Goal: Communication & Community: Answer question/provide support

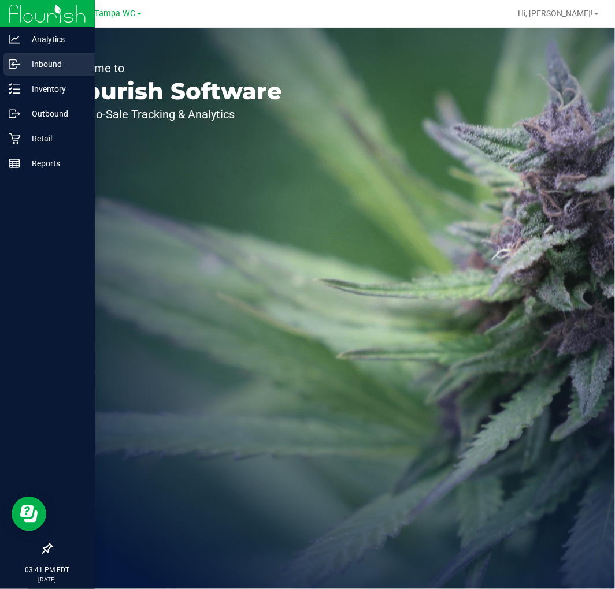
click at [28, 68] on p "Inbound" at bounding box center [54, 64] width 69 height 14
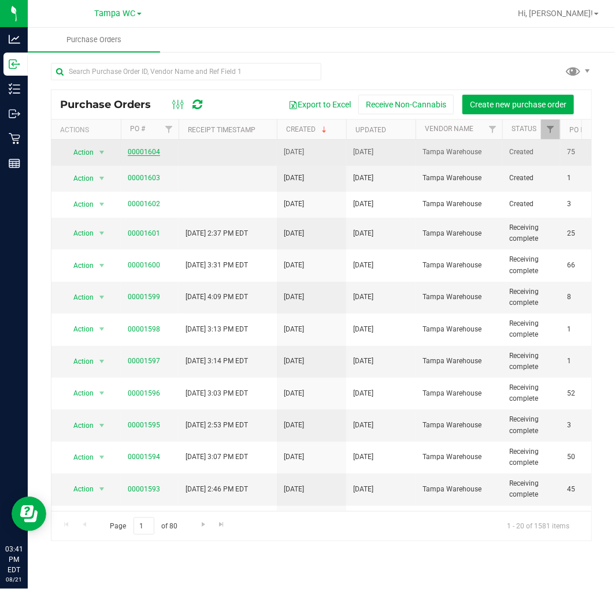
click at [136, 149] on link "00001604" at bounding box center [144, 152] width 32 height 8
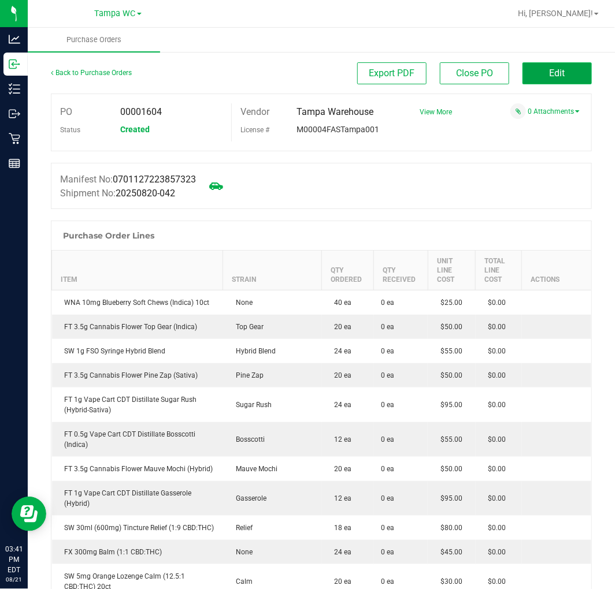
click at [530, 76] on button "Edit" at bounding box center [556, 73] width 69 height 22
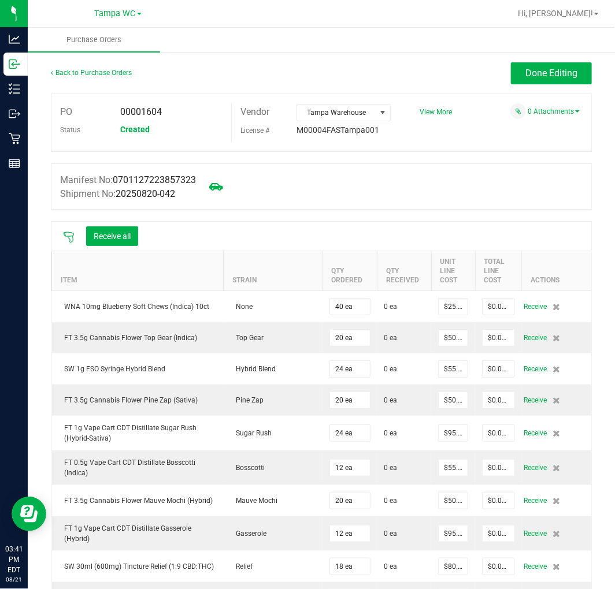
click at [70, 237] on icon at bounding box center [69, 237] width 10 height 10
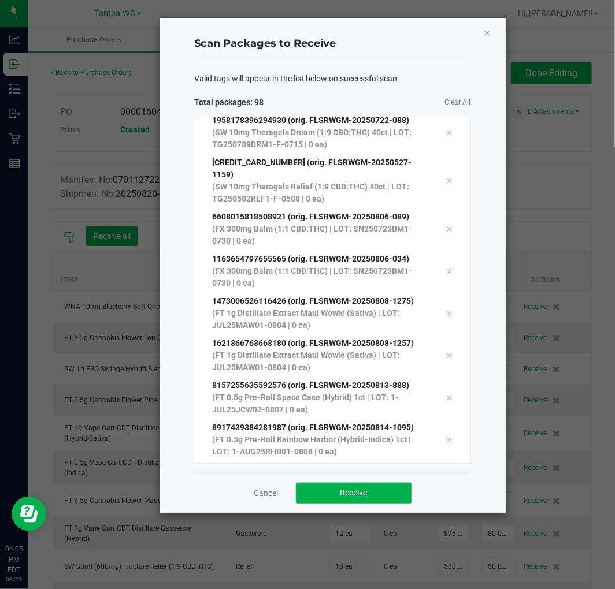
scroll to position [3784, 0]
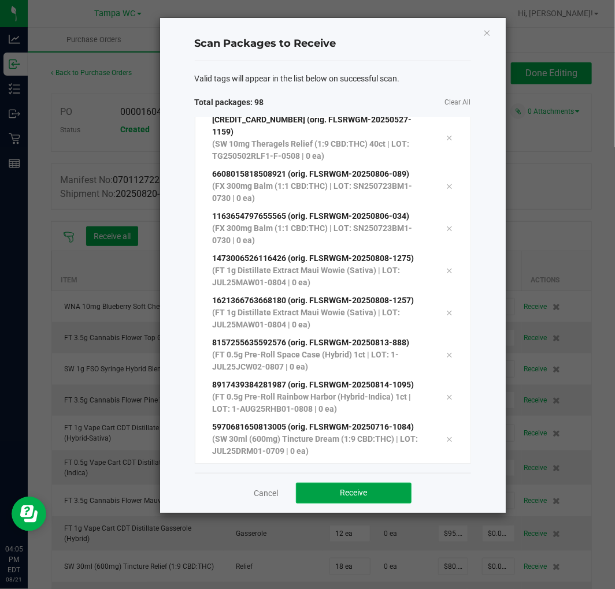
click at [326, 489] on button "Receive" at bounding box center [354, 493] width 116 height 21
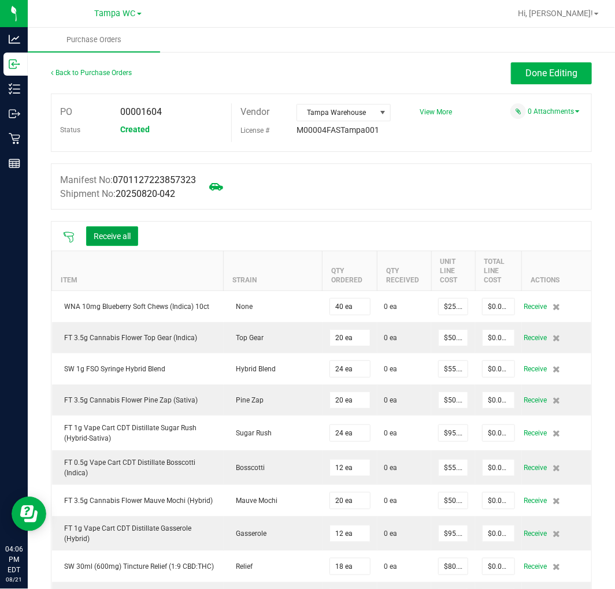
click at [117, 238] on button "Receive all" at bounding box center [112, 236] width 52 height 20
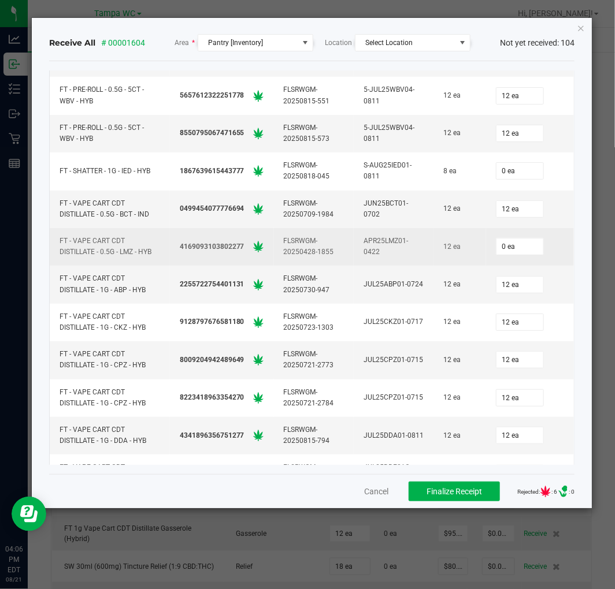
scroll to position [2117, 0]
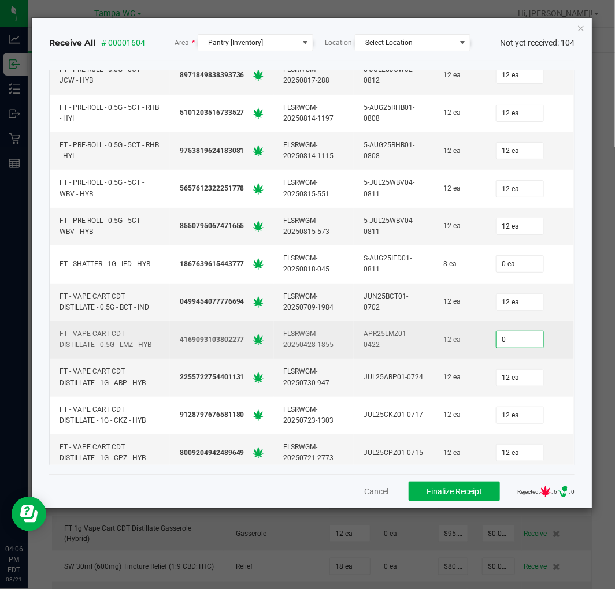
click at [500, 348] on input "0" at bounding box center [519, 340] width 47 height 16
type input "12 ea"
click at [539, 327] on td "12 ea" at bounding box center [530, 340] width 88 height 38
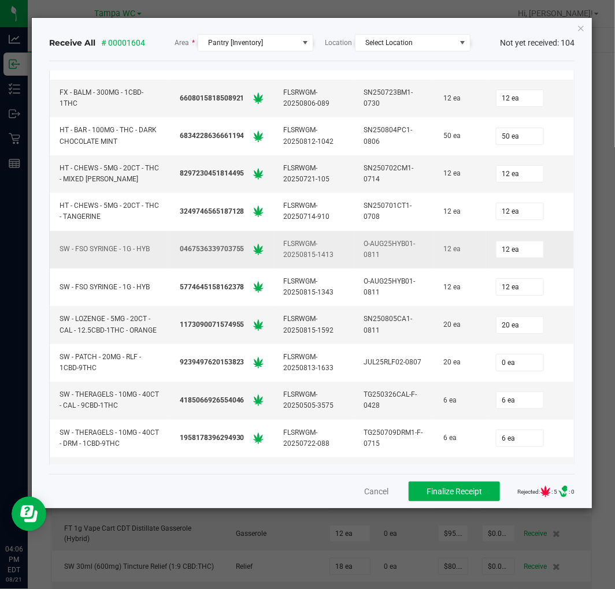
scroll to position [3401, 0]
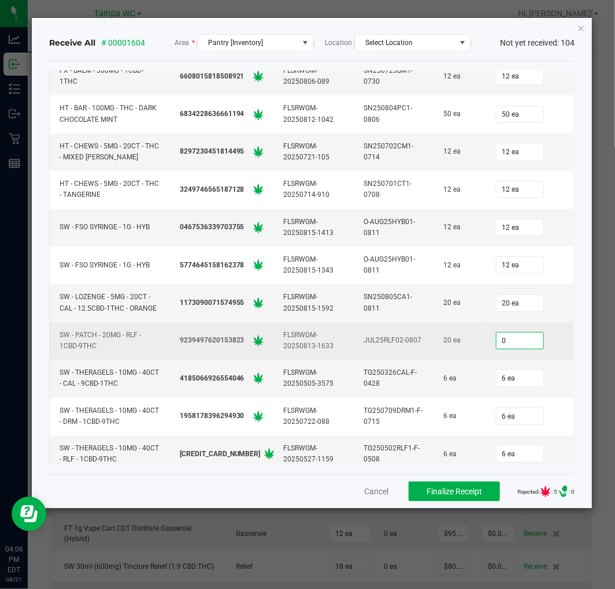
click at [518, 349] on input "0" at bounding box center [519, 341] width 47 height 16
type input "20 ea"
click at [532, 352] on div "20 ea" at bounding box center [530, 340] width 74 height 23
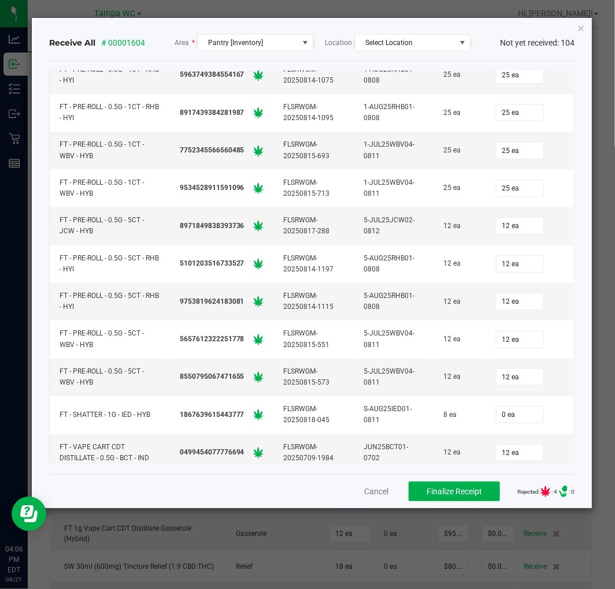
scroll to position [2111, 0]
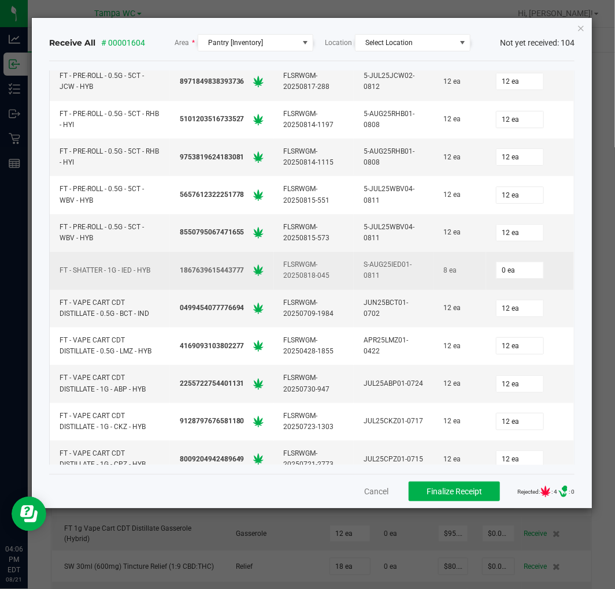
click at [493, 263] on div "0 ea" at bounding box center [530, 270] width 74 height 23
click at [502, 277] on input "0" at bounding box center [519, 270] width 47 height 16
type input "8 ea"
drag, startPoint x: 528, startPoint y: 256, endPoint x: 526, endPoint y: 263, distance: 7.9
click at [527, 262] on td "8 ea" at bounding box center [530, 271] width 88 height 38
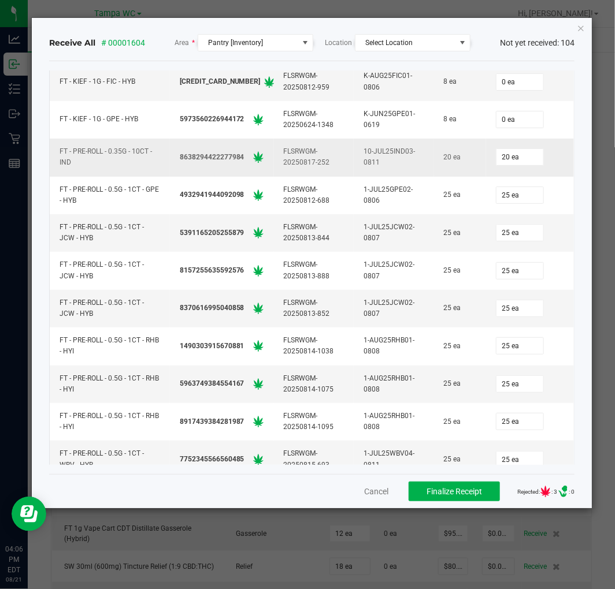
scroll to position [1533, 0]
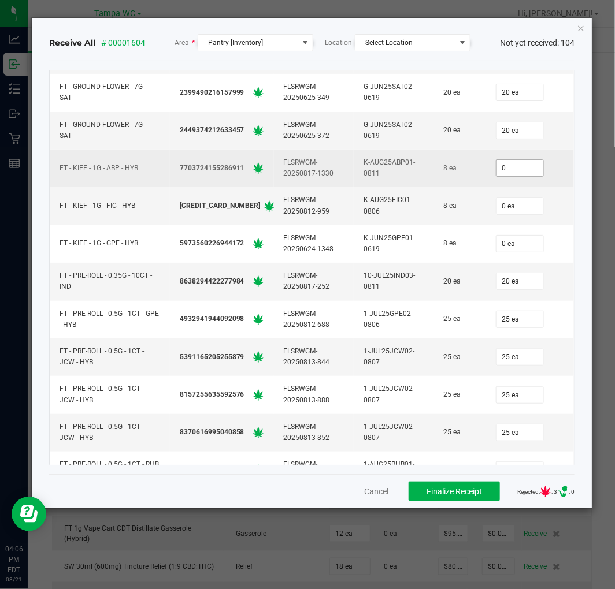
click at [496, 176] on input "0" at bounding box center [519, 168] width 47 height 16
type input "8 ea"
click at [538, 177] on div "8 ea" at bounding box center [530, 168] width 74 height 23
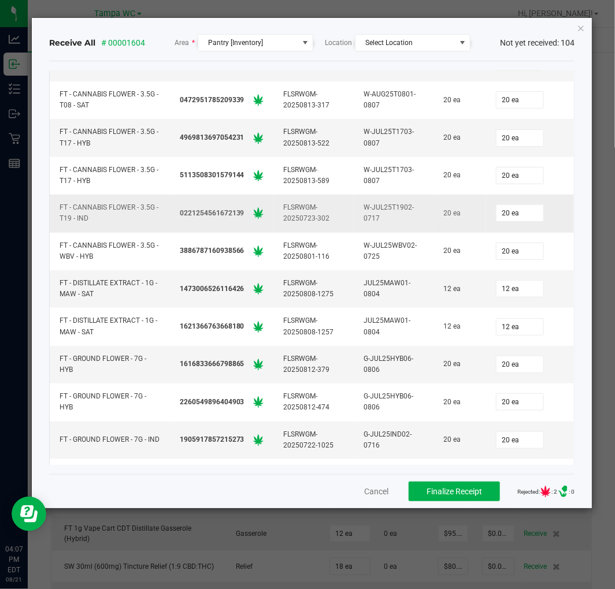
scroll to position [1405, 0]
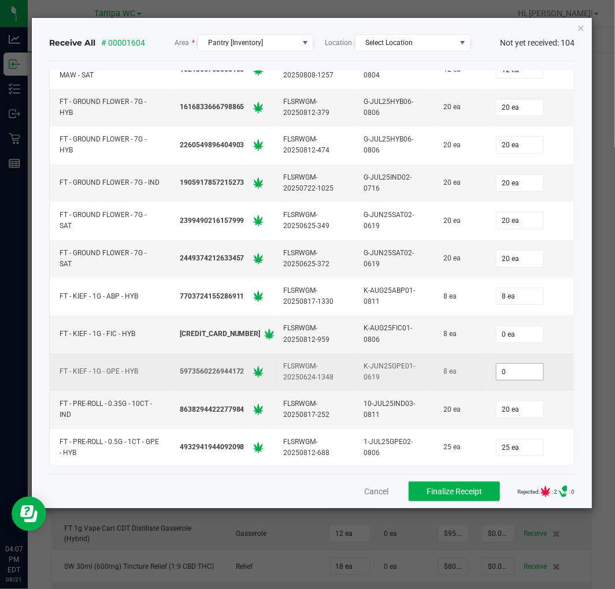
click at [498, 374] on input "0" at bounding box center [519, 372] width 47 height 16
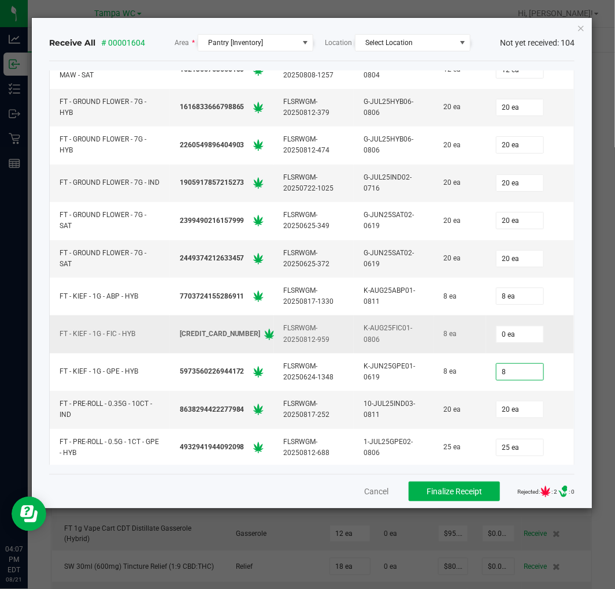
type input "8 ea"
drag, startPoint x: 486, startPoint y: 323, endPoint x: 487, endPoint y: 332, distance: 8.2
click at [486, 327] on td "0 ea" at bounding box center [530, 334] width 88 height 38
click at [496, 335] on input "0" at bounding box center [519, 334] width 47 height 16
type input "8 ea"
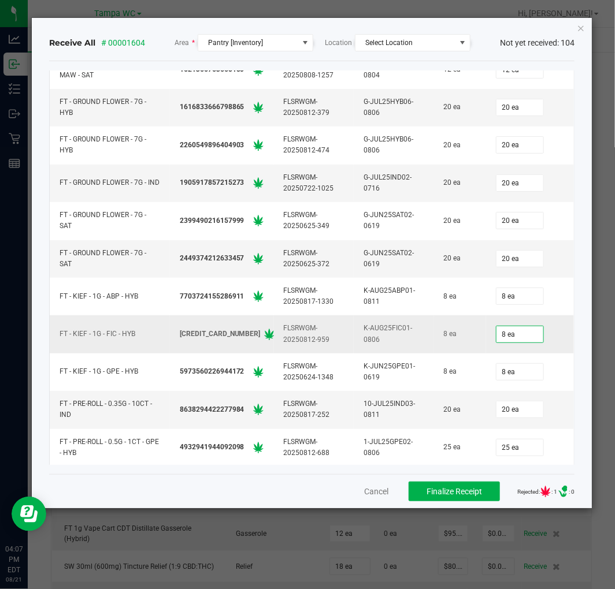
click at [463, 331] on div "8 ea" at bounding box center [460, 334] width 38 height 17
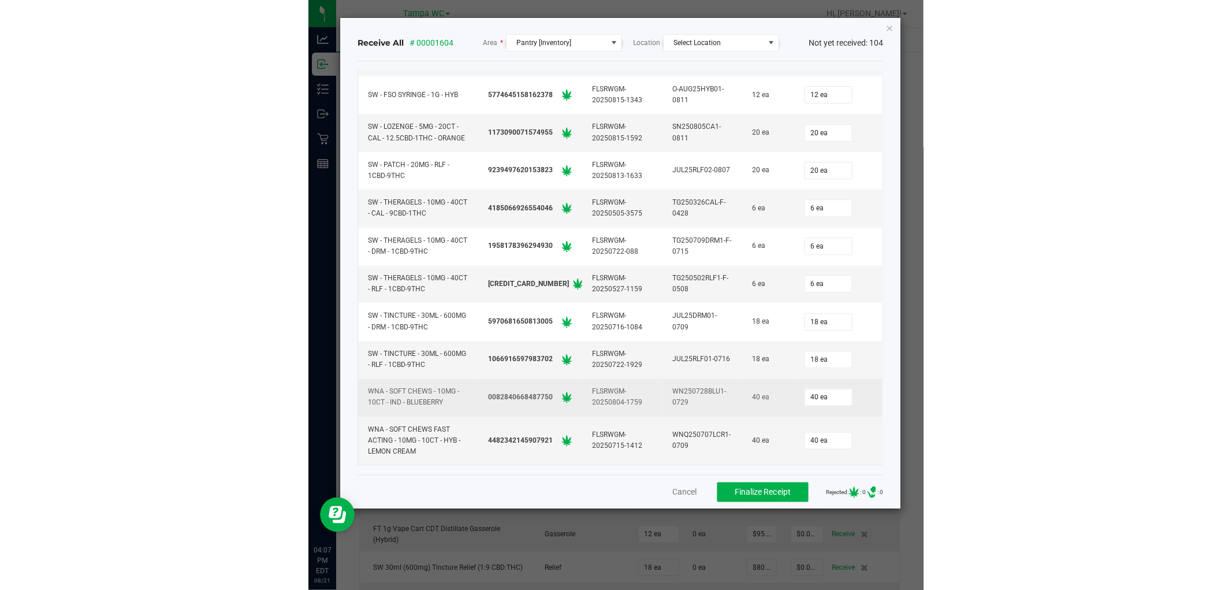
scroll to position [3587, 0]
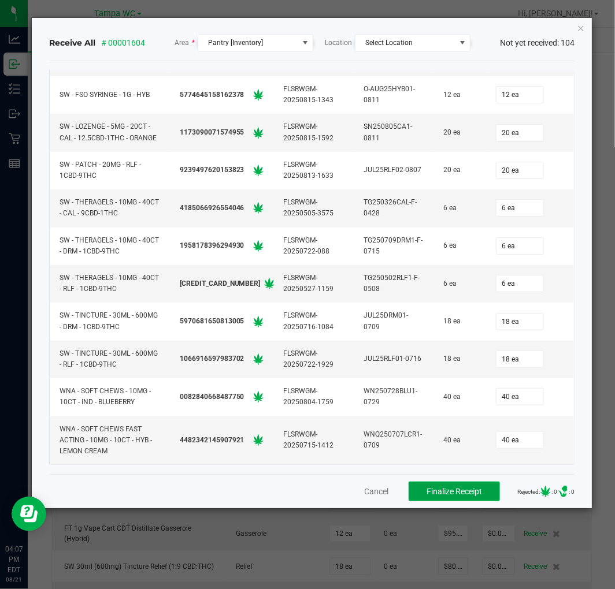
click at [430, 492] on span "Finalize Receipt" at bounding box center [453, 491] width 55 height 9
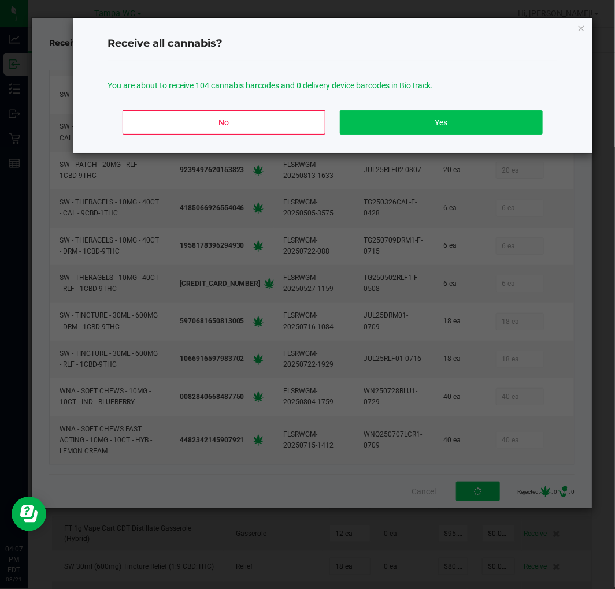
drag, startPoint x: 388, startPoint y: 137, endPoint x: 397, endPoint y: 127, distance: 13.9
click at [389, 137] on div "No Yes" at bounding box center [332, 127] width 449 height 52
click at [397, 127] on button "Yes" at bounding box center [441, 122] width 202 height 24
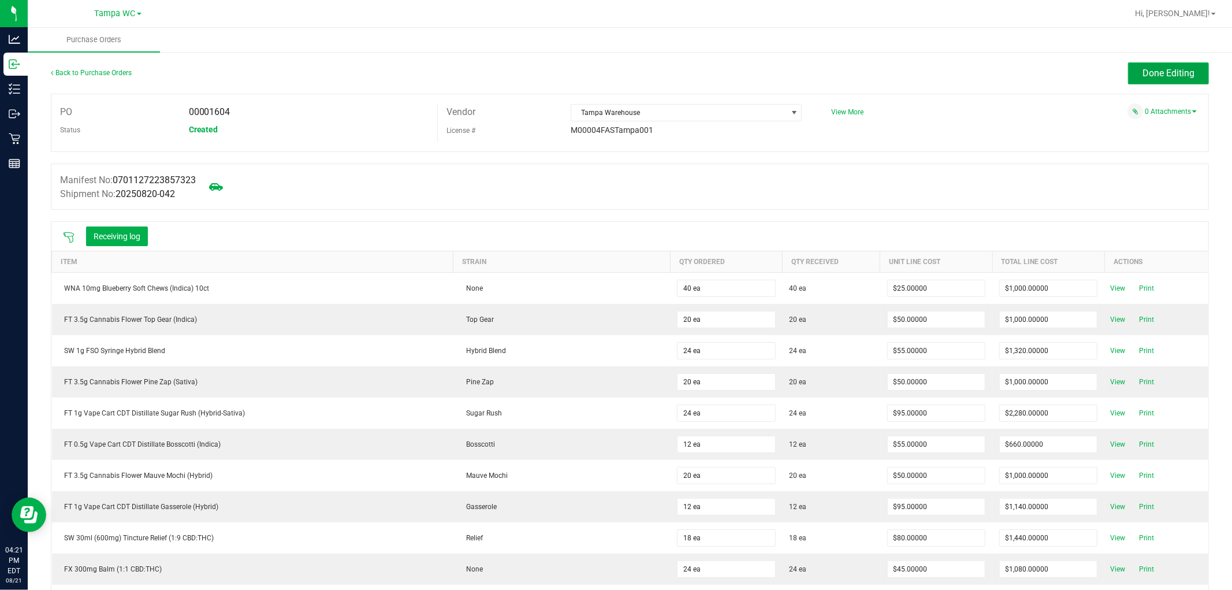
click at [1182, 72] on span "Done Editing" at bounding box center [1168, 73] width 52 height 11
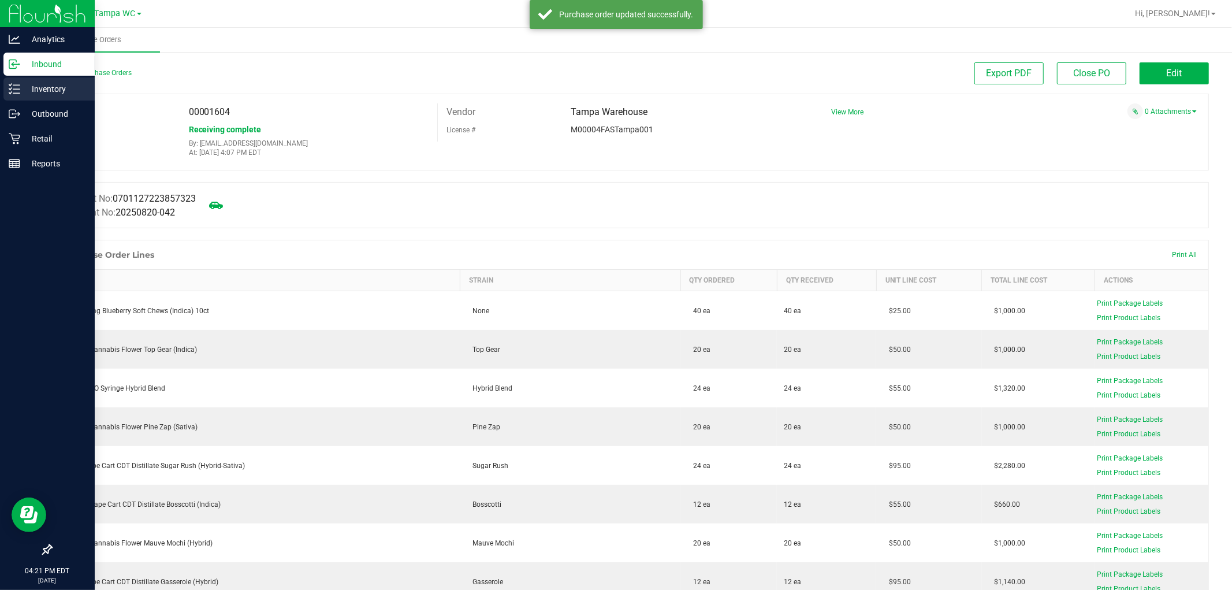
click at [17, 91] on icon at bounding box center [15, 89] width 12 height 12
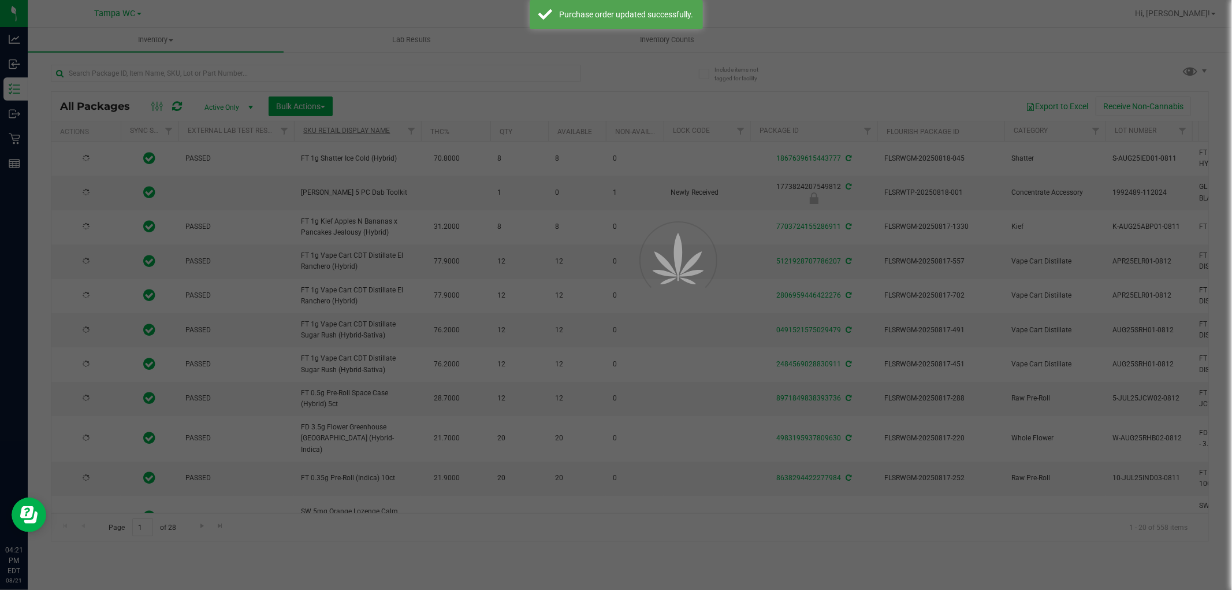
type input "[DATE]"
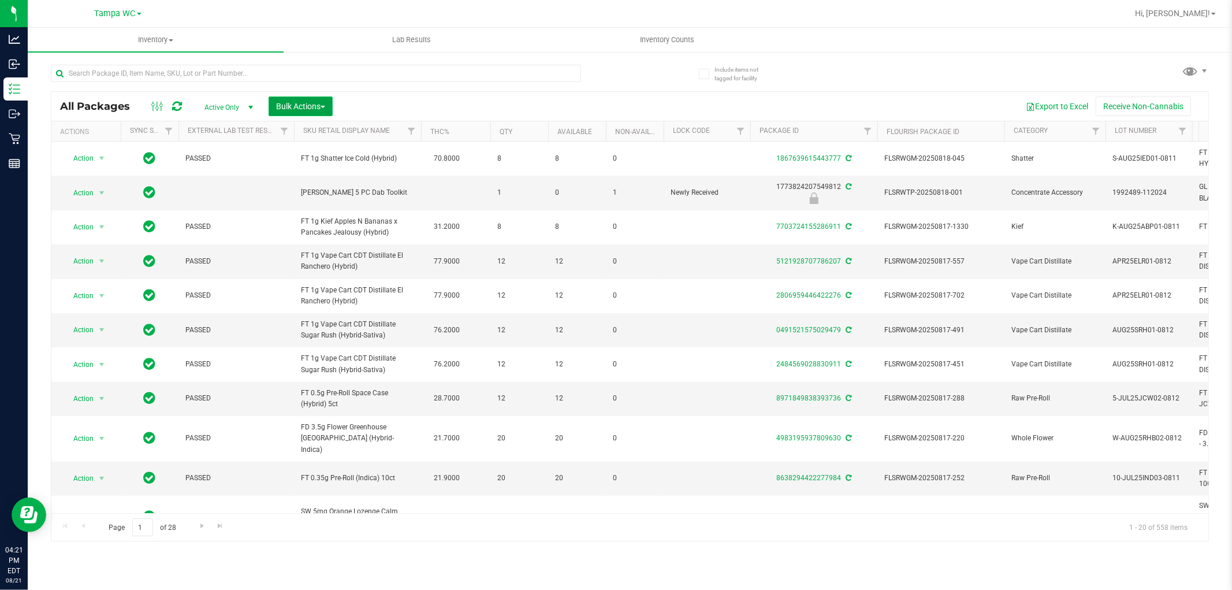
click at [308, 107] on span "Bulk Actions" at bounding box center [300, 106] width 49 height 9
click at [333, 221] on span "Lock/Unlock packages" at bounding box center [315, 217] width 79 height 9
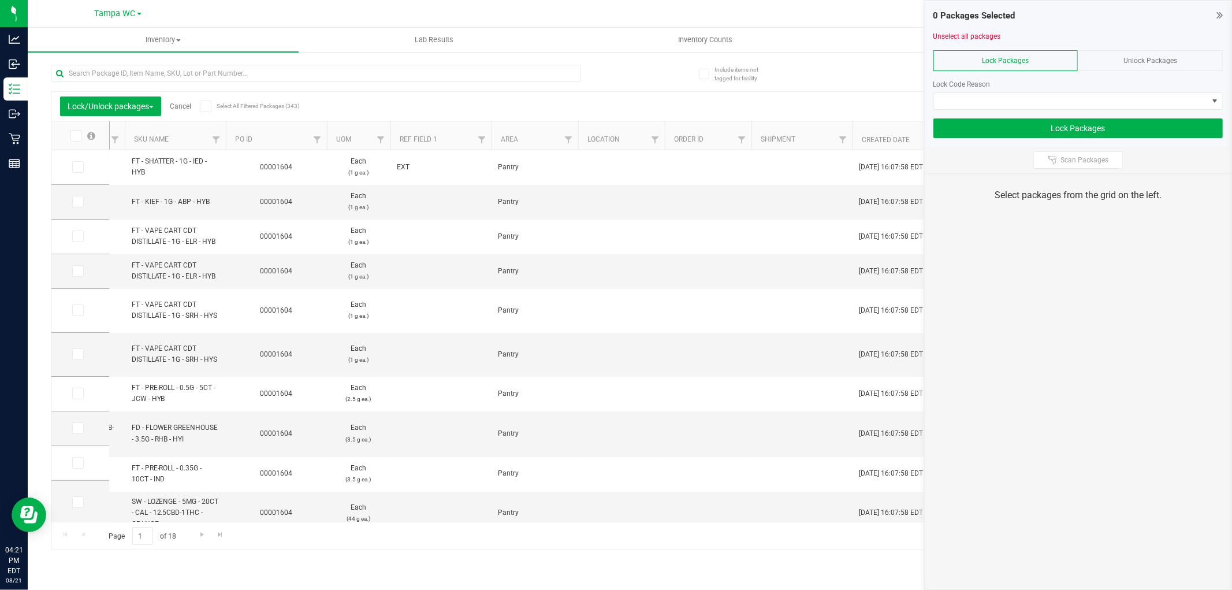
scroll to position [0, 1915]
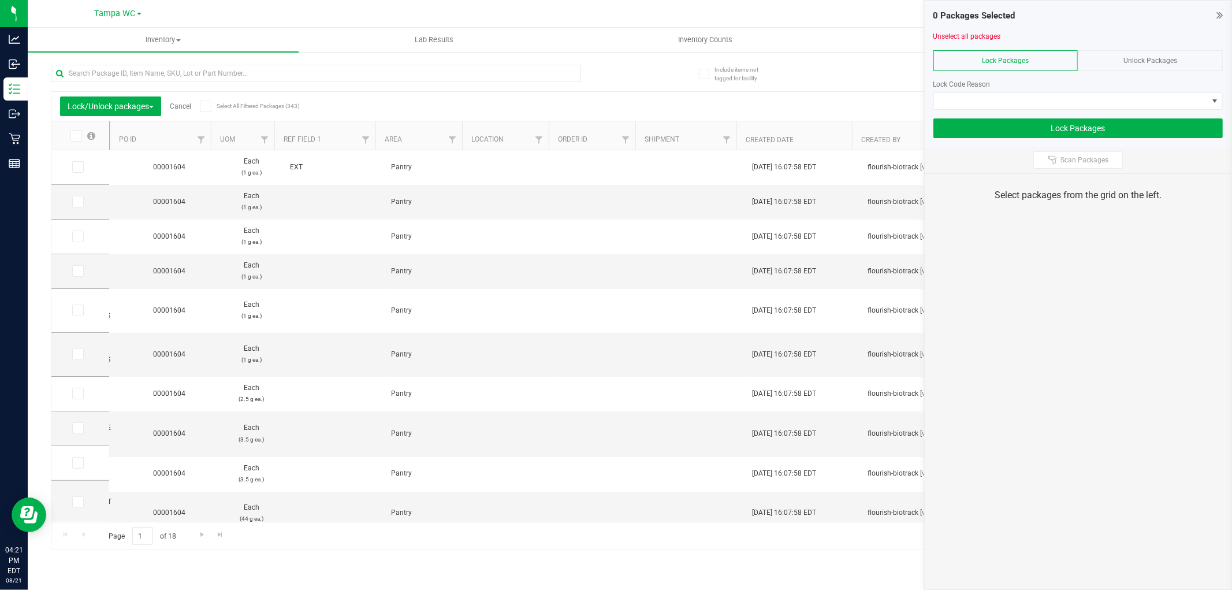
click at [1217, 15] on icon at bounding box center [1219, 15] width 6 height 12
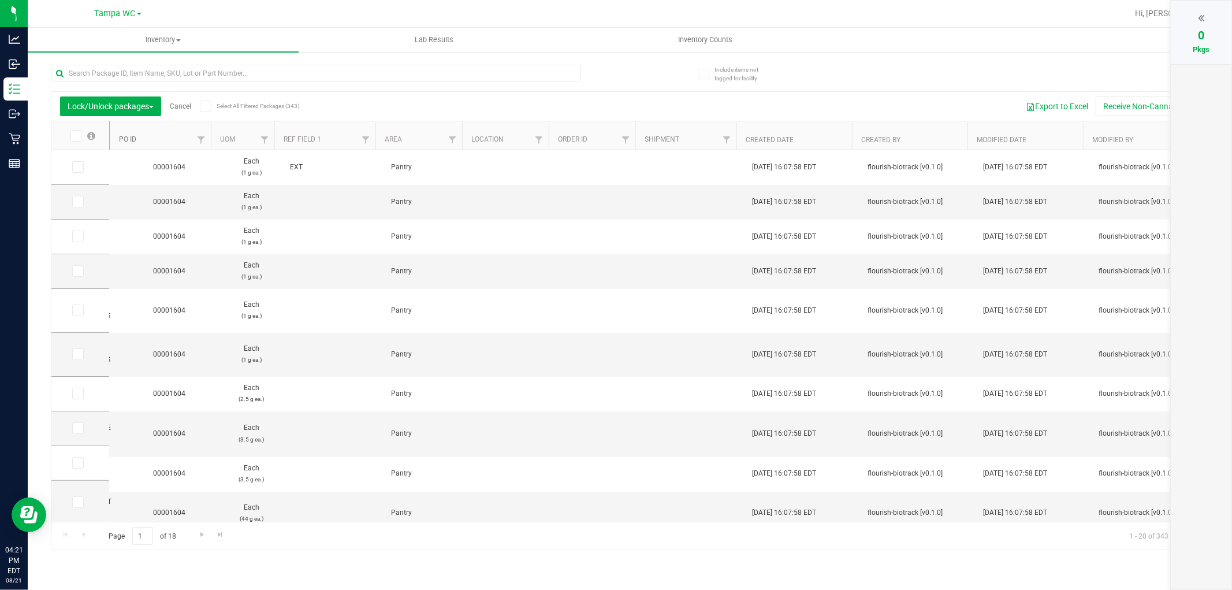
click at [133, 139] on link "PO ID" at bounding box center [127, 139] width 17 height 8
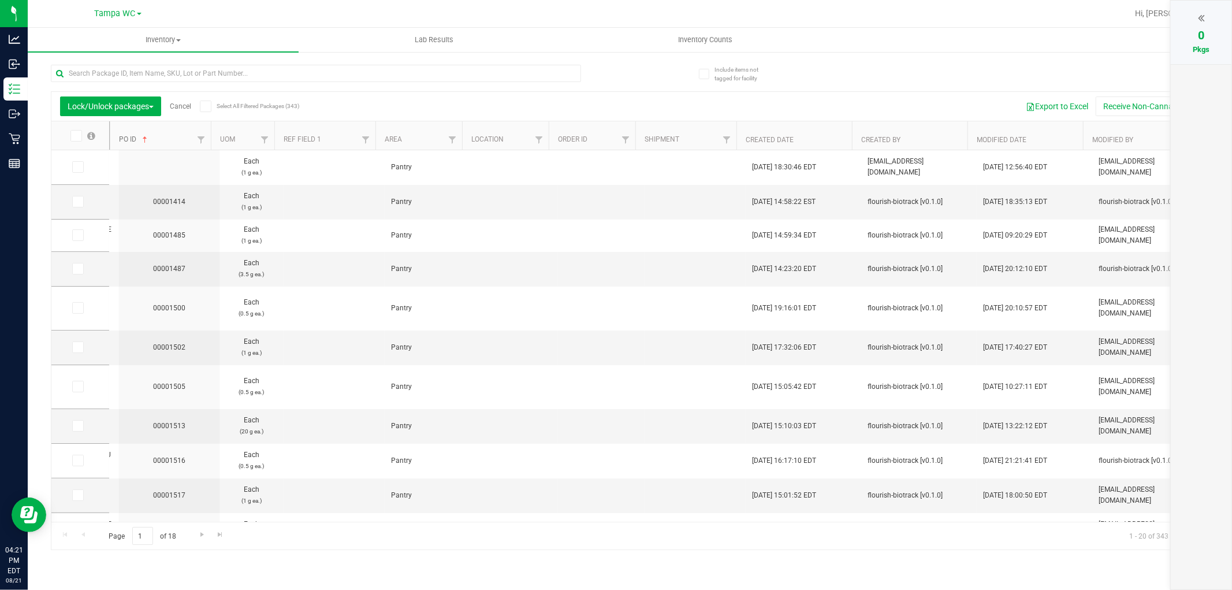
click at [133, 139] on link "PO ID" at bounding box center [134, 139] width 31 height 8
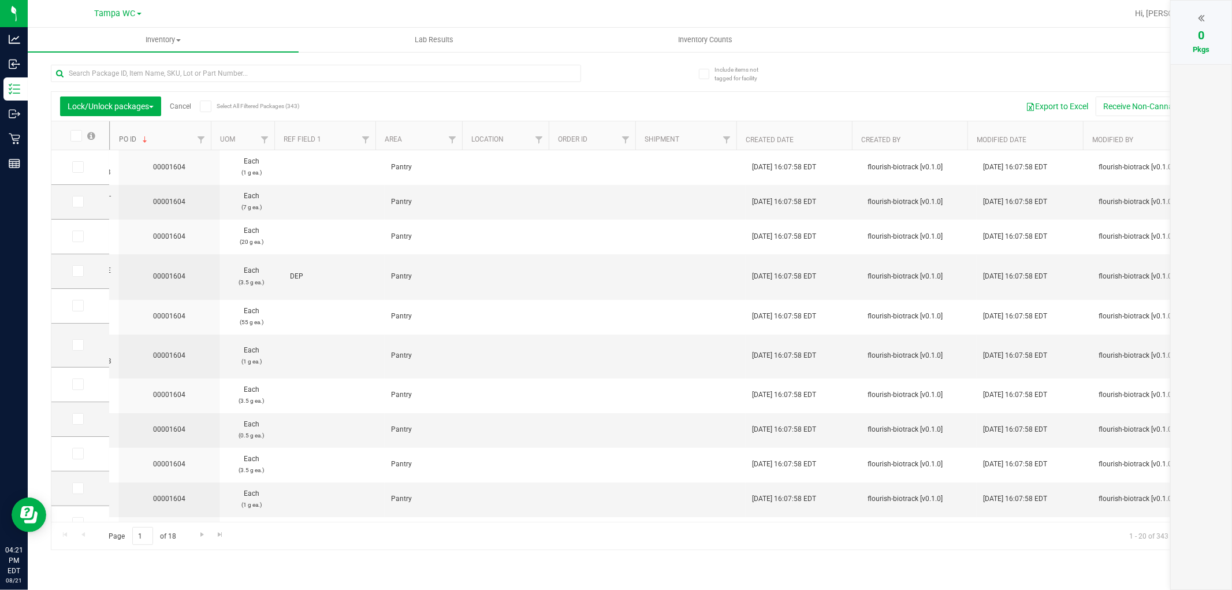
type input "[DATE]"
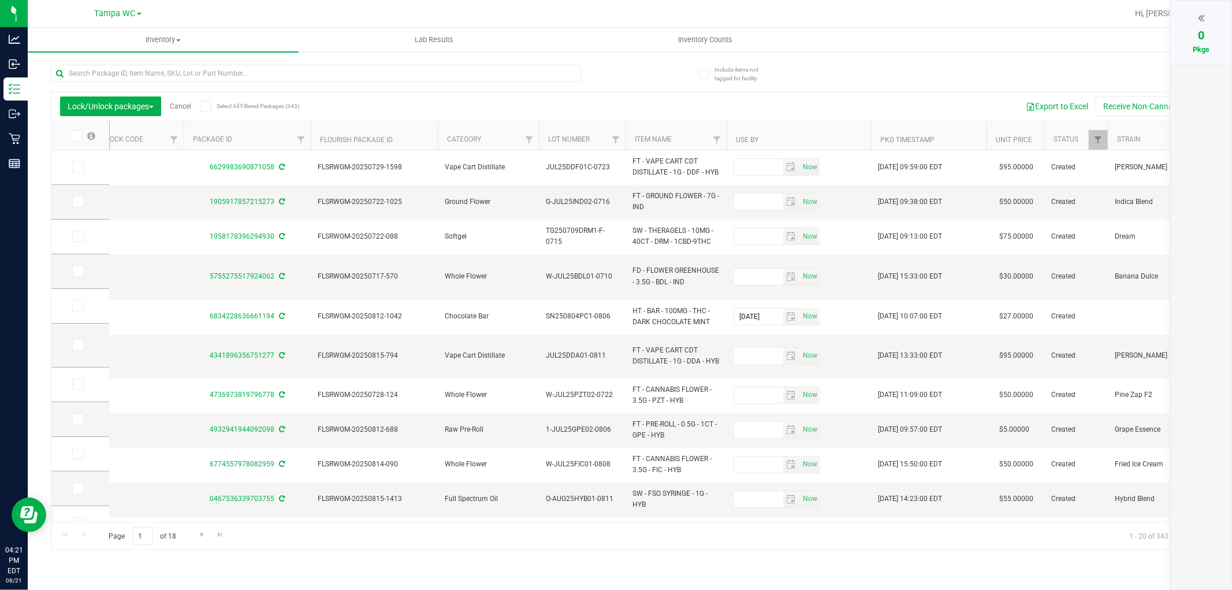
scroll to position [0, 0]
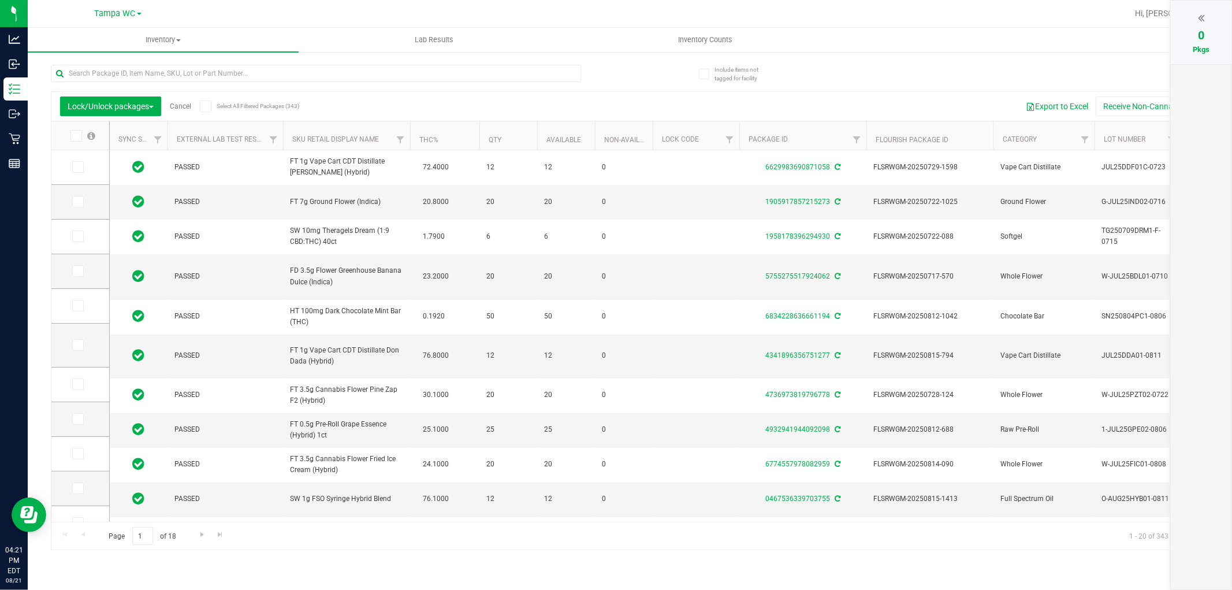
click at [77, 136] on icon at bounding box center [76, 136] width 8 height 0
click at [0, 0] on input "checkbox" at bounding box center [0, 0] width 0 height 0
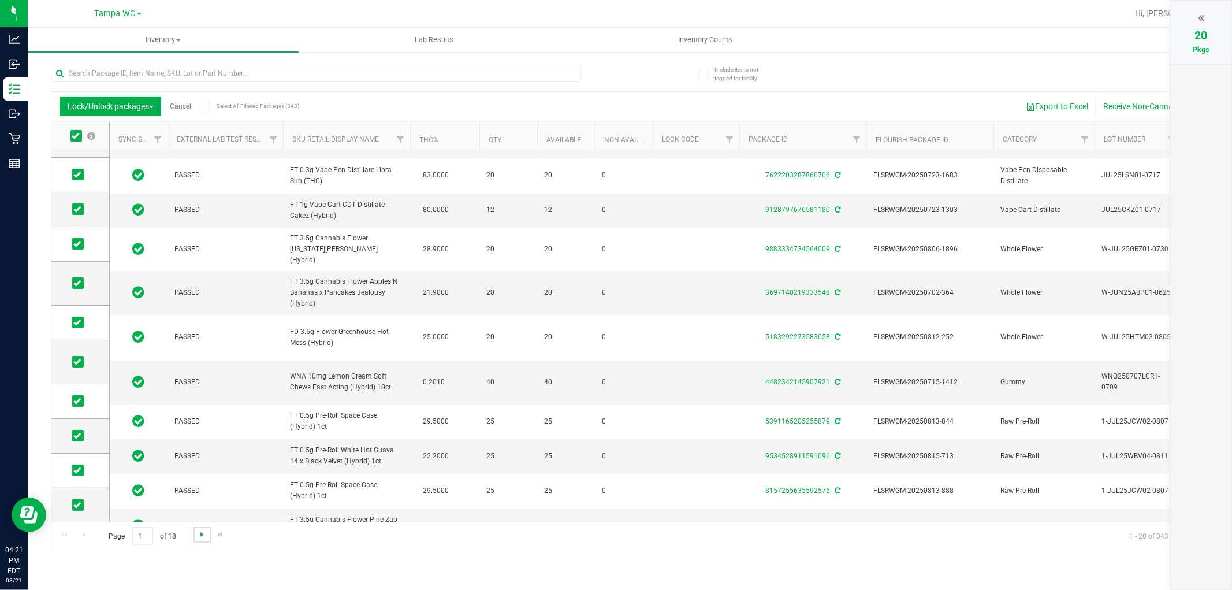
click at [200, 538] on span "Go to the next page" at bounding box center [202, 534] width 9 height 9
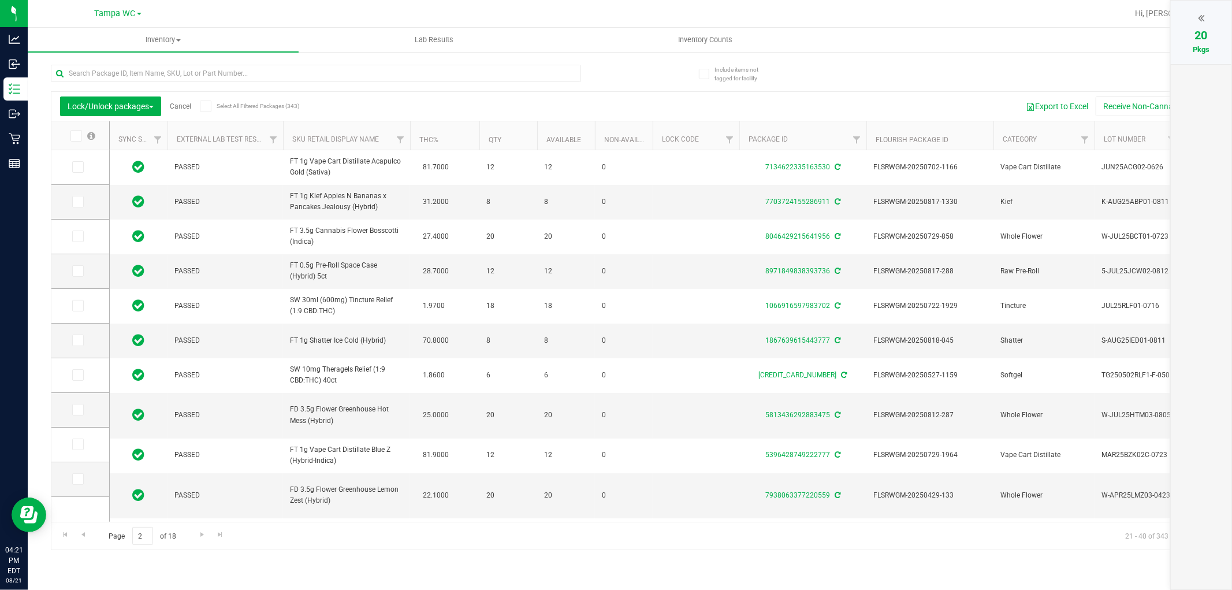
click at [81, 139] on span at bounding box center [76, 136] width 12 height 12
click at [0, 0] on input "checkbox" at bounding box center [0, 0] width 0 height 0
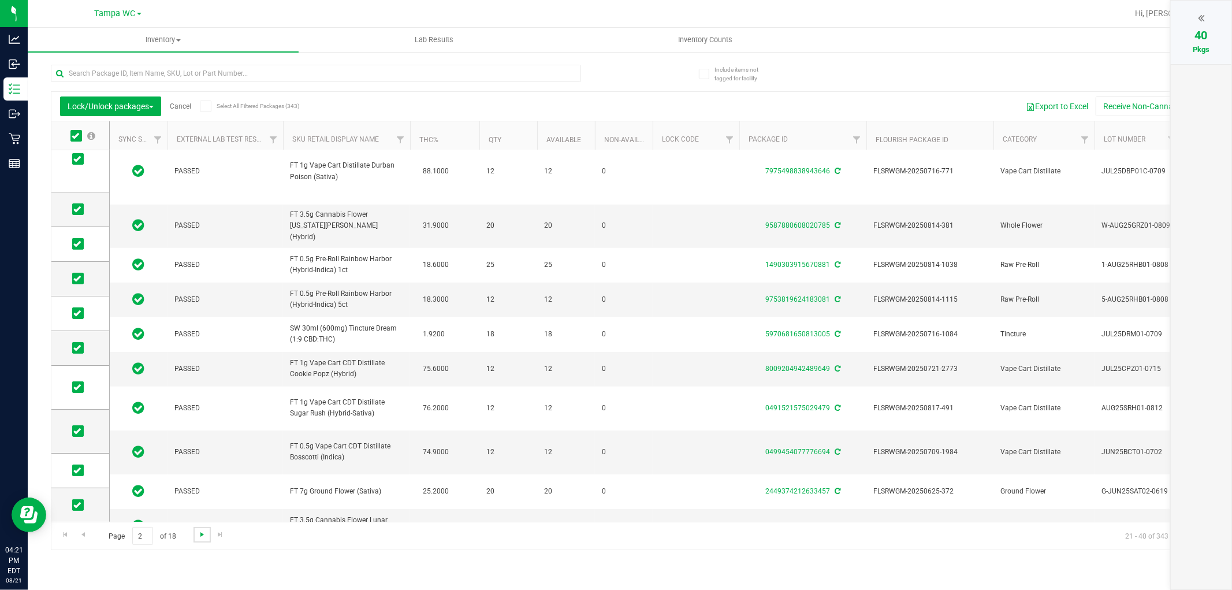
click at [203, 538] on span "Go to the next page" at bounding box center [202, 534] width 9 height 9
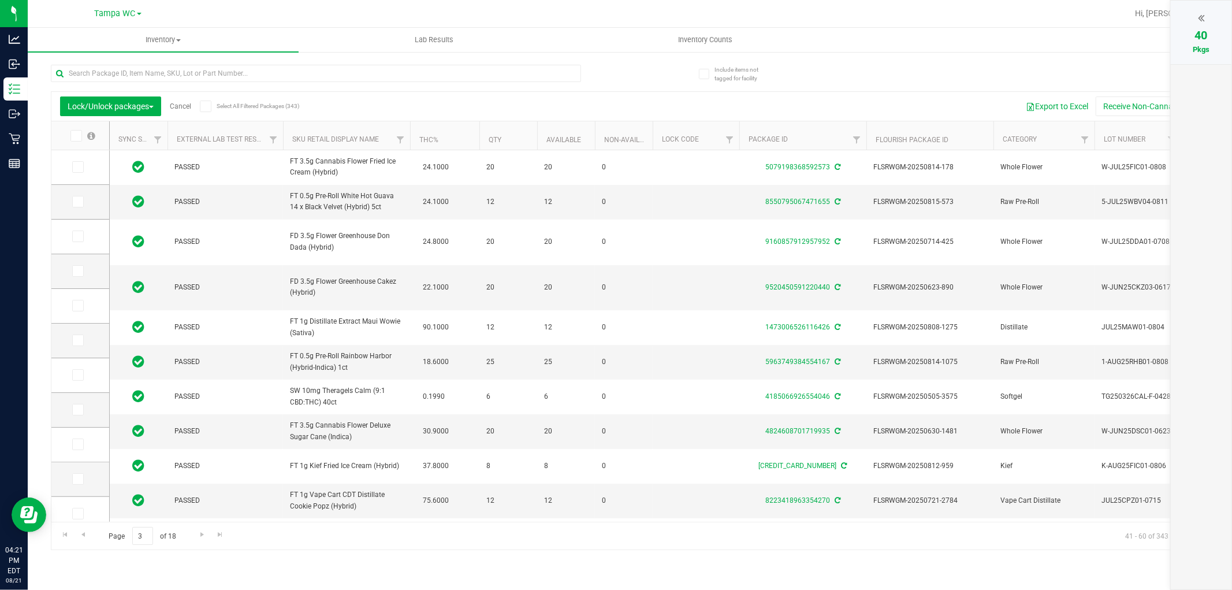
click at [78, 136] on icon at bounding box center [76, 136] width 8 height 0
click at [0, 0] on input "checkbox" at bounding box center [0, 0] width 0 height 0
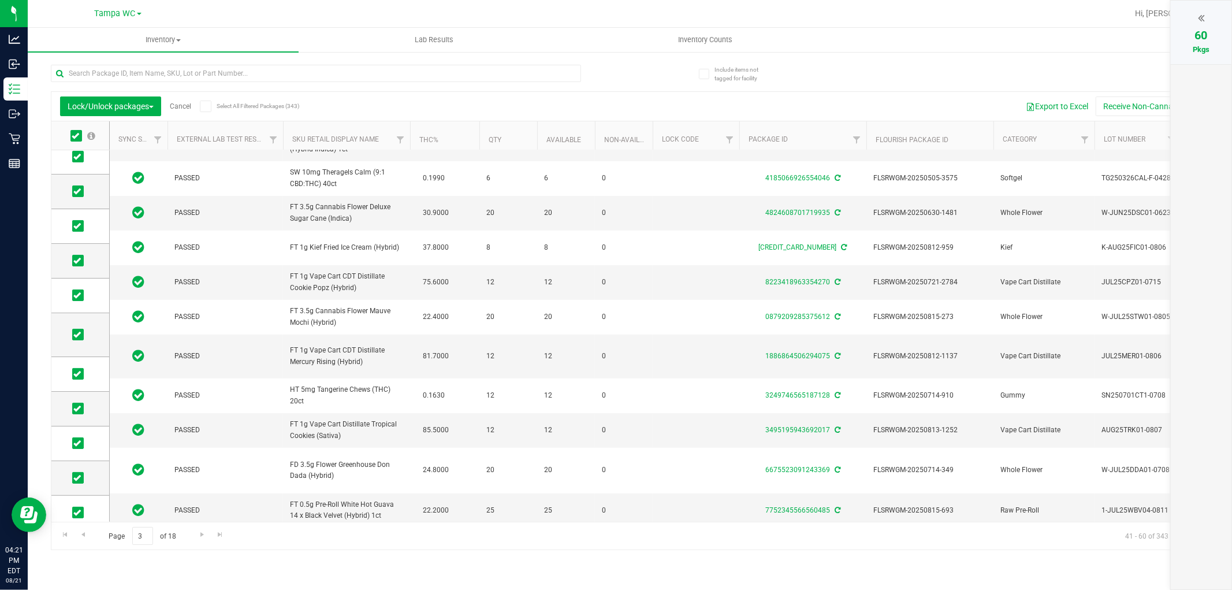
scroll to position [330, 0]
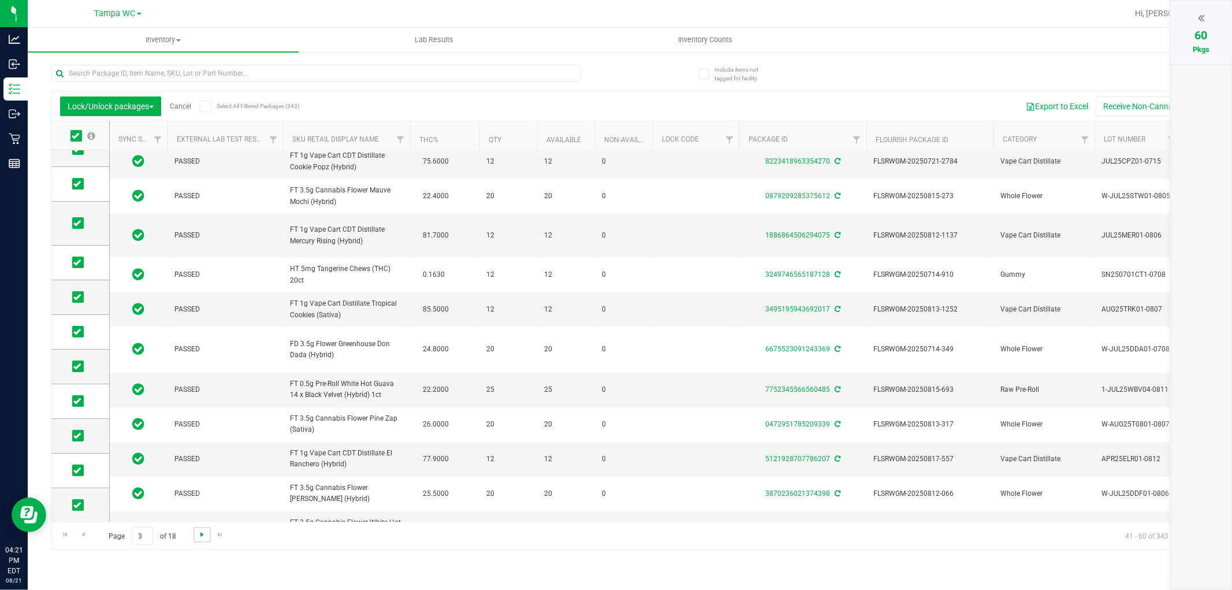
click at [206, 536] on span "Go to the next page" at bounding box center [202, 534] width 9 height 9
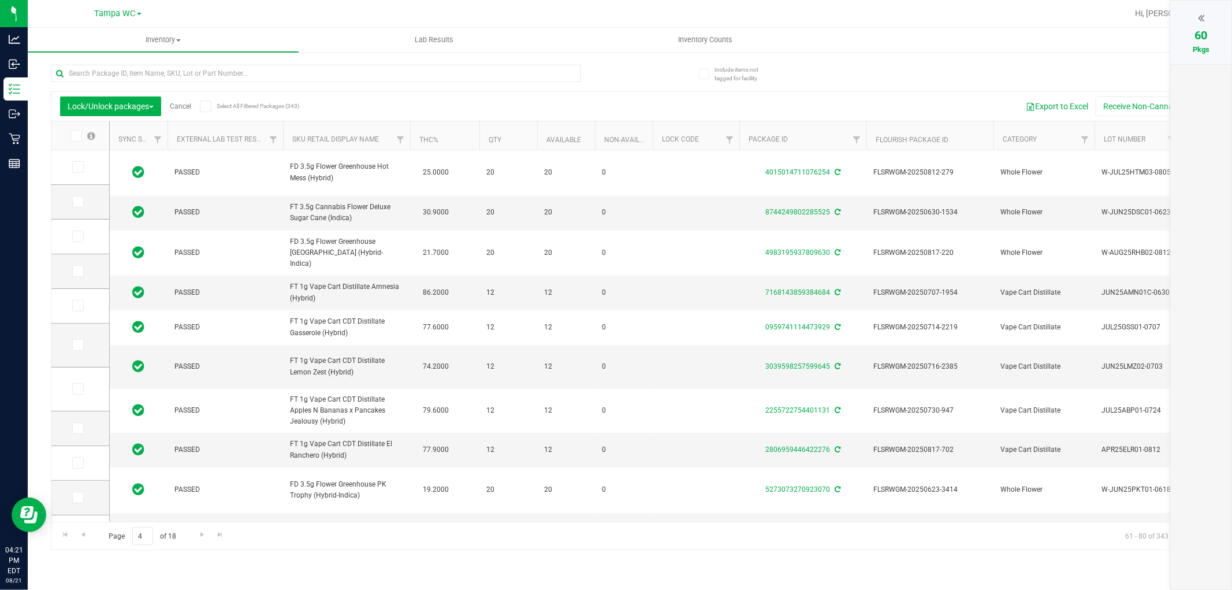
click at [73, 129] on th at bounding box center [80, 135] width 58 height 29
click at [73, 136] on icon at bounding box center [76, 136] width 8 height 0
click at [0, 0] on input "checkbox" at bounding box center [0, 0] width 0 height 0
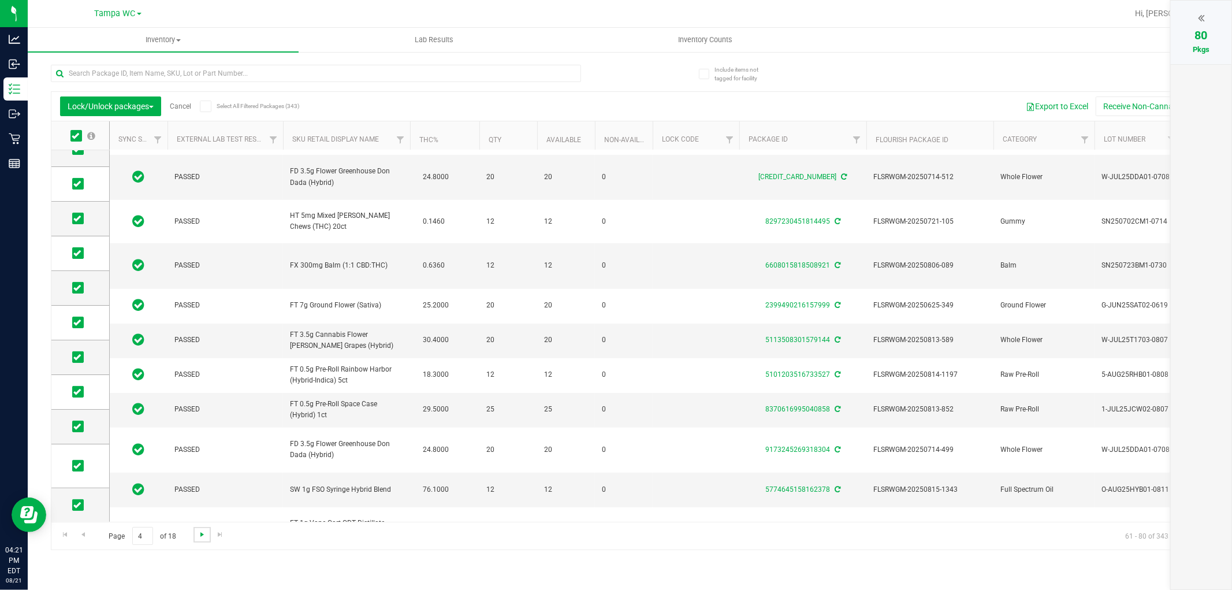
click at [200, 535] on span "Go to the next page" at bounding box center [202, 534] width 9 height 9
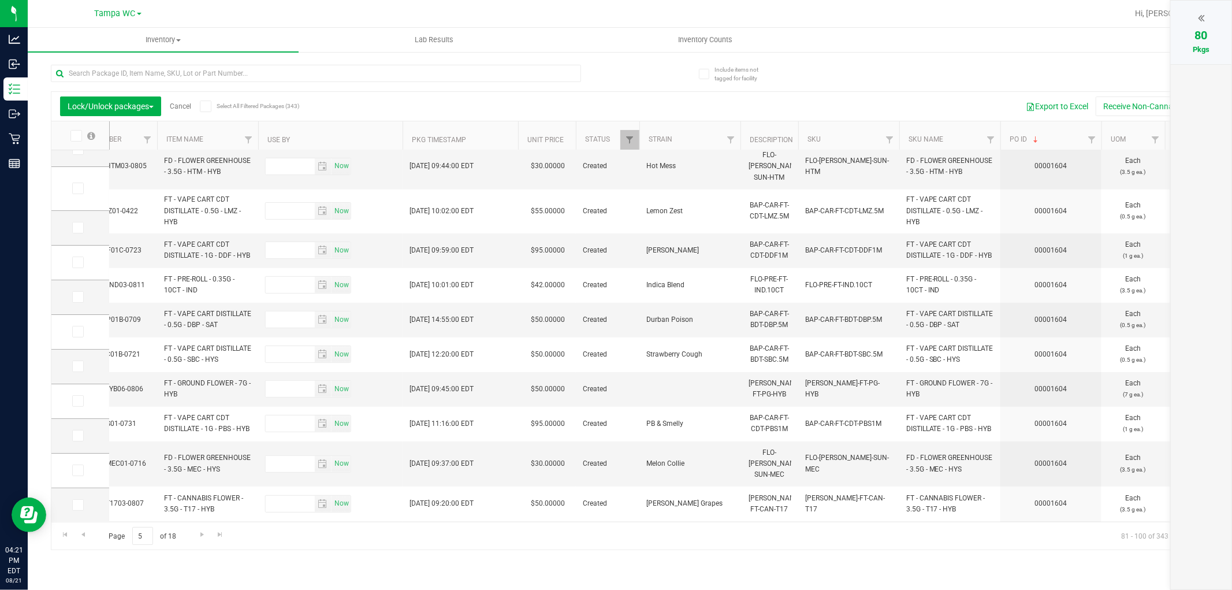
click at [77, 142] on th at bounding box center [80, 135] width 58 height 29
click at [76, 140] on span at bounding box center [76, 136] width 12 height 12
click at [0, 0] on input "checkbox" at bounding box center [0, 0] width 0 height 0
click at [204, 533] on span "Go to the next page" at bounding box center [202, 534] width 9 height 9
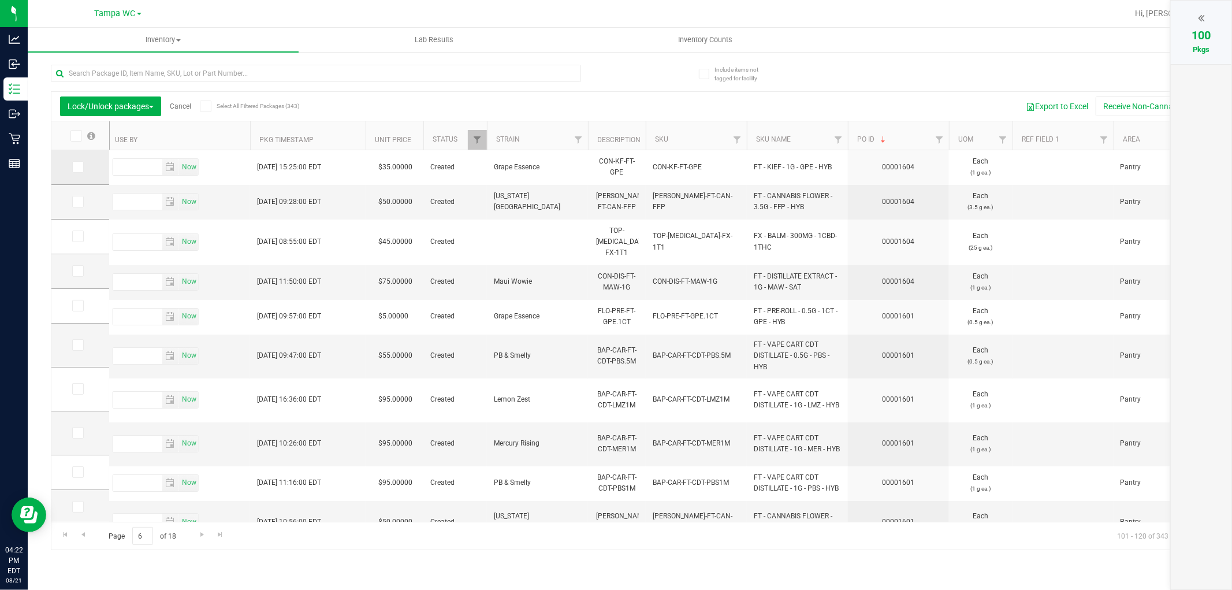
click at [77, 167] on icon at bounding box center [77, 167] width 8 height 0
click at [0, 0] on input "checkbox" at bounding box center [0, 0] width 0 height 0
click at [78, 202] on icon at bounding box center [77, 202] width 8 height 0
click at [0, 0] on input "checkbox" at bounding box center [0, 0] width 0 height 0
click at [77, 236] on icon at bounding box center [77, 236] width 8 height 0
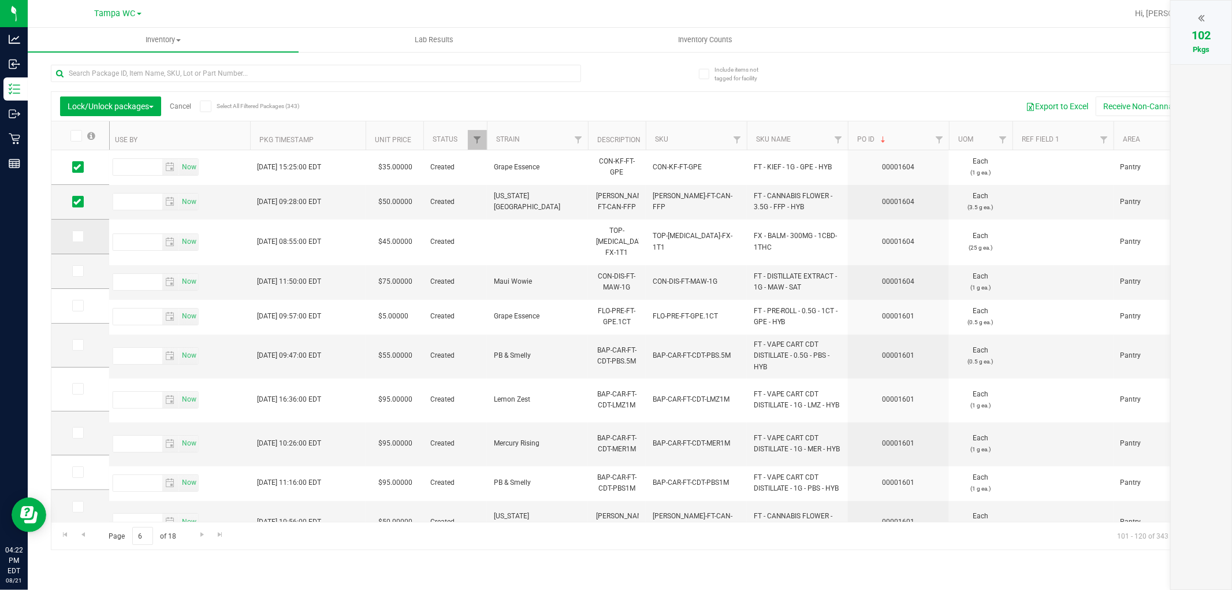
click at [0, 0] on input "checkbox" at bounding box center [0, 0] width 0 height 0
click at [76, 271] on icon at bounding box center [77, 271] width 8 height 0
click at [0, 0] on input "checkbox" at bounding box center [0, 0] width 0 height 0
drag, startPoint x: 77, startPoint y: 305, endPoint x: 77, endPoint y: 325, distance: 20.2
click at [77, 306] on icon at bounding box center [77, 306] width 8 height 0
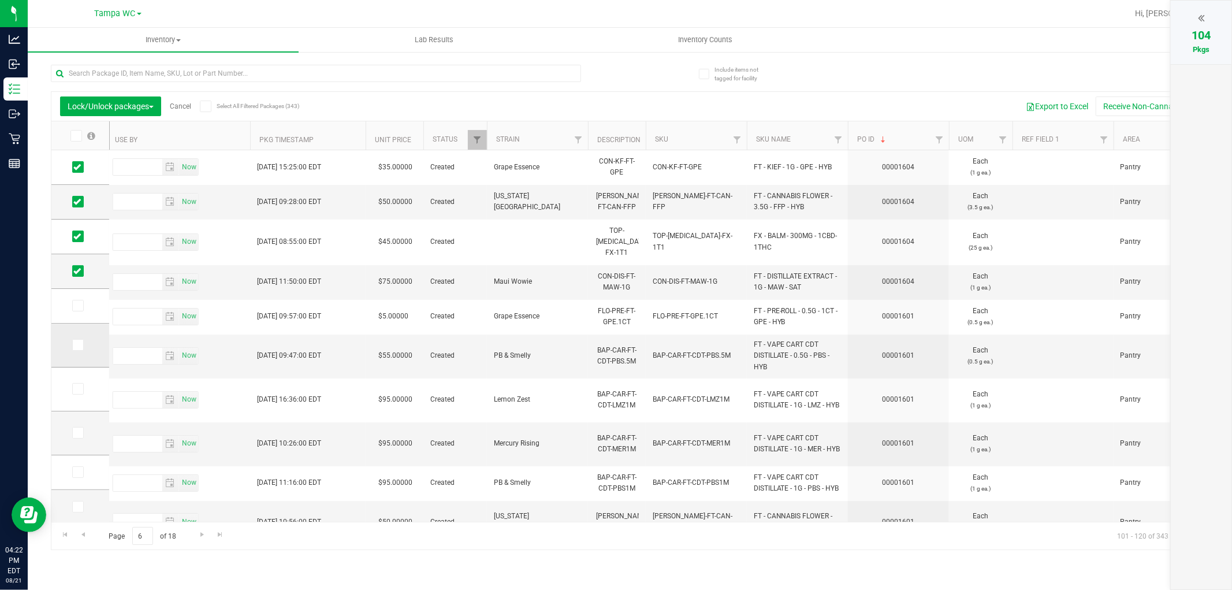
click at [0, 0] on input "checkbox" at bounding box center [0, 0] width 0 height 0
click at [80, 306] on icon at bounding box center [77, 306] width 8 height 0
click at [0, 0] on input "checkbox" at bounding box center [0, 0] width 0 height 0
click at [1194, 3] on div "104 Pkgs" at bounding box center [1201, 33] width 61 height 64
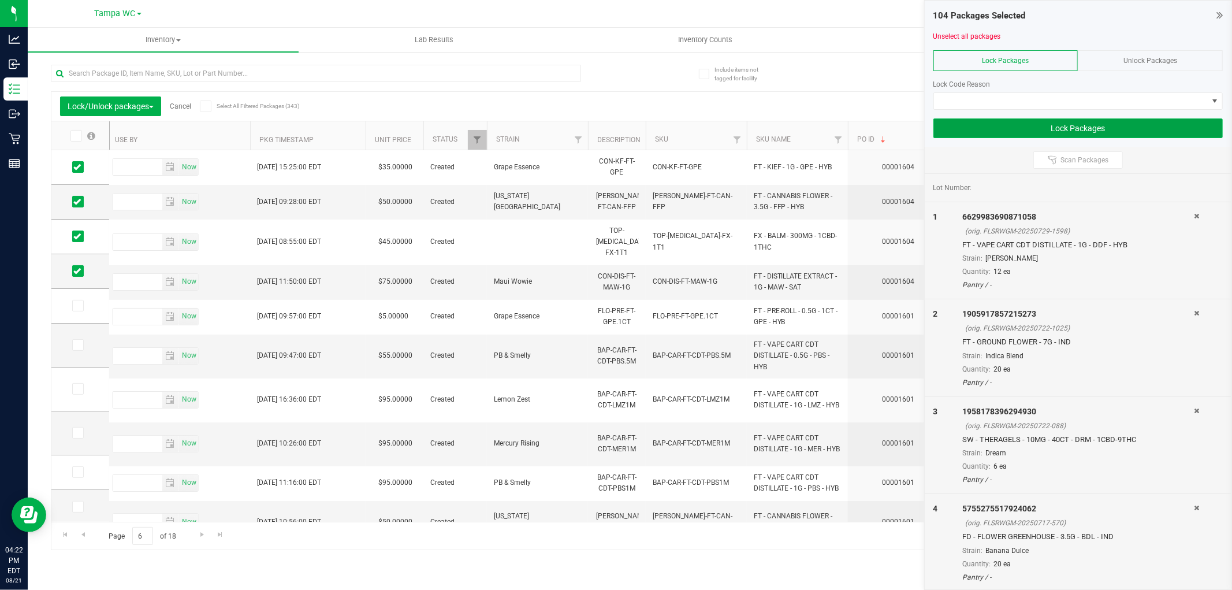
click at [1080, 128] on button "Lock Packages" at bounding box center [1077, 128] width 289 height 20
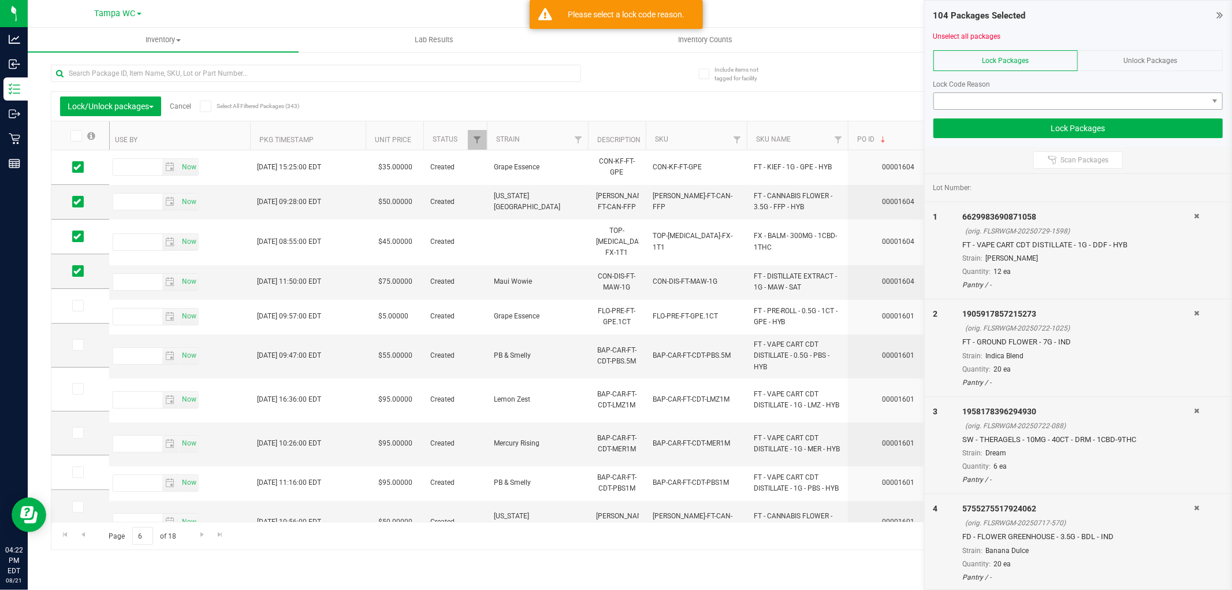
click at [1027, 89] on div "Lock Code Reason" at bounding box center [1077, 84] width 289 height 10
click at [1023, 101] on span at bounding box center [1071, 101] width 274 height 16
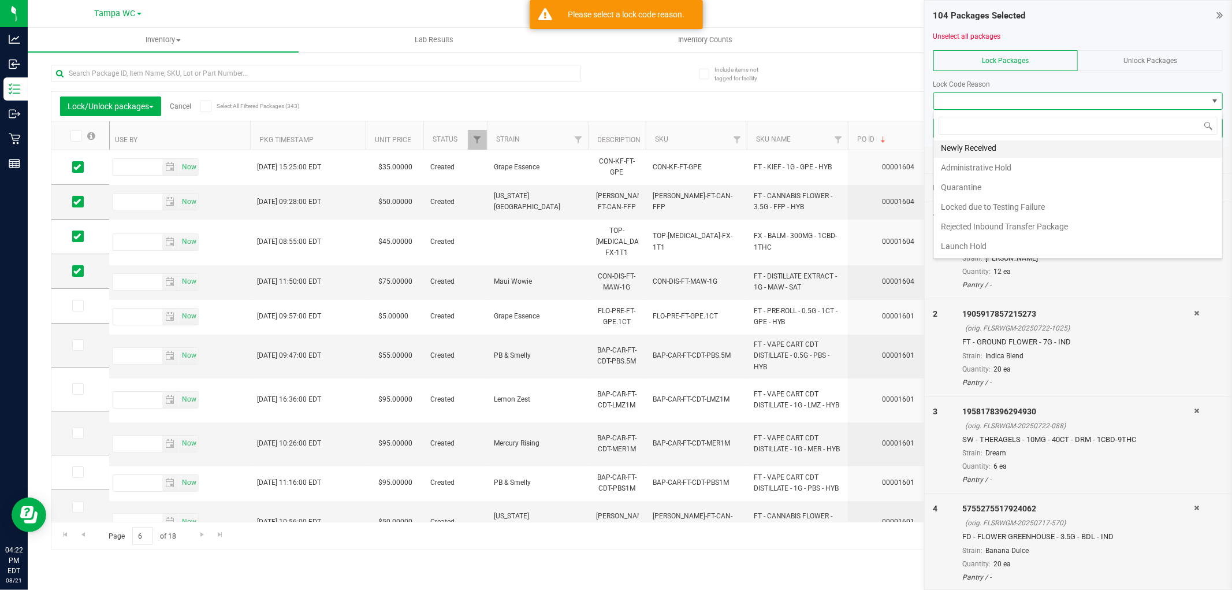
click at [969, 145] on li "Newly Received" at bounding box center [1078, 148] width 288 height 20
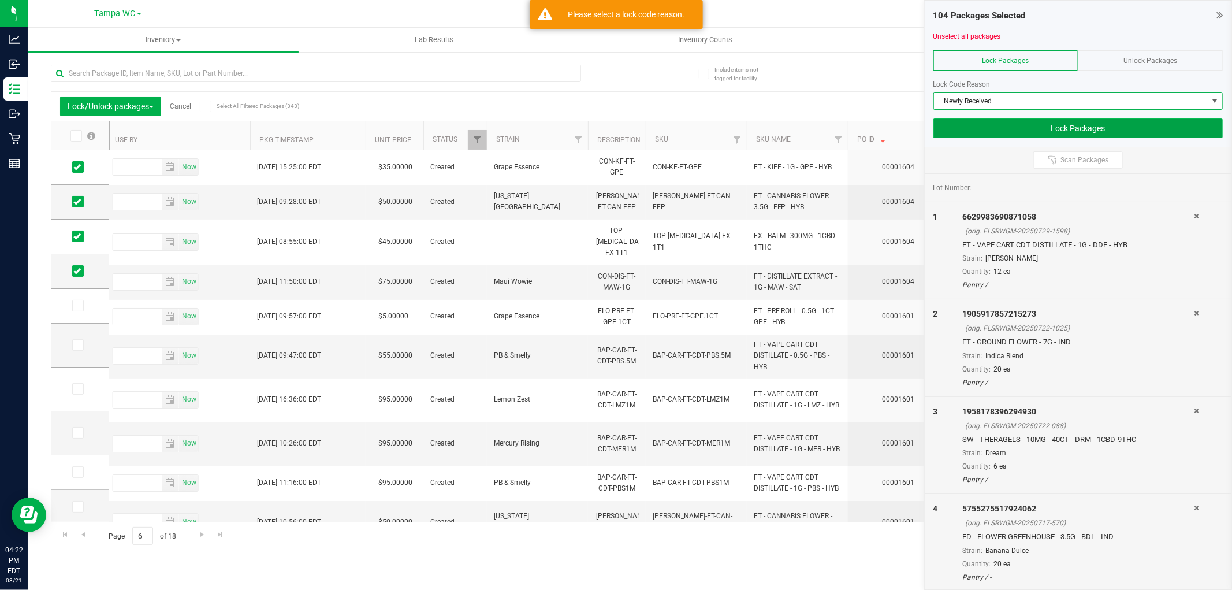
click at [1061, 124] on button "Lock Packages" at bounding box center [1077, 128] width 289 height 20
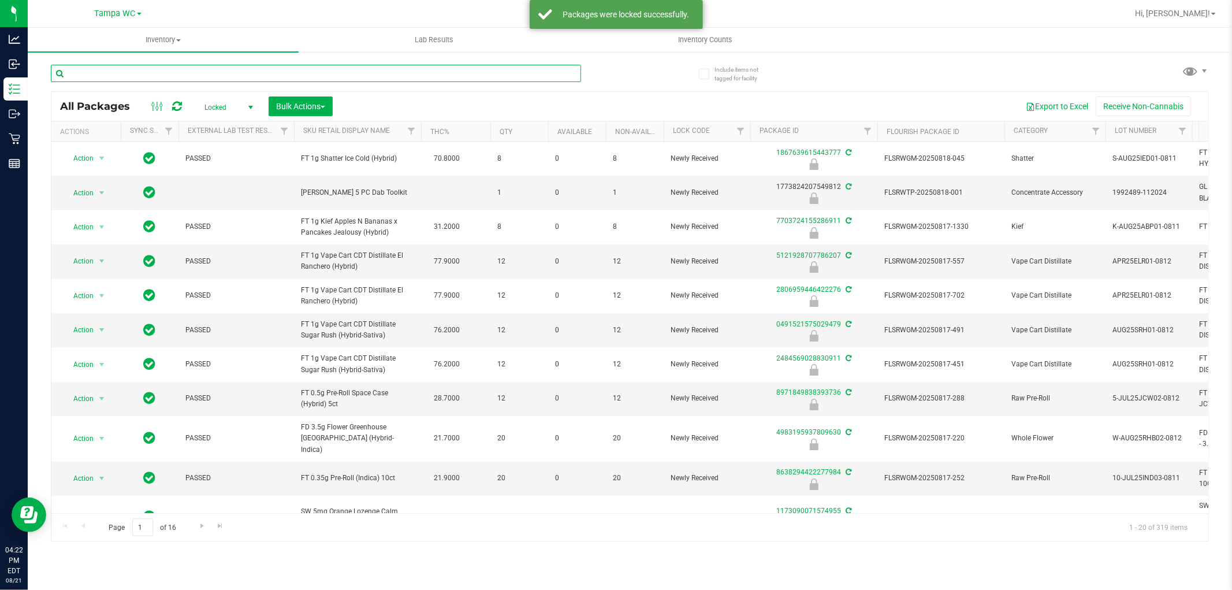
click at [91, 76] on input "text" at bounding box center [316, 73] width 530 height 17
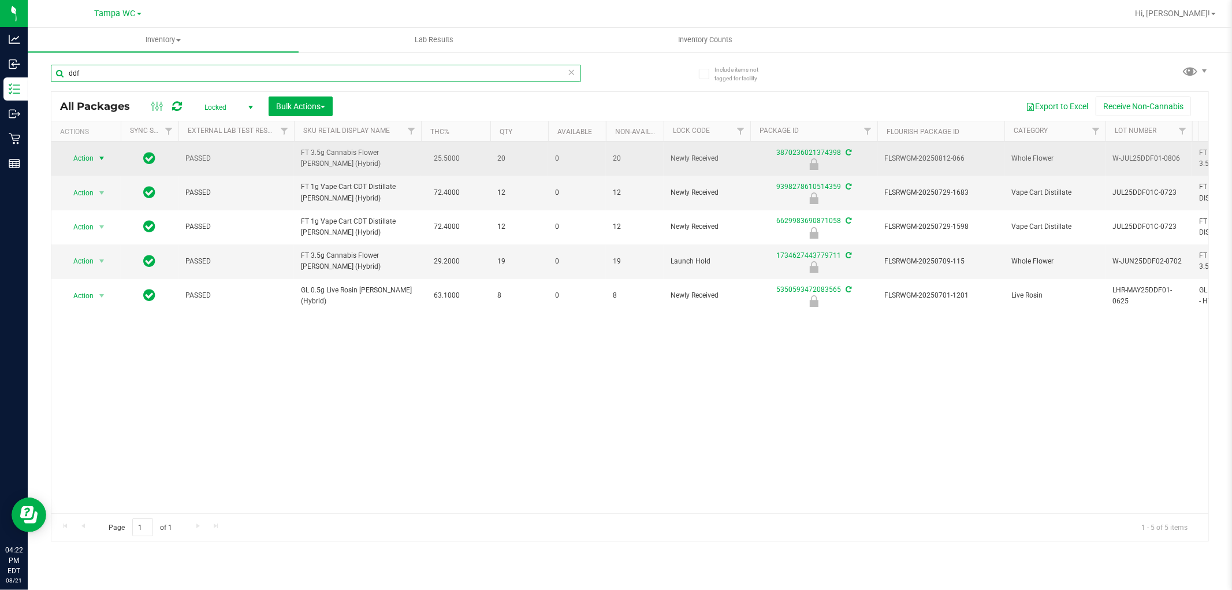
type input "ddf"
click at [94, 152] on span "Action" at bounding box center [78, 158] width 31 height 16
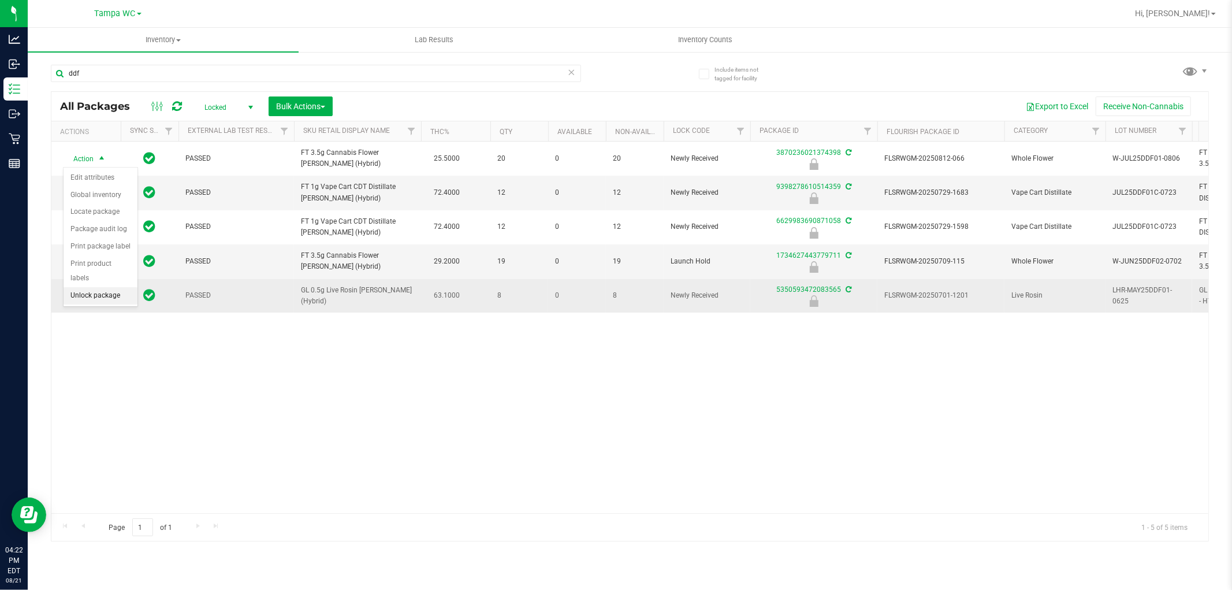
click at [102, 298] on li "Unlock package" at bounding box center [101, 295] width 74 height 17
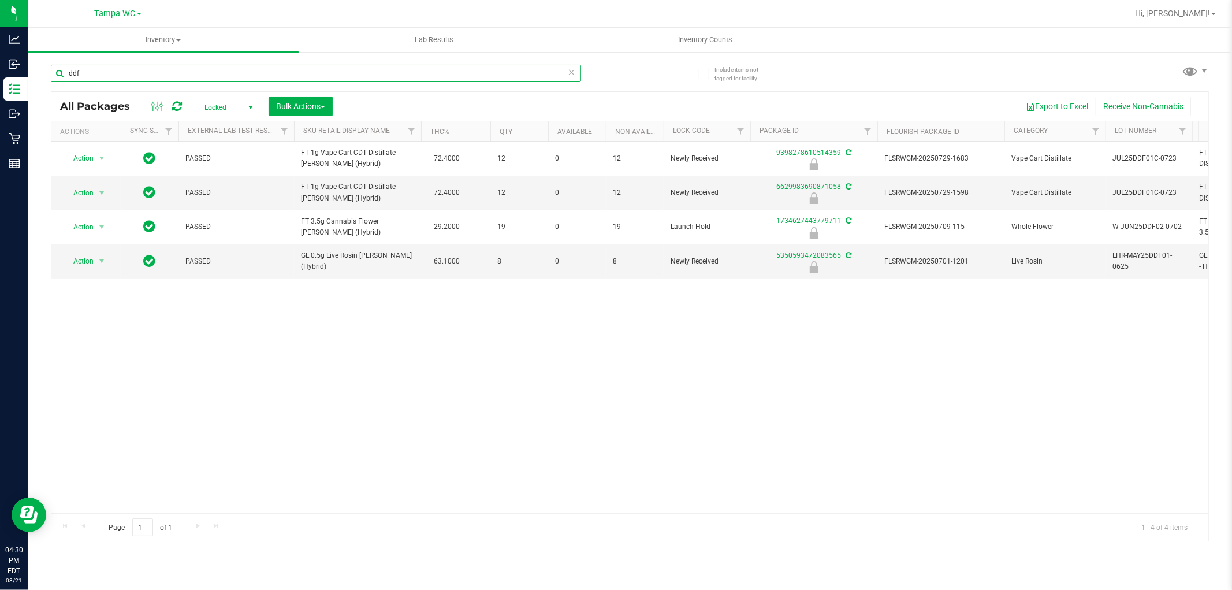
drag, startPoint x: 154, startPoint y: 70, endPoint x: 110, endPoint y: 90, distance: 47.9
click at [0, 41] on div "Analytics Inbound Inventory Outbound Retail Reports 04:30 PM EDT [DATE] 08/21 T…" at bounding box center [616, 295] width 1232 height 590
drag, startPoint x: 215, startPoint y: 105, endPoint x: 228, endPoint y: 129, distance: 27.9
click at [215, 106] on span "Locked" at bounding box center [227, 107] width 64 height 16
click at [219, 125] on li "Active Only" at bounding box center [226, 126] width 62 height 17
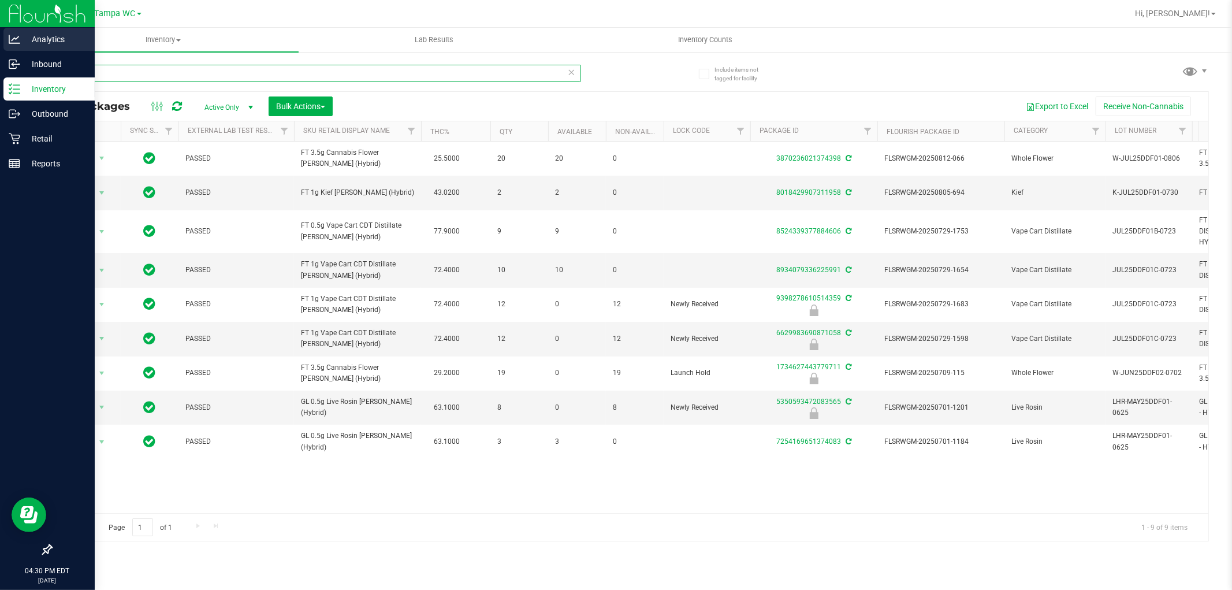
drag, startPoint x: 91, startPoint y: 75, endPoint x: 0, endPoint y: 42, distance: 97.0
click at [0, 42] on div "Analytics Inbound Inventory Outbound Retail Reports 04:30 PM EDT [DATE] 08/21 T…" at bounding box center [616, 295] width 1232 height 590
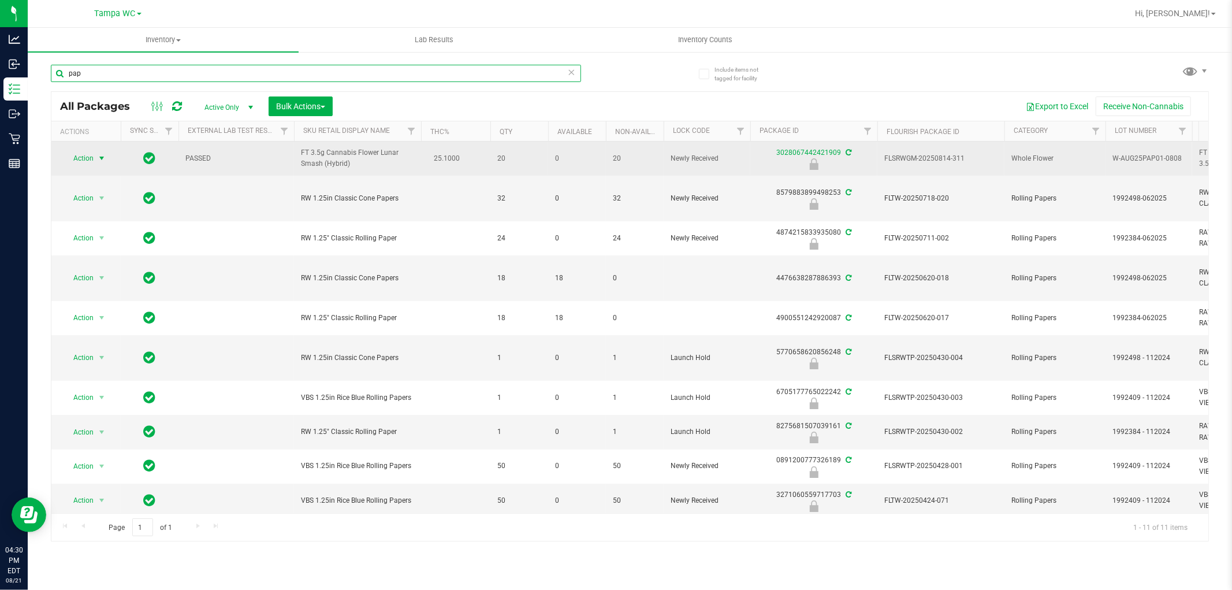
type input "pap"
click at [96, 157] on span "select" at bounding box center [102, 158] width 14 height 16
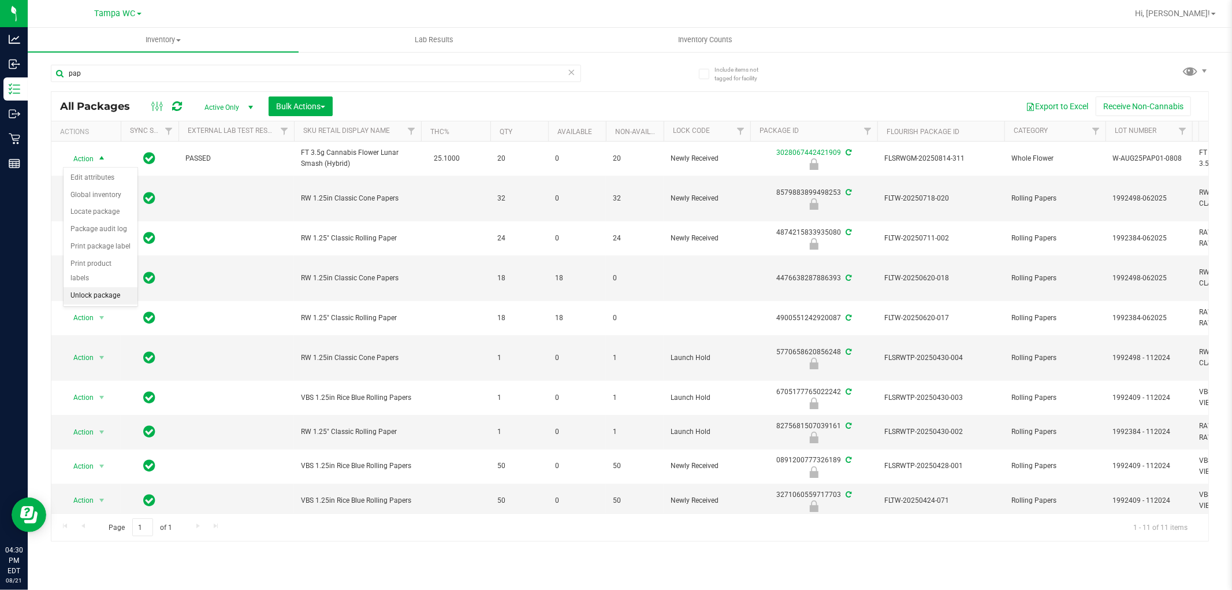
click at [113, 293] on li "Unlock package" at bounding box center [101, 295] width 74 height 17
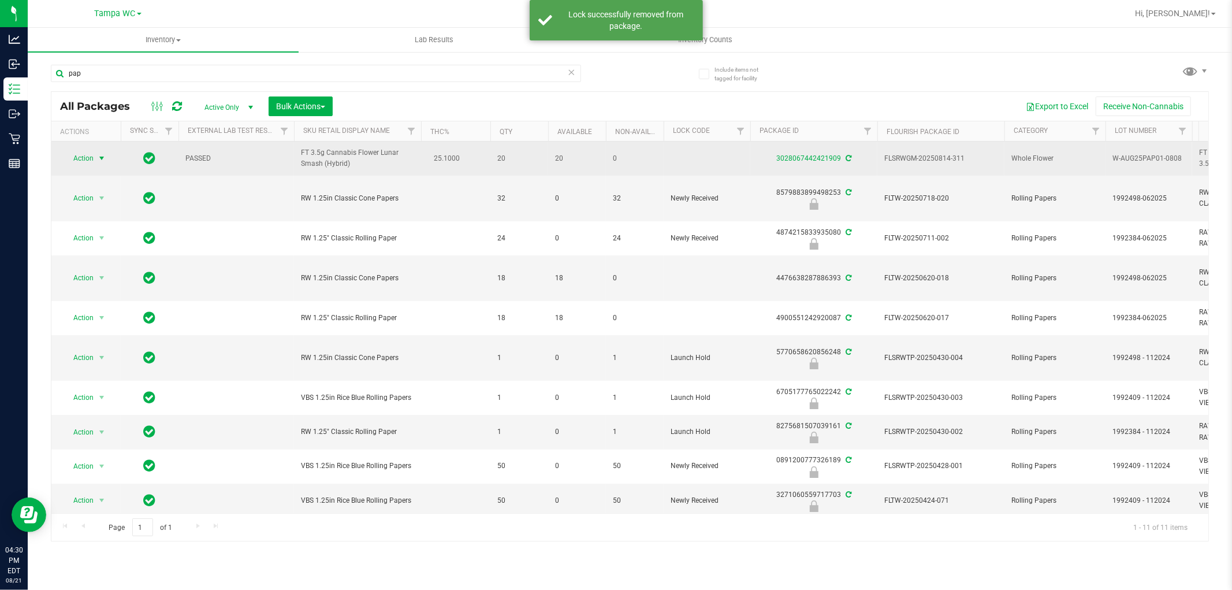
click at [88, 159] on span "Action" at bounding box center [78, 158] width 31 height 16
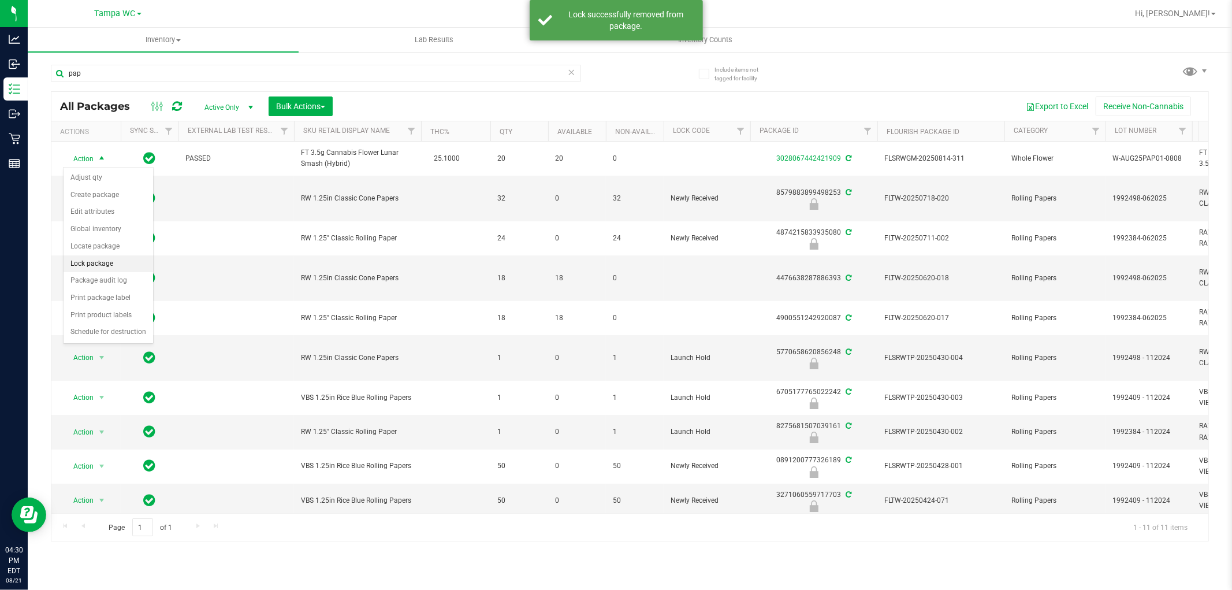
click at [102, 260] on li "Lock package" at bounding box center [109, 263] width 90 height 17
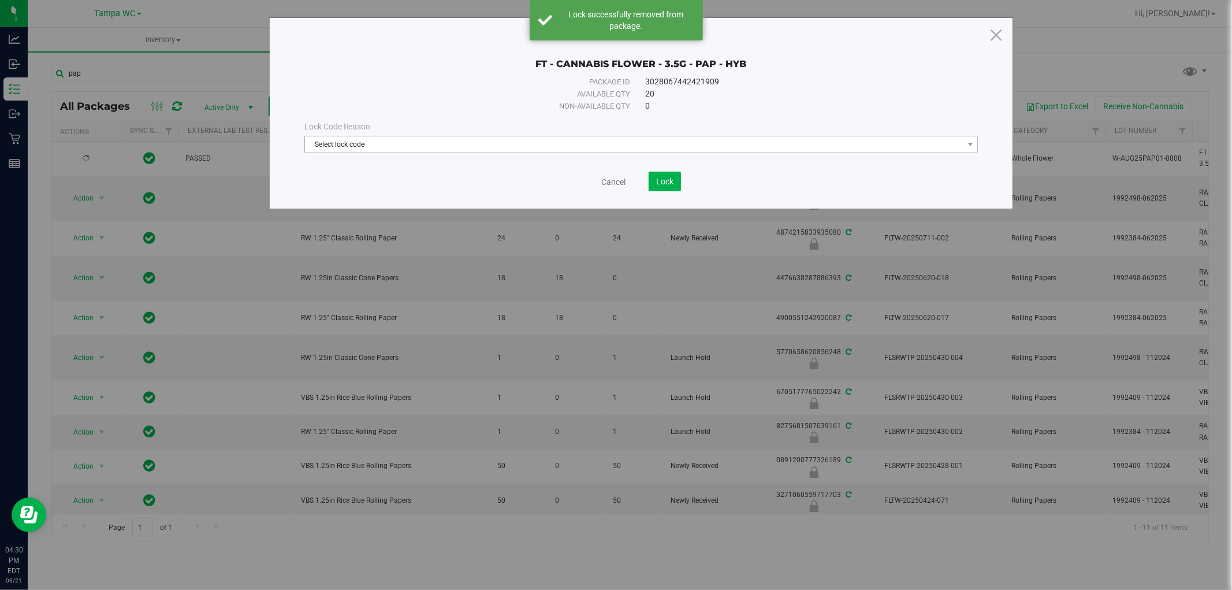
click at [434, 149] on span "Select lock code" at bounding box center [634, 144] width 658 height 16
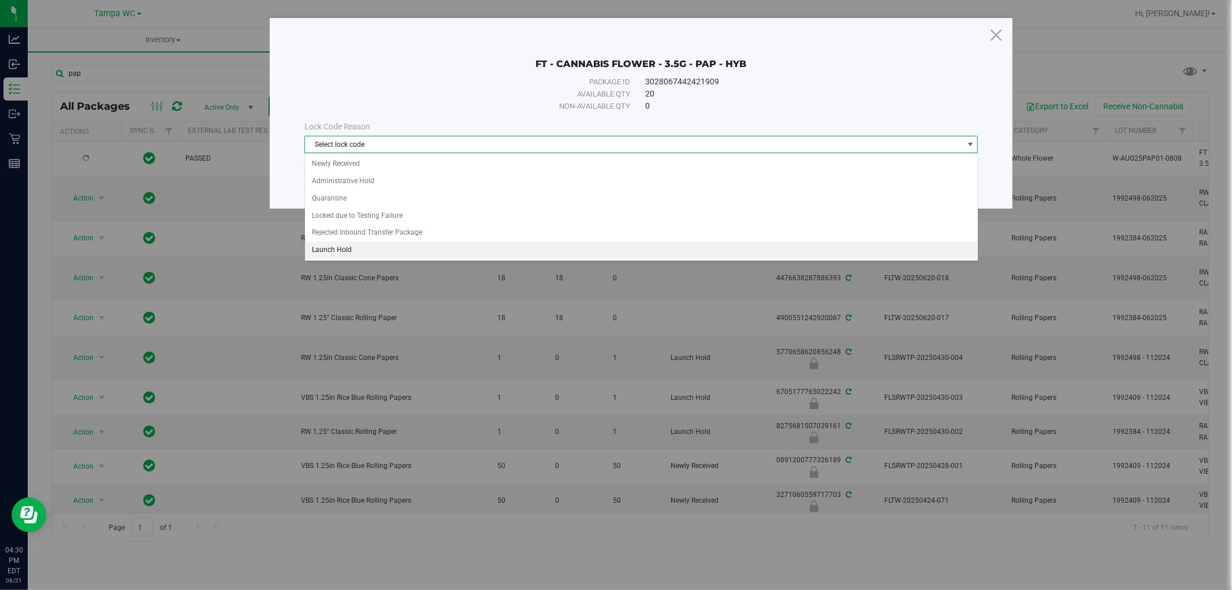
click at [351, 243] on li "Launch Hold" at bounding box center [641, 249] width 673 height 17
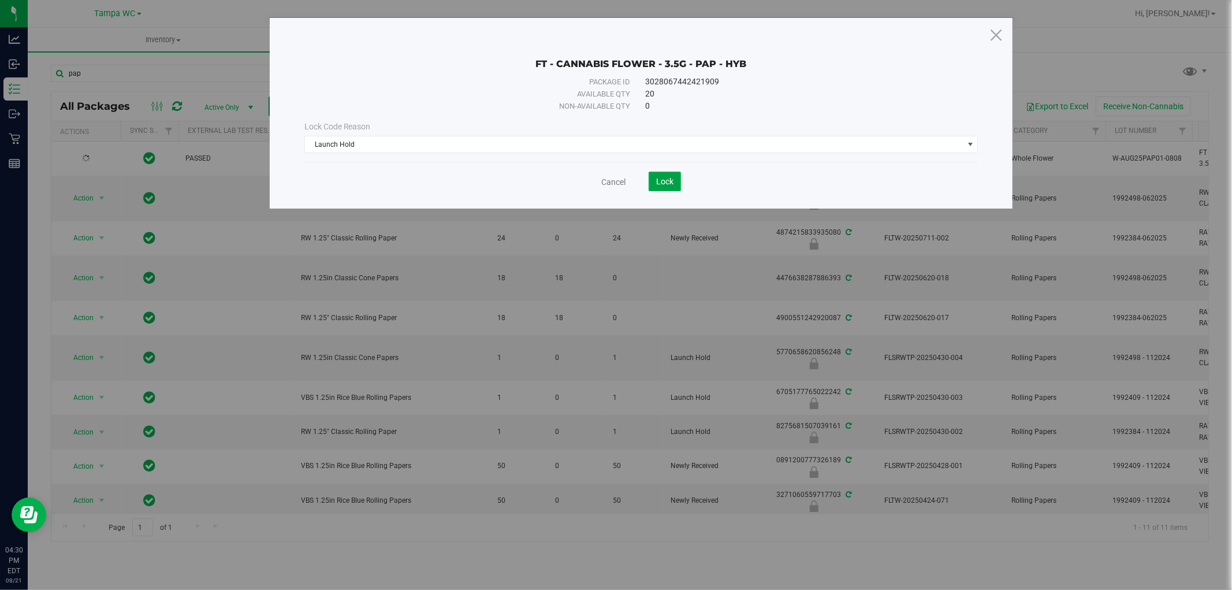
click at [658, 182] on span "Lock" at bounding box center [664, 181] width 17 height 9
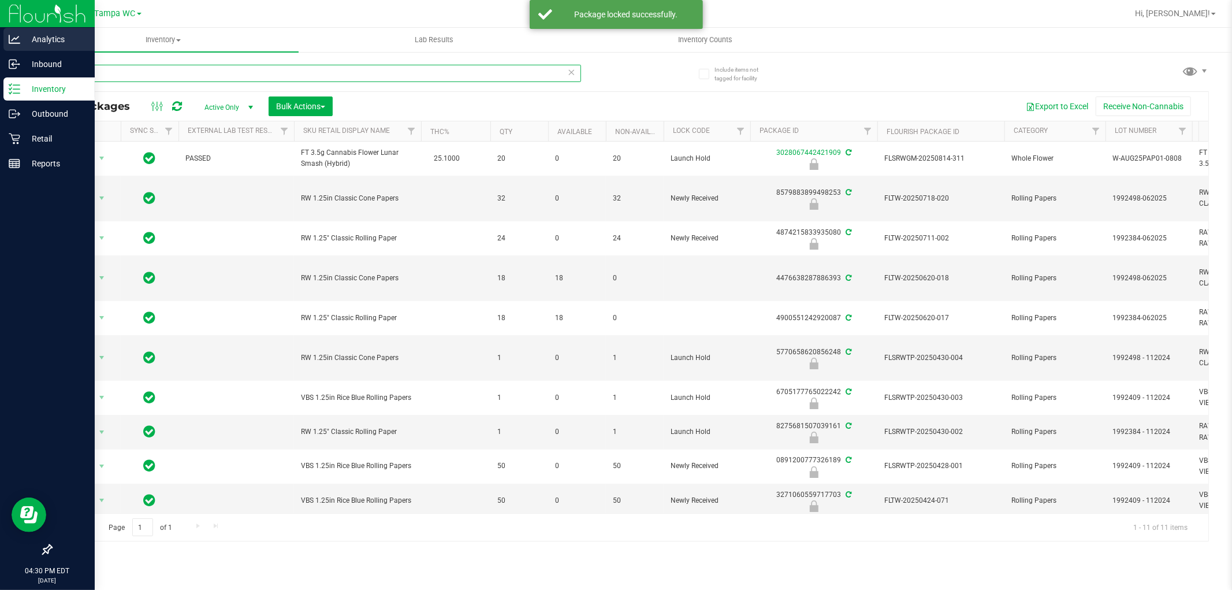
drag, startPoint x: 97, startPoint y: 77, endPoint x: 0, endPoint y: 51, distance: 100.5
click at [0, 51] on div "Analytics Inbound Inventory Outbound Retail Reports 04:30 PM EDT [DATE] 08/21 T…" at bounding box center [616, 295] width 1232 height 590
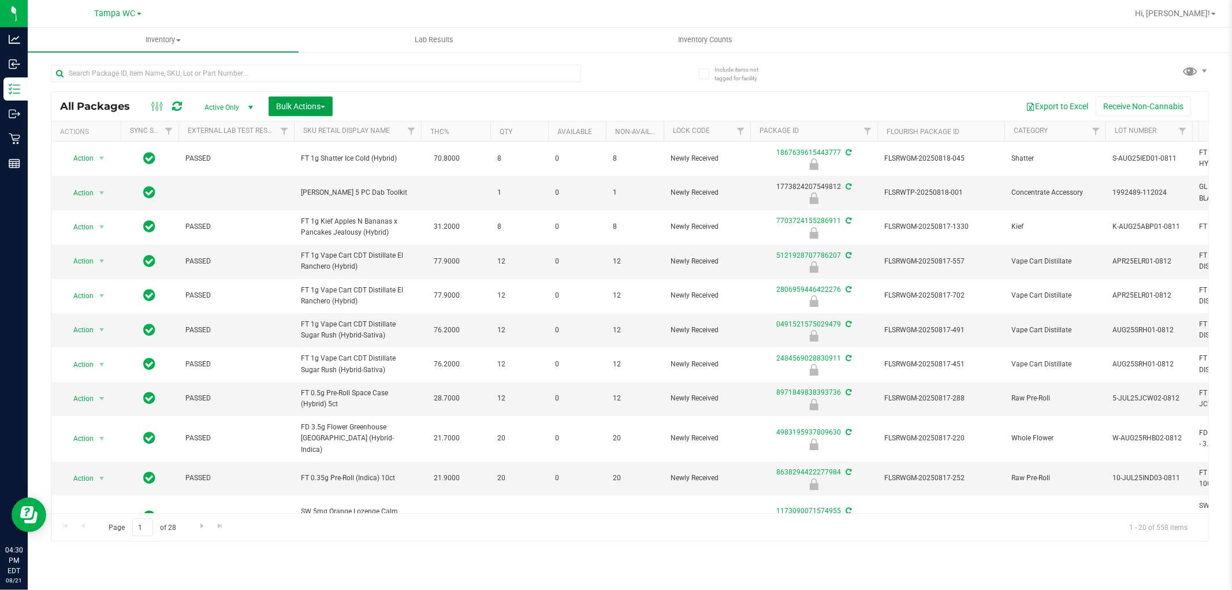
click at [288, 105] on span "Bulk Actions" at bounding box center [300, 106] width 49 height 9
click at [330, 226] on div "Lock/Unlock packages" at bounding box center [323, 219] width 95 height 18
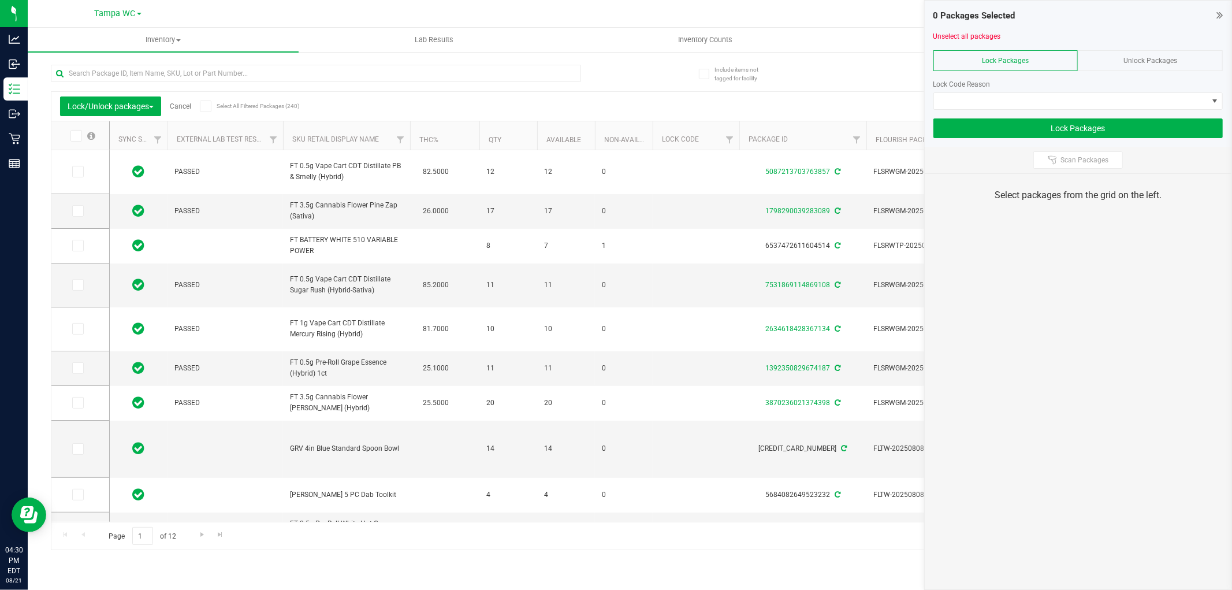
click at [1170, 57] on span "Unlock Packages" at bounding box center [1150, 61] width 54 height 8
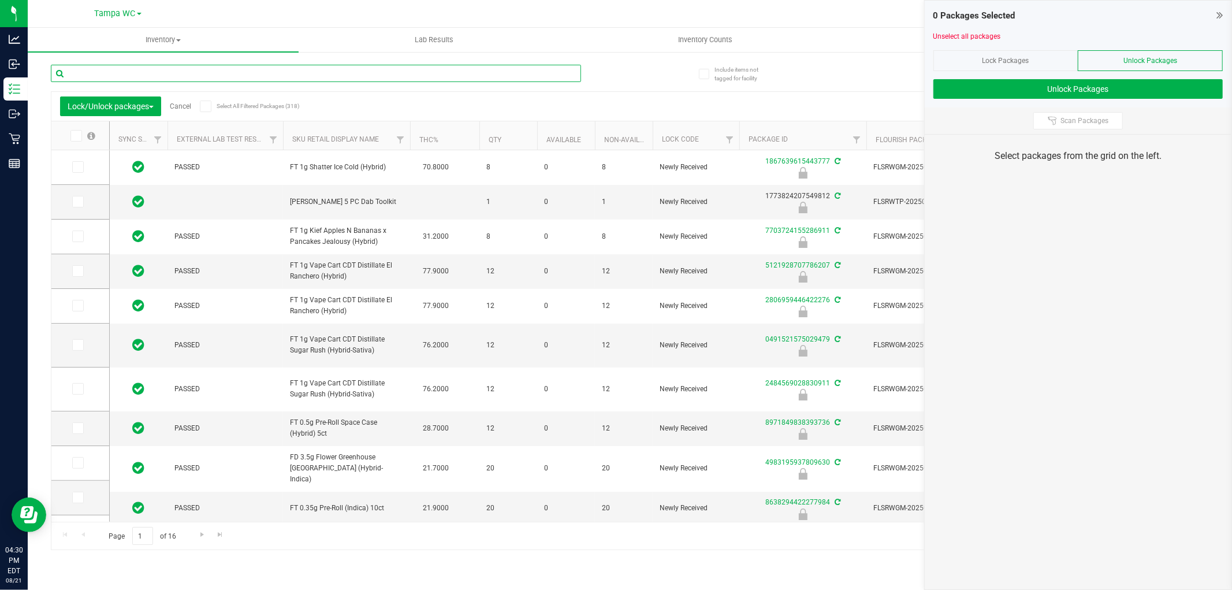
click at [284, 72] on input "text" at bounding box center [316, 73] width 530 height 17
type input "9184853247229136"
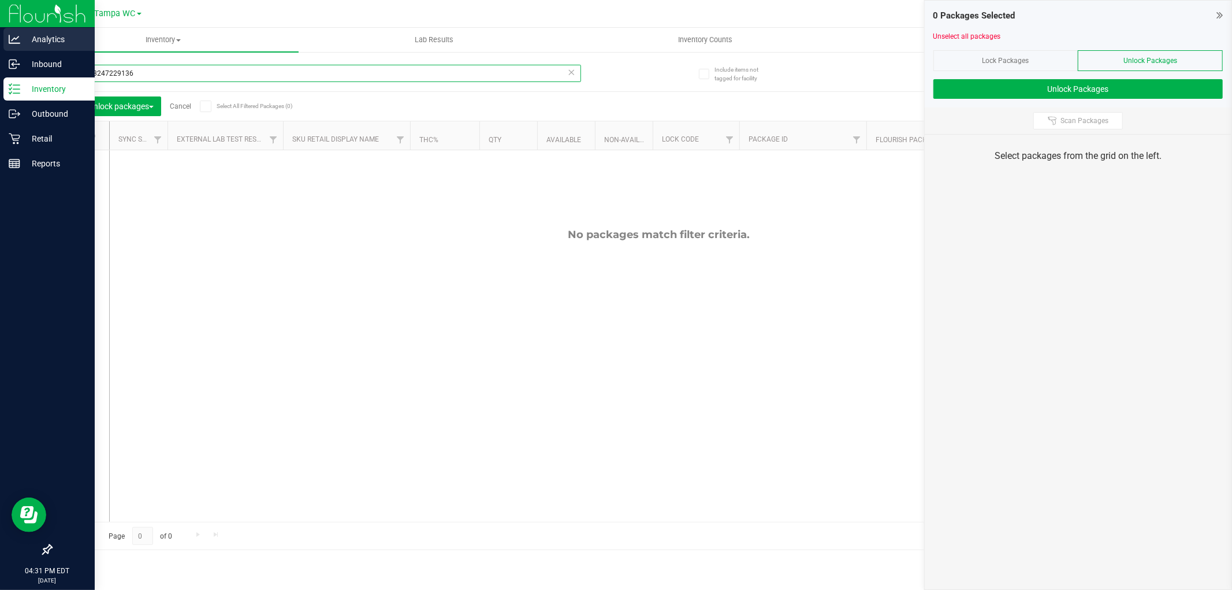
drag, startPoint x: 188, startPoint y: 71, endPoint x: 0, endPoint y: 36, distance: 191.0
click at [0, 35] on div "Analytics Inbound Inventory Outbound Retail Reports 04:31 PM EDT [DATE] 08/21 T…" at bounding box center [616, 295] width 1232 height 590
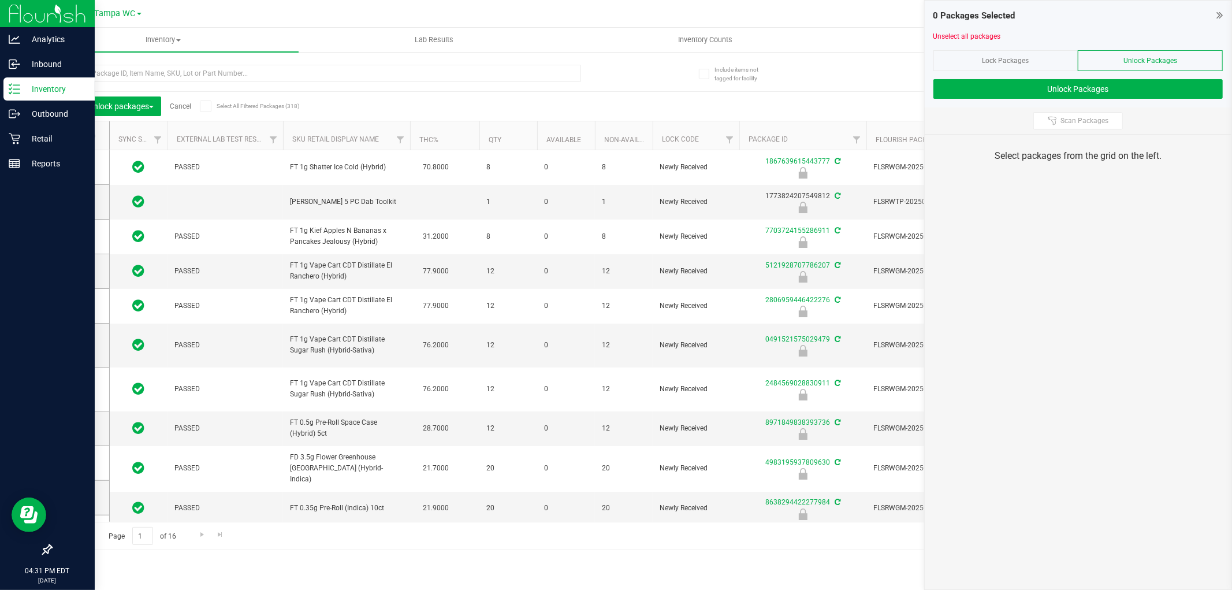
click at [20, 88] on p "Inventory" at bounding box center [54, 89] width 69 height 14
click at [36, 88] on p "Inventory" at bounding box center [54, 89] width 69 height 14
click at [39, 117] on p "Outbound" at bounding box center [54, 114] width 69 height 14
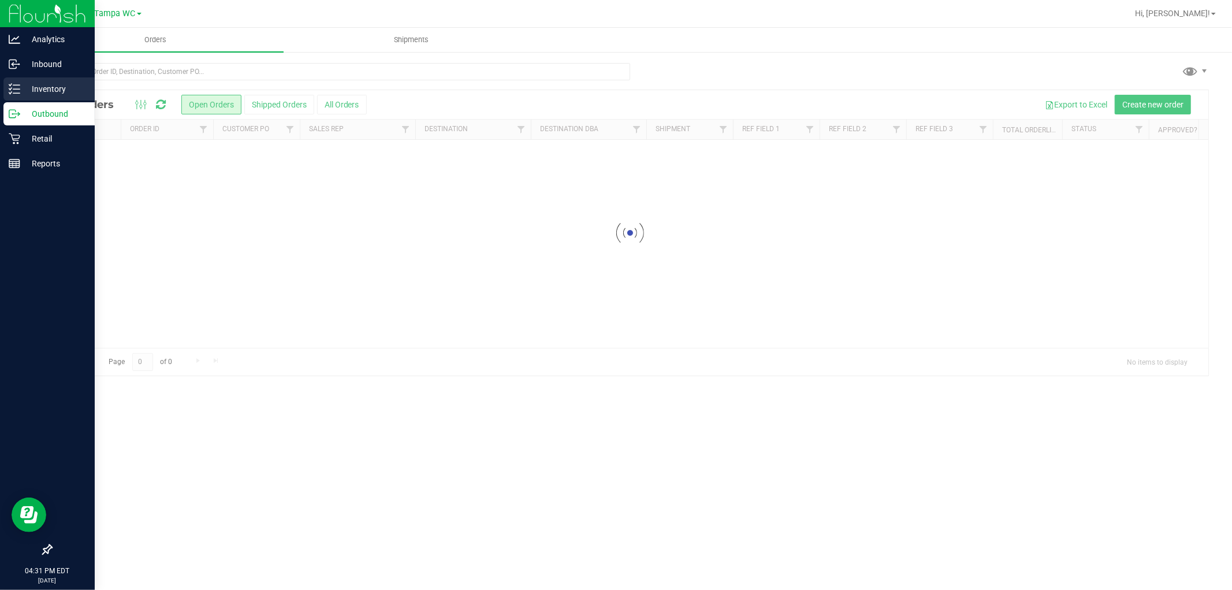
click at [47, 88] on p "Inventory" at bounding box center [54, 89] width 69 height 14
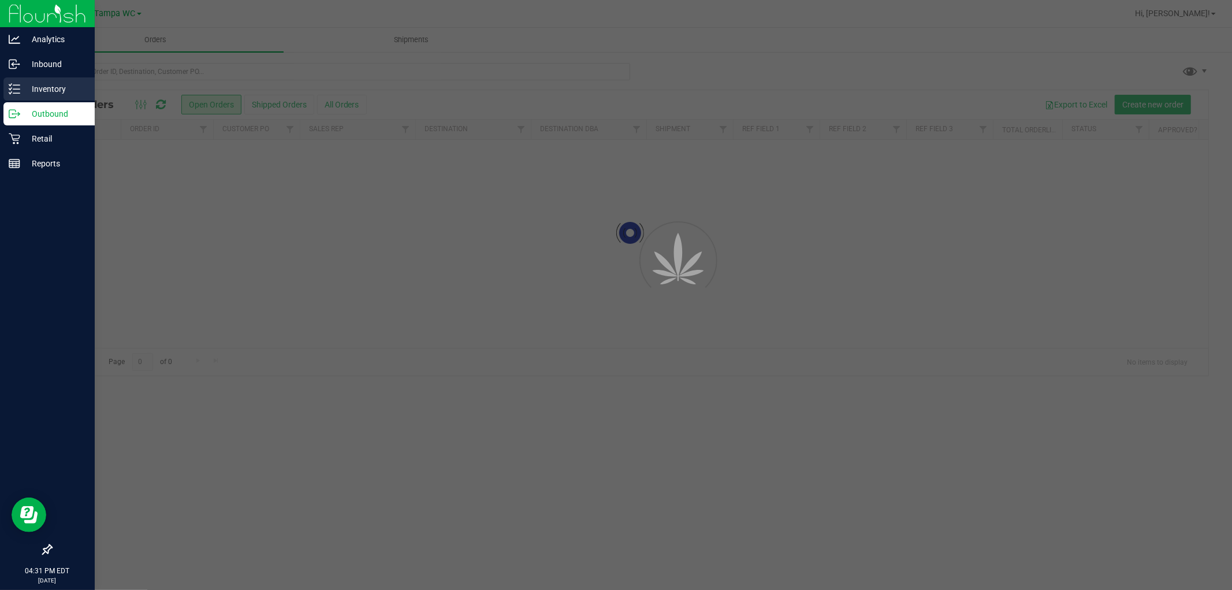
click at [47, 87] on p "Inventory" at bounding box center [54, 89] width 69 height 14
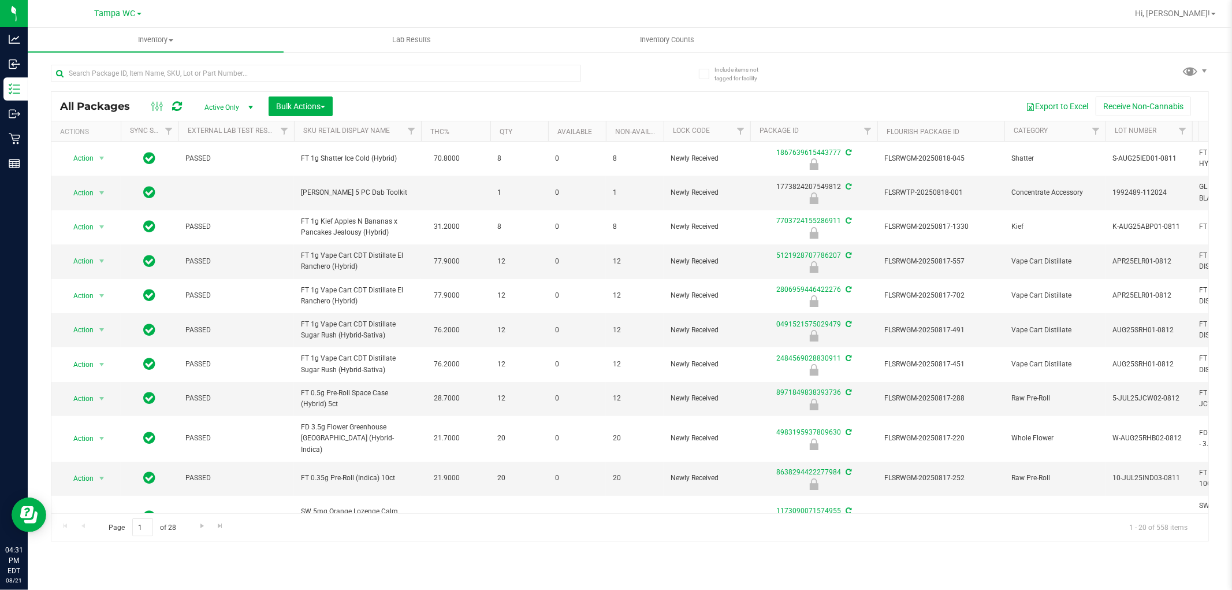
click at [245, 85] on div at bounding box center [316, 78] width 530 height 27
click at [240, 79] on input "text" at bounding box center [316, 73] width 530 height 17
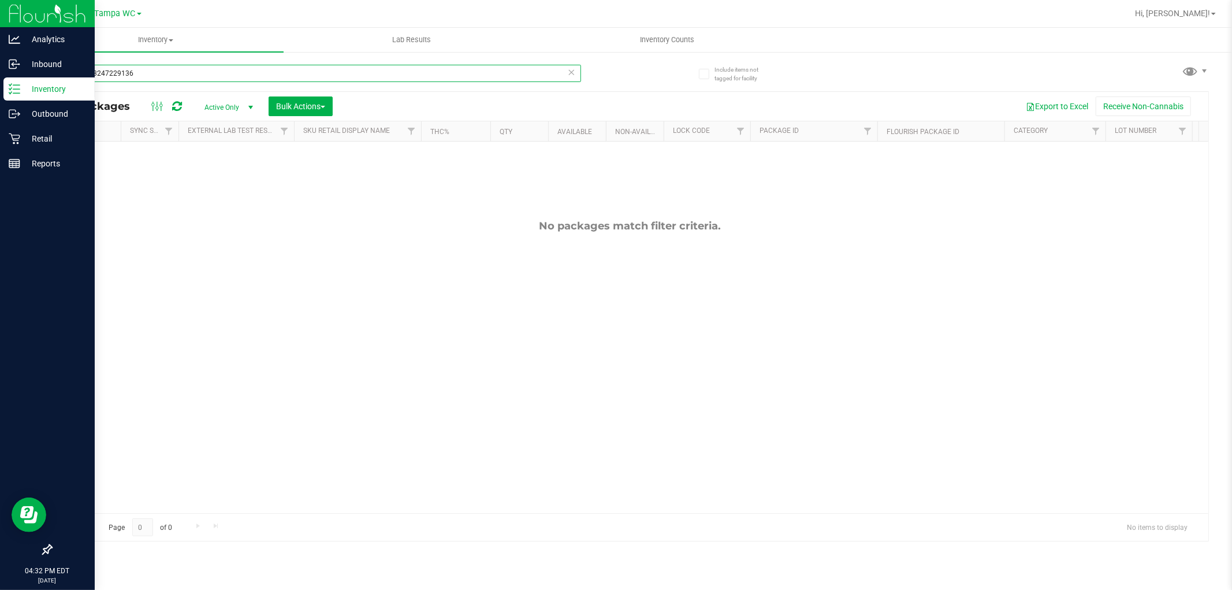
drag, startPoint x: 328, startPoint y: 79, endPoint x: 0, endPoint y: 99, distance: 328.7
click at [0, 99] on div "Analytics Inbound Inventory Outbound Retail Reports 04:32 PM EDT [DATE] 08/21 T…" at bounding box center [616, 295] width 1232 height 590
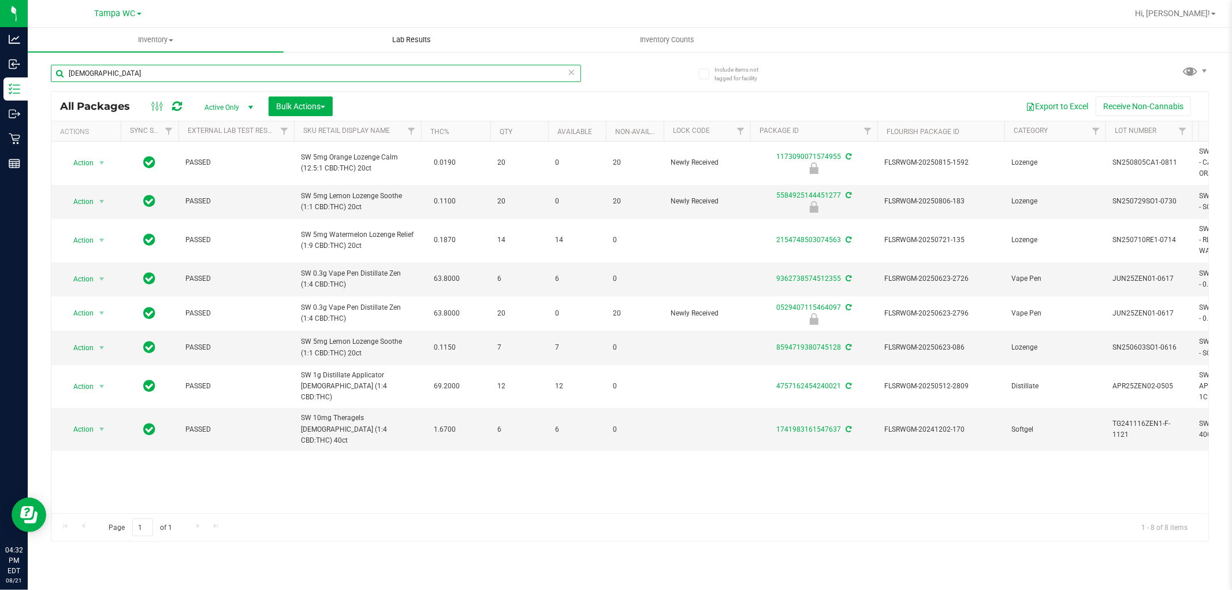
type input "[DEMOGRAPHIC_DATA]"
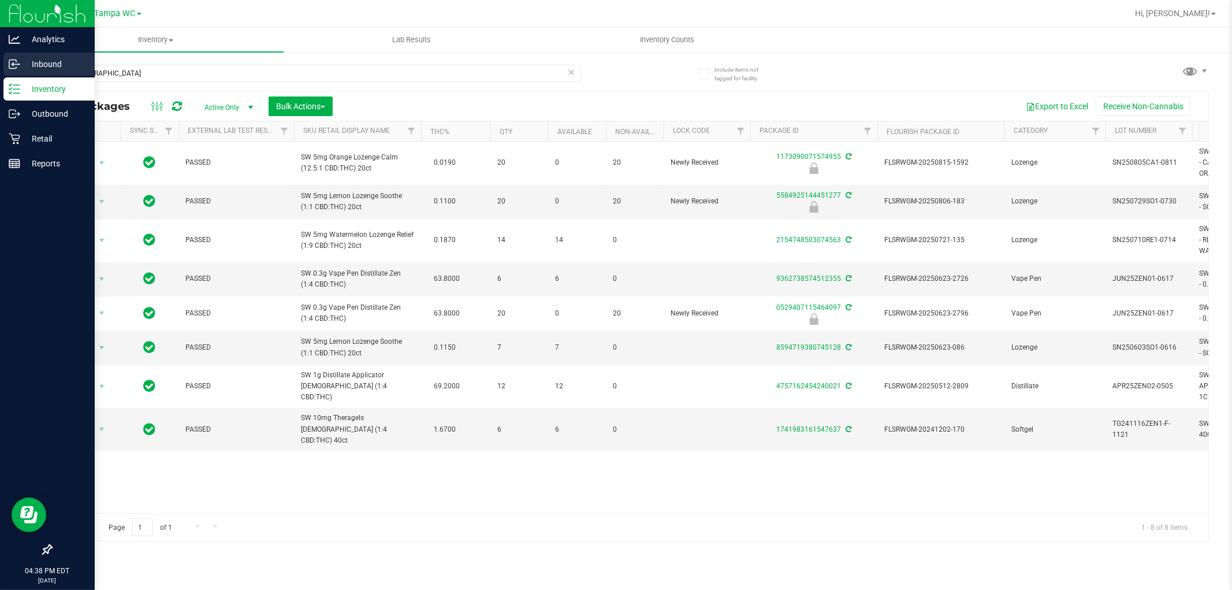
click at [9, 73] on div "Inbound" at bounding box center [48, 64] width 91 height 23
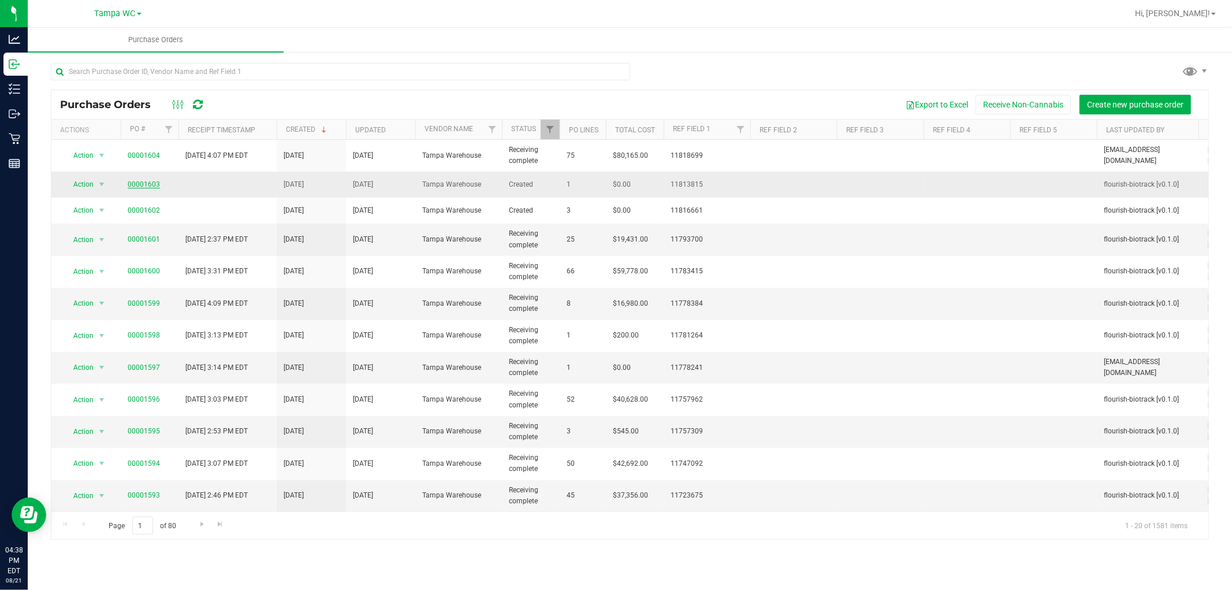
click at [147, 180] on td "00001603" at bounding box center [150, 185] width 58 height 26
click at [147, 183] on link "00001603" at bounding box center [144, 184] width 32 height 8
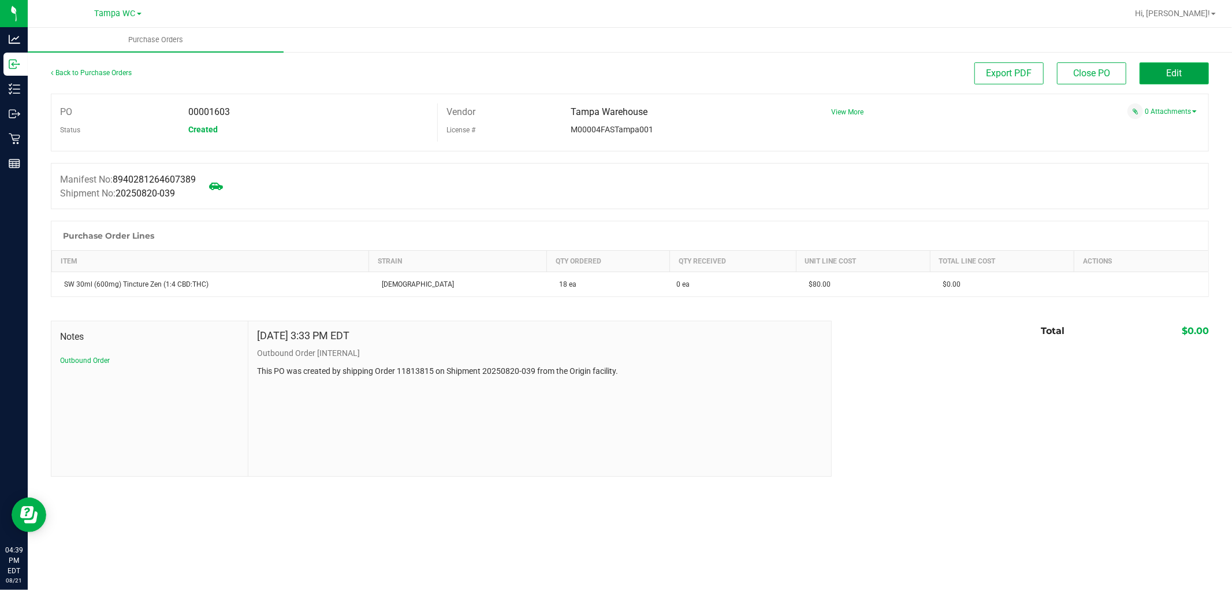
click at [1159, 83] on button "Edit" at bounding box center [1174, 73] width 69 height 22
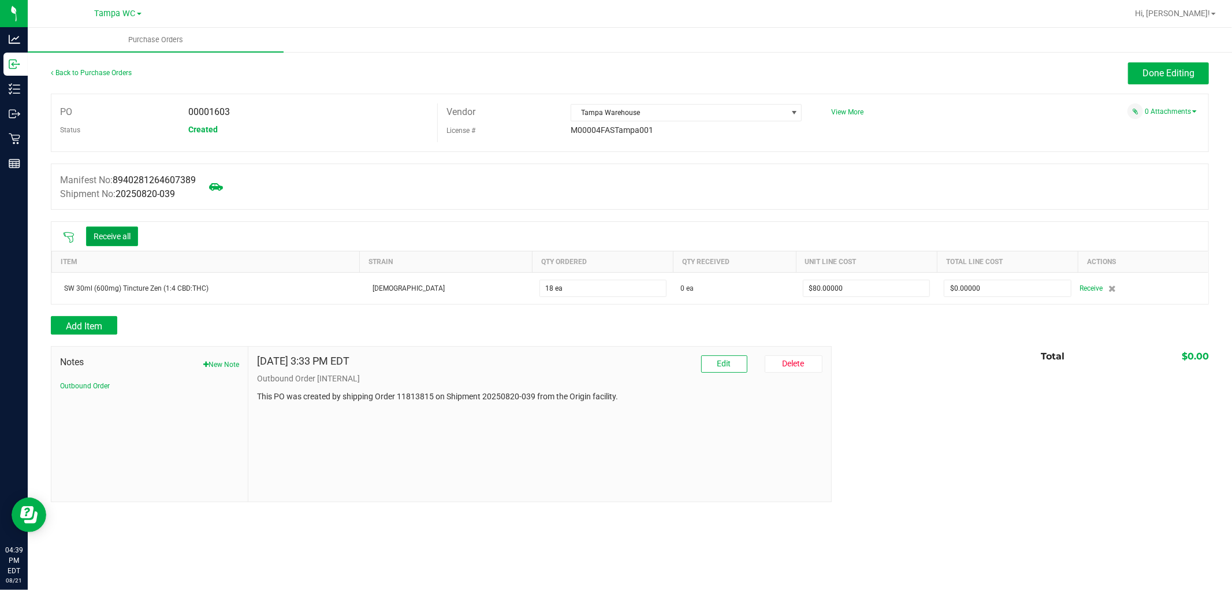
click at [128, 238] on button "Receive all" at bounding box center [112, 236] width 52 height 20
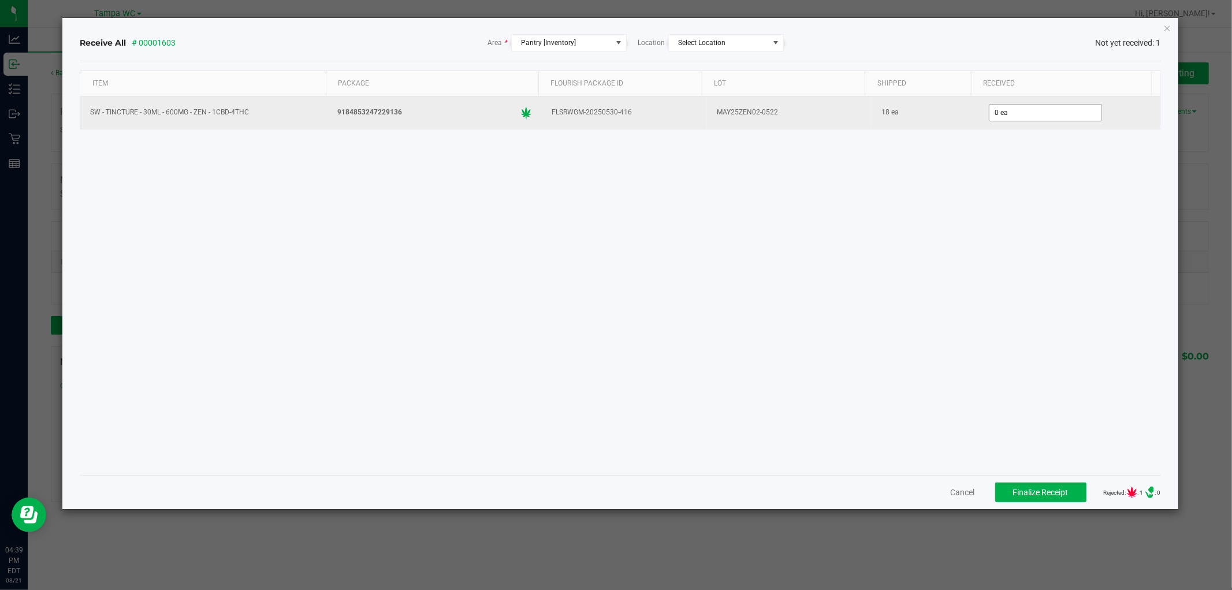
click at [1030, 120] on div "0 ea" at bounding box center [1069, 112] width 167 height 23
click at [1030, 114] on input "0" at bounding box center [1045, 113] width 112 height 16
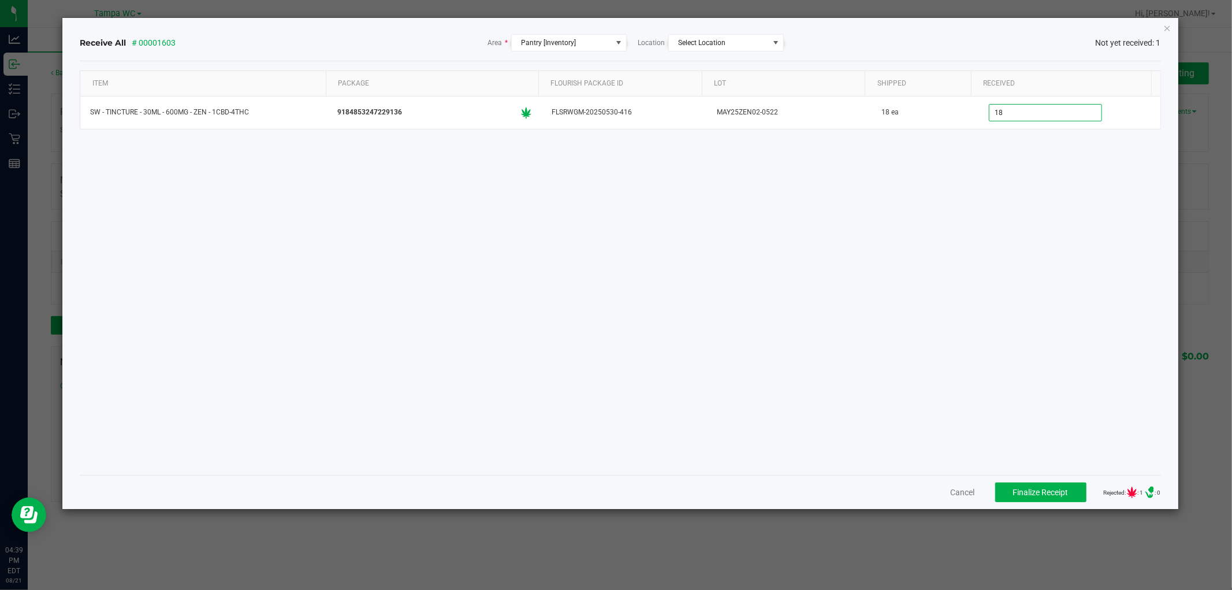
type input "18 ea"
drag, startPoint x: 916, startPoint y: 348, endPoint x: 932, endPoint y: 353, distance: 17.0
click at [922, 349] on div "Item Package Flourish Package ID Lot Shipped Received SW - TINCTURE - 30ML - 60…" at bounding box center [620, 267] width 1081 height 395
click at [1010, 478] on div "Cancel Finalize Receipt Rejected: : 0 .st0{ } : 0" at bounding box center [620, 492] width 1081 height 34
click at [1007, 483] on div "Cancel Finalize Receipt Rejected: : 0 .st0{ } : 0" at bounding box center [620, 492] width 1081 height 34
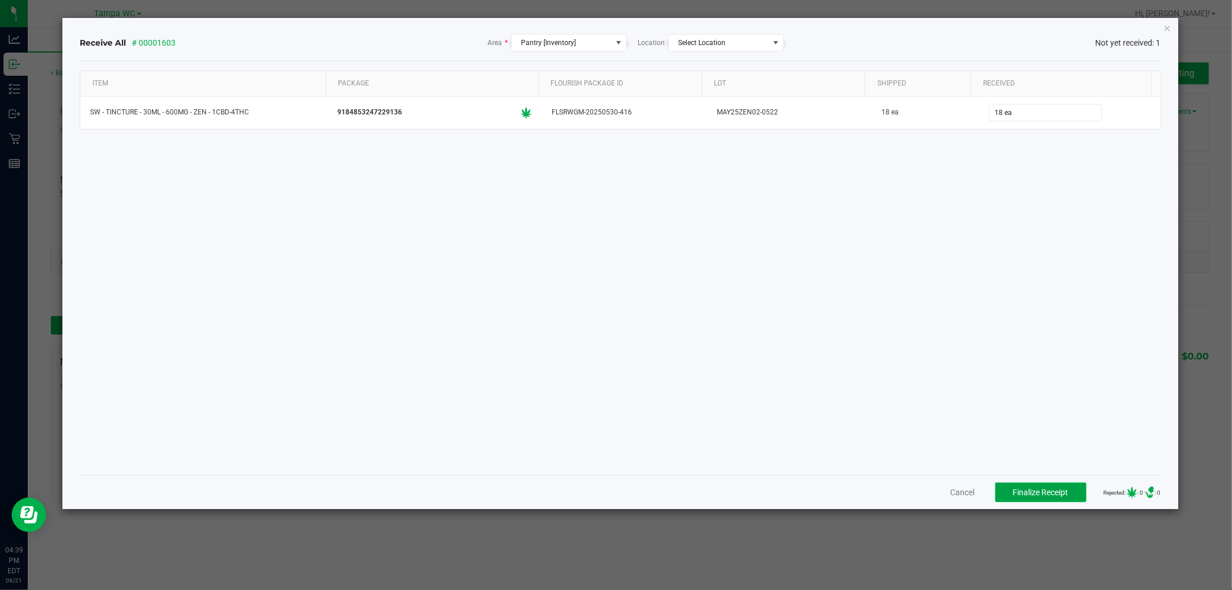
click at [1007, 486] on button "Finalize Receipt" at bounding box center [1040, 492] width 91 height 20
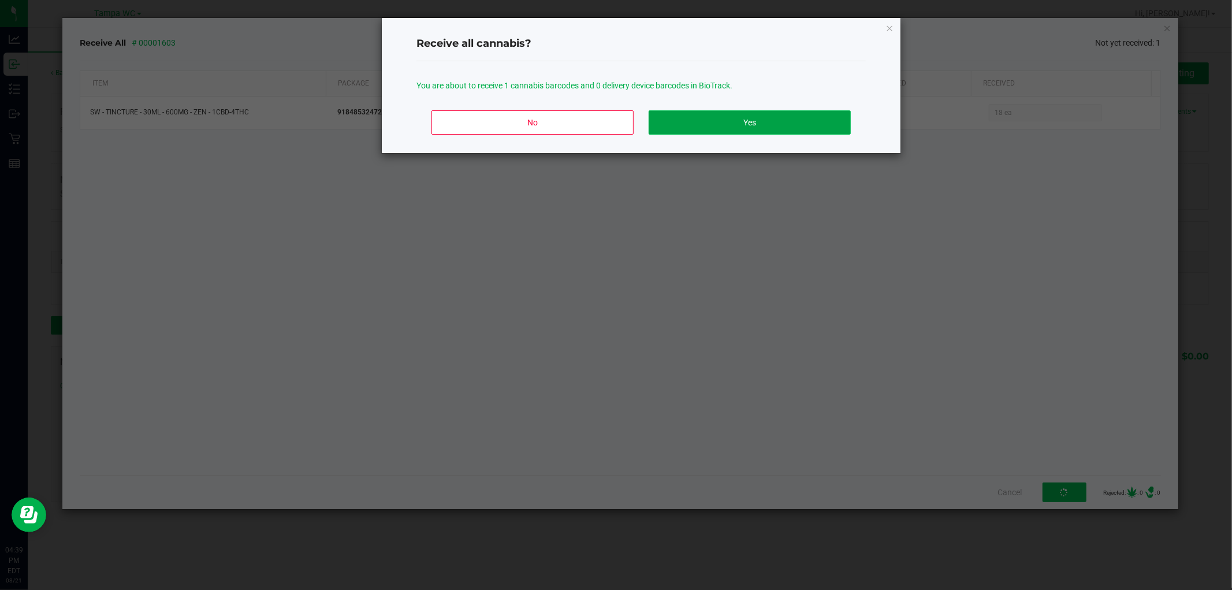
click at [736, 131] on button "Yes" at bounding box center [750, 122] width 202 height 24
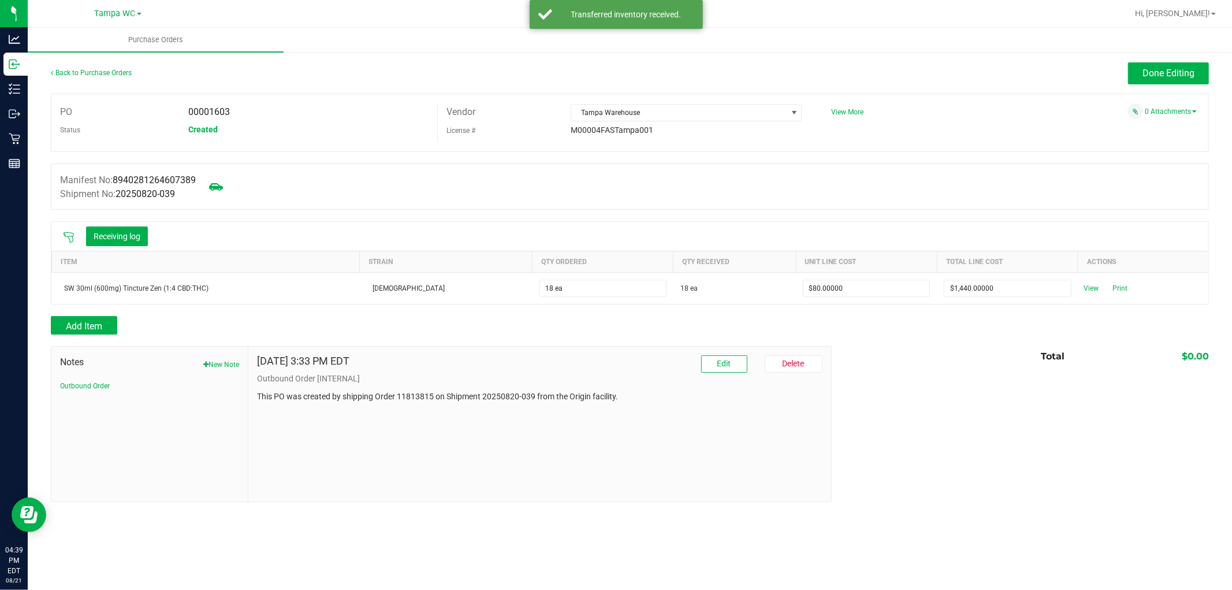
click at [1175, 84] on div "Done Editing" at bounding box center [1168, 73] width 81 height 22
click at [1175, 81] on button "Done Editing" at bounding box center [1168, 73] width 81 height 22
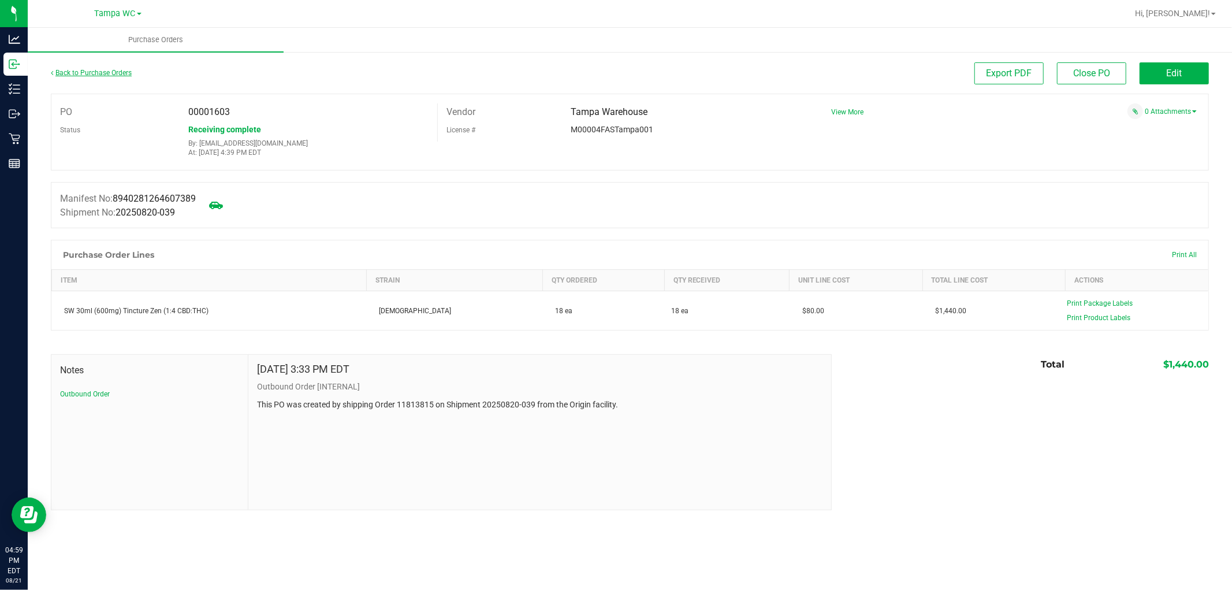
click at [116, 76] on div "Back to Purchase Orders" at bounding box center [195, 72] width 289 height 21
click at [117, 70] on link "Back to Purchase Orders" at bounding box center [91, 73] width 81 height 8
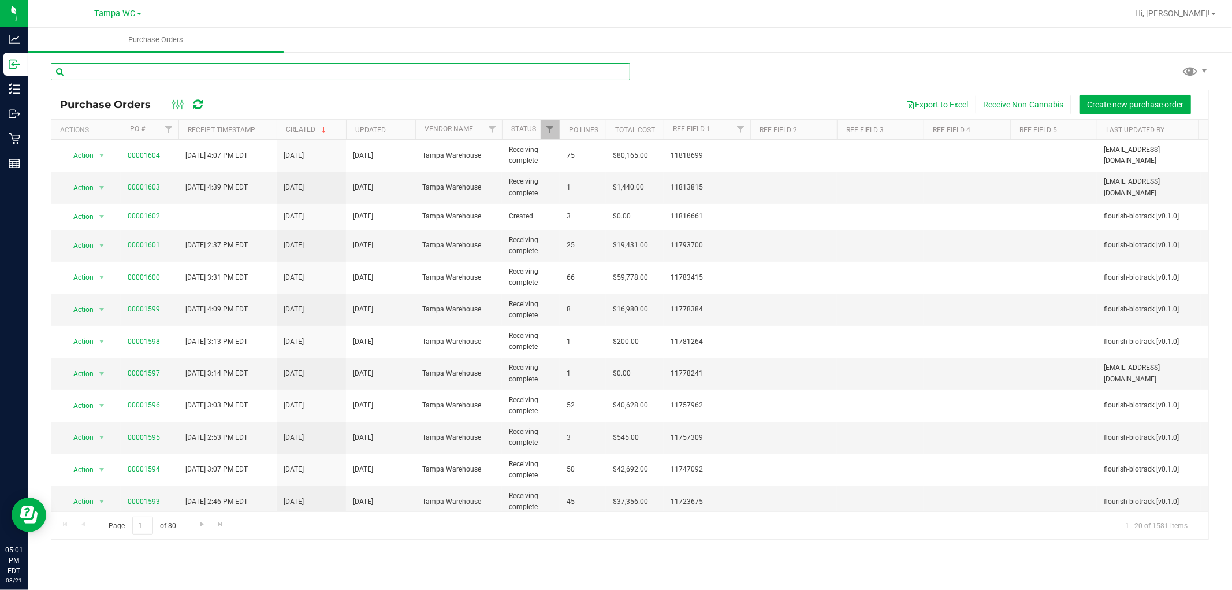
drag, startPoint x: 276, startPoint y: 76, endPoint x: 273, endPoint y: 82, distance: 7.2
click at [273, 80] on div at bounding box center [340, 76] width 579 height 27
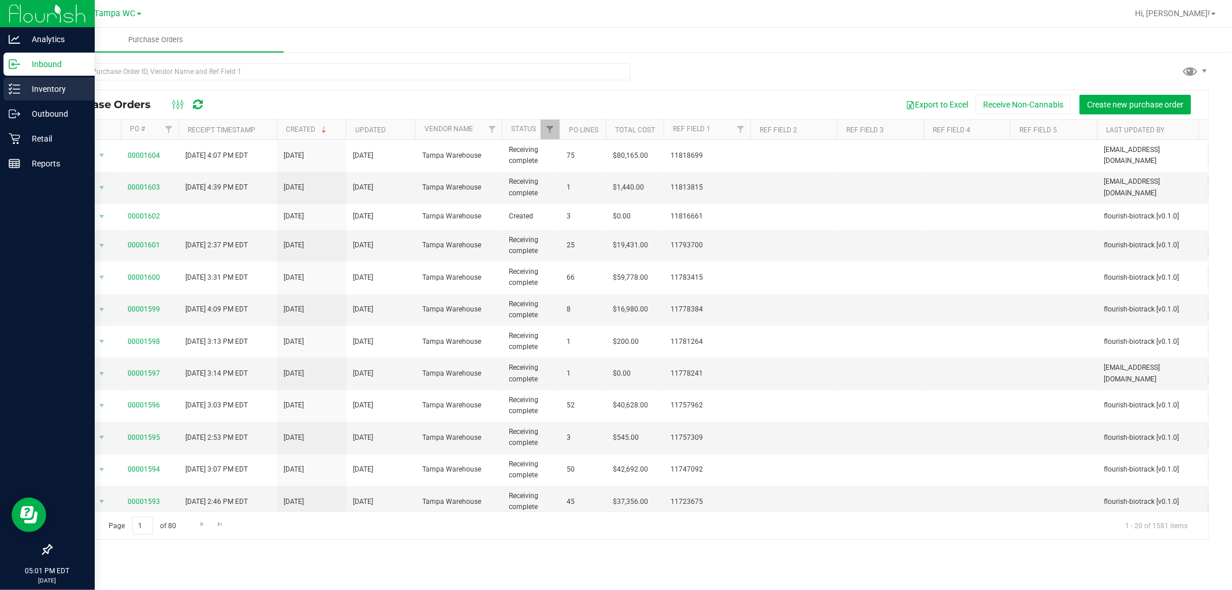
click at [53, 88] on p "Inventory" at bounding box center [54, 89] width 69 height 14
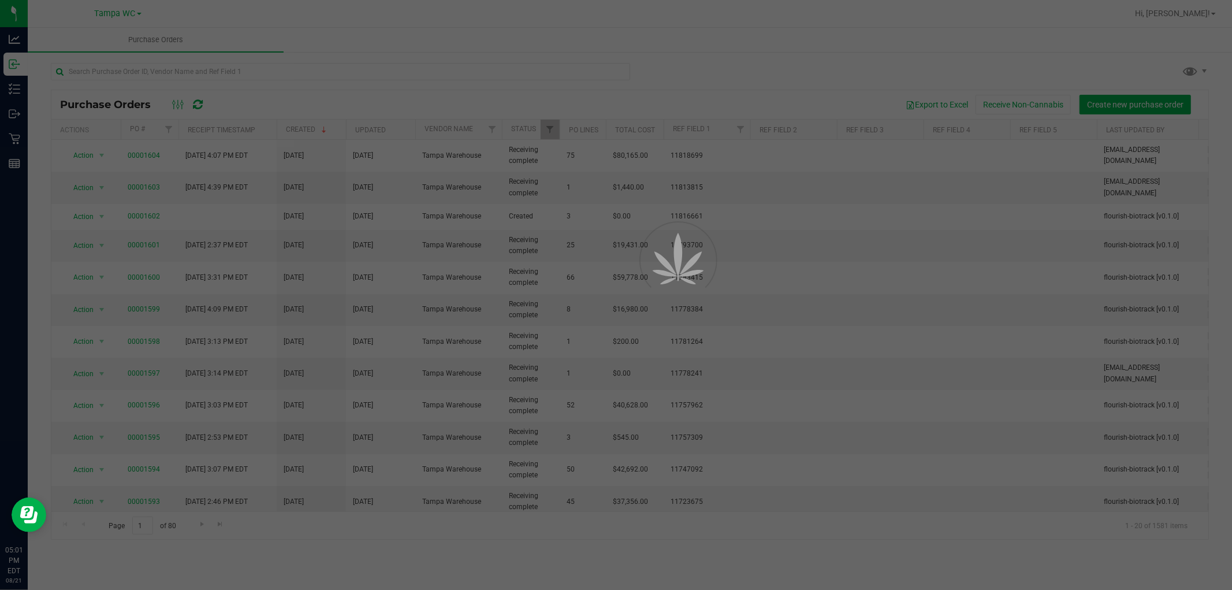
click at [146, 69] on div at bounding box center [616, 295] width 1232 height 590
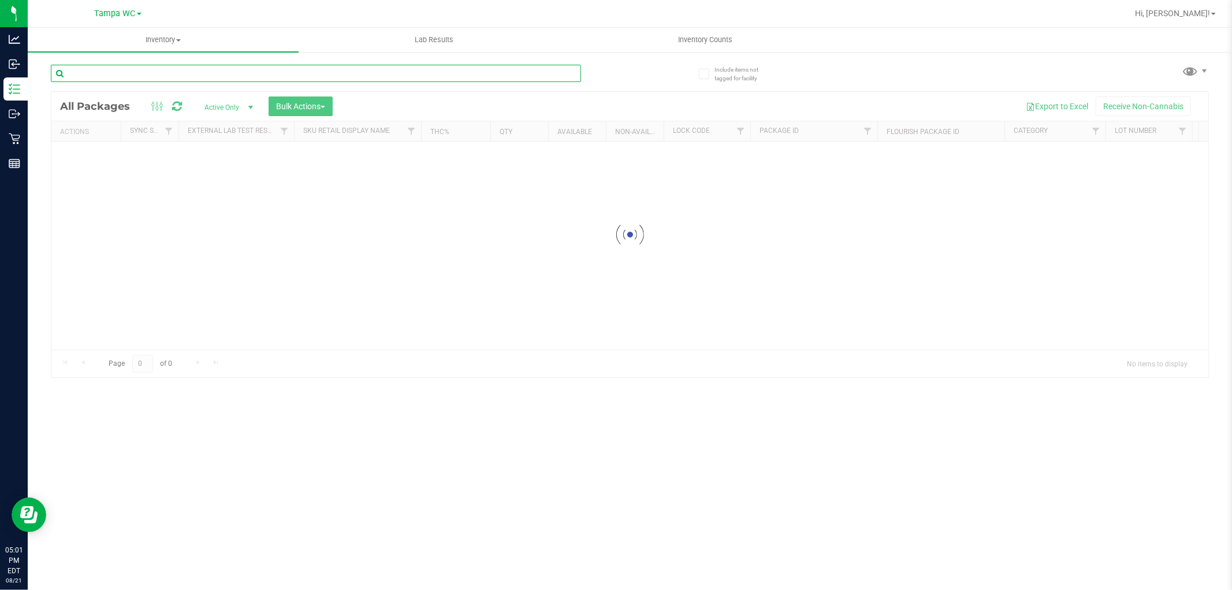
click at [146, 73] on input "text" at bounding box center [316, 73] width 530 height 17
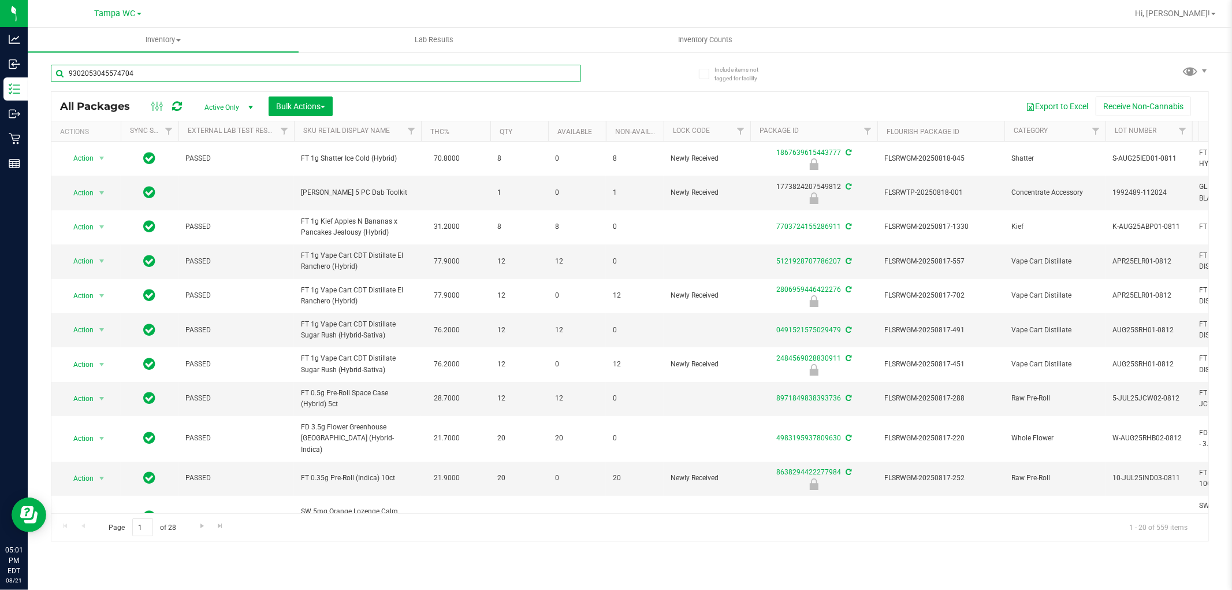
type input "9302053045574704"
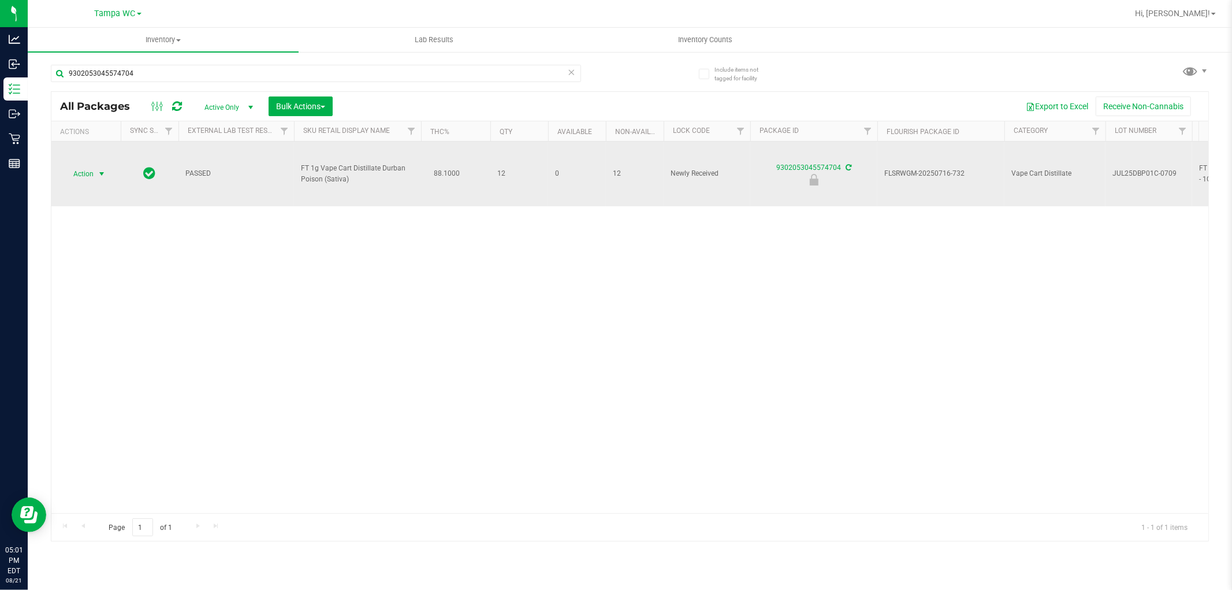
click at [88, 181] on span "Action" at bounding box center [78, 174] width 31 height 16
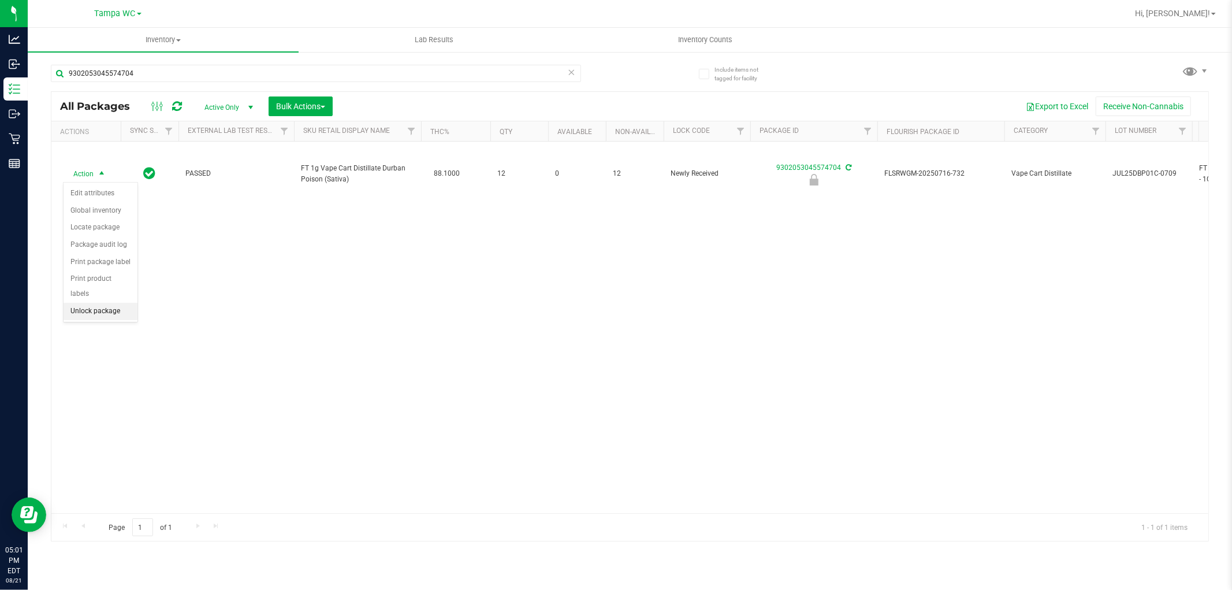
click at [94, 306] on li "Unlock package" at bounding box center [101, 311] width 74 height 17
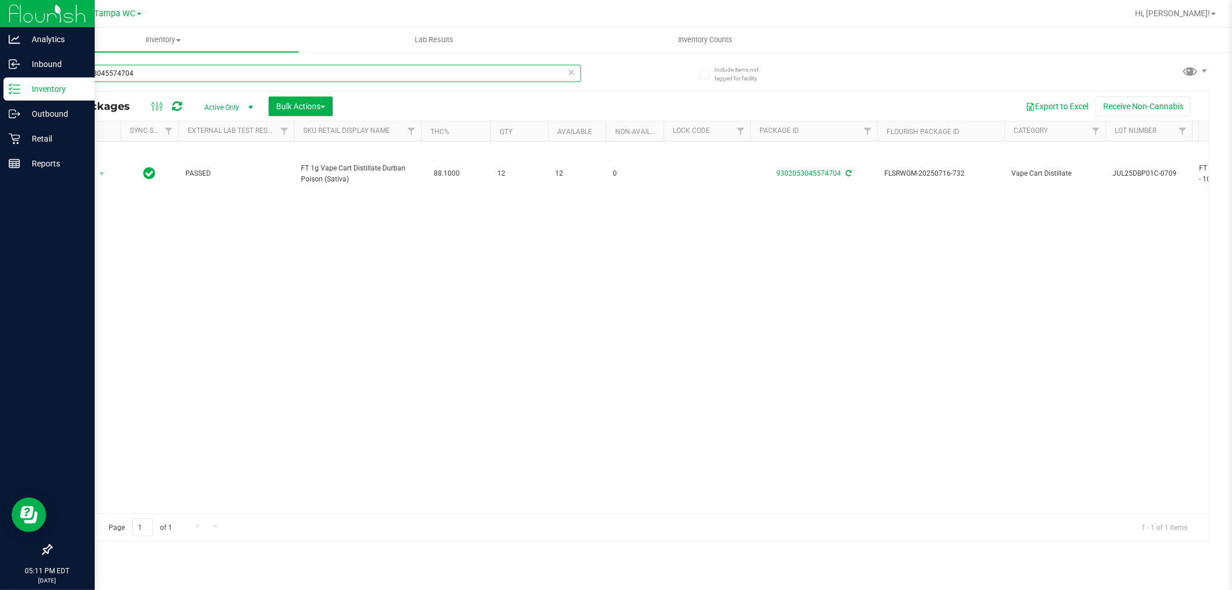
drag, startPoint x: 200, startPoint y: 68, endPoint x: 29, endPoint y: 84, distance: 172.3
click at [4, 91] on div "Analytics Inbound Inventory Outbound Retail Reports 05:11 PM EDT [DATE] 08/21 T…" at bounding box center [616, 295] width 1232 height 590
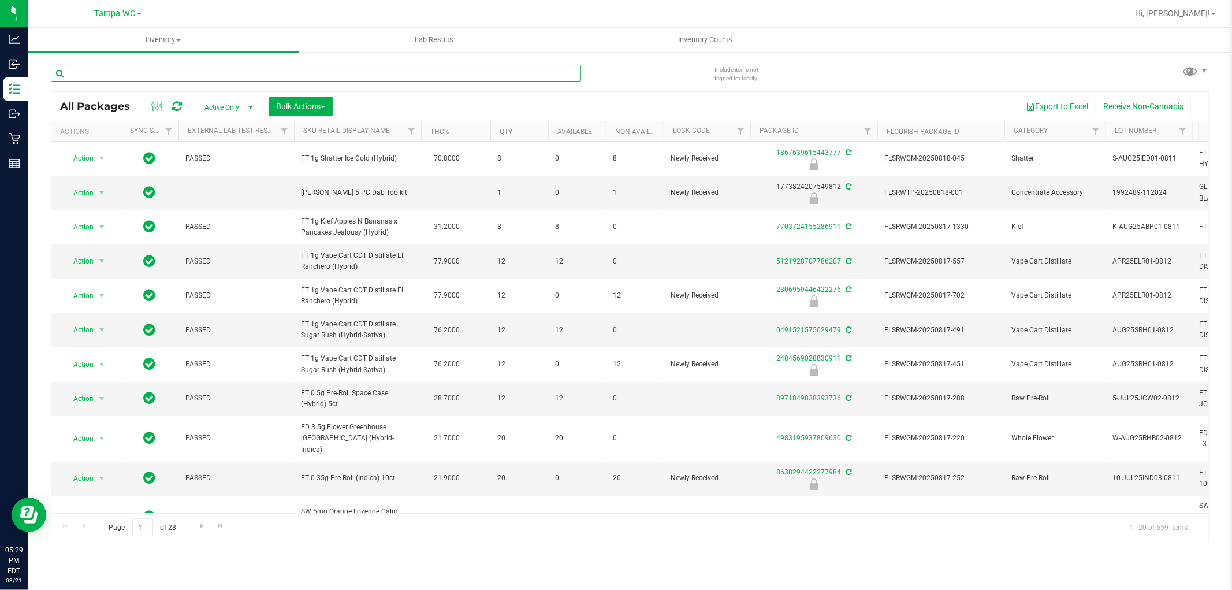
click at [176, 76] on input "text" at bounding box center [316, 73] width 530 height 17
type input "5657612322251778"
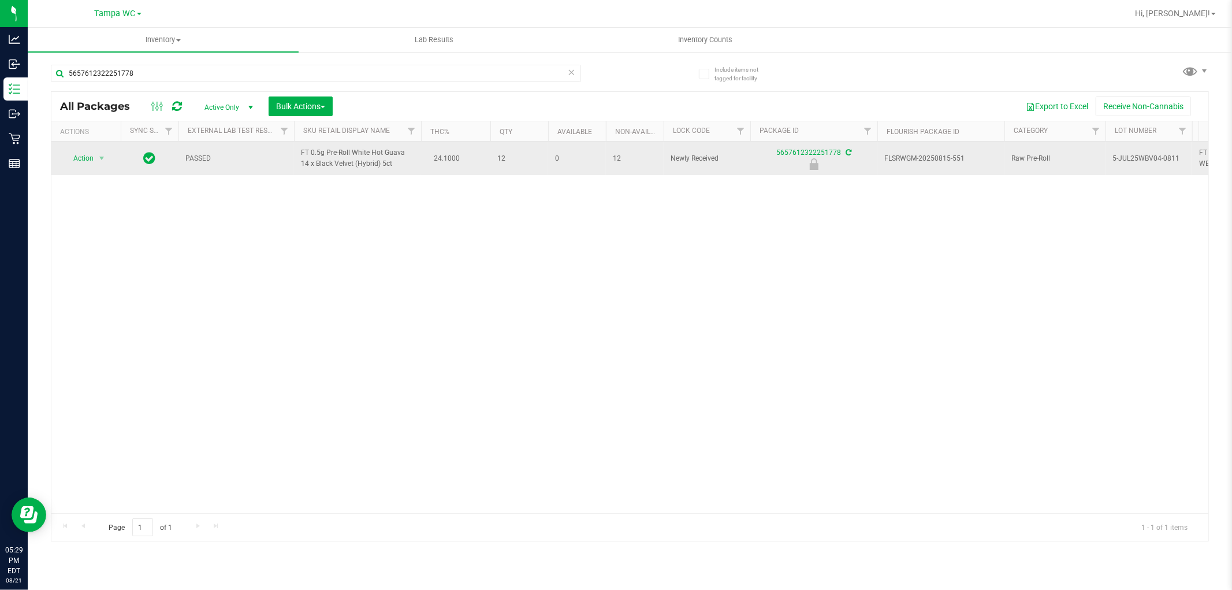
click at [91, 167] on td "Action Action Edit attributes Global inventory Locate package Package audit log…" at bounding box center [85, 158] width 69 height 33
click at [91, 159] on span "Action" at bounding box center [78, 158] width 31 height 16
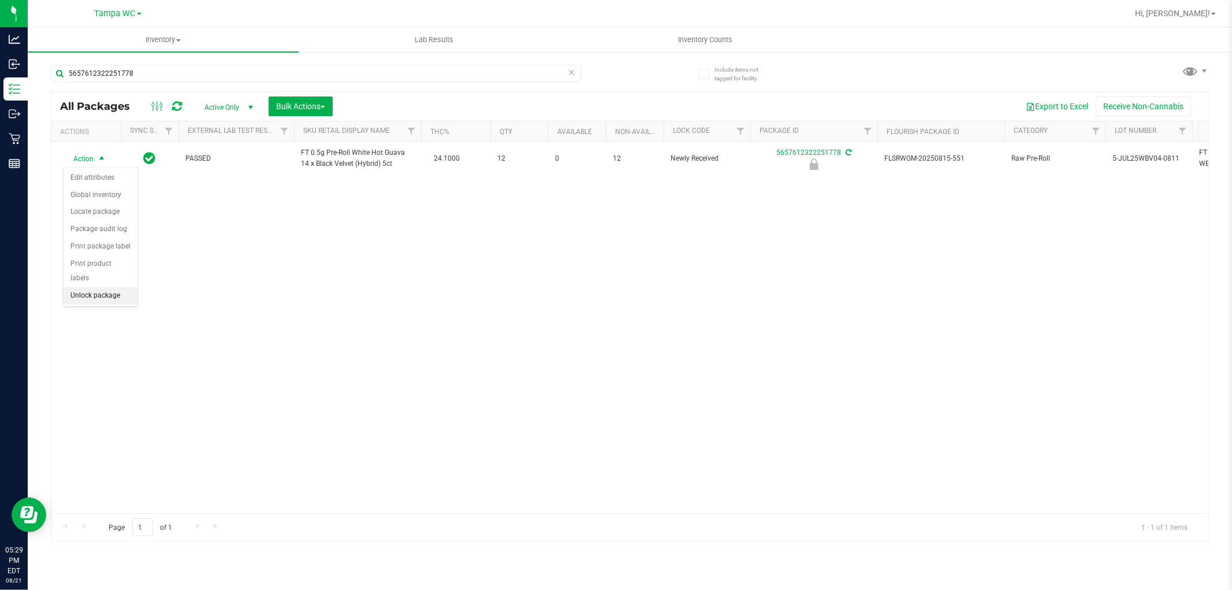
click at [118, 300] on li "Unlock package" at bounding box center [101, 295] width 74 height 17
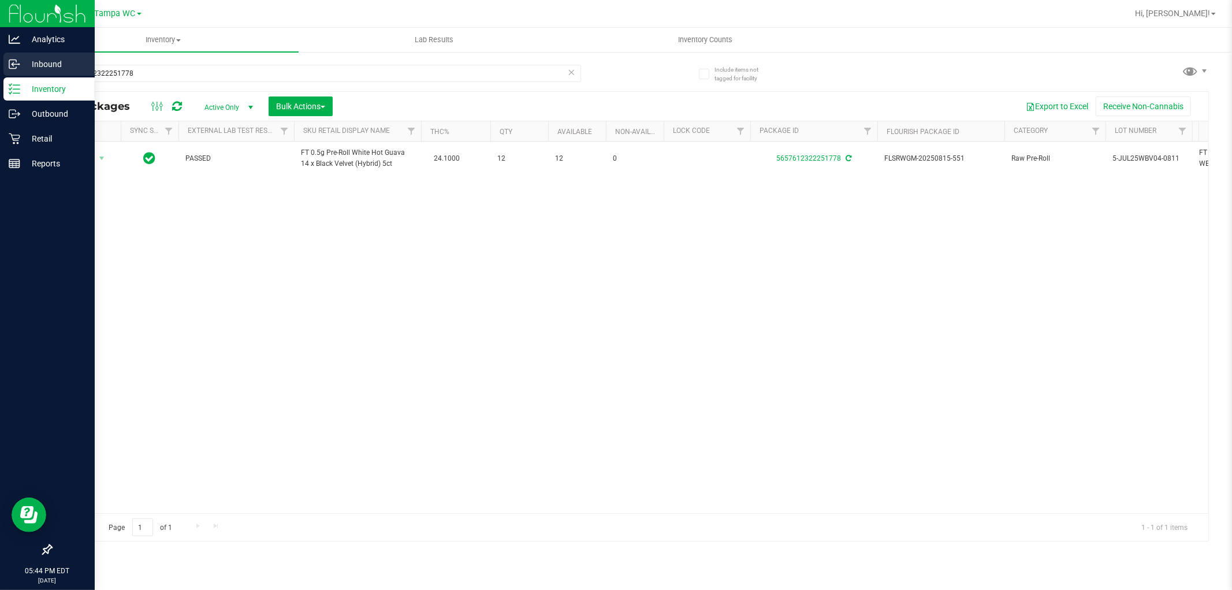
click at [66, 54] on div "Inbound" at bounding box center [48, 64] width 91 height 23
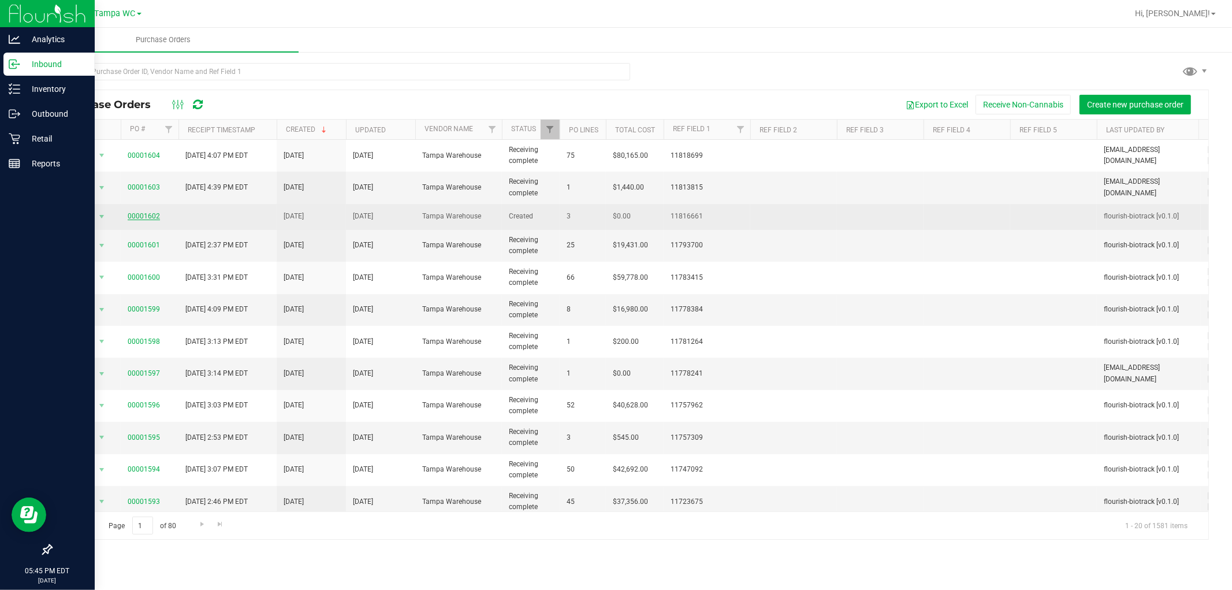
click at [142, 214] on link "00001602" at bounding box center [144, 216] width 32 height 8
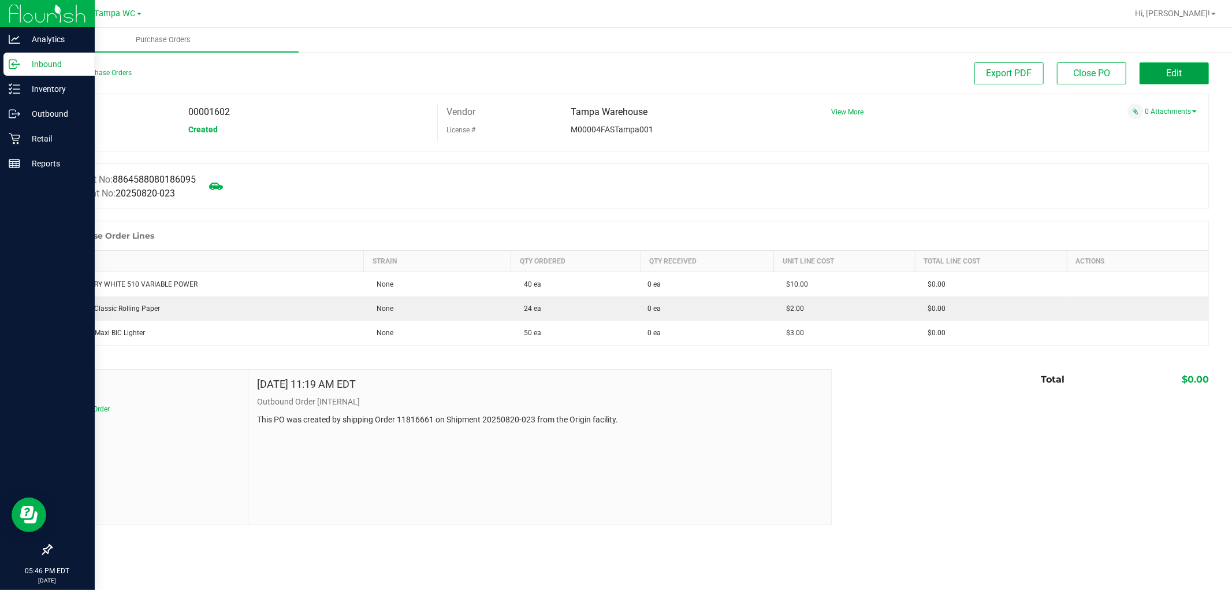
click at [1169, 75] on span "Edit" at bounding box center [1175, 73] width 16 height 11
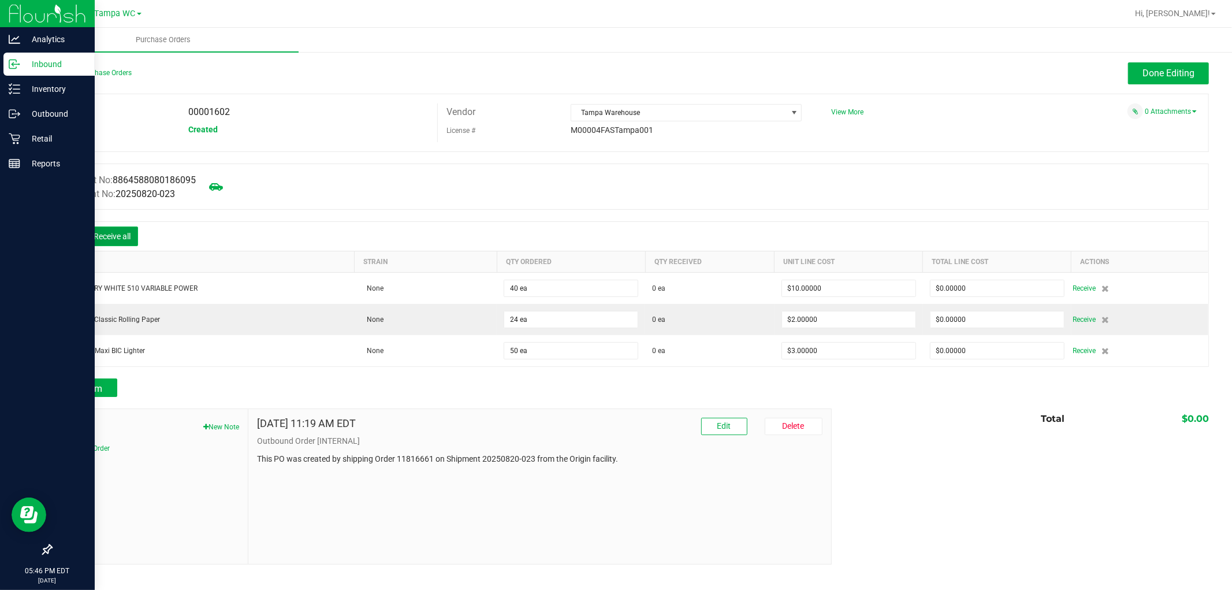
click at [109, 237] on button "Receive all" at bounding box center [112, 236] width 52 height 20
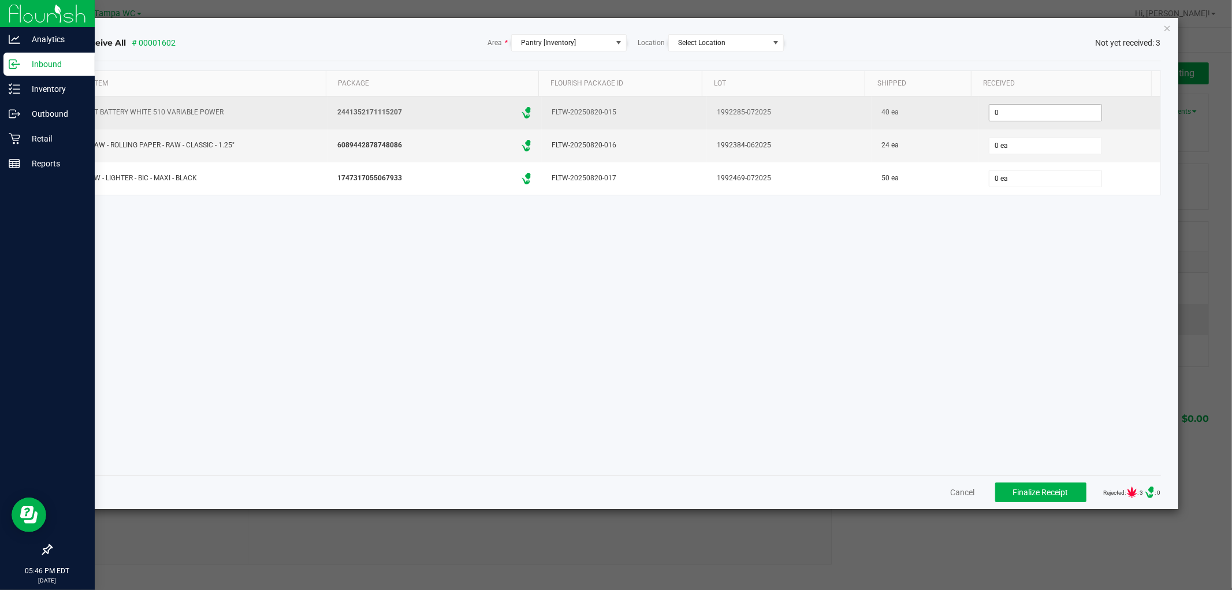
click at [1011, 117] on input "0" at bounding box center [1045, 113] width 112 height 16
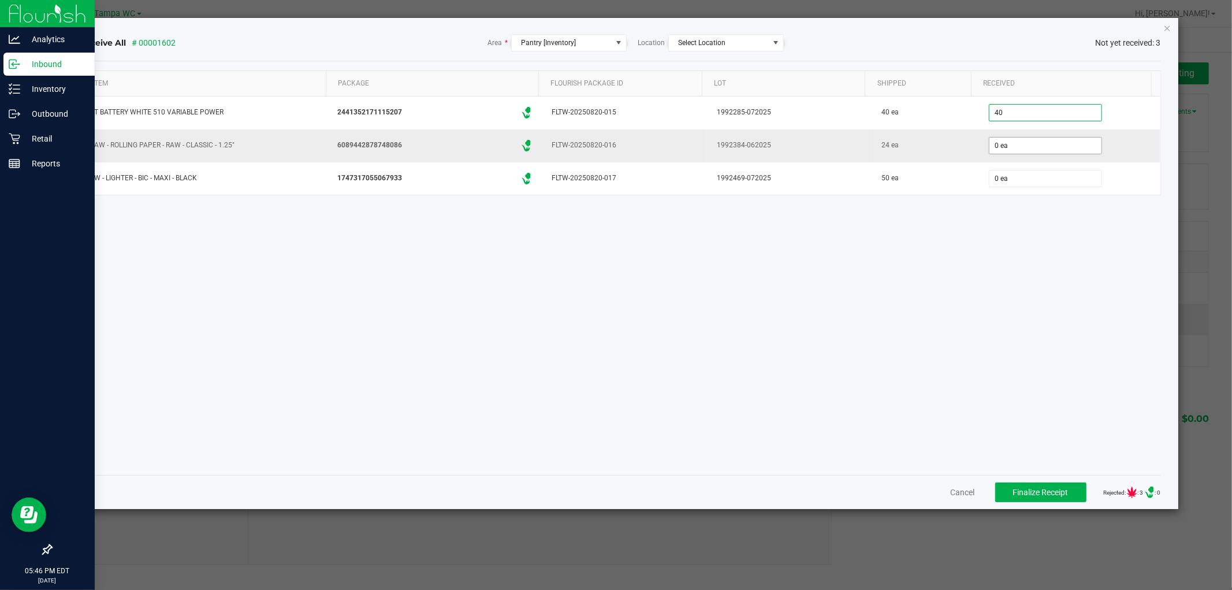
type input "40 ea"
click at [1014, 149] on input "0" at bounding box center [1045, 145] width 112 height 16
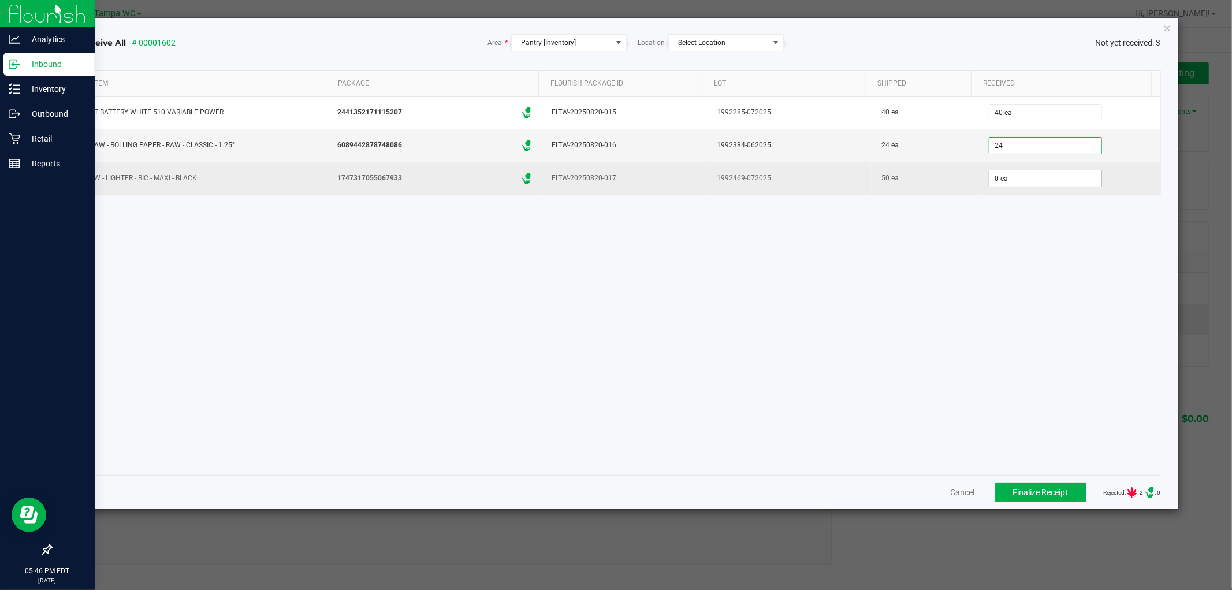
type input "24 ea"
drag, startPoint x: 1013, startPoint y: 171, endPoint x: 1010, endPoint y: 183, distance: 12.1
click at [1013, 172] on input "0" at bounding box center [1045, 178] width 112 height 16
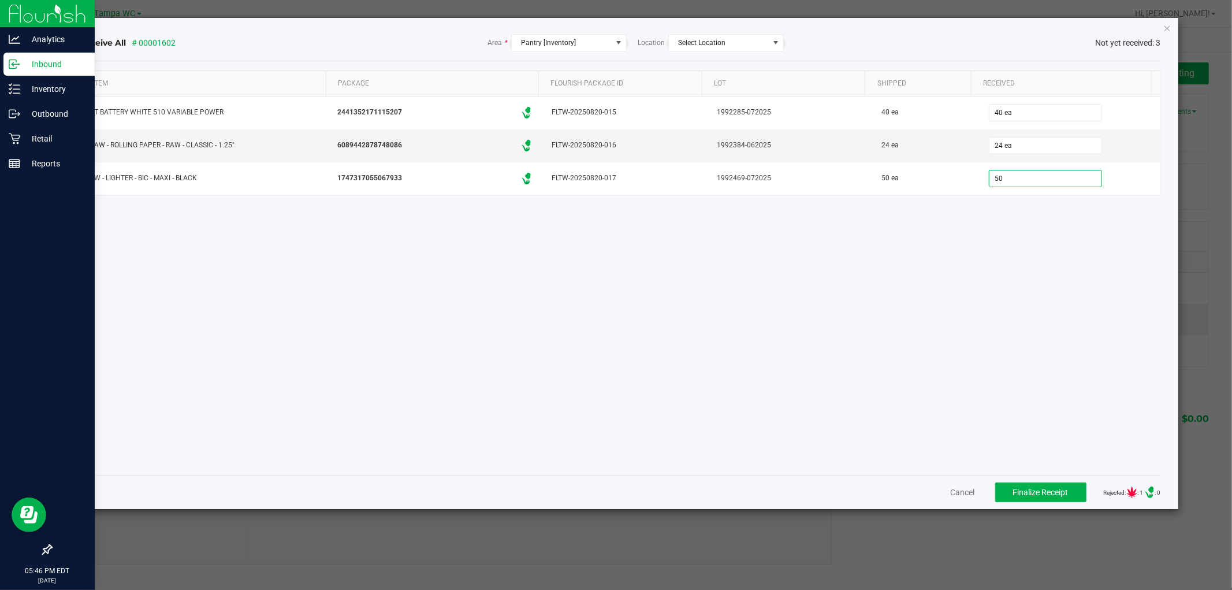
type input "50 ea"
drag, startPoint x: 1007, startPoint y: 379, endPoint x: 1026, endPoint y: 469, distance: 92.0
click at [1009, 389] on div "Item Package Flourish Package ID Lot Shipped Received FT BATTERY WHITE 510 VARI…" at bounding box center [620, 267] width 1081 height 395
click at [1035, 492] on span "Finalize Receipt" at bounding box center [1040, 491] width 55 height 9
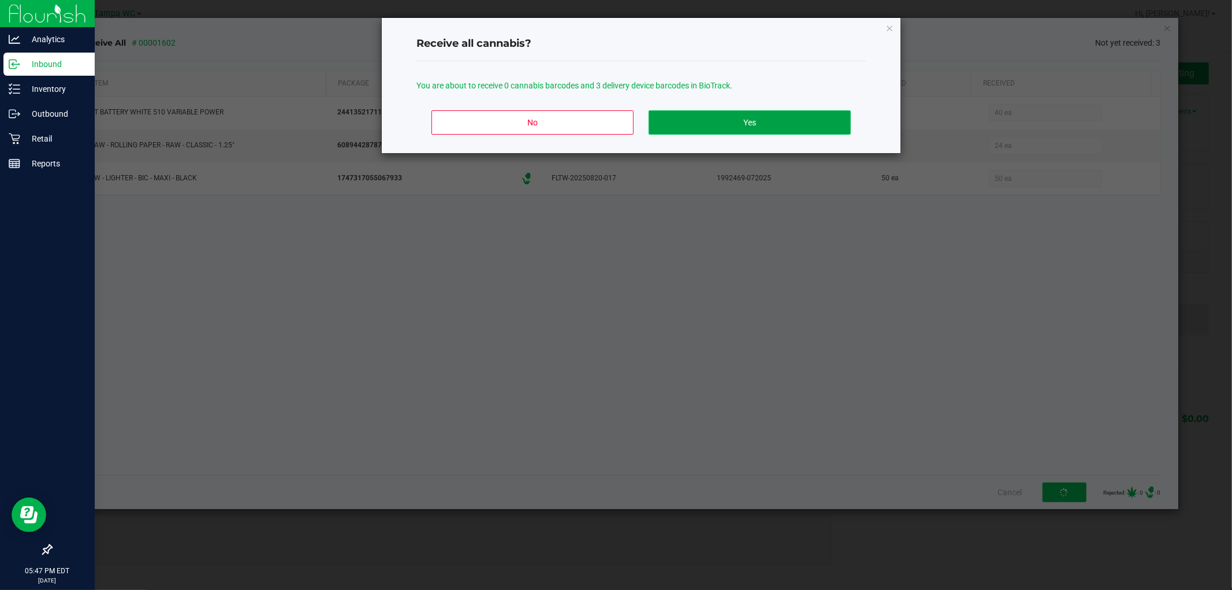
click at [787, 114] on button "Yes" at bounding box center [750, 122] width 202 height 24
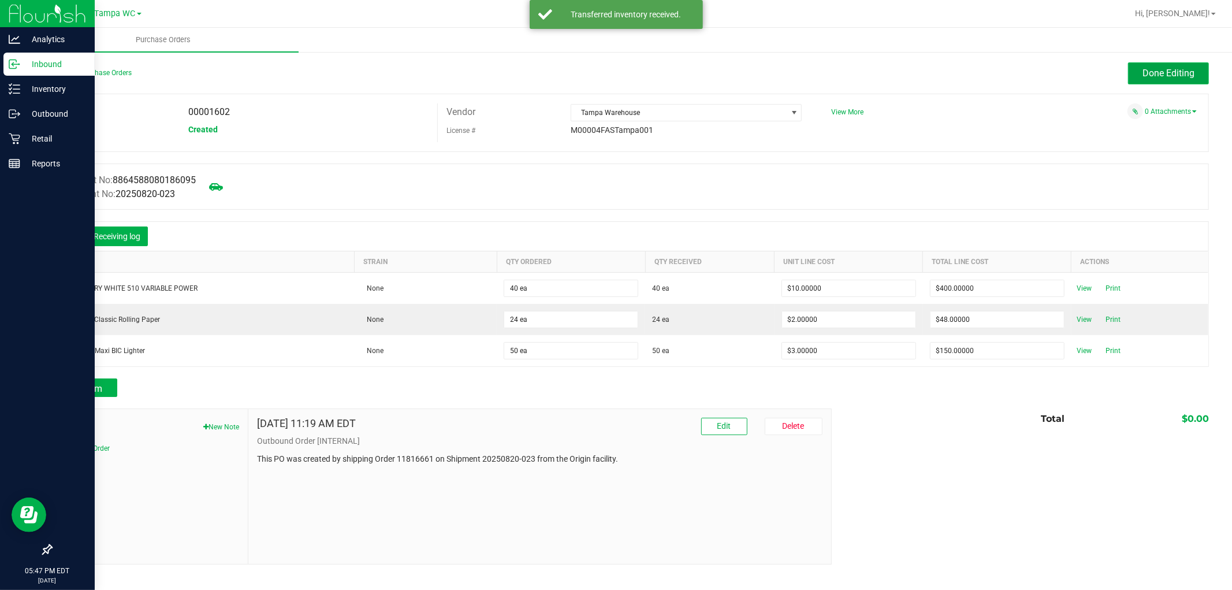
click at [1169, 66] on button "Done Editing" at bounding box center [1168, 73] width 81 height 22
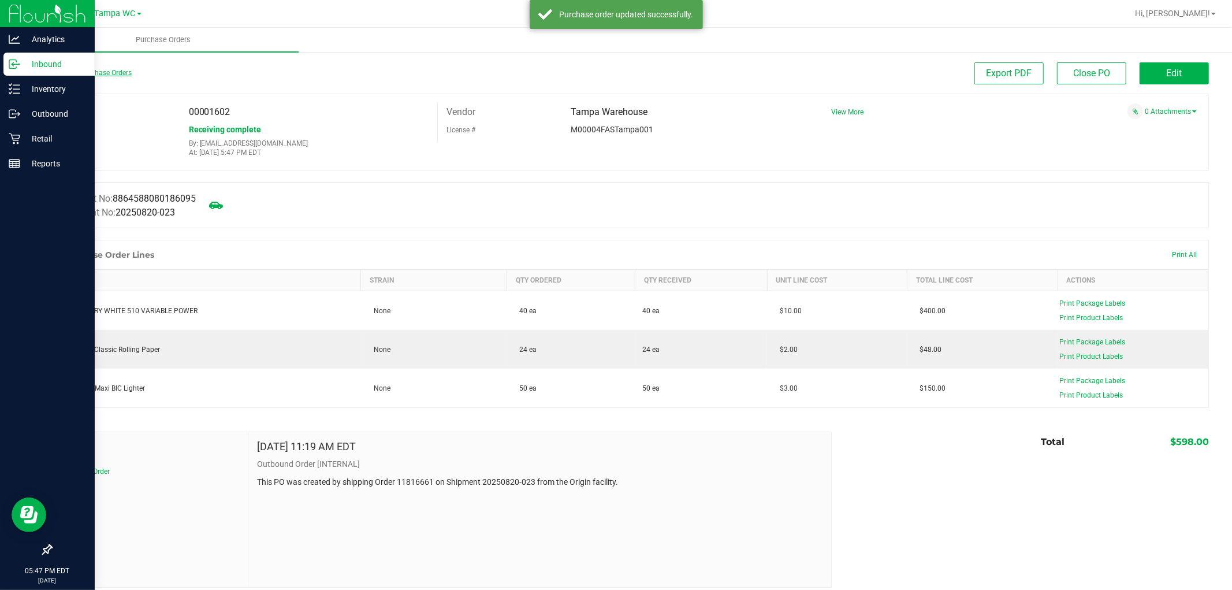
click at [98, 73] on link "Back to Purchase Orders" at bounding box center [91, 73] width 81 height 8
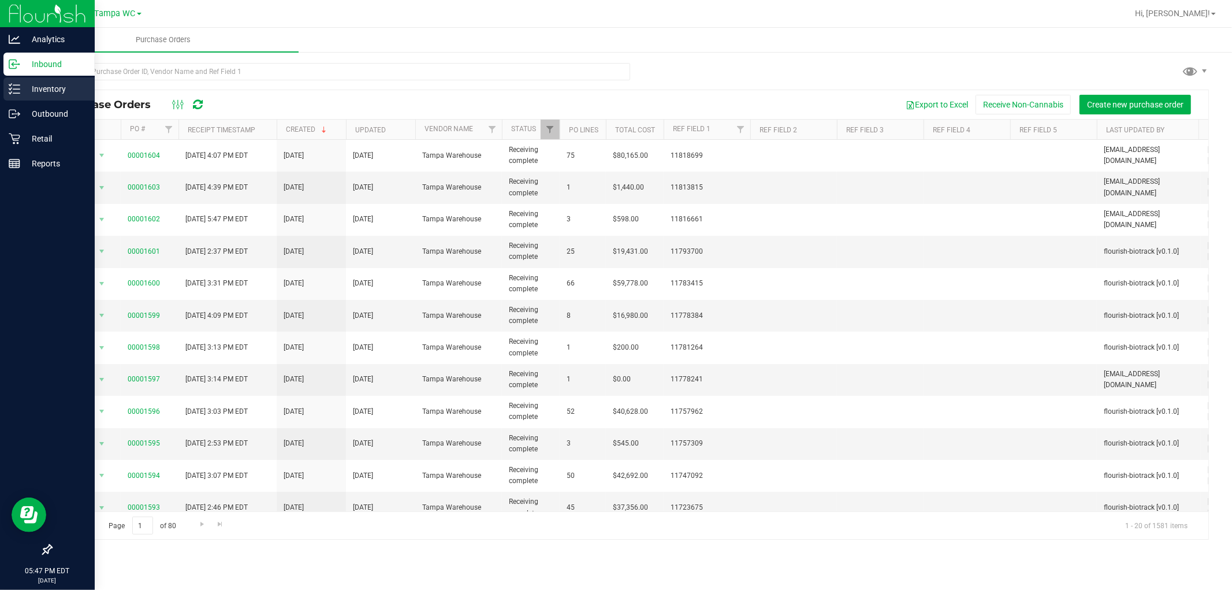
click at [5, 85] on div "Inventory" at bounding box center [48, 88] width 91 height 23
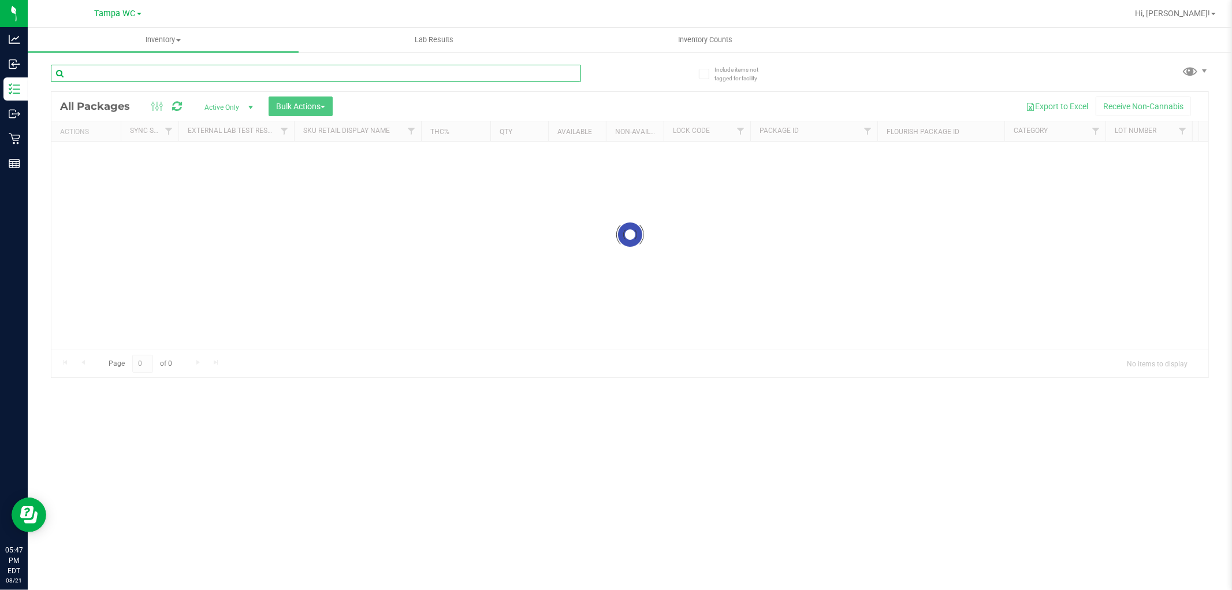
click at [177, 70] on div "Inventory All packages All inventory Waste log Create inventory Lab Results Inv…" at bounding box center [630, 309] width 1204 height 562
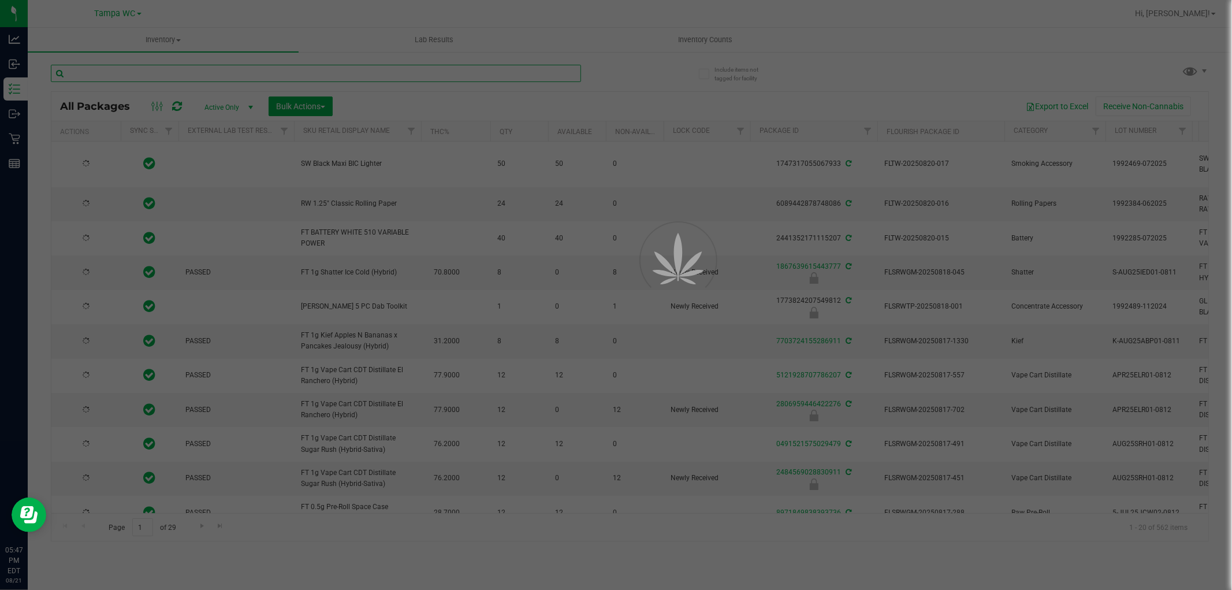
type input "[DATE]"
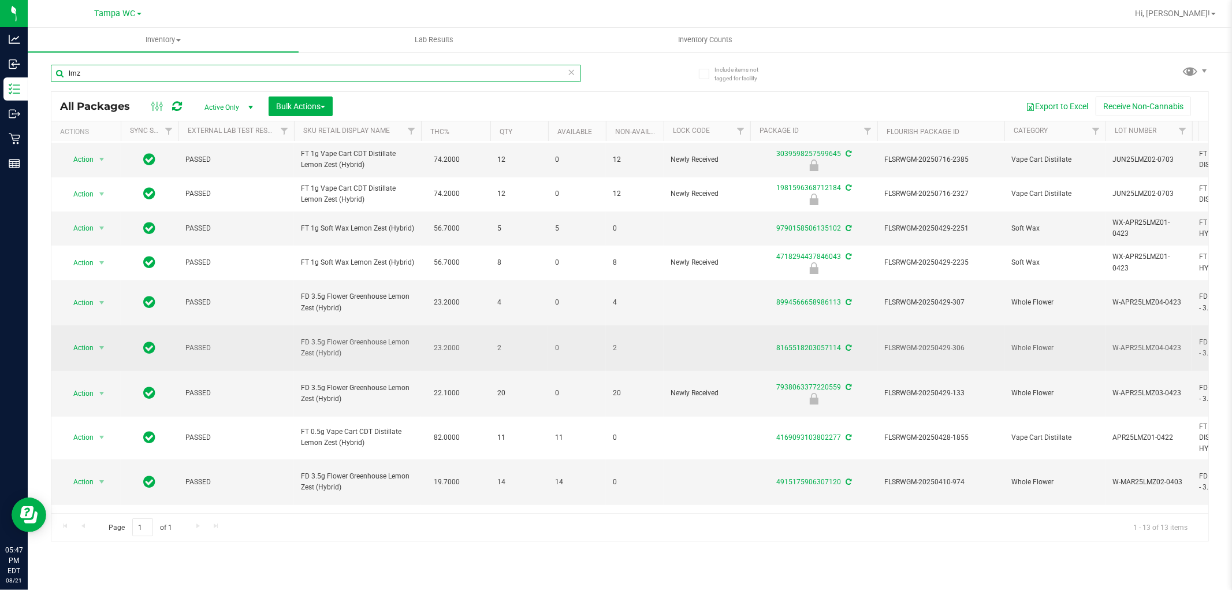
scroll to position [119, 0]
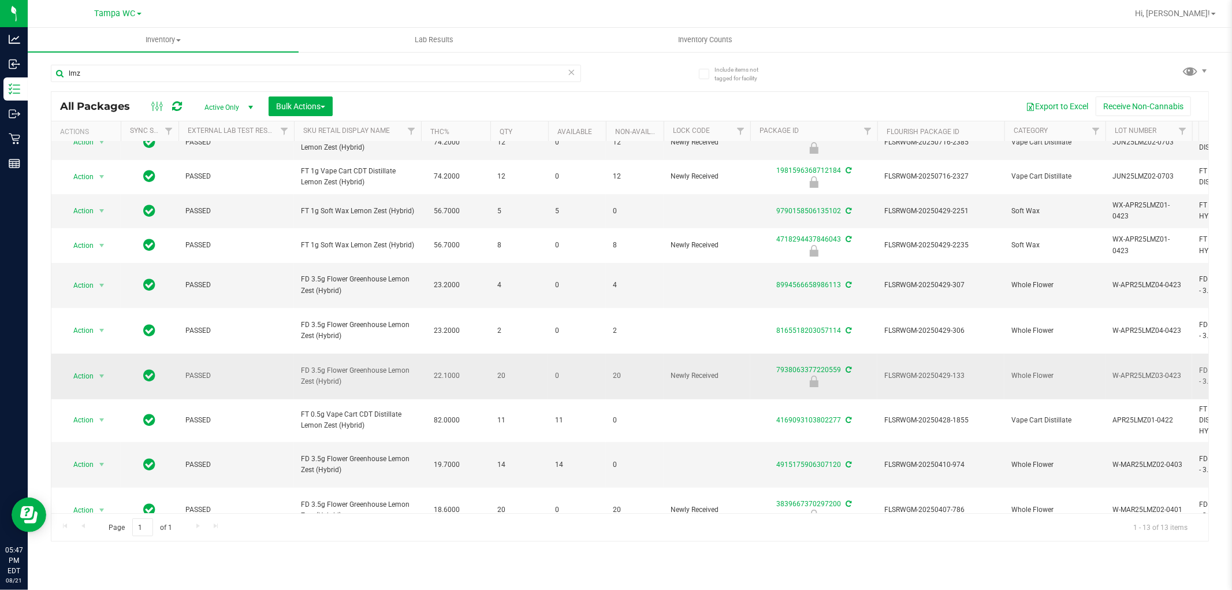
drag, startPoint x: 348, startPoint y: 377, endPoint x: 299, endPoint y: 365, distance: 50.4
click at [299, 365] on td "FD 3.5g Flower Greenhouse Lemon Zest (Hybrid)" at bounding box center [357, 376] width 127 height 46
copy span "FD 3.5g Flower Greenhouse Lemon Zest (Hybrid)"
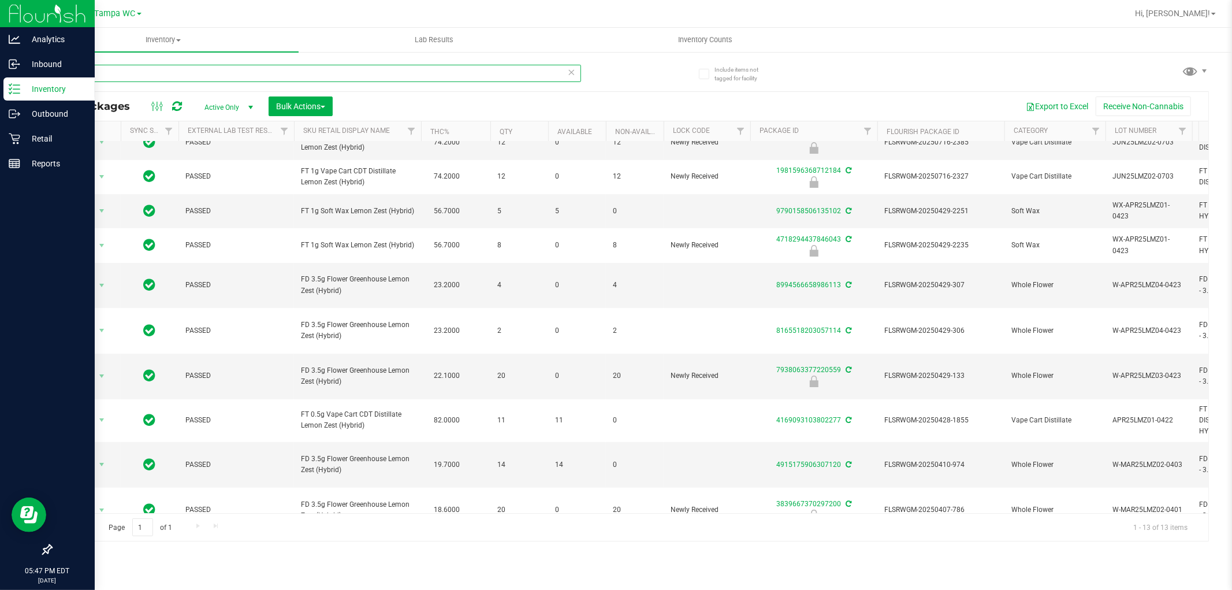
drag, startPoint x: 203, startPoint y: 91, endPoint x: 2, endPoint y: 225, distance: 241.4
click at [1, 227] on div "Analytics Inbound Inventory Outbound Retail Reports 05:47 PM EDT [DATE] 08/21 T…" at bounding box center [616, 295] width 1232 height 590
paste input "FD 3.5g Flower Greenhouse Lemon Zest (Hybrid)"
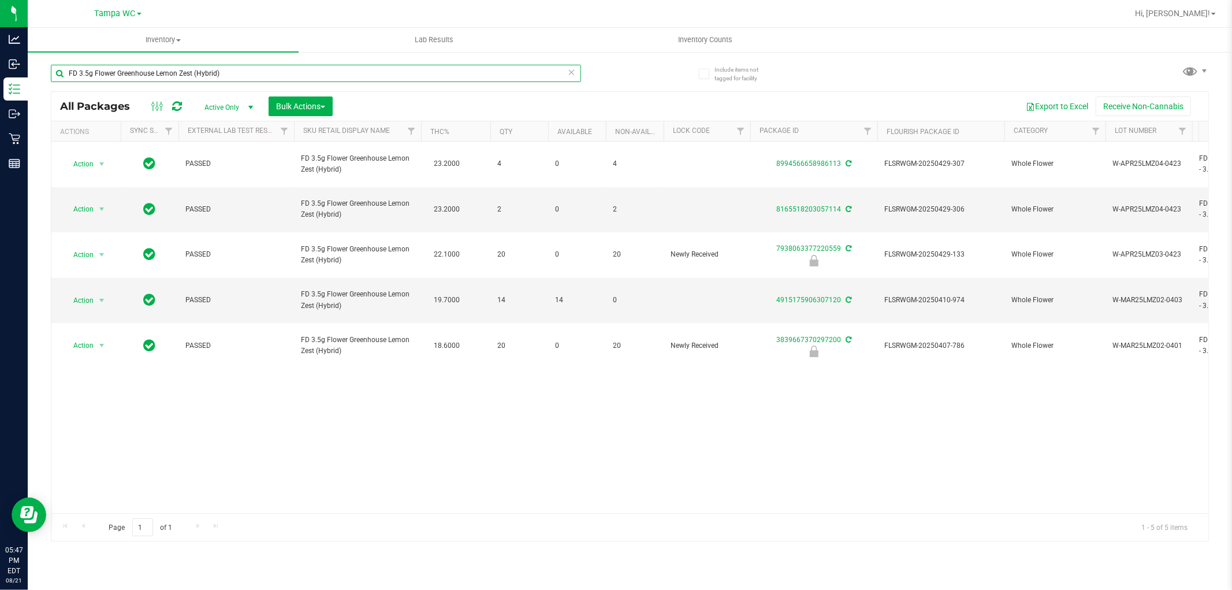
type input "FD 3.5g Flower Greenhouse Lemon Zest (Hybrid)"
click at [353, 334] on div "Action Action Adjust qty Create package Edit attributes Global inventory Locate…" at bounding box center [629, 327] width 1157 height 371
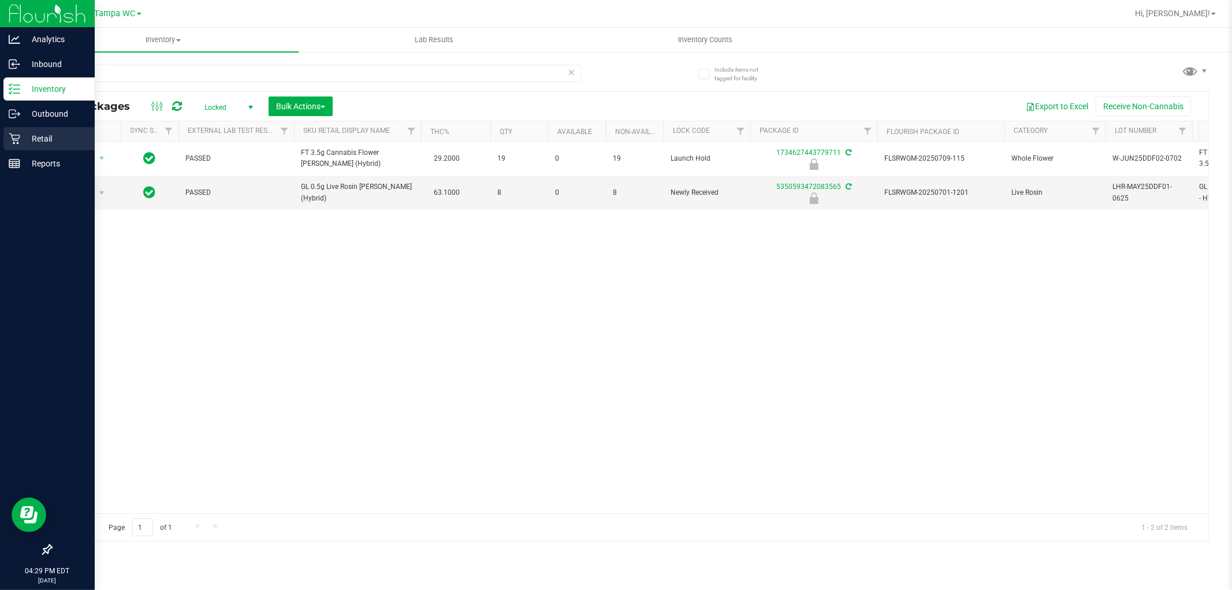
click at [13, 147] on div "Retail" at bounding box center [48, 138] width 91 height 23
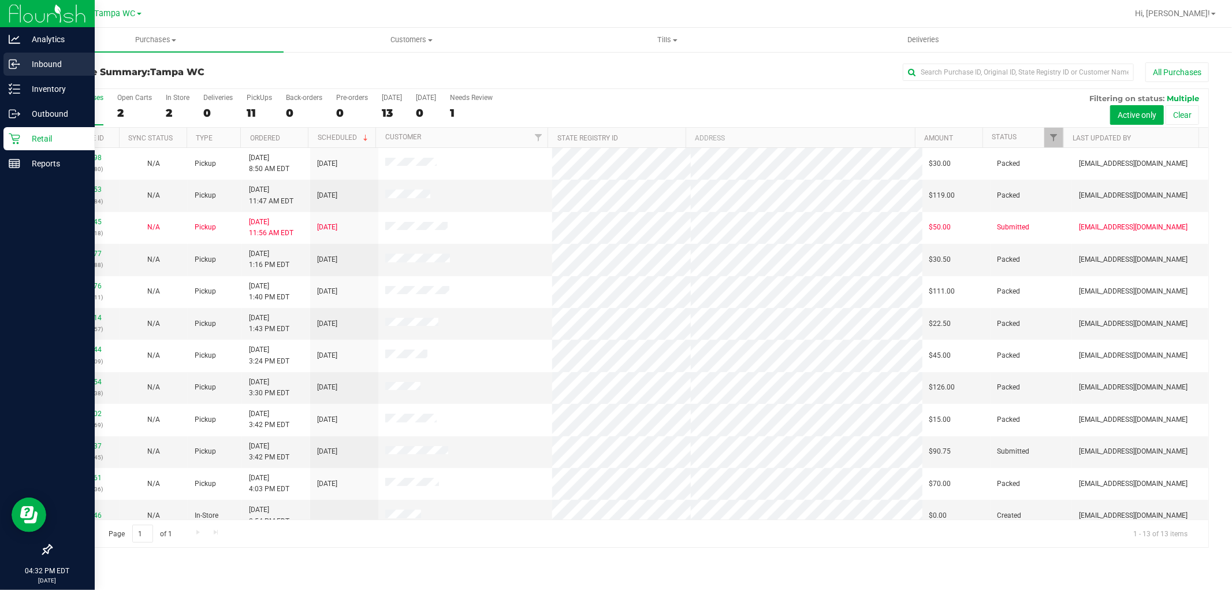
click at [24, 66] on p "Inbound" at bounding box center [54, 64] width 69 height 14
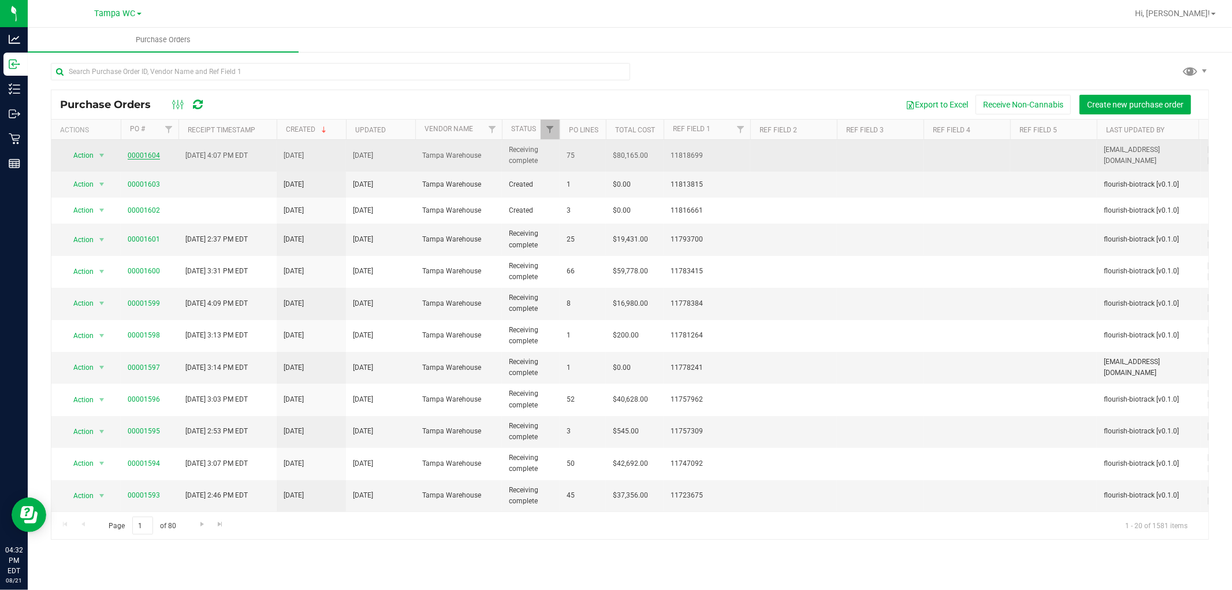
click at [147, 154] on link "00001604" at bounding box center [144, 155] width 32 height 8
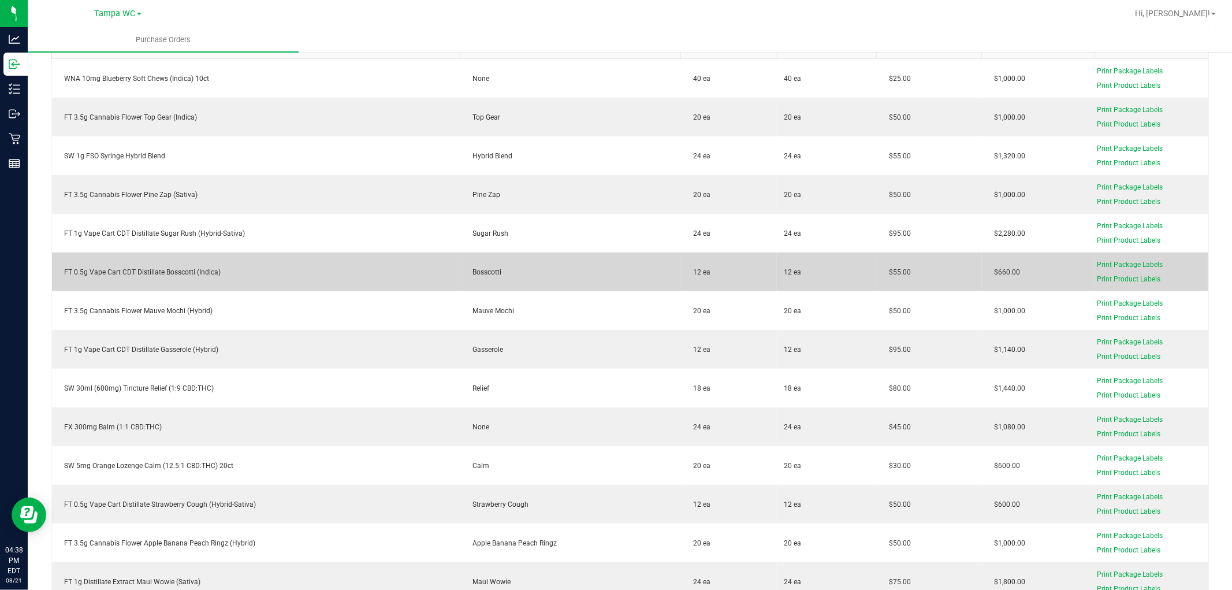
scroll to position [163, 0]
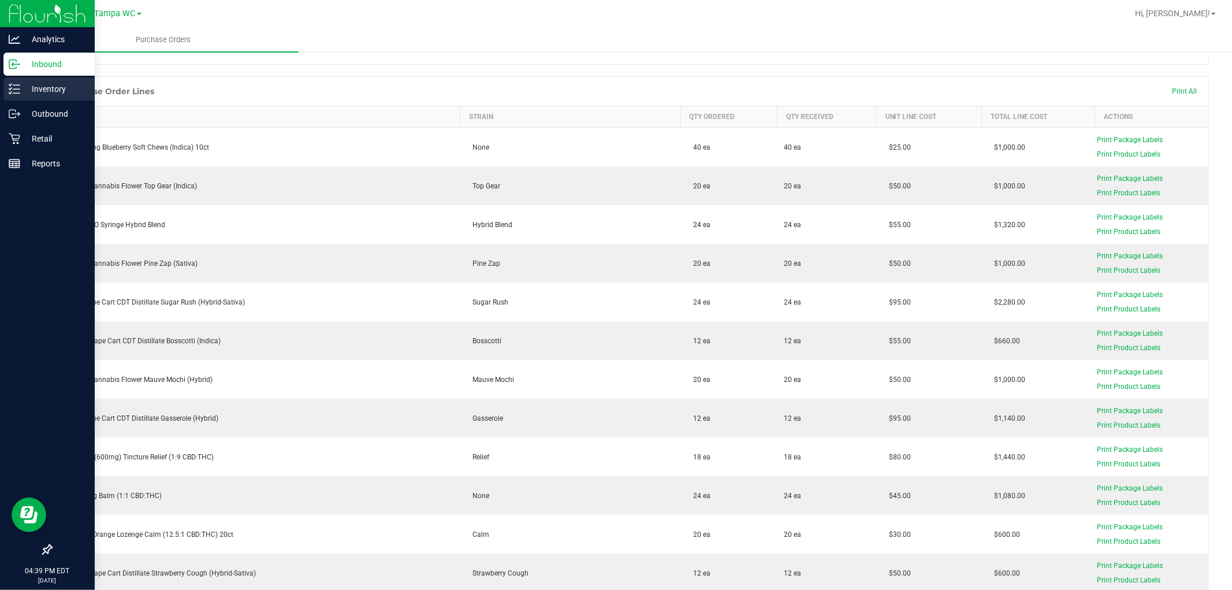
click at [23, 94] on p "Inventory" at bounding box center [54, 89] width 69 height 14
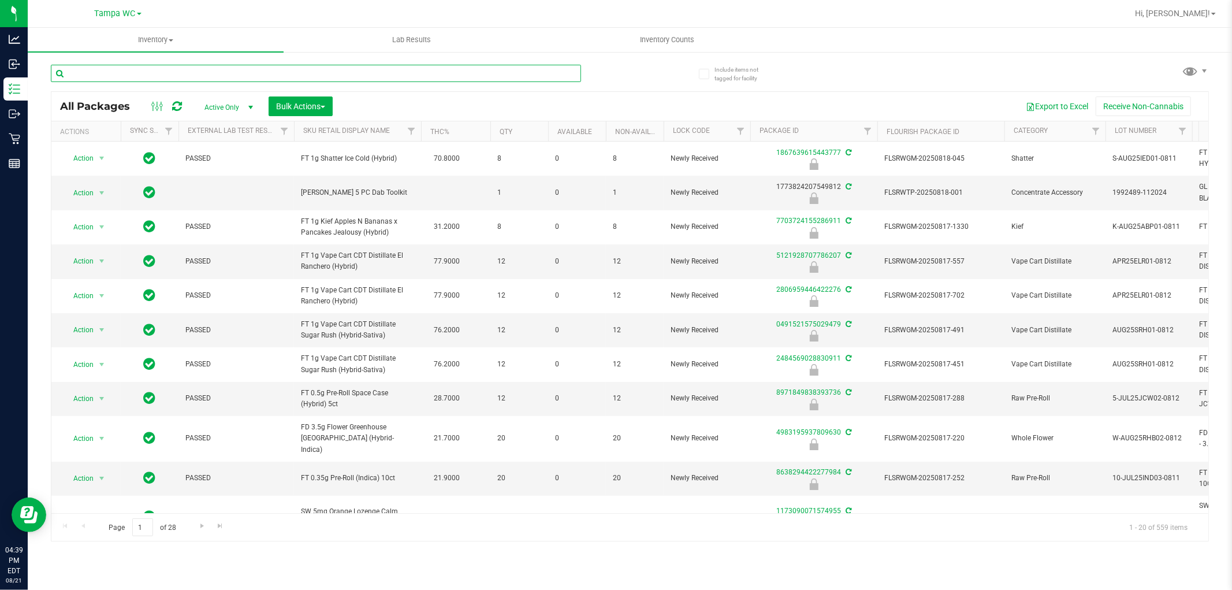
click at [154, 72] on input "text" at bounding box center [316, 73] width 530 height 17
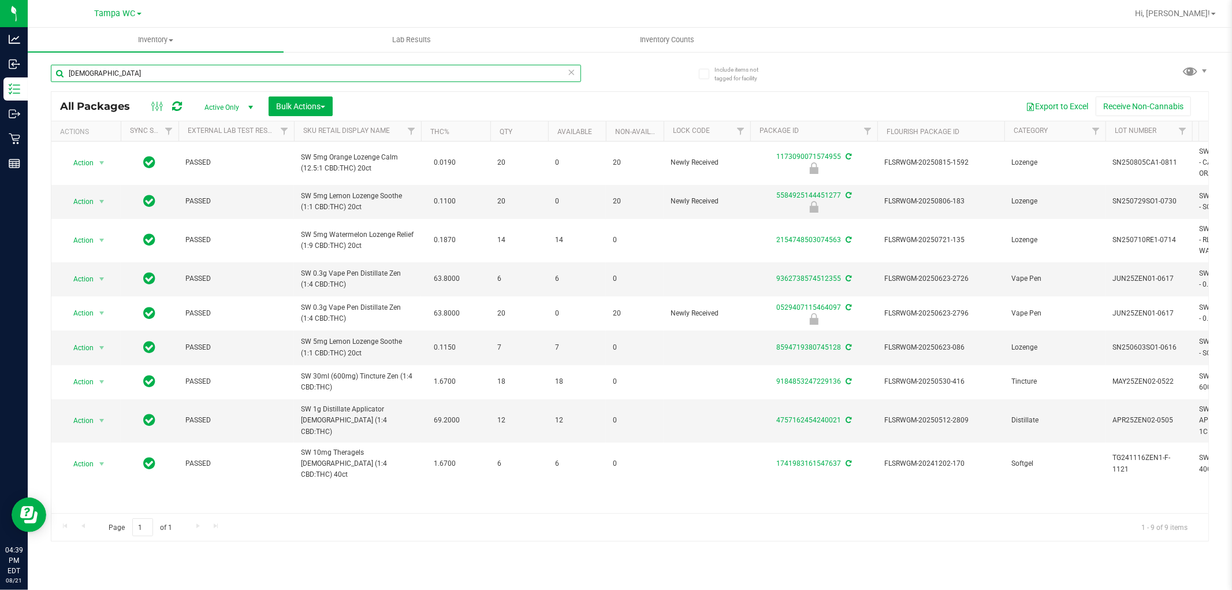
type input "[DEMOGRAPHIC_DATA]"
click at [278, 109] on span "Bulk Actions" at bounding box center [300, 106] width 49 height 9
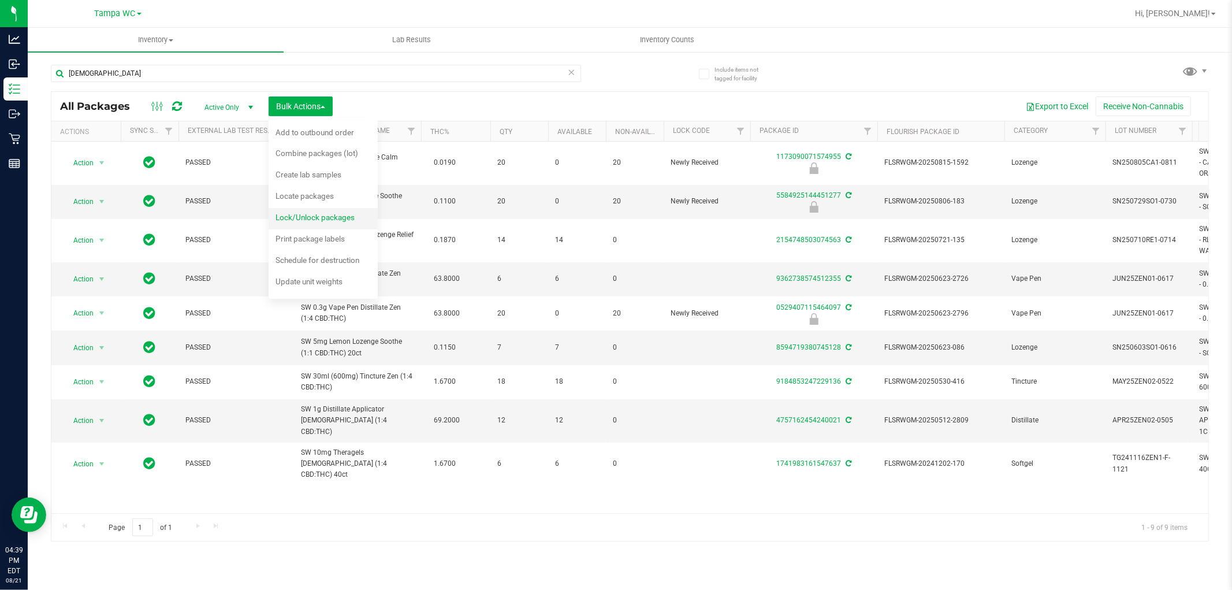
click at [304, 218] on span "Lock/Unlock packages" at bounding box center [315, 217] width 79 height 9
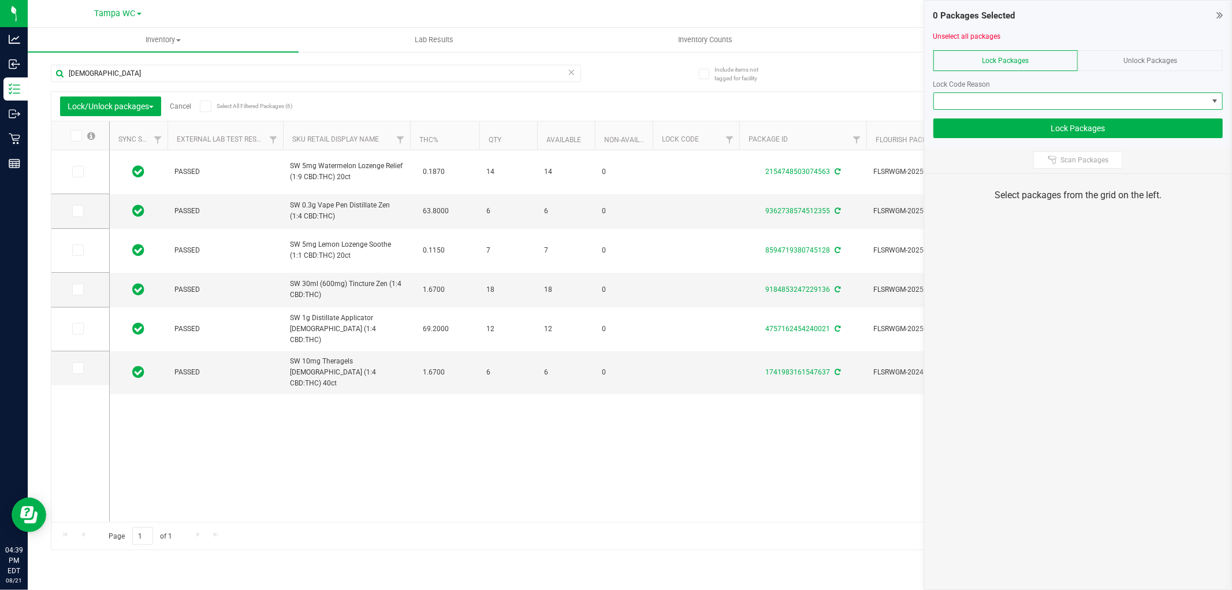
click at [1090, 99] on span at bounding box center [1071, 101] width 274 height 16
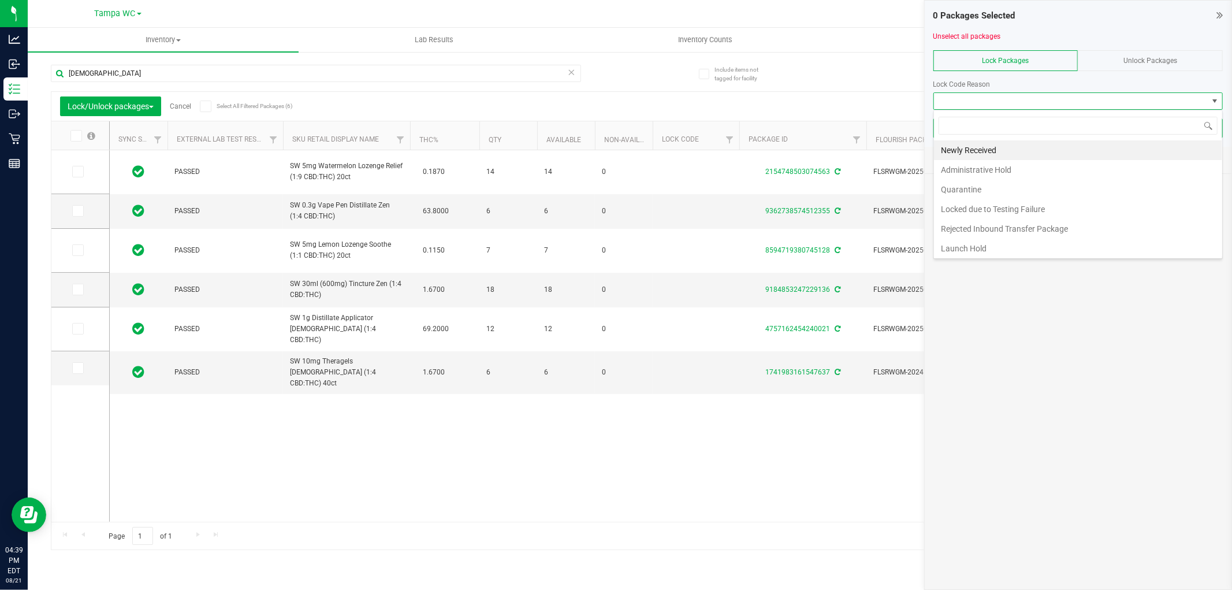
scroll to position [17, 289]
click at [1153, 53] on div "Unlock Packages" at bounding box center [1150, 60] width 145 height 21
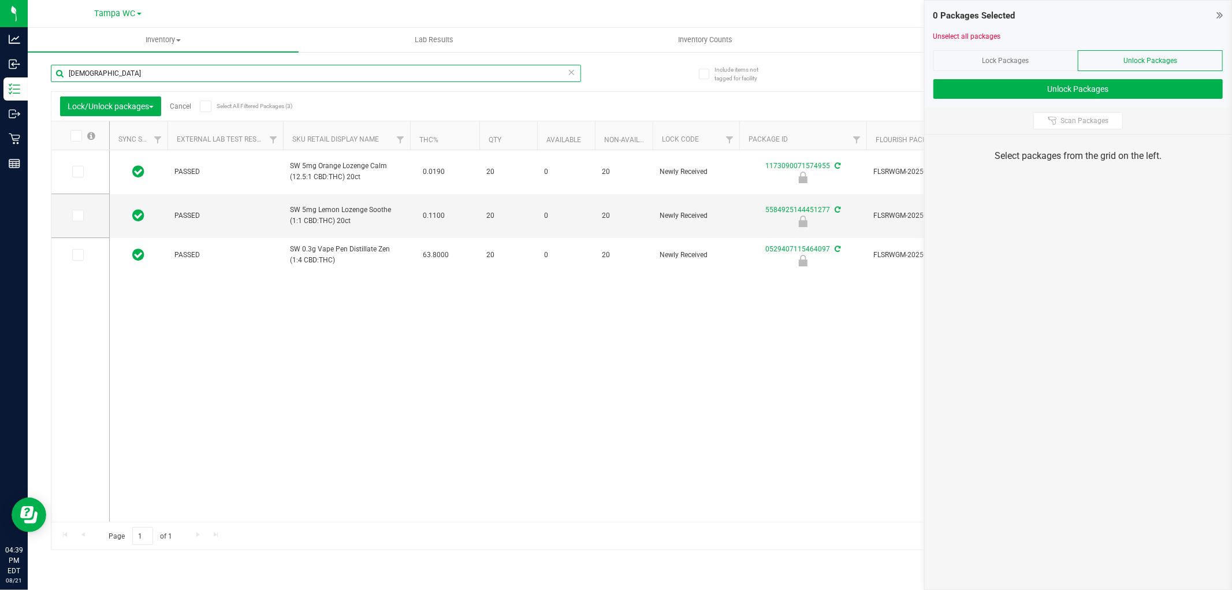
click at [169, 79] on input "[DEMOGRAPHIC_DATA]" at bounding box center [316, 73] width 530 height 17
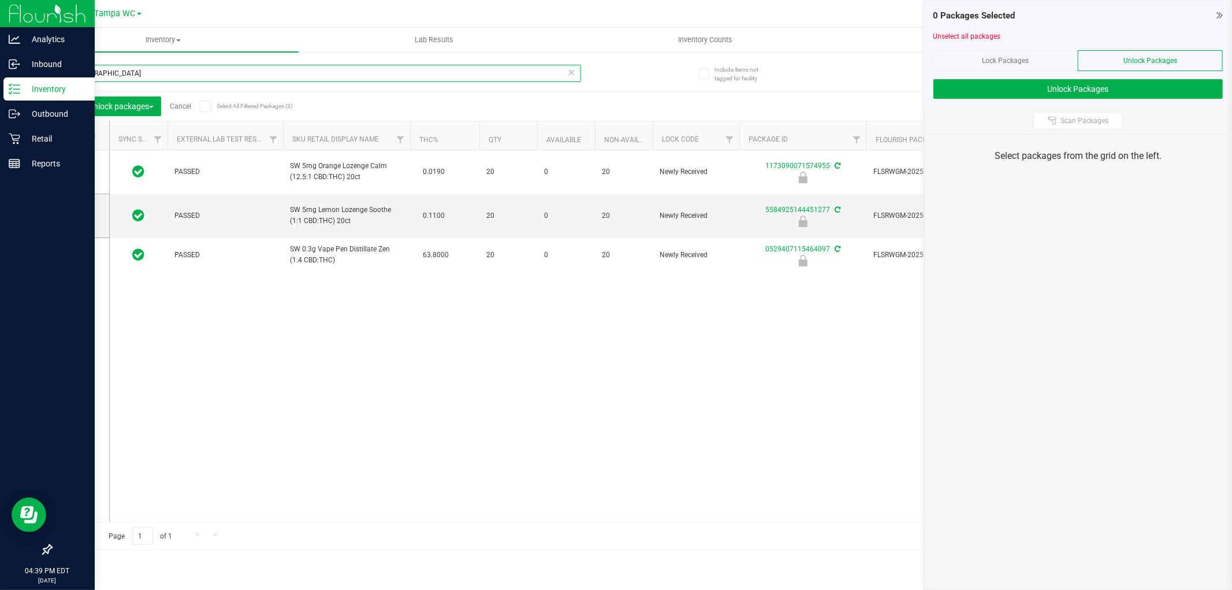
click at [3, 96] on div "Analytics Inbound Inventory Outbound Retail Reports 04:39 PM EDT 08/21/2025 08/…" at bounding box center [616, 295] width 1232 height 590
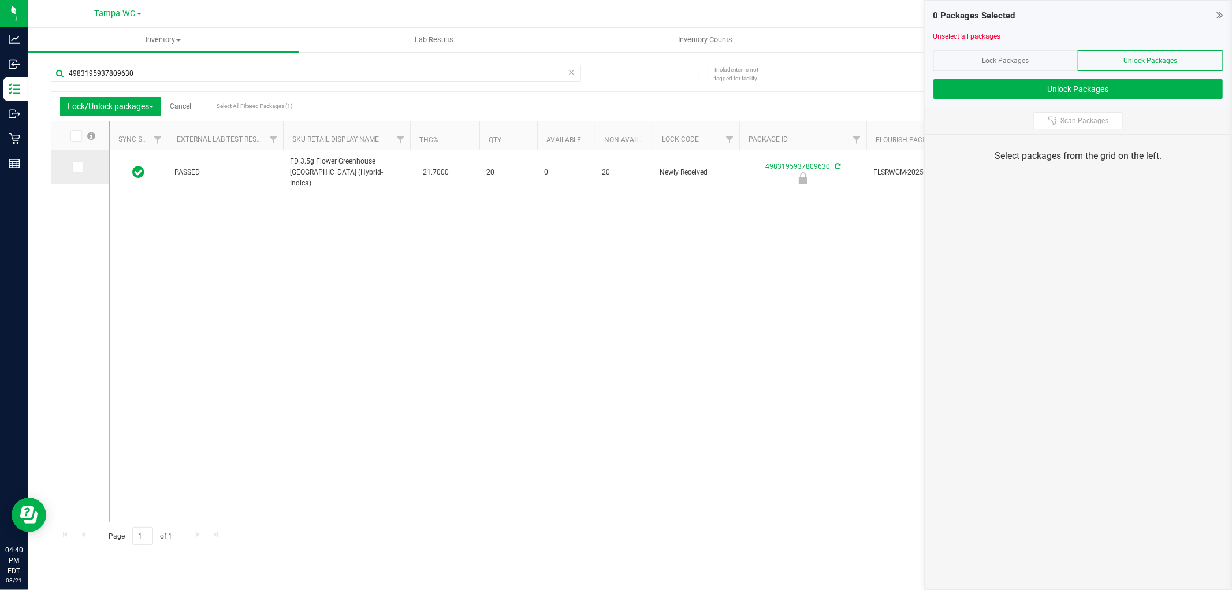
click at [78, 167] on icon at bounding box center [77, 167] width 8 height 0
click at [0, 0] on input "checkbox" at bounding box center [0, 0] width 0 height 0
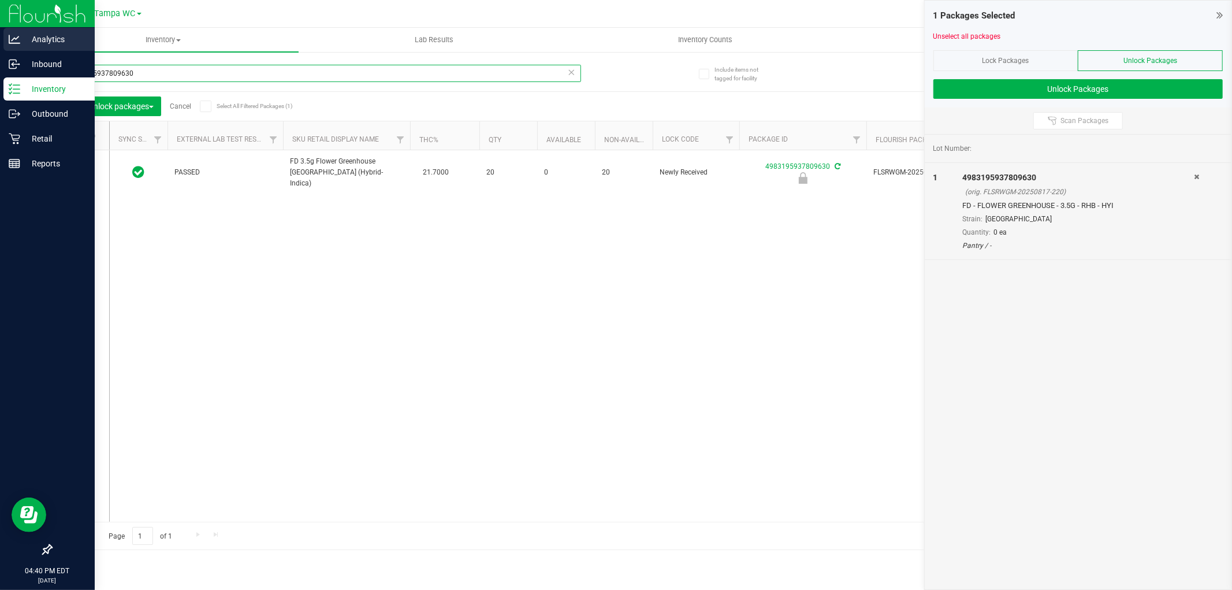
drag, startPoint x: 37, startPoint y: 73, endPoint x: 0, endPoint y: 36, distance: 52.3
click at [0, 42] on div "Analytics Inbound Inventory Outbound Retail Reports 04:40 PM EDT 08/21/2025 08/…" at bounding box center [616, 295] width 1232 height 590
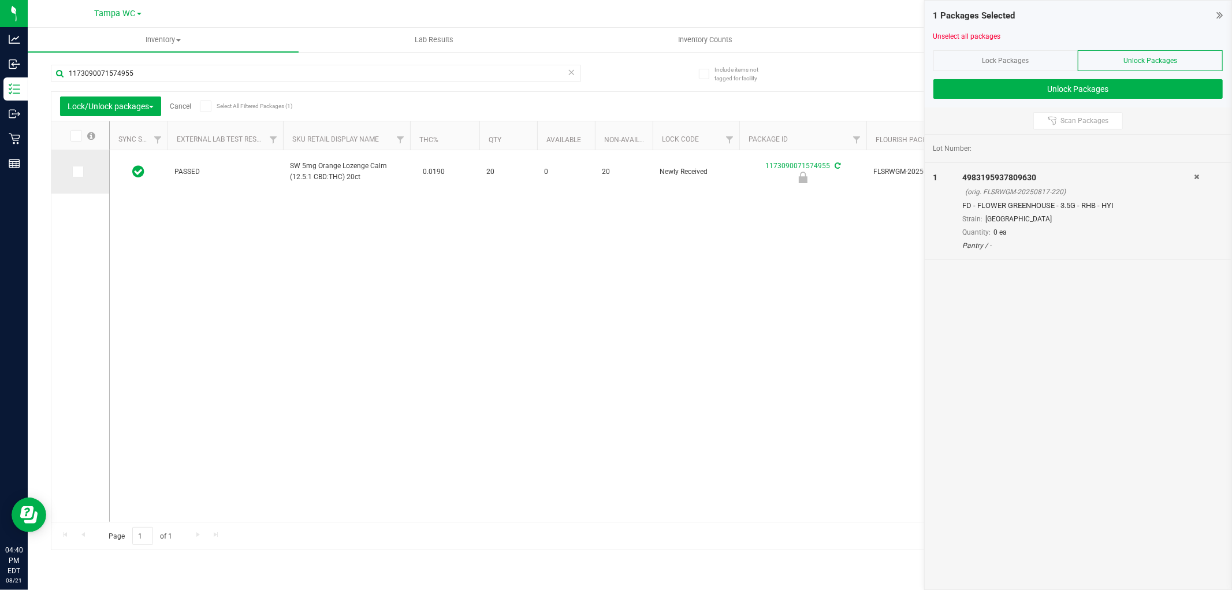
click at [74, 172] on icon at bounding box center [77, 172] width 8 height 0
click at [0, 0] on input "checkbox" at bounding box center [0, 0] width 0 height 0
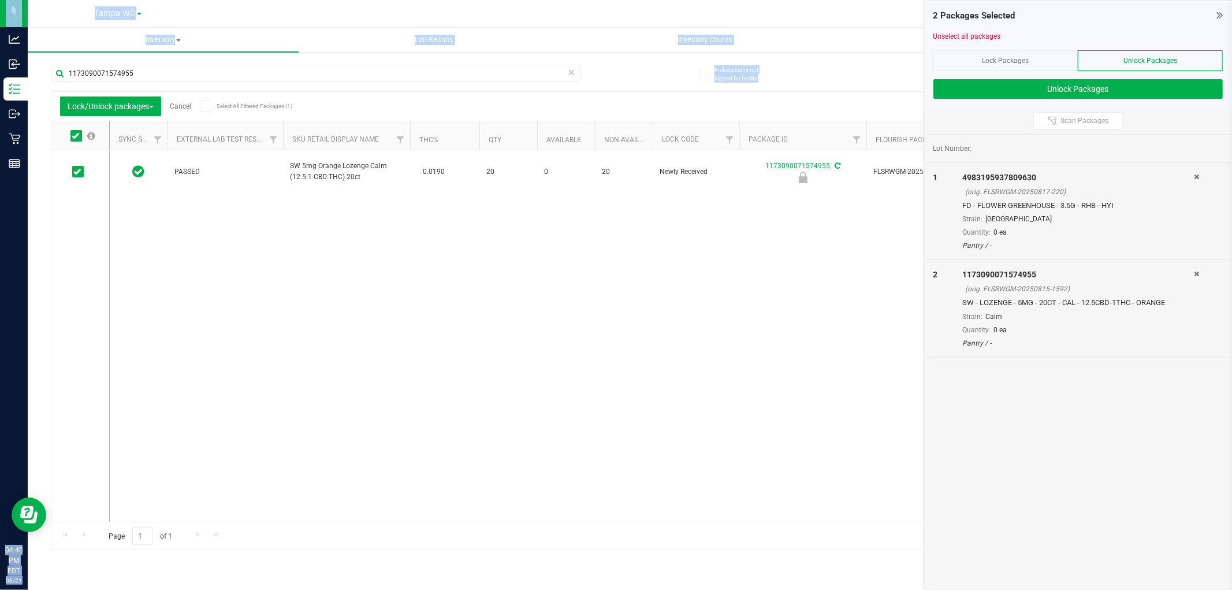
click at [0, 0] on html "Analytics Inbound Inventory Outbound Retail Reports 04:40 PM EDT 08/21/2025 08/…" at bounding box center [616, 295] width 1232 height 590
click at [144, 67] on input "1173090071574955" at bounding box center [316, 73] width 530 height 17
click at [143, 70] on input "1173090071574955" at bounding box center [316, 73] width 530 height 17
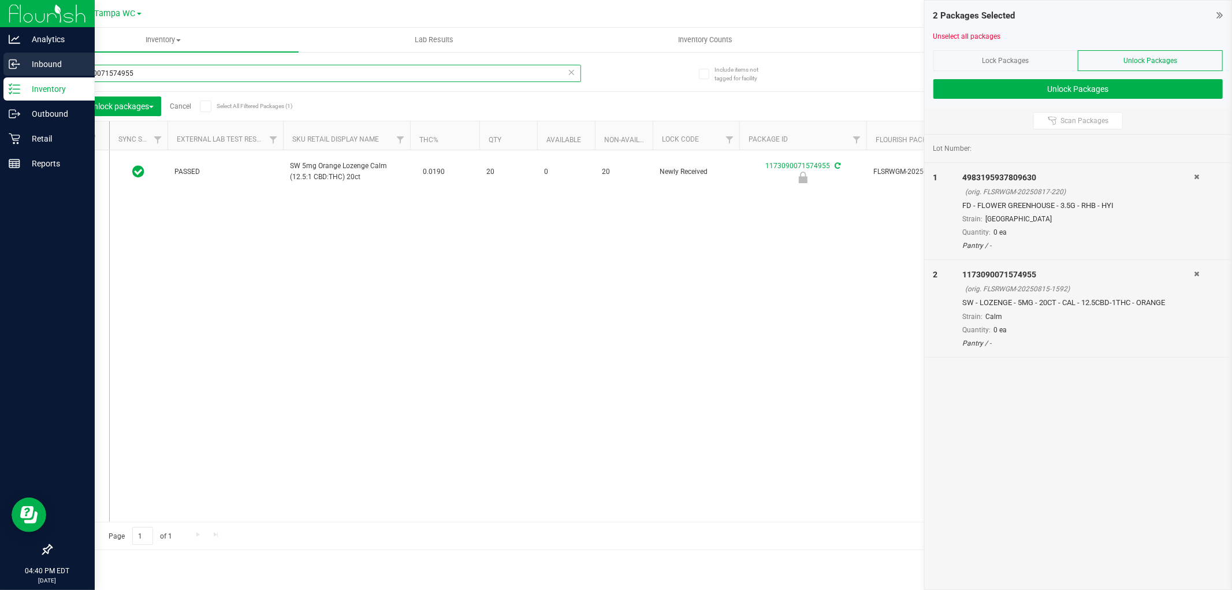
drag, startPoint x: 42, startPoint y: 61, endPoint x: 12, endPoint y: 59, distance: 30.1
click at [16, 59] on div "Analytics Inbound Inventory Outbound Retail Reports 04:40 PM EDT 08/21/2025 08/…" at bounding box center [616, 295] width 1232 height 590
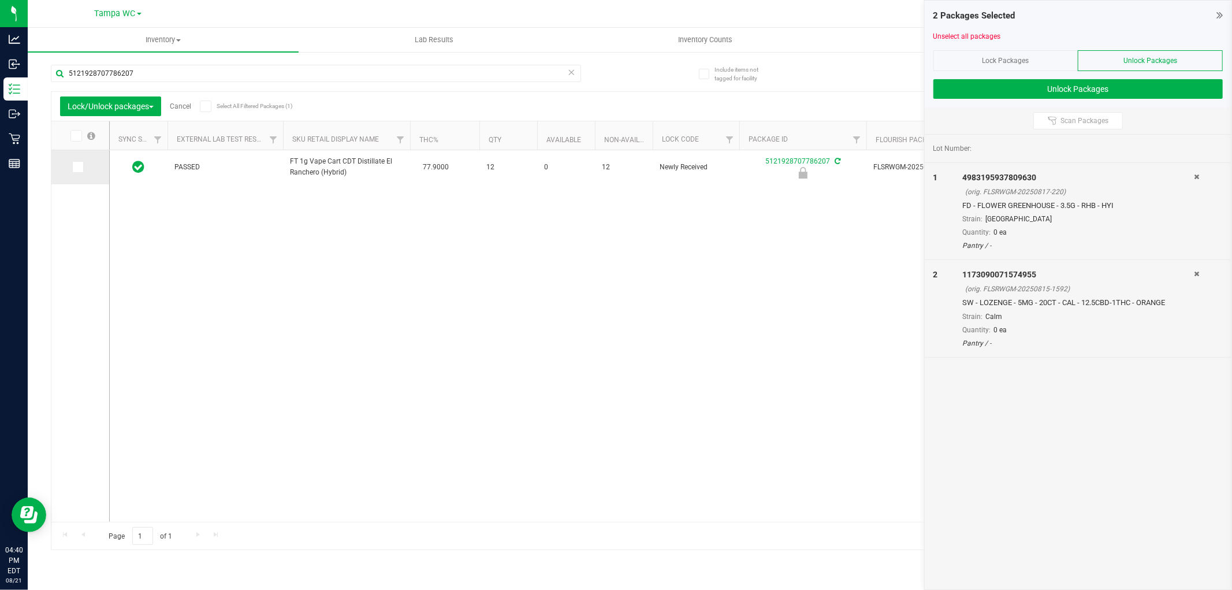
click at [85, 159] on td at bounding box center [80, 167] width 58 height 34
click at [85, 161] on td at bounding box center [80, 167] width 58 height 34
click at [73, 162] on span at bounding box center [78, 167] width 12 height 12
click at [0, 0] on input "checkbox" at bounding box center [0, 0] width 0 height 0
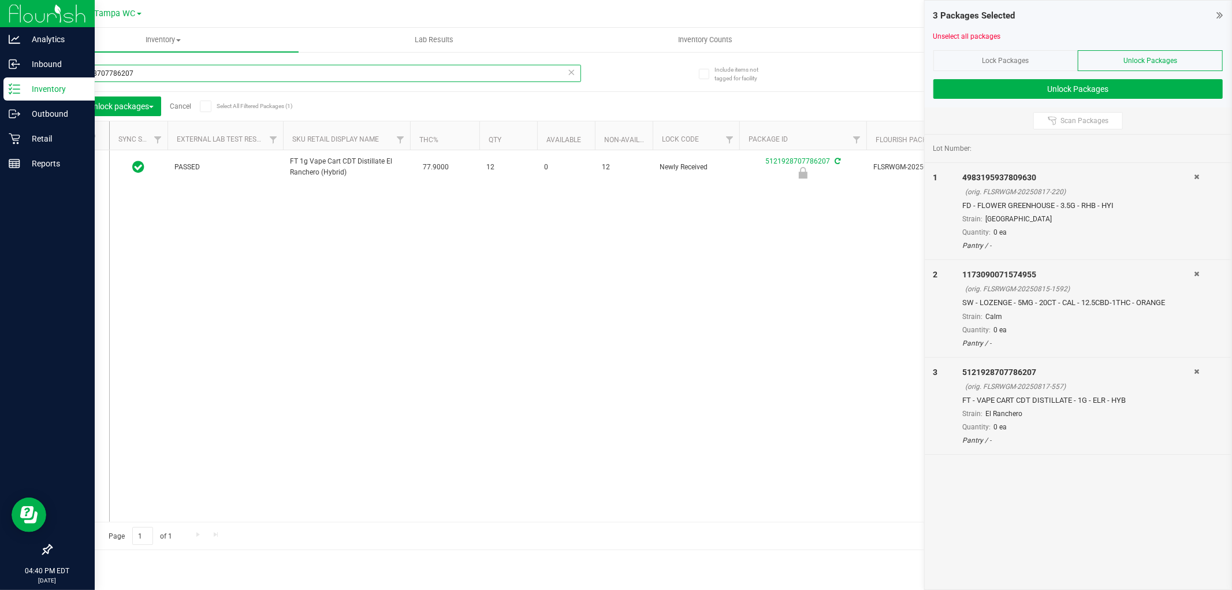
drag, startPoint x: 106, startPoint y: 76, endPoint x: 0, endPoint y: 12, distance: 123.6
click at [0, 16] on div "Analytics Inbound Inventory Outbound Retail Reports 04:40 PM EDT 08/21/2025 08/…" at bounding box center [616, 295] width 1232 height 590
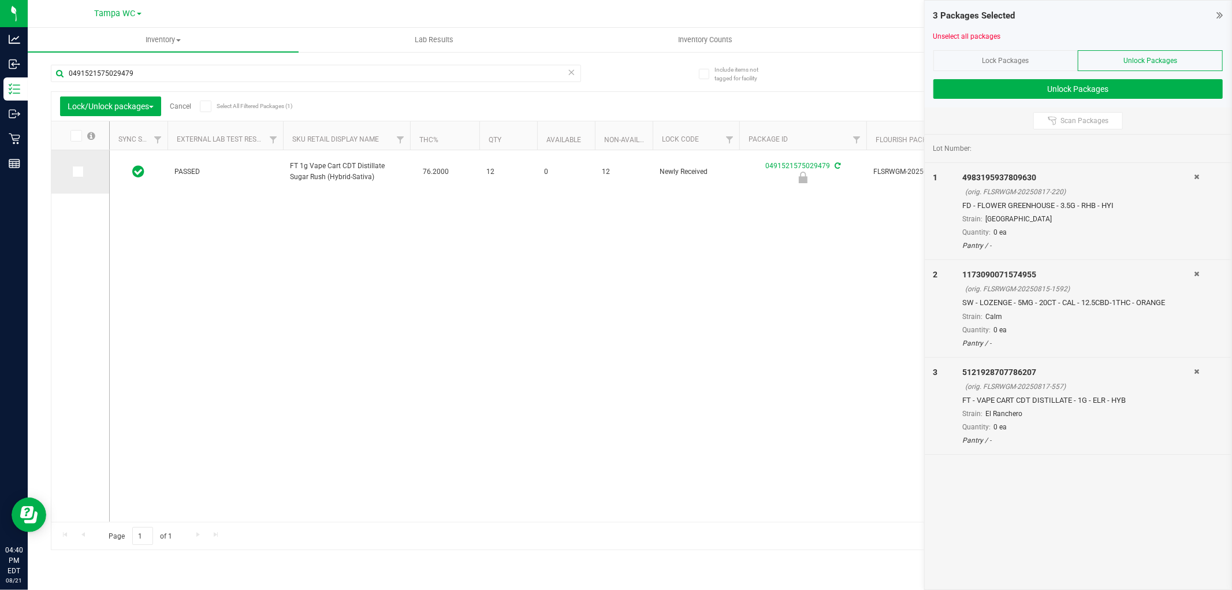
click at [82, 178] on td at bounding box center [80, 171] width 58 height 43
click at [81, 177] on td at bounding box center [80, 171] width 58 height 43
click at [79, 176] on span at bounding box center [78, 172] width 12 height 12
click at [0, 0] on input "checkbox" at bounding box center [0, 0] width 0 height 0
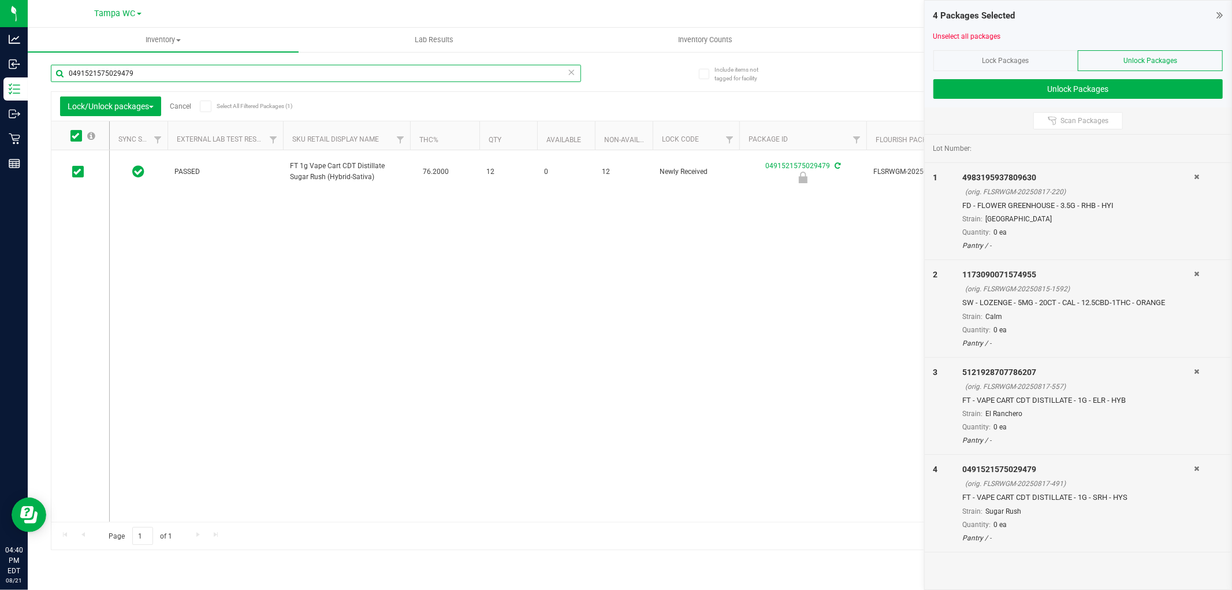
drag, startPoint x: 136, startPoint y: 69, endPoint x: 0, endPoint y: -19, distance: 162.0
click at [0, 0] on html "Analytics Inbound Inventory Outbound Retail Reports 04:40 PM EDT 08/21/2025 08/…" at bounding box center [616, 295] width 1232 height 590
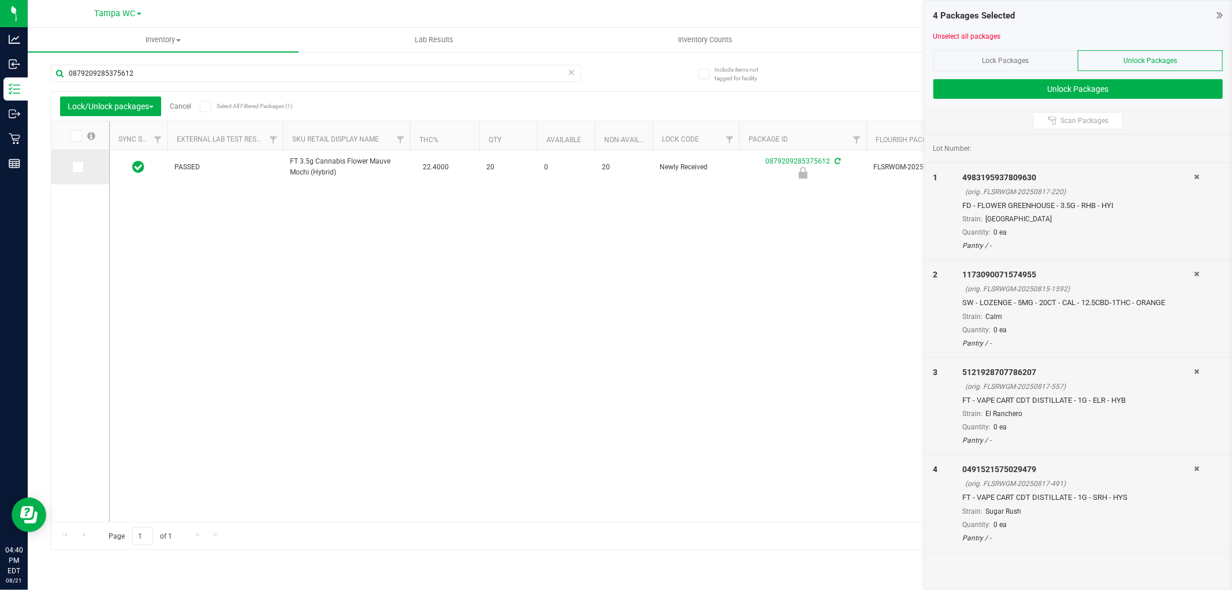
click at [81, 168] on span at bounding box center [78, 167] width 12 height 12
click at [72, 166] on span at bounding box center [78, 167] width 12 height 12
click at [0, 0] on input "checkbox" at bounding box center [0, 0] width 0 height 0
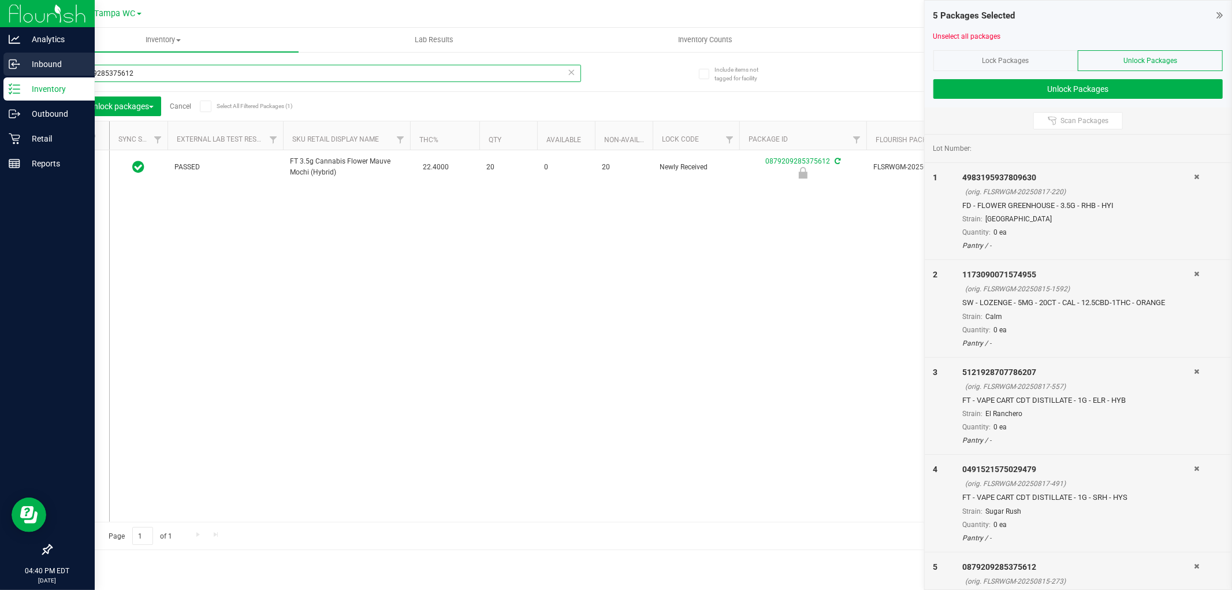
drag, startPoint x: 147, startPoint y: 75, endPoint x: 0, endPoint y: 59, distance: 148.1
click at [0, 55] on div "Analytics Inbound Inventory Outbound Retail Reports 04:40 PM EDT 08/21/2025 08/…" at bounding box center [616, 295] width 1232 height 590
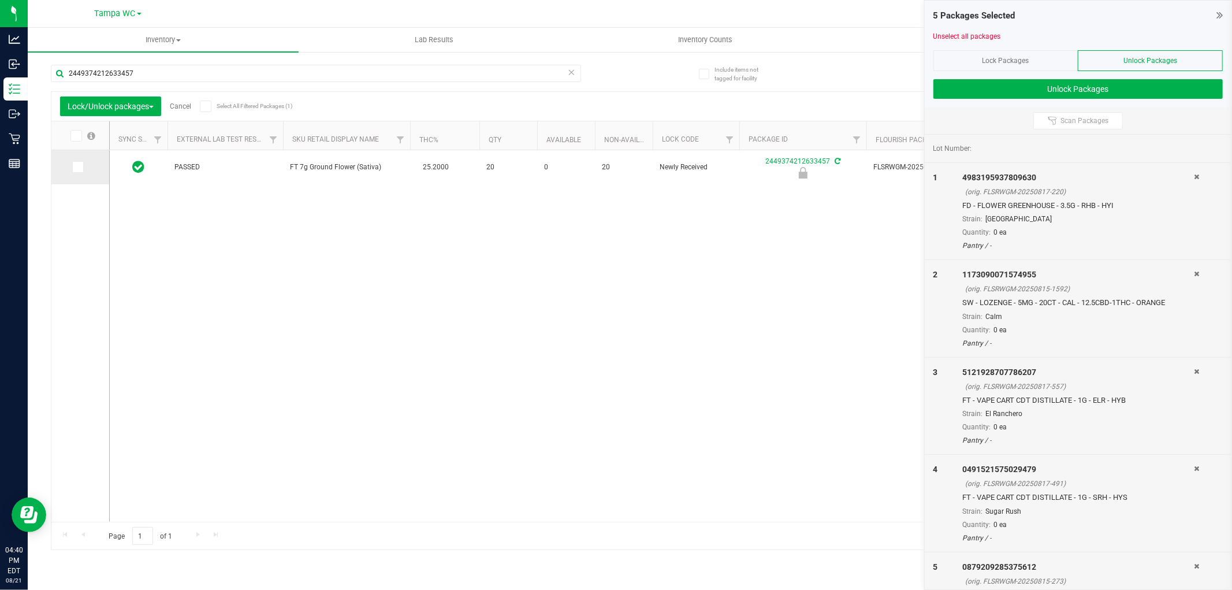
click at [76, 171] on span at bounding box center [78, 167] width 12 height 12
click at [0, 0] on input "checkbox" at bounding box center [0, 0] width 0 height 0
drag, startPoint x: 136, startPoint y: 72, endPoint x: 0, endPoint y: -5, distance: 155.7
click at [0, 0] on html "Analytics Inbound Inventory Outbound Retail Reports 04:40 PM EDT 08/21/2025 08/…" at bounding box center [616, 295] width 1232 height 590
click at [81, 164] on span at bounding box center [78, 167] width 12 height 12
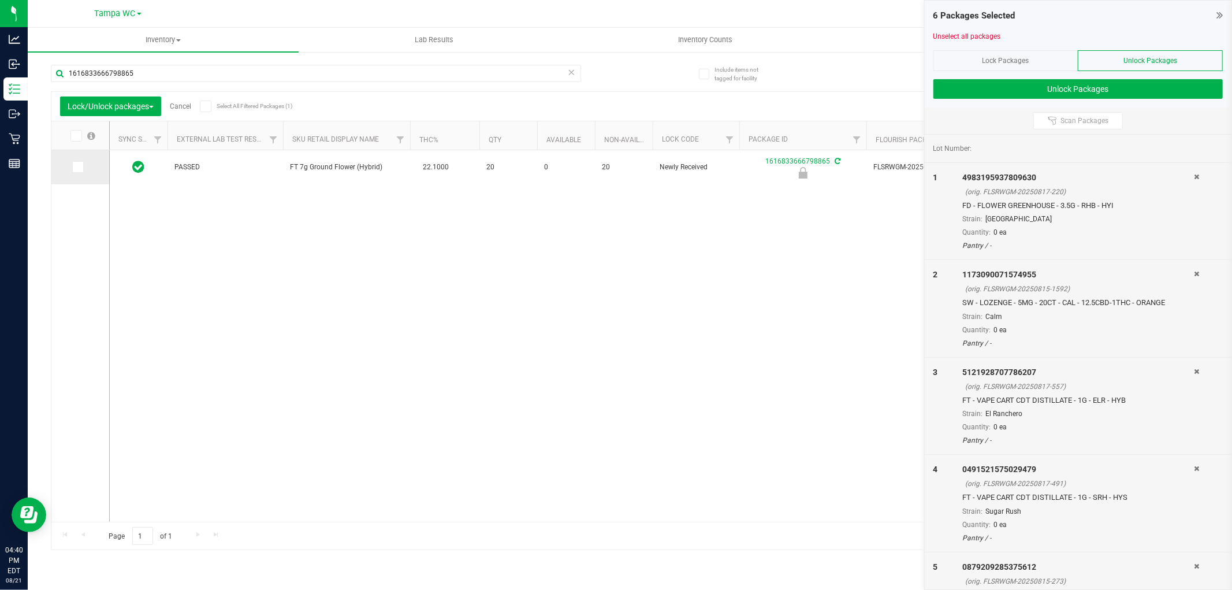
click at [0, 0] on input "checkbox" at bounding box center [0, 0] width 0 height 0
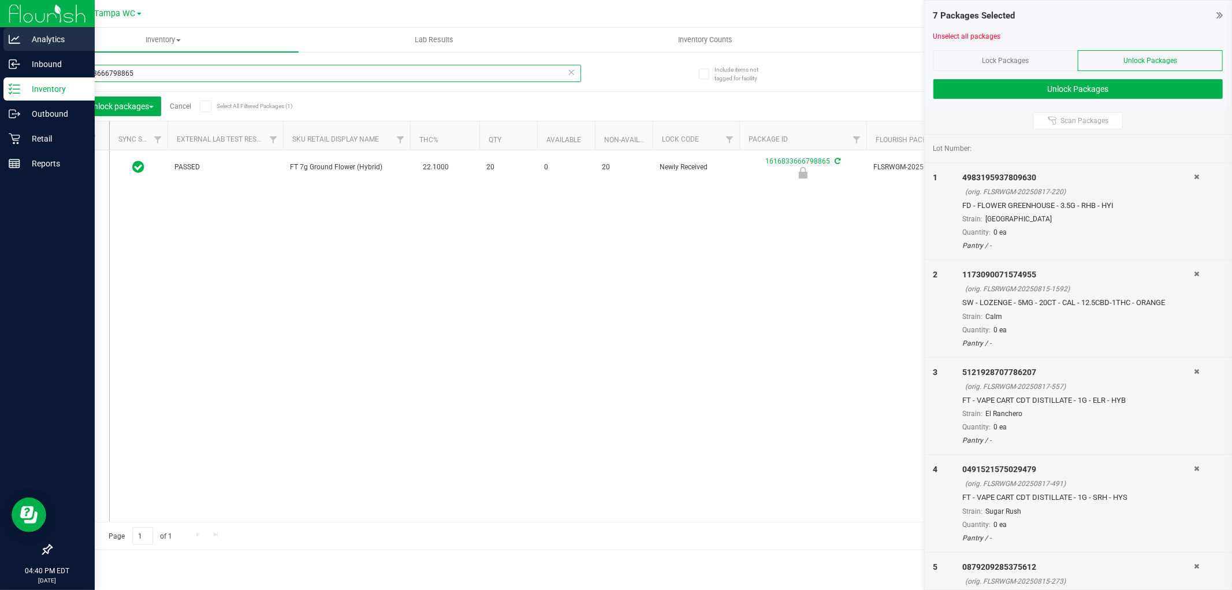
drag, startPoint x: 110, startPoint y: 64, endPoint x: 0, endPoint y: 33, distance: 114.3
click at [0, 33] on div "Analytics Inbound Inventory Outbound Retail Reports 04:40 PM EDT 08/21/2025 08/…" at bounding box center [616, 295] width 1232 height 590
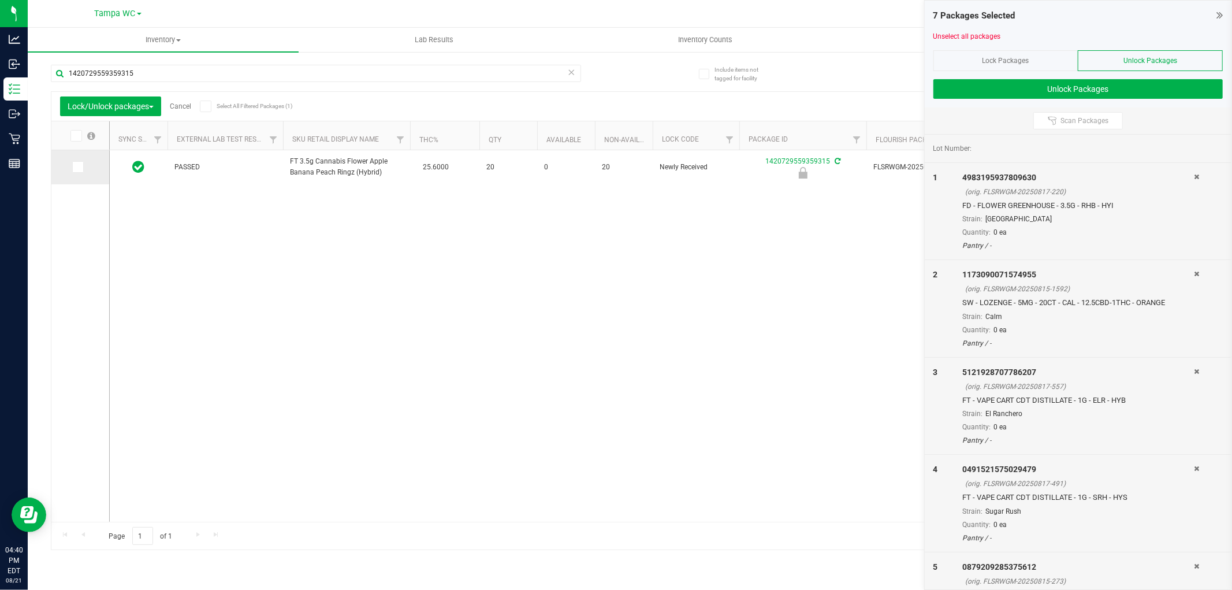
click at [77, 162] on td at bounding box center [80, 167] width 58 height 34
click at [79, 167] on icon at bounding box center [77, 167] width 8 height 0
click at [0, 0] on input "checkbox" at bounding box center [0, 0] width 0 height 0
drag, startPoint x: 166, startPoint y: 70, endPoint x: 0, endPoint y: -12, distance: 184.9
click at [0, 0] on html "Analytics Inbound Inventory Outbound Retail Reports 04:40 PM EDT 08/21/2025 08/…" at bounding box center [616, 295] width 1232 height 590
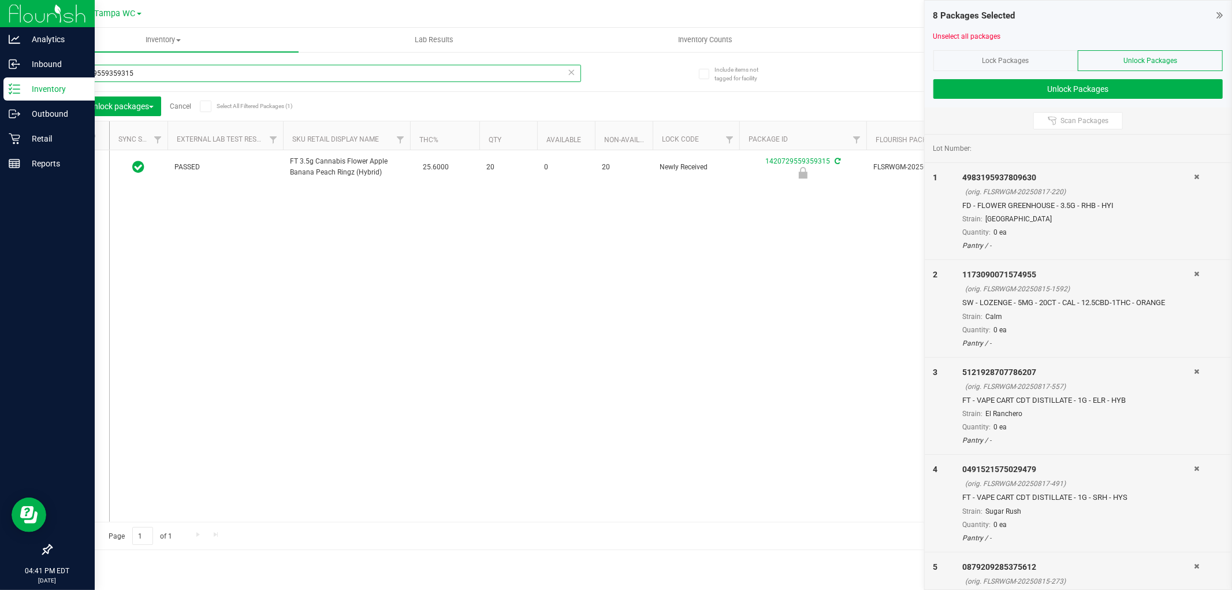
drag, startPoint x: 0, startPoint y: 46, endPoint x: 0, endPoint y: 26, distance: 20.2
click at [0, 26] on div "Analytics Inbound Inventory Outbound Retail Reports 04:41 PM EDT 08/21/2025 08/…" at bounding box center [616, 295] width 1232 height 590
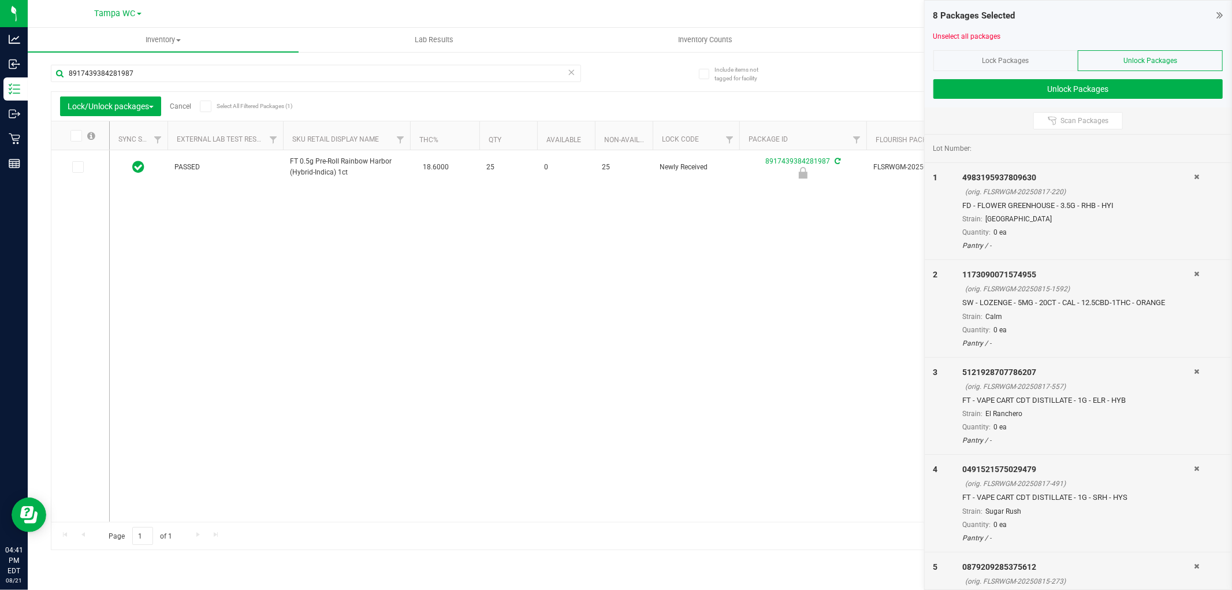
click at [65, 136] on label at bounding box center [82, 136] width 44 height 12
click at [0, 0] on input "checkbox" at bounding box center [0, 0] width 0 height 0
drag, startPoint x: 134, startPoint y: 76, endPoint x: 0, endPoint y: -78, distance: 204.3
click at [0, 0] on html "Analytics Inbound Inventory Outbound Retail Reports 04:41 PM EDT 08/21/2025 08/…" at bounding box center [616, 295] width 1232 height 590
click at [76, 167] on icon at bounding box center [77, 167] width 8 height 0
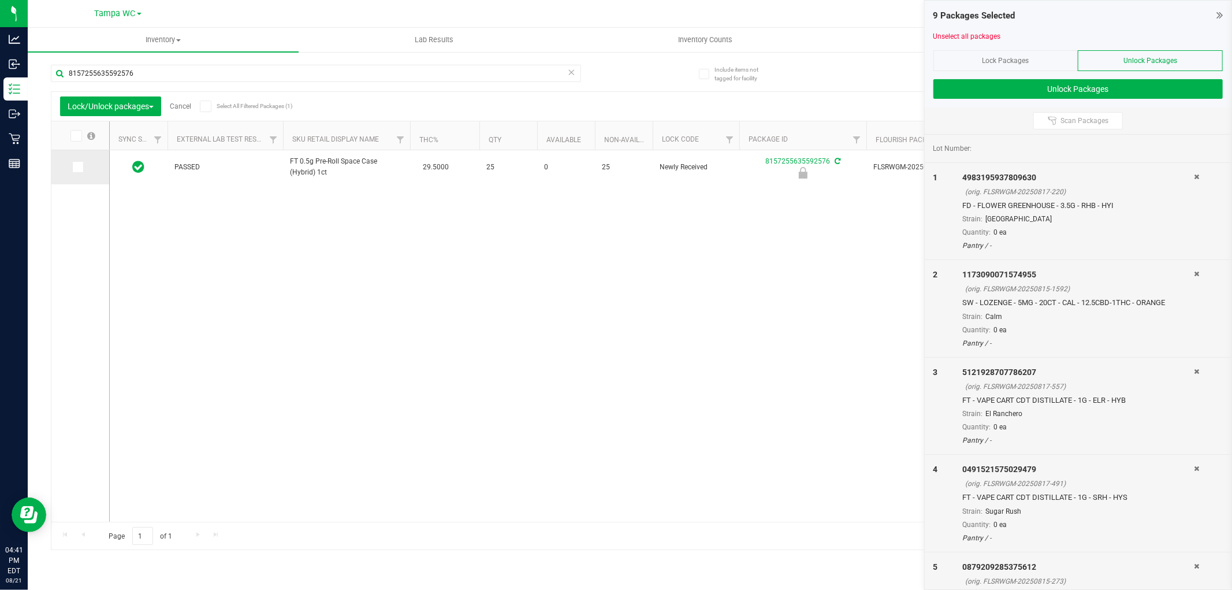
click at [0, 0] on input "checkbox" at bounding box center [0, 0] width 0 height 0
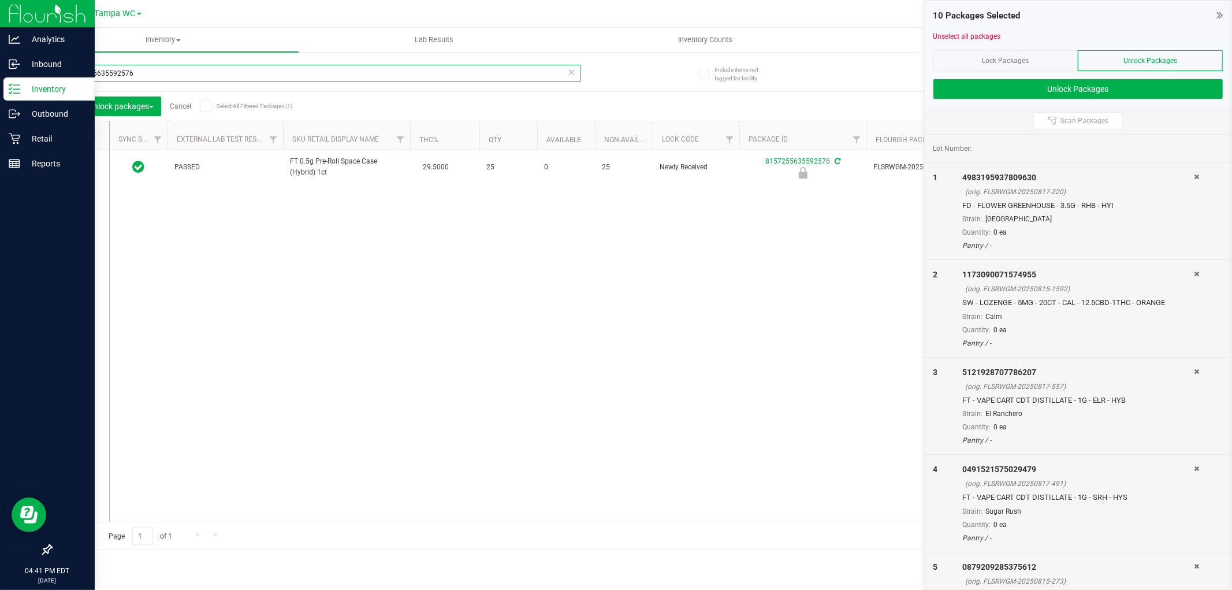
drag, startPoint x: 140, startPoint y: 67, endPoint x: 0, endPoint y: 4, distance: 153.3
click at [0, 0] on html "Analytics Inbound Inventory Outbound Retail Reports 04:41 PM EDT 08/21/2025 08/…" at bounding box center [616, 295] width 1232 height 590
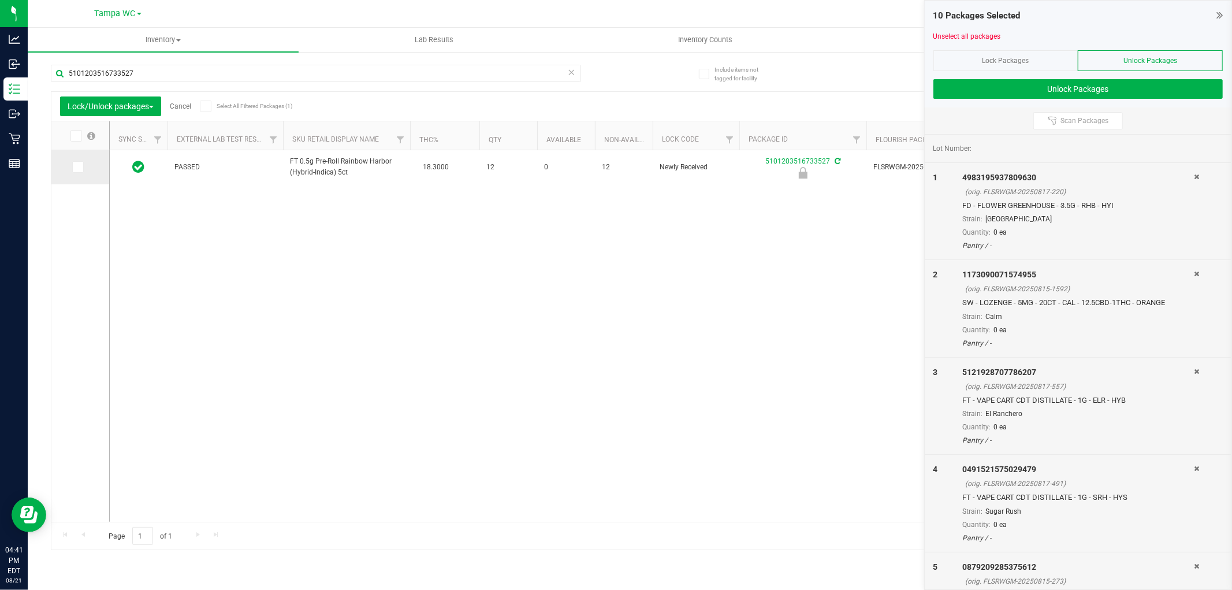
click at [84, 166] on label at bounding box center [80, 167] width 17 height 12
click at [0, 0] on input "checkbox" at bounding box center [0, 0] width 0 height 0
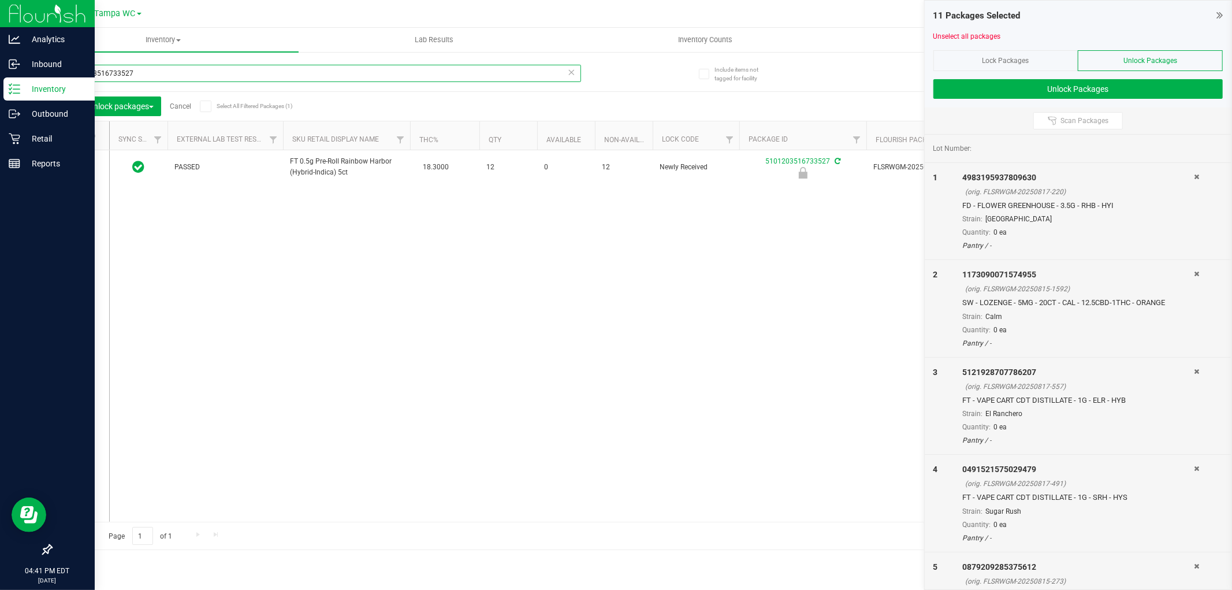
drag, startPoint x: 0, startPoint y: 29, endPoint x: 0, endPoint y: 16, distance: 12.7
click at [0, 3] on div "Analytics Inbound Inventory Outbound Retail Reports 04:41 PM EDT 08/21/2025 08/…" at bounding box center [616, 295] width 1232 height 590
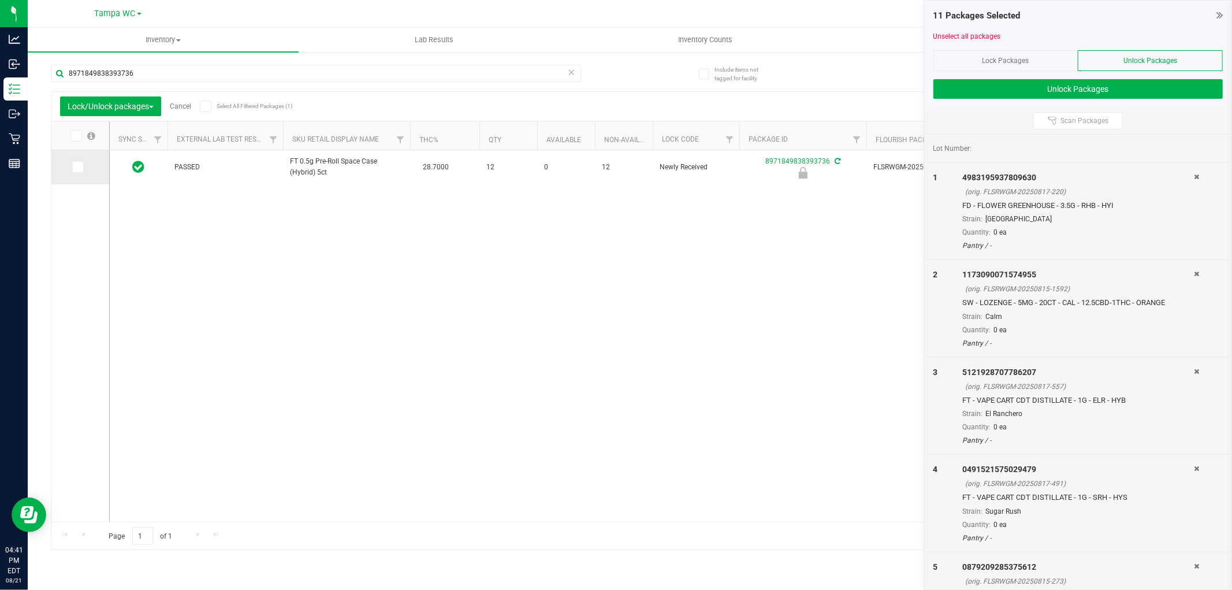
click at [79, 167] on icon at bounding box center [77, 167] width 8 height 0
click at [0, 0] on input "checkbox" at bounding box center [0, 0] width 0 height 0
drag, startPoint x: 150, startPoint y: 66, endPoint x: 0, endPoint y: -32, distance: 179.1
click at [0, 0] on html "Analytics Inbound Inventory Outbound Retail Reports 04:41 PM EDT 08/21/2025 08/…" at bounding box center [616, 295] width 1232 height 590
click at [75, 136] on icon at bounding box center [76, 136] width 8 height 0
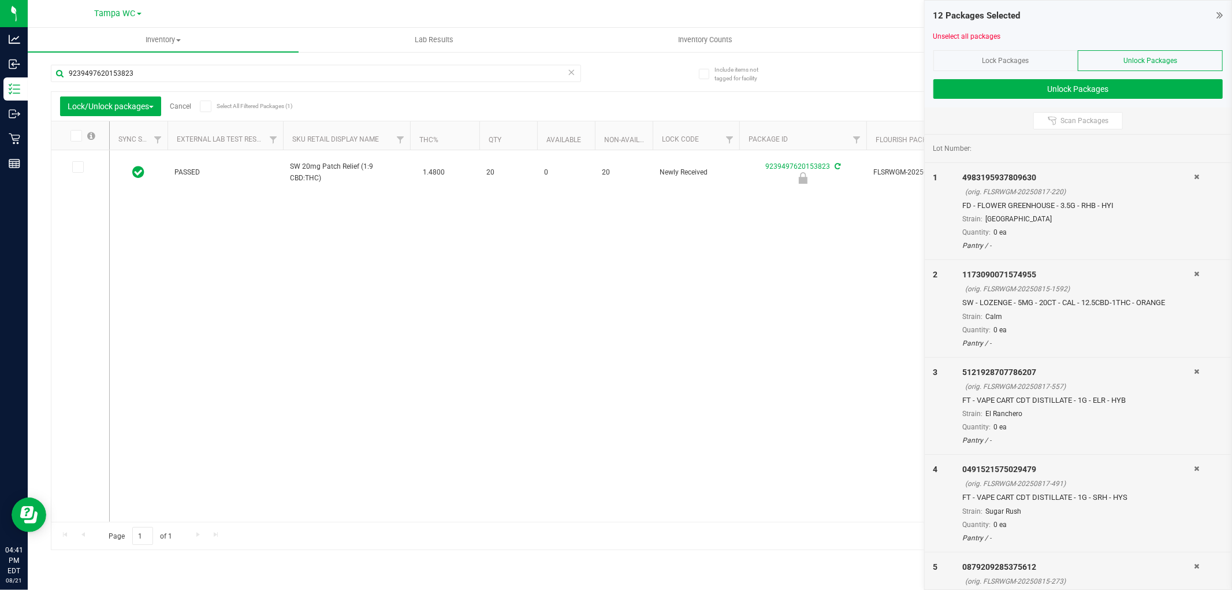
click at [0, 0] on input "checkbox" at bounding box center [0, 0] width 0 height 0
drag, startPoint x: 113, startPoint y: 81, endPoint x: 0, endPoint y: -51, distance: 173.7
click at [0, 0] on html "Analytics Inbound Inventory Outbound Retail Reports 04:41 PM EDT 08/21/2025 08/…" at bounding box center [616, 295] width 1232 height 590
drag, startPoint x: 151, startPoint y: 59, endPoint x: 141, endPoint y: 68, distance: 13.2
click at [141, 68] on div "3870236021374398" at bounding box center [340, 72] width 579 height 37
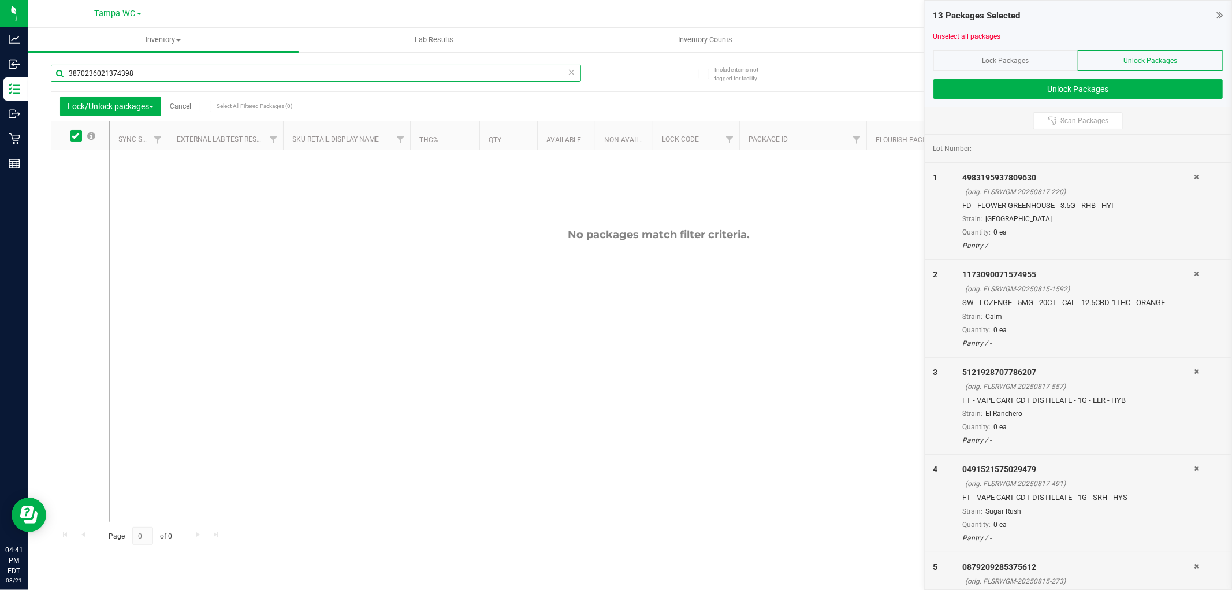
drag, startPoint x: 137, startPoint y: 71, endPoint x: 0, endPoint y: -54, distance: 186.0
click at [0, 0] on html "Analytics Inbound Inventory Outbound Retail Reports 04:41 PM EDT 08/21/2025 08/…" at bounding box center [616, 295] width 1232 height 590
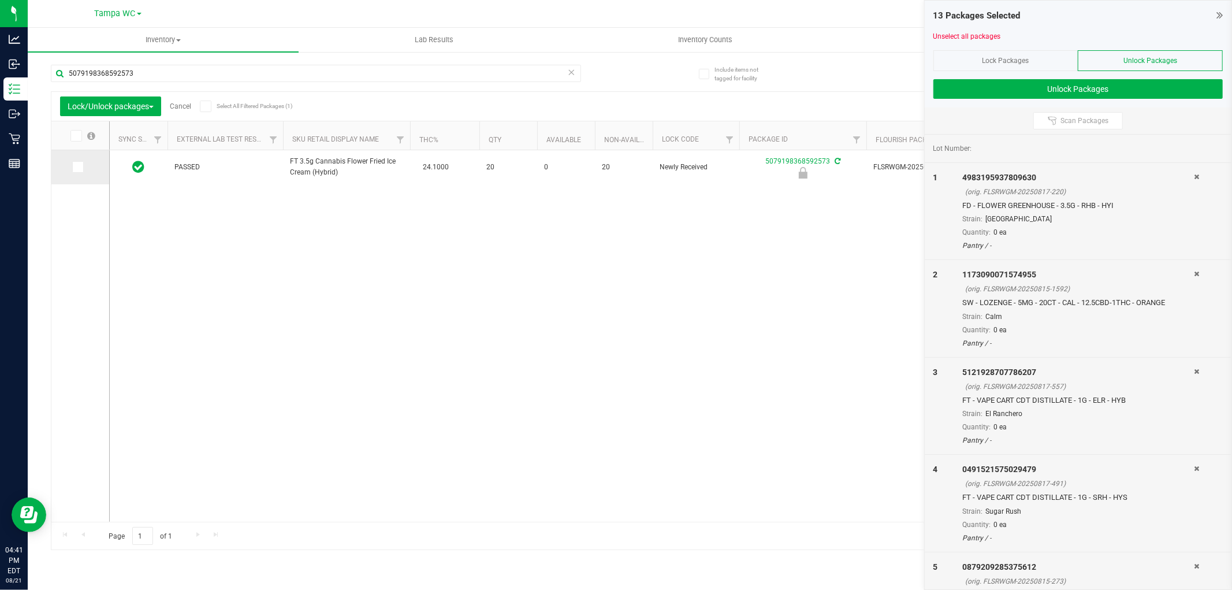
click at [77, 170] on span at bounding box center [78, 167] width 12 height 12
click at [79, 167] on icon at bounding box center [77, 167] width 8 height 0
click at [0, 0] on input "checkbox" at bounding box center [0, 0] width 0 height 0
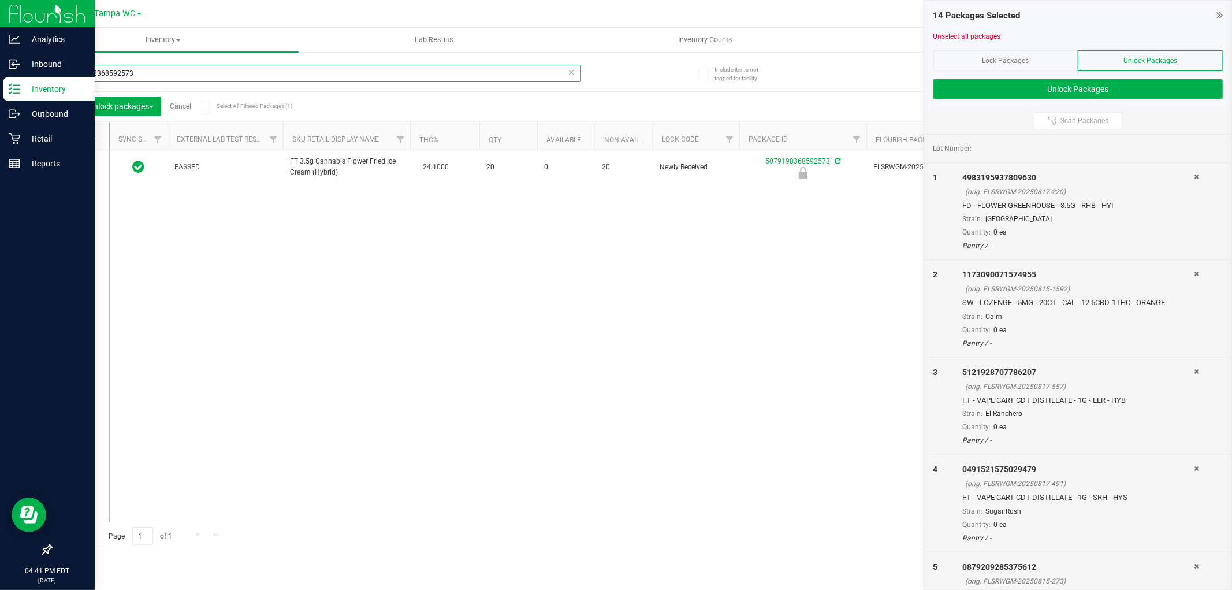
drag, startPoint x: 137, startPoint y: 75, endPoint x: 0, endPoint y: 91, distance: 138.4
click at [0, 79] on div "Analytics Inbound Inventory Outbound Retail Reports 04:41 PM EDT 08/21/2025 08/…" at bounding box center [616, 295] width 1232 height 590
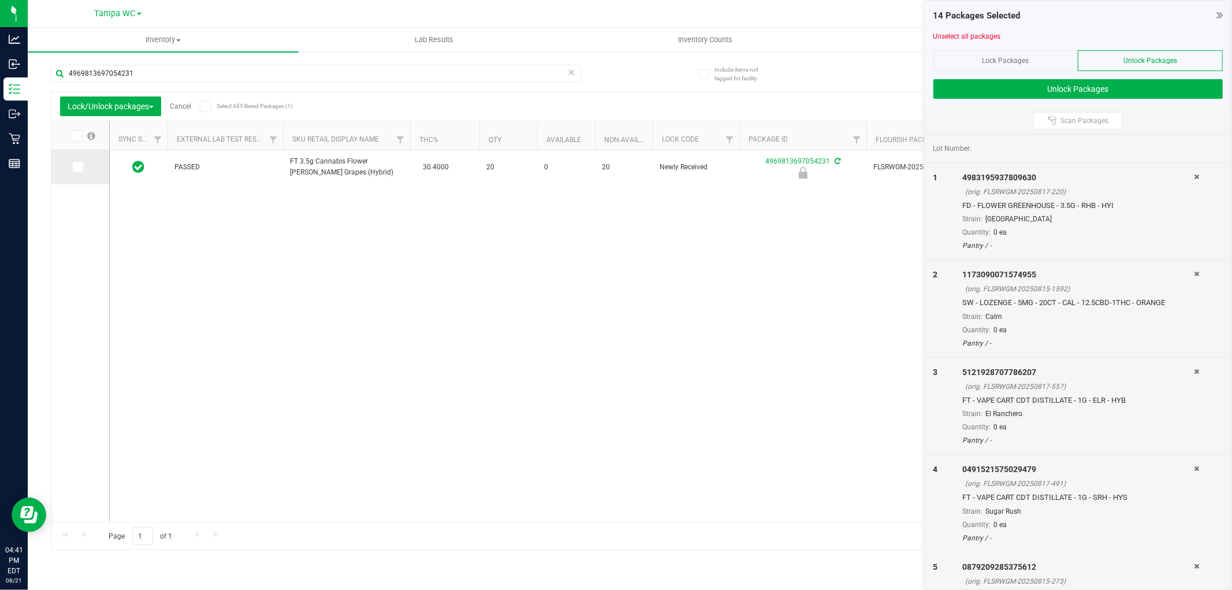
click at [80, 167] on icon at bounding box center [77, 167] width 8 height 0
click at [0, 0] on input "checkbox" at bounding box center [0, 0] width 0 height 0
drag, startPoint x: 1, startPoint y: -65, endPoint x: 325, endPoint y: 69, distance: 350.1
click at [325, 69] on input "4969813697054231" at bounding box center [316, 73] width 530 height 17
click at [172, 79] on input "4969813697054231" at bounding box center [316, 73] width 530 height 17
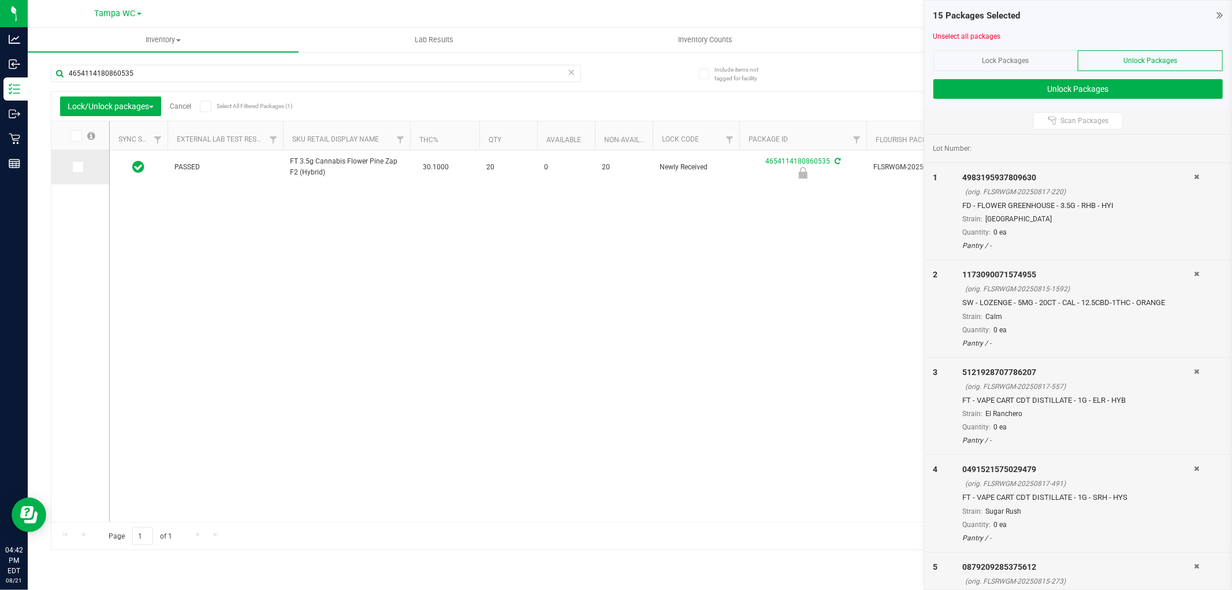
click at [81, 169] on span at bounding box center [78, 167] width 12 height 12
click at [0, 0] on input "checkbox" at bounding box center [0, 0] width 0 height 0
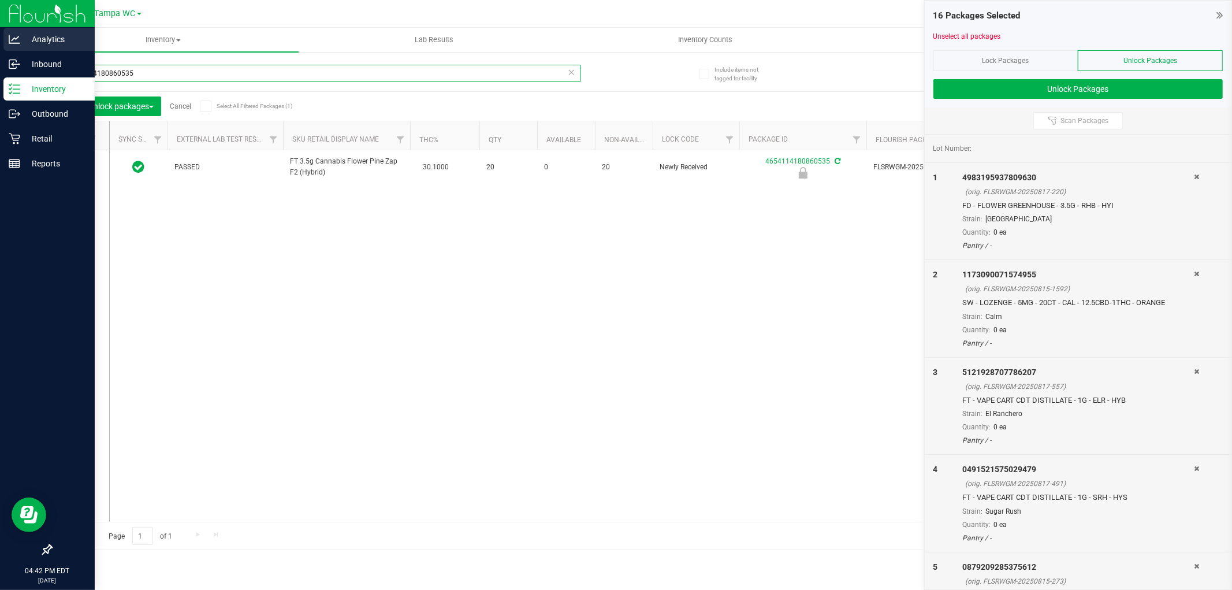
drag, startPoint x: 0, startPoint y: 50, endPoint x: 0, endPoint y: 35, distance: 15.0
click at [0, 35] on div "Analytics Inbound Inventory Outbound Retail Reports 04:42 PM EDT 08/21/2025 08/…" at bounding box center [616, 295] width 1232 height 590
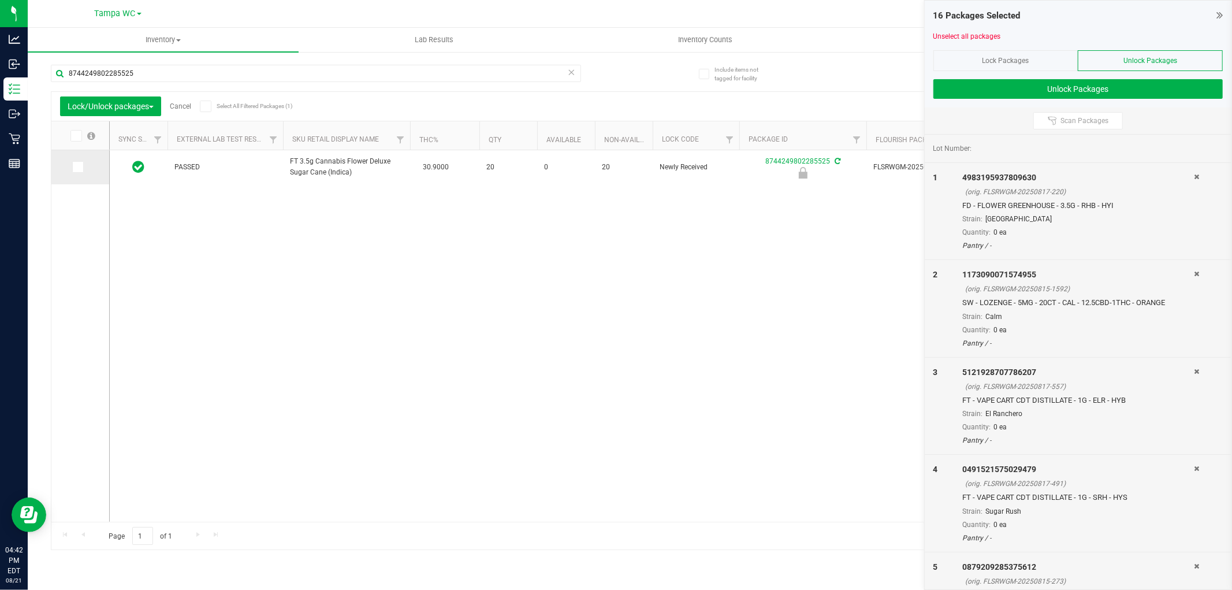
click at [74, 167] on icon at bounding box center [77, 167] width 8 height 0
click at [0, 0] on input "checkbox" at bounding box center [0, 0] width 0 height 0
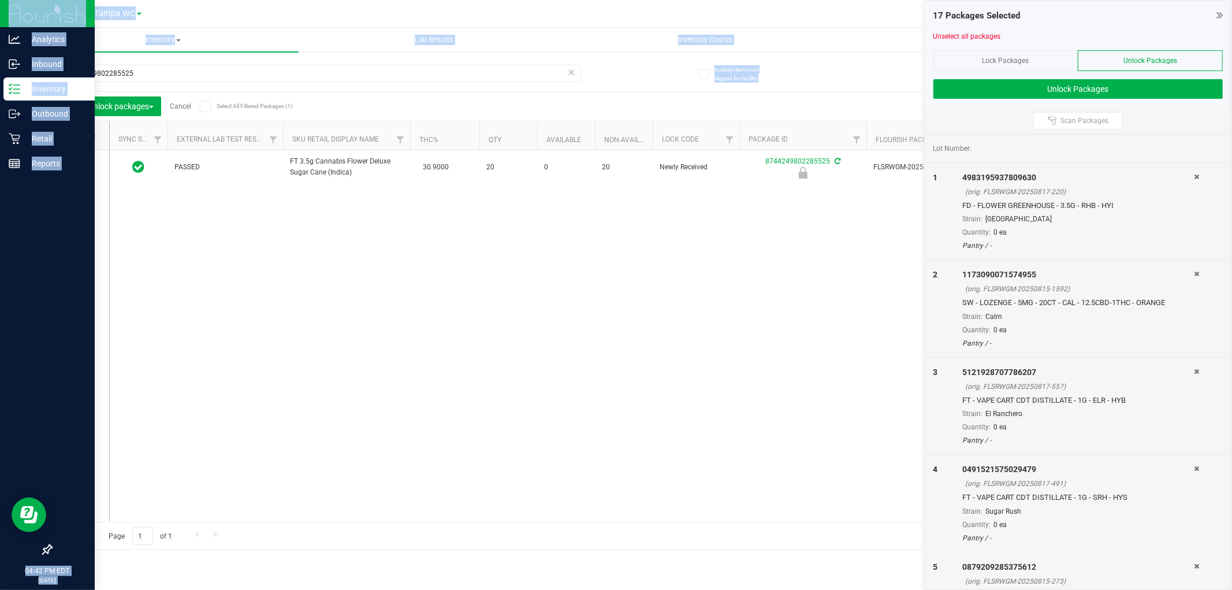
drag, startPoint x: 176, startPoint y: 66, endPoint x: 0, endPoint y: 1, distance: 187.9
click at [0, 1] on div "Analytics Inbound Inventory Outbound Retail Reports 04:42 PM EDT 08/21/2025 08/…" at bounding box center [616, 295] width 1232 height 590
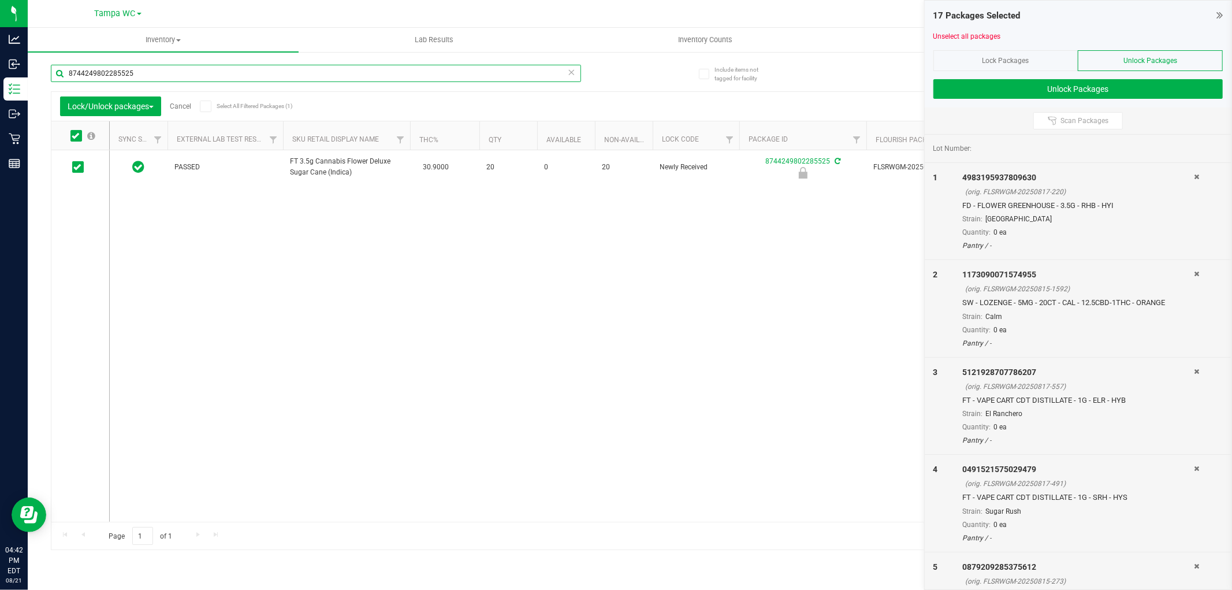
click at [160, 76] on input "8744249802285525" at bounding box center [316, 73] width 530 height 17
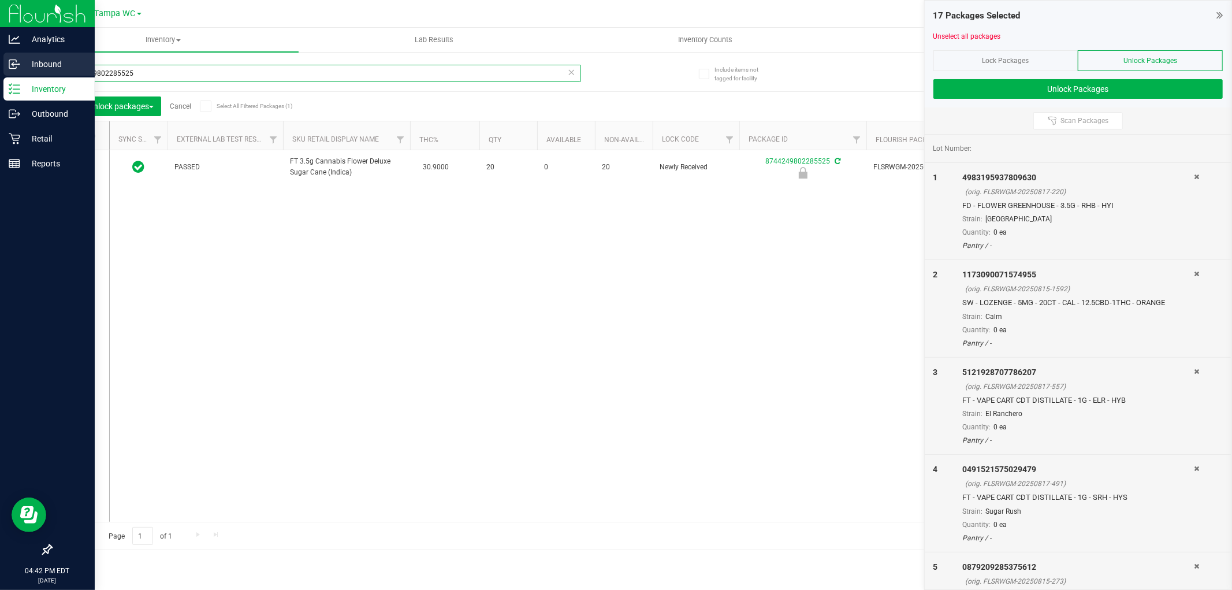
drag, startPoint x: 159, startPoint y: 77, endPoint x: 0, endPoint y: 67, distance: 159.7
click at [0, 67] on div "Analytics Inbound Inventory Outbound Retail Reports 04:42 PM EDT 08/21/2025 08/…" at bounding box center [616, 295] width 1232 height 590
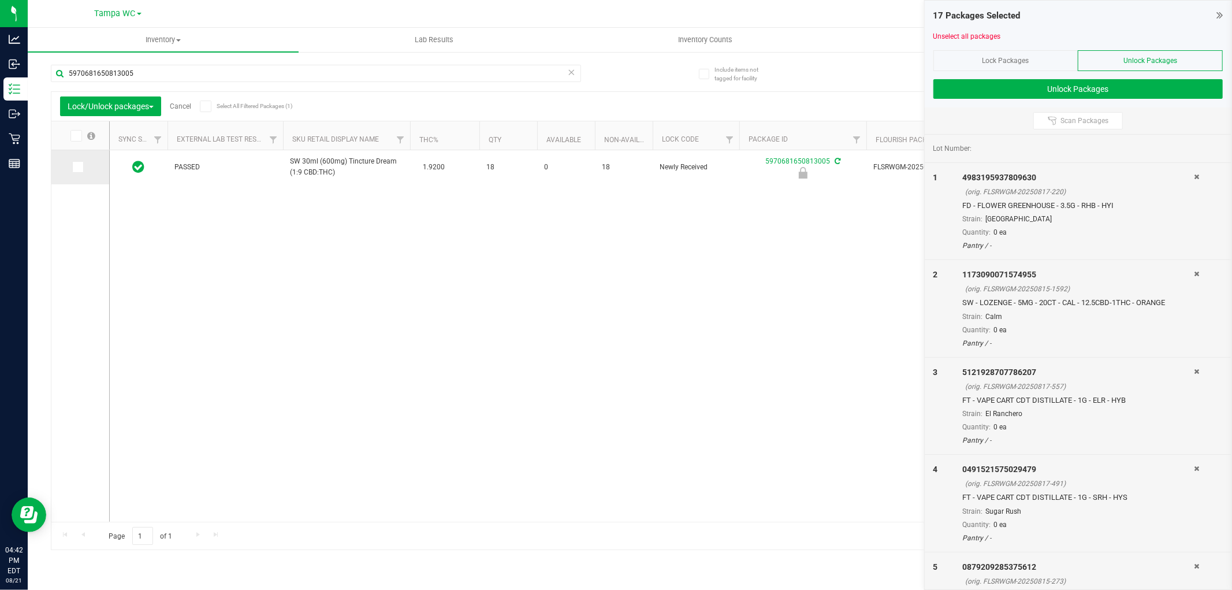
click at [80, 167] on icon at bounding box center [77, 167] width 8 height 0
click at [0, 0] on input "checkbox" at bounding box center [0, 0] width 0 height 0
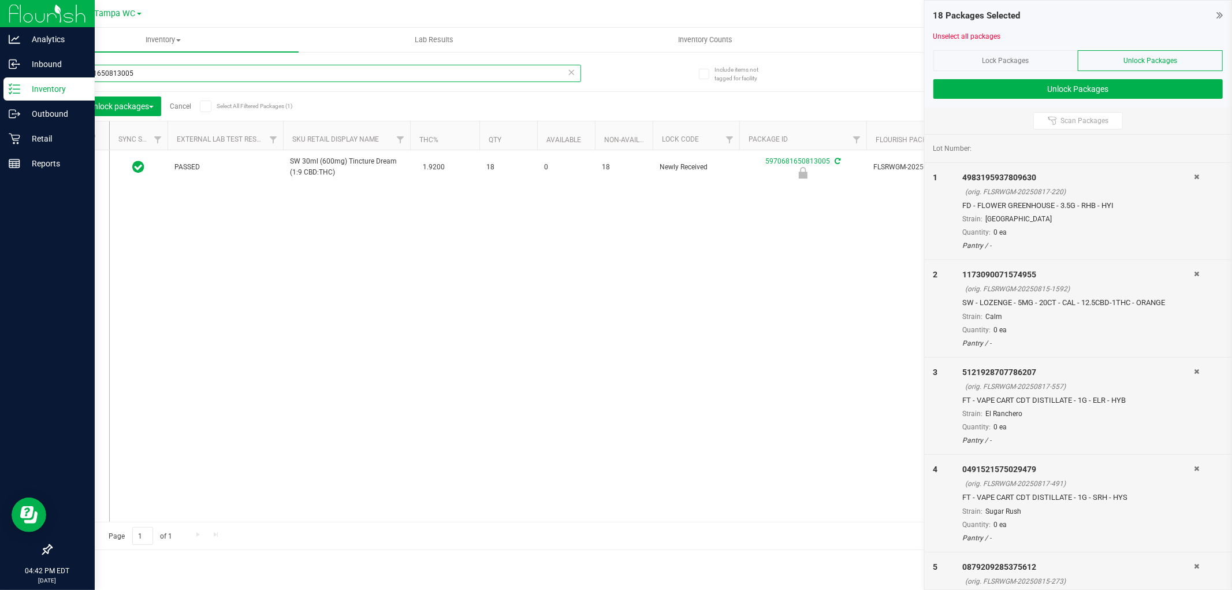
drag, startPoint x: 0, startPoint y: 37, endPoint x: 0, endPoint y: 19, distance: 17.9
click at [0, 24] on div "Analytics Inbound Inventory Outbound Retail Reports 04:42 PM EDT 08/21/2025 08/…" at bounding box center [616, 295] width 1232 height 590
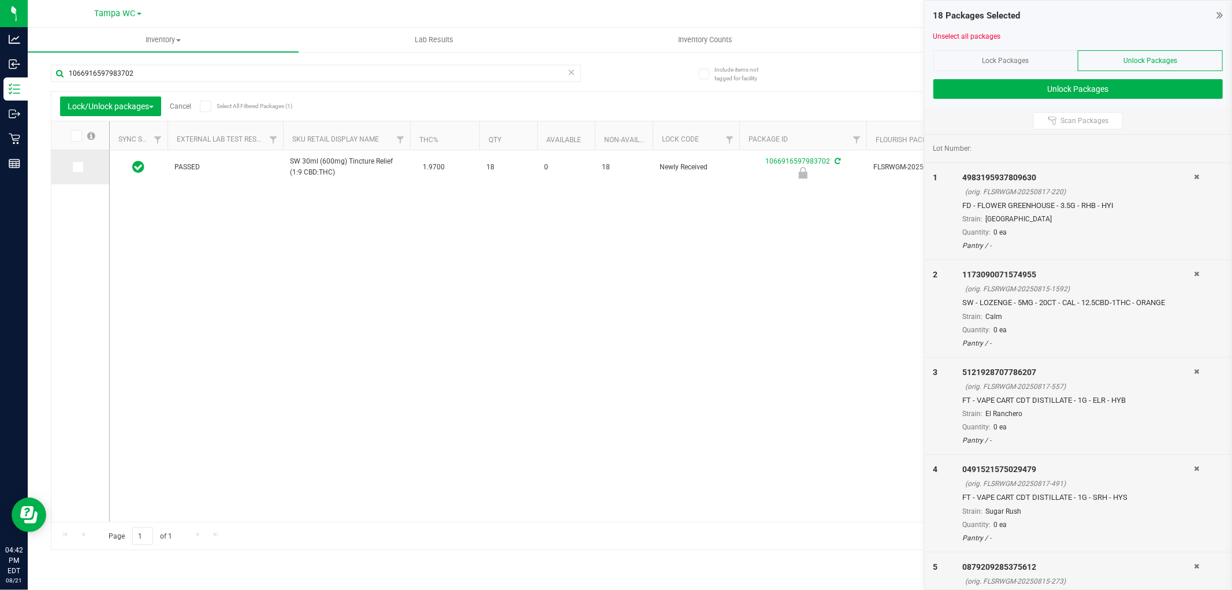
click at [85, 173] on td at bounding box center [80, 167] width 58 height 34
click at [77, 167] on icon at bounding box center [77, 167] width 8 height 0
click at [0, 0] on input "checkbox" at bounding box center [0, 0] width 0 height 0
drag, startPoint x: 140, startPoint y: 77, endPoint x: 107, endPoint y: 76, distance: 32.9
click at [105, 76] on input "1066916597983702" at bounding box center [316, 73] width 530 height 17
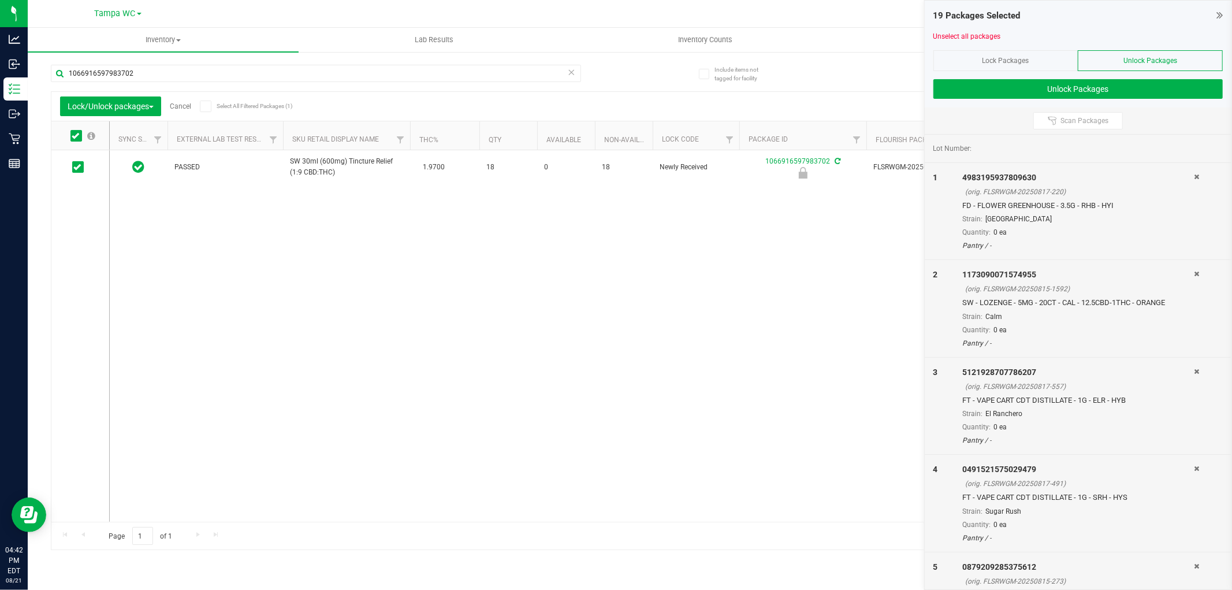
drag, startPoint x: 156, startPoint y: 58, endPoint x: 154, endPoint y: 64, distance: 6.2
click at [155, 59] on div "1066916597983702" at bounding box center [340, 72] width 579 height 37
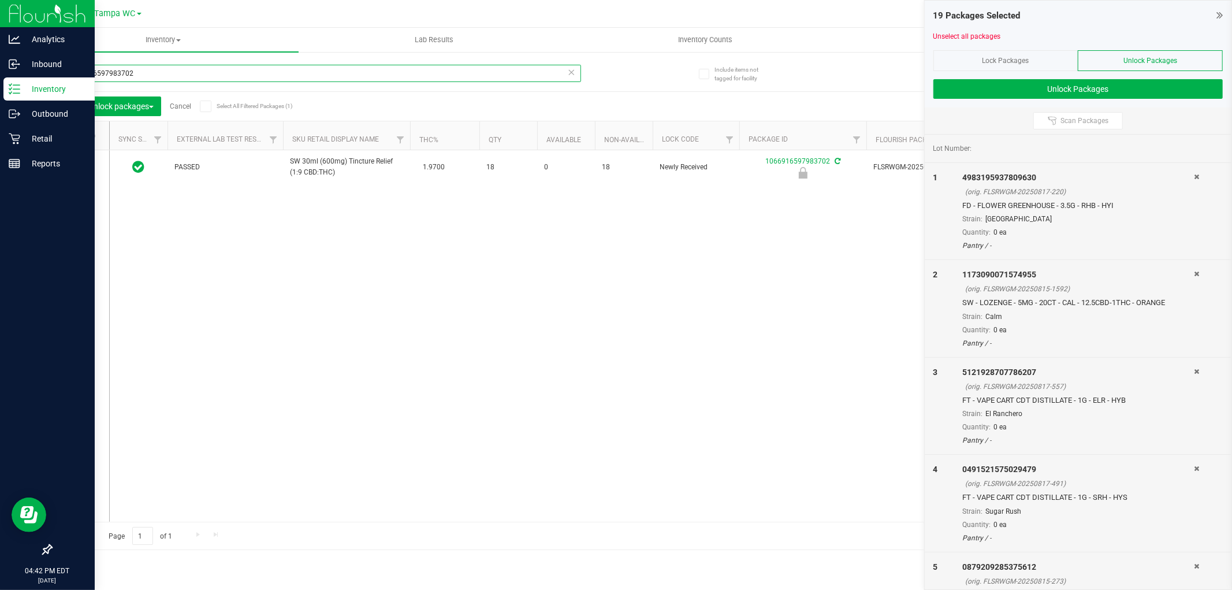
drag, startPoint x: 145, startPoint y: 73, endPoint x: 0, endPoint y: 25, distance: 152.7
click at [0, 20] on div "Analytics Inbound Inventory Outbound Retail Reports 04:42 PM EDT 08/21/2025 08/…" at bounding box center [616, 295] width 1232 height 590
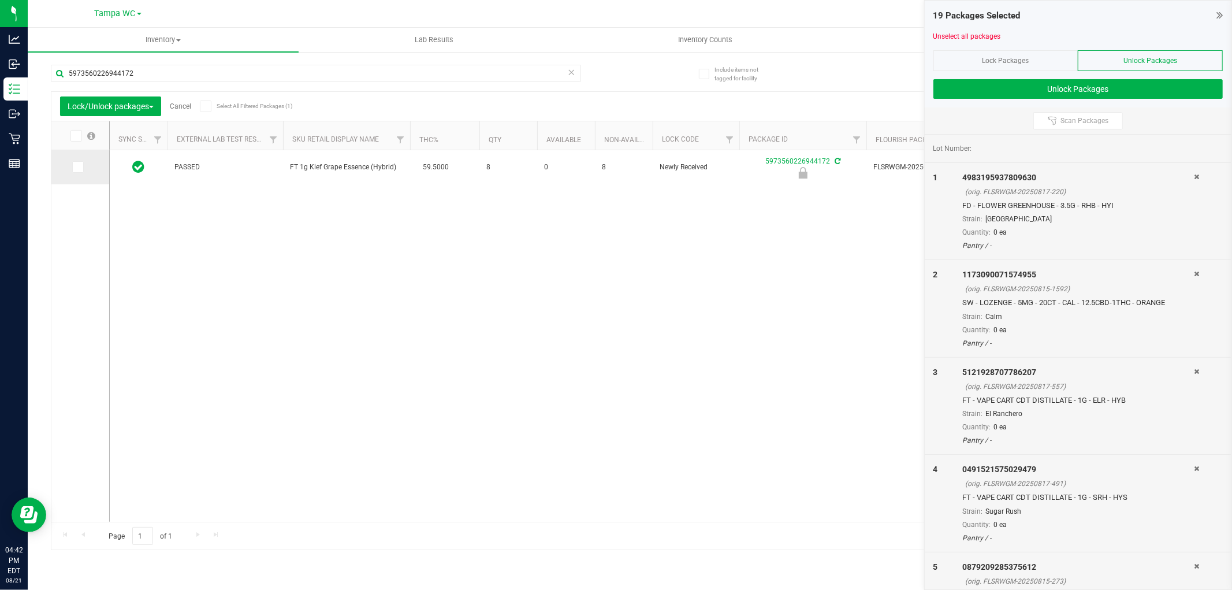
click at [76, 167] on icon at bounding box center [77, 167] width 8 height 0
click at [0, 0] on input "checkbox" at bounding box center [0, 0] width 0 height 0
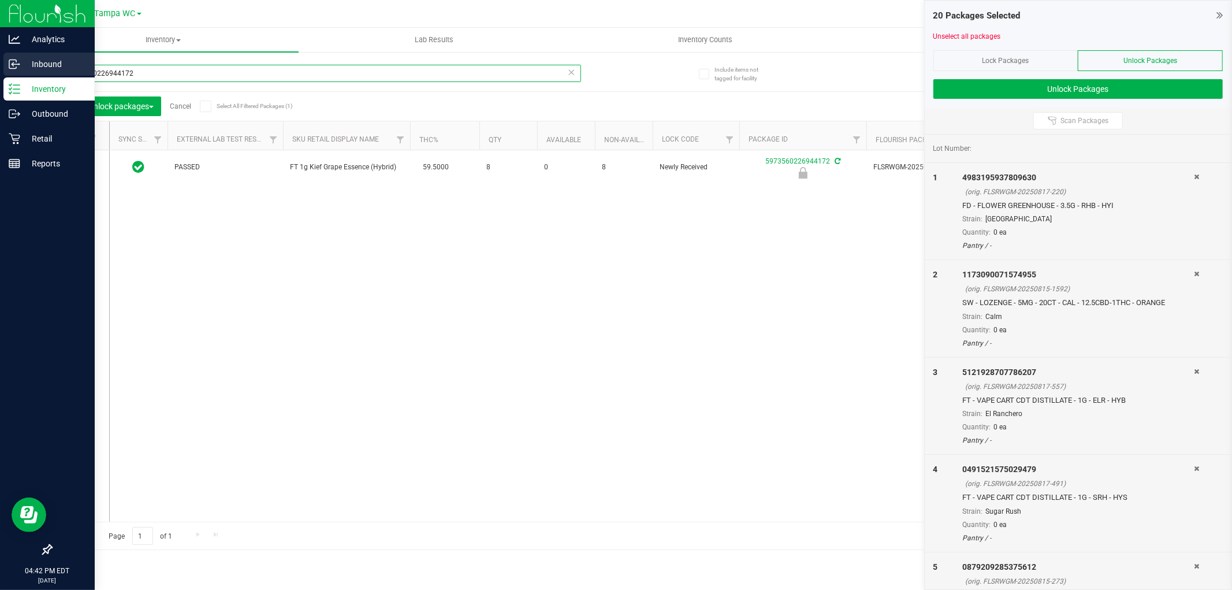
drag, startPoint x: 133, startPoint y: 74, endPoint x: 0, endPoint y: 59, distance: 134.2
click at [0, 43] on div "Analytics Inbound Inventory Outbound Retail Reports 04:42 PM EDT 08/21/2025 08/…" at bounding box center [616, 295] width 1232 height 590
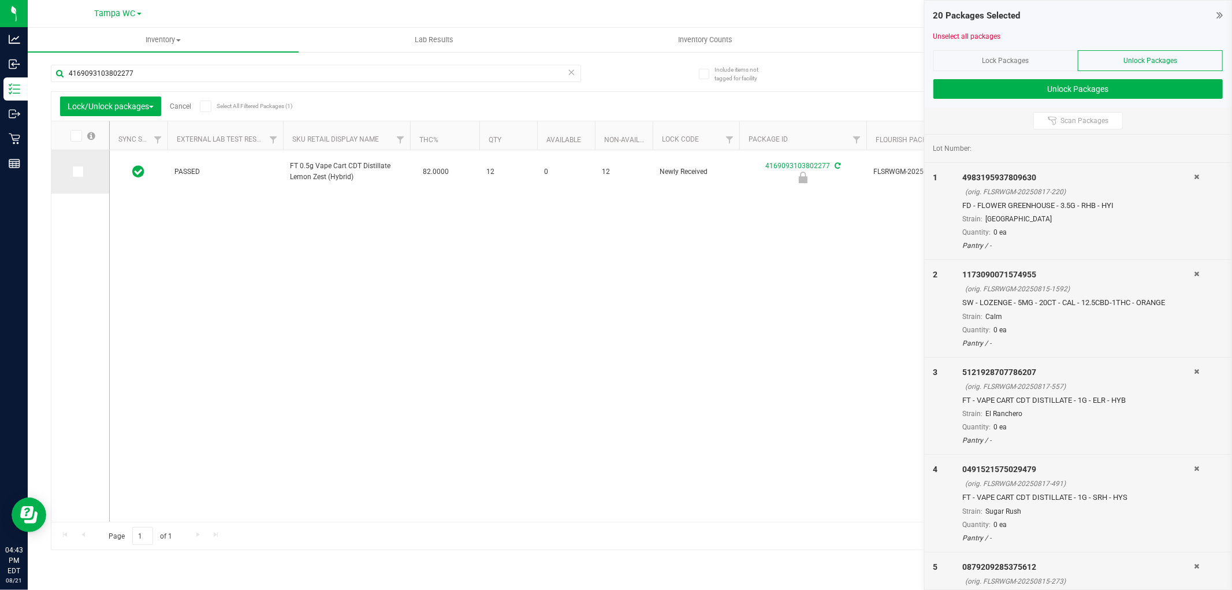
click at [76, 162] on td at bounding box center [80, 171] width 58 height 43
click at [78, 165] on td at bounding box center [80, 171] width 58 height 43
click at [78, 166] on span at bounding box center [78, 172] width 12 height 12
click at [0, 0] on input "checkbox" at bounding box center [0, 0] width 0 height 0
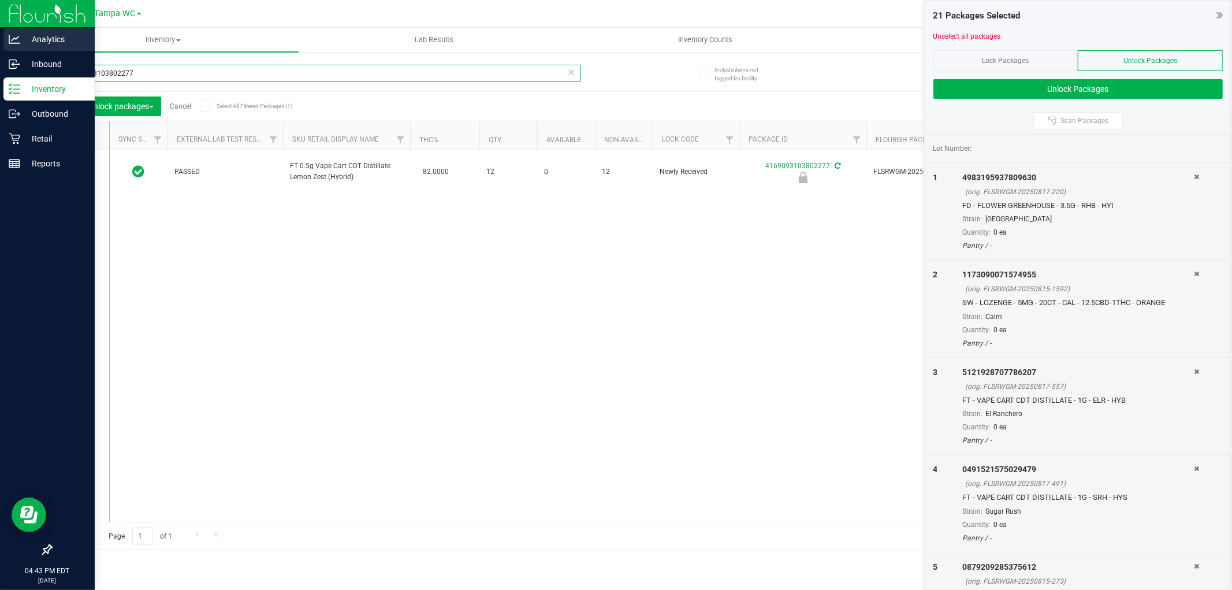
drag, startPoint x: 136, startPoint y: 76, endPoint x: 0, endPoint y: 50, distance: 138.8
click at [0, 39] on div "Analytics Inbound Inventory Outbound Retail Reports 04:43 PM EDT 08/21/2025 08/…" at bounding box center [616, 295] width 1232 height 590
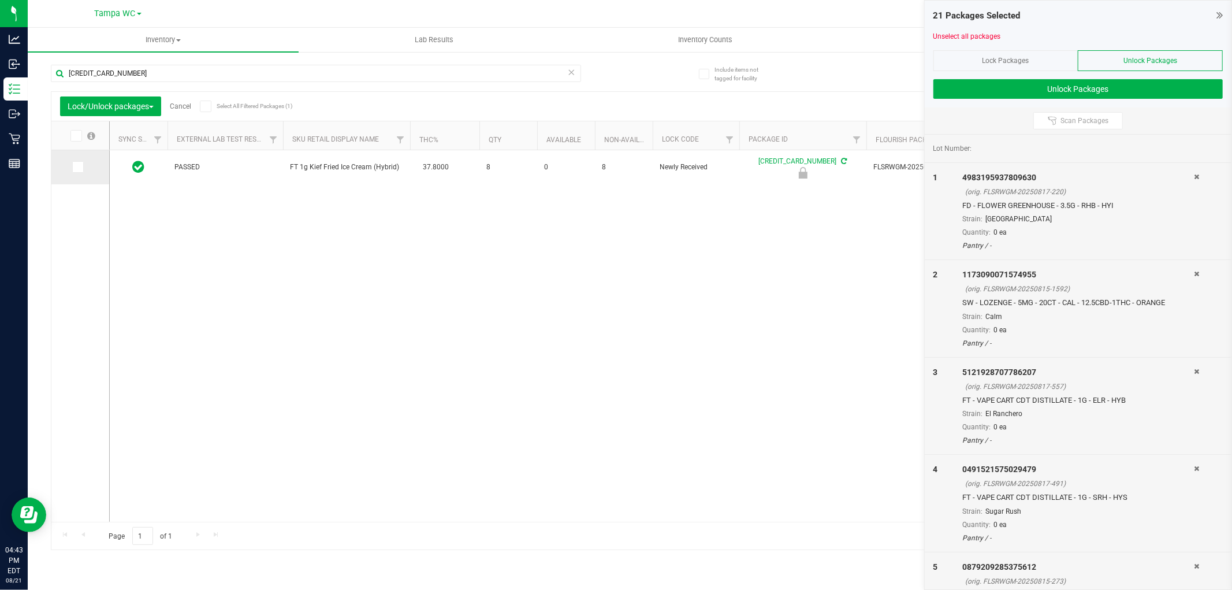
click at [81, 173] on td at bounding box center [80, 167] width 58 height 34
click at [78, 171] on span at bounding box center [78, 167] width 12 height 12
click at [0, 0] on input "checkbox" at bounding box center [0, 0] width 0 height 0
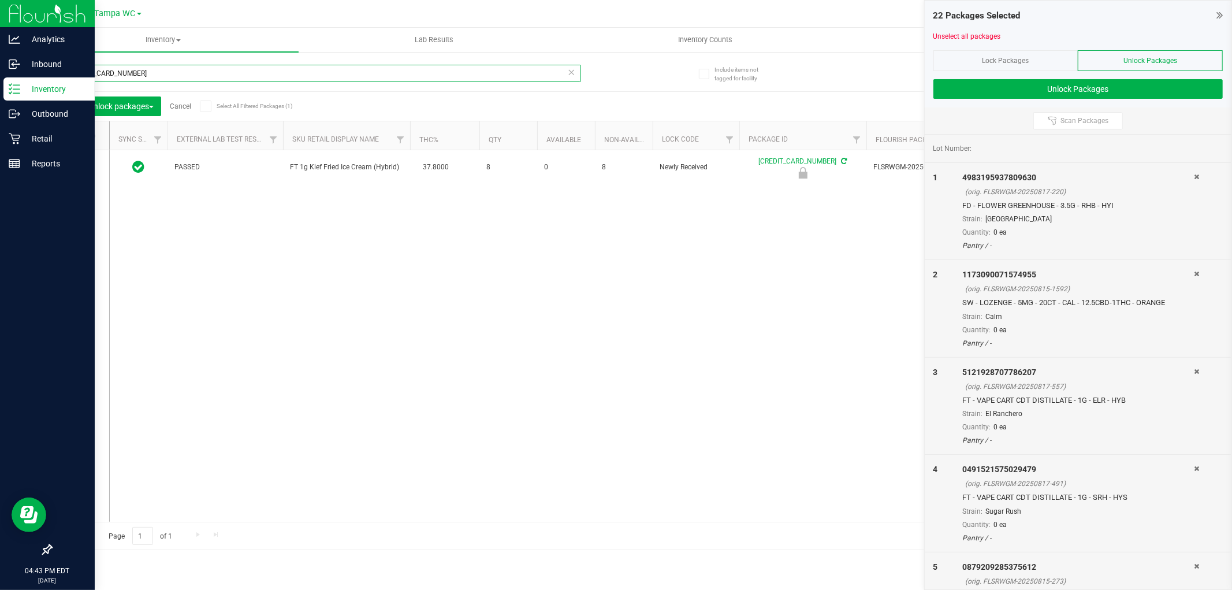
drag, startPoint x: 29, startPoint y: 81, endPoint x: 14, endPoint y: 88, distance: 15.8
click at [10, 87] on div "Analytics Inbound Inventory Outbound Retail Reports 04:43 PM EDT 08/21/2025 08/…" at bounding box center [616, 295] width 1232 height 590
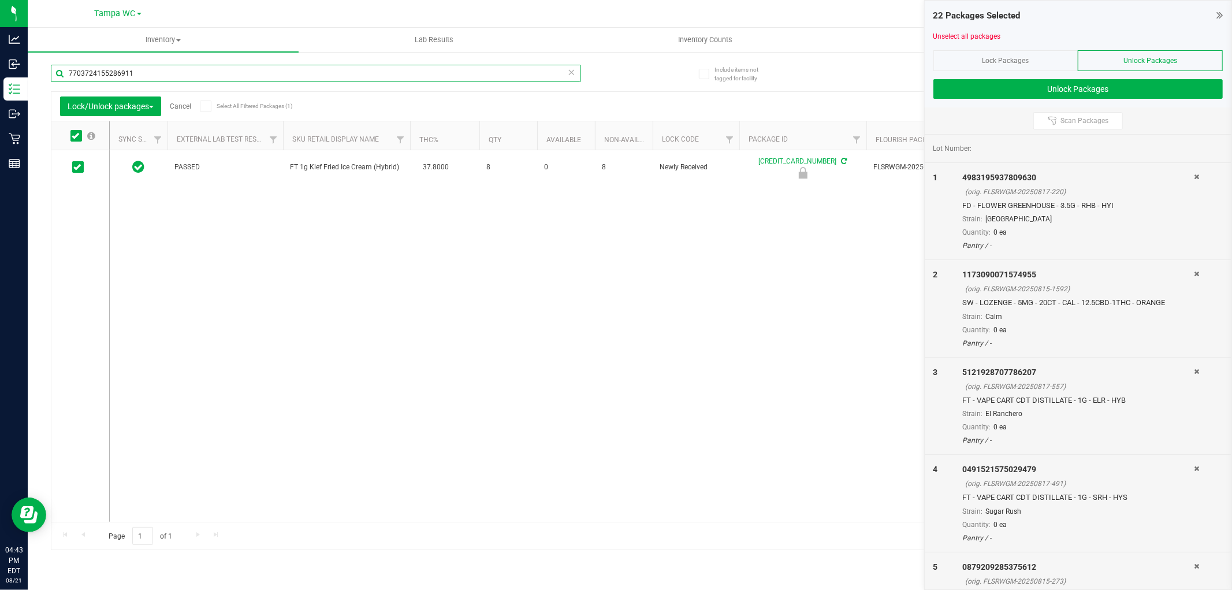
type input "7703724155286911"
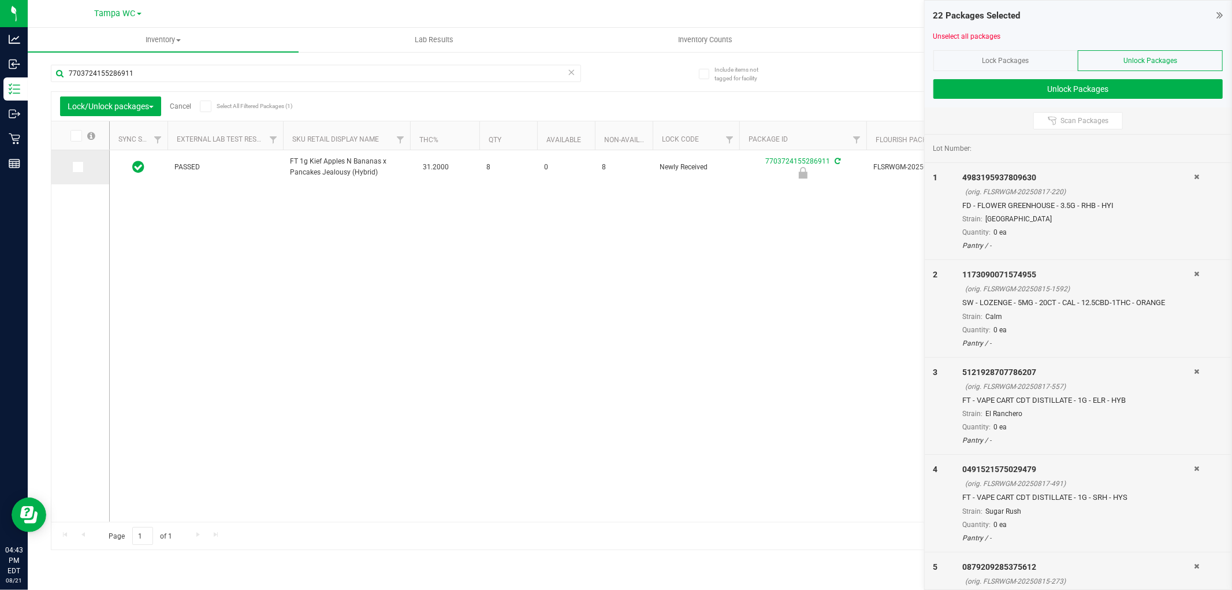
click at [76, 162] on span at bounding box center [78, 167] width 12 height 12
click at [82, 173] on td at bounding box center [80, 167] width 58 height 34
click at [81, 171] on span at bounding box center [78, 167] width 12 height 12
click at [0, 0] on input "checkbox" at bounding box center [0, 0] width 0 height 0
click at [1014, 84] on button "Unlock Packages" at bounding box center [1077, 89] width 289 height 20
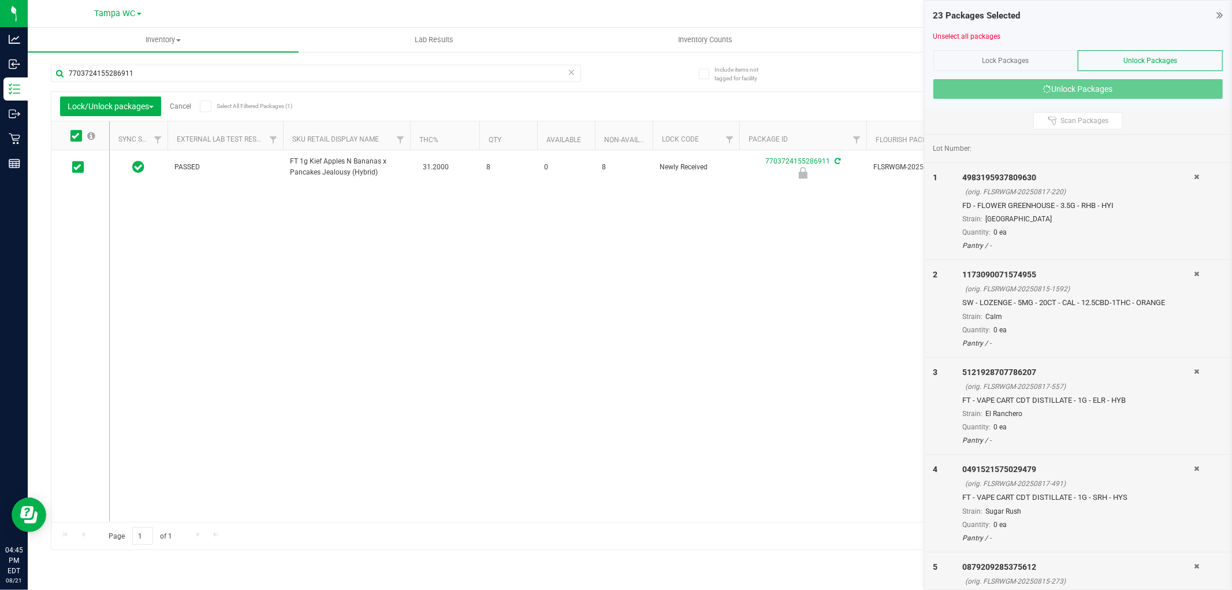
click at [635, 342] on div "PASSED FT 1g Kief Apples N Bananas x Pancakes Jealousy (Hybrid) 31.2000 8 0 8 N…" at bounding box center [659, 335] width 1098 height 371
click at [1122, 65] on div "Unlock Packages" at bounding box center [1150, 60] width 145 height 21
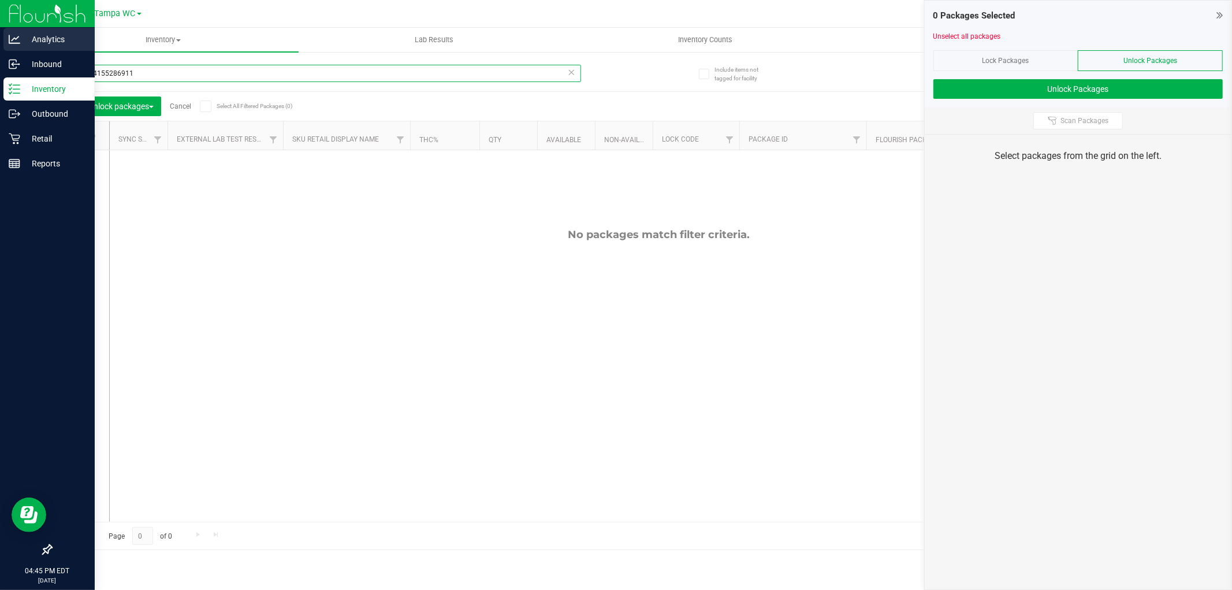
drag, startPoint x: 12, startPoint y: 66, endPoint x: 0, endPoint y: 51, distance: 19.8
click at [0, 51] on div "Analytics Inbound Inventory Outbound Retail Reports 04:45 PM EDT 08/21/2025 08/…" at bounding box center [616, 295] width 1232 height 590
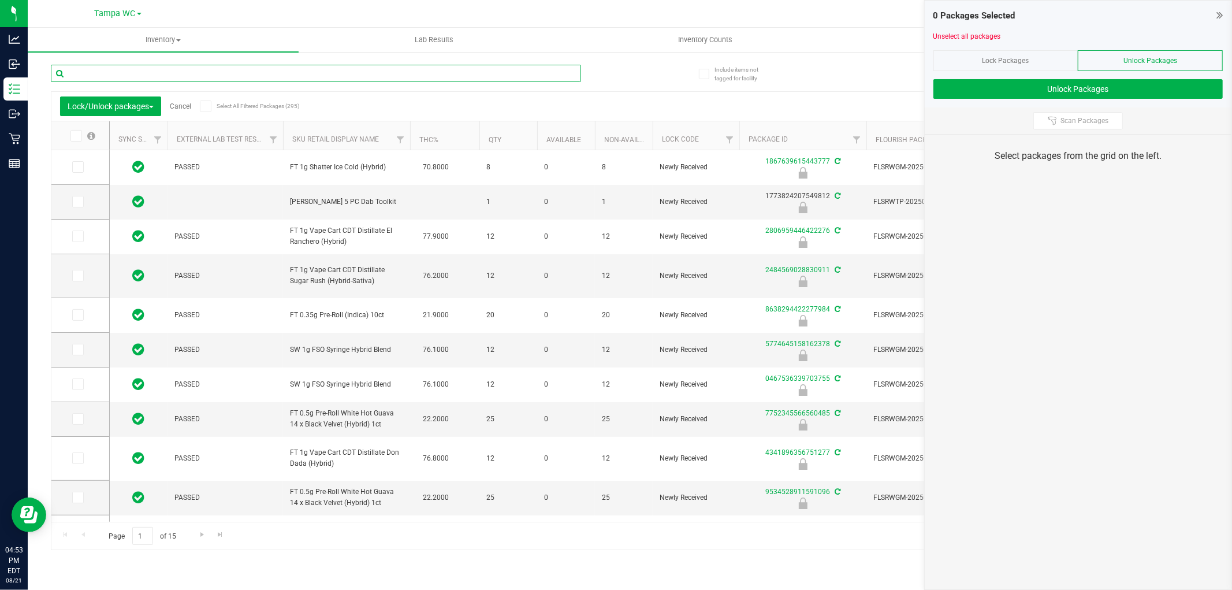
click at [140, 74] on input "text" at bounding box center [316, 73] width 530 height 17
type input "4915175906307120"
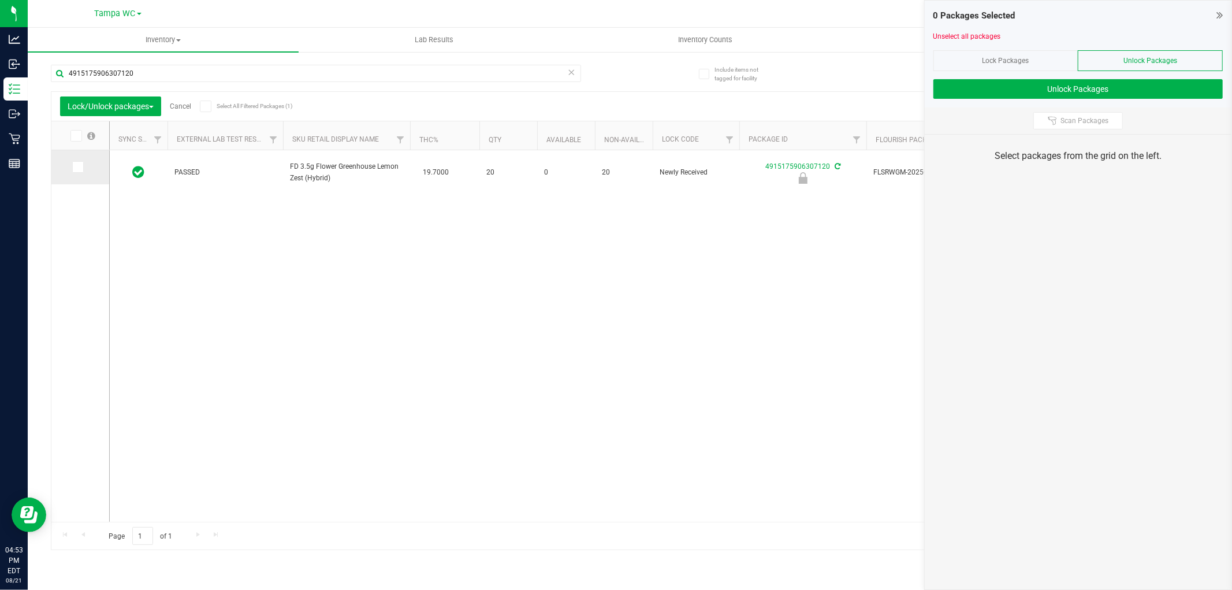
click at [75, 167] on icon at bounding box center [77, 167] width 8 height 0
click at [0, 0] on input "checkbox" at bounding box center [0, 0] width 0 height 0
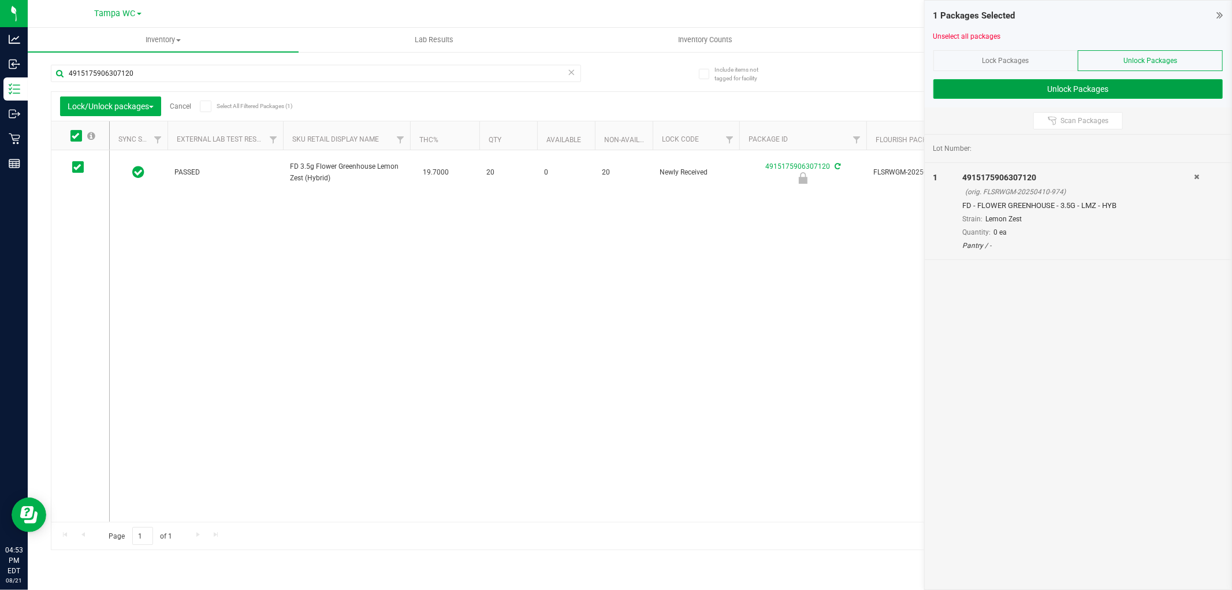
click at [1021, 80] on button "Unlock Packages" at bounding box center [1077, 89] width 289 height 20
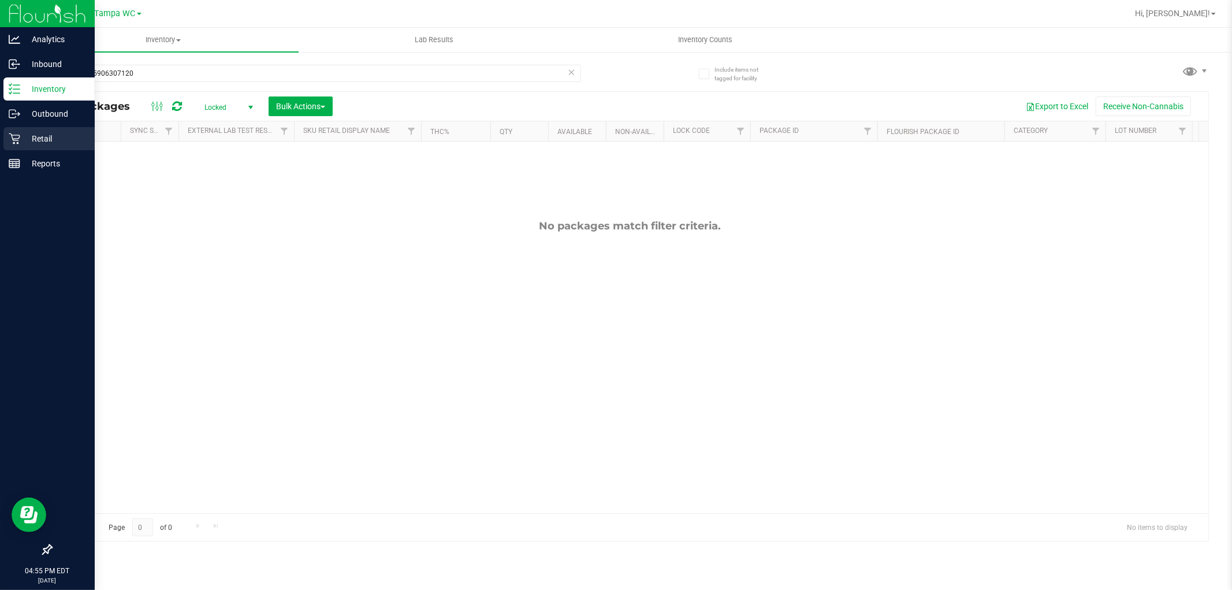
click at [30, 129] on div "Retail" at bounding box center [48, 138] width 91 height 23
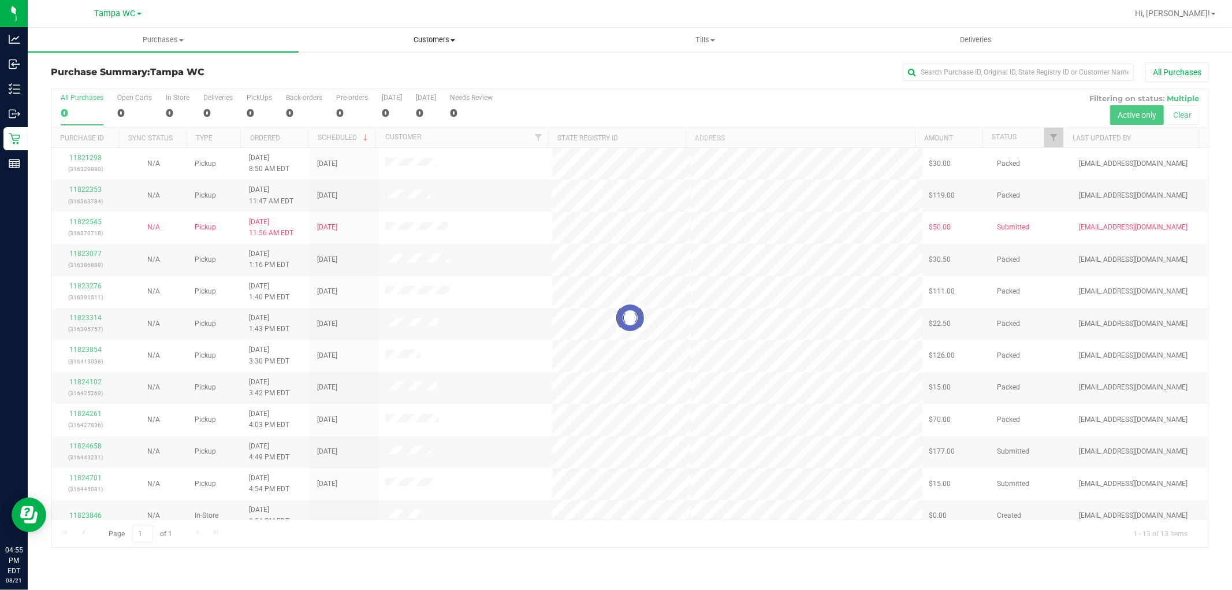
click at [434, 42] on span "Customers" at bounding box center [434, 40] width 270 height 10
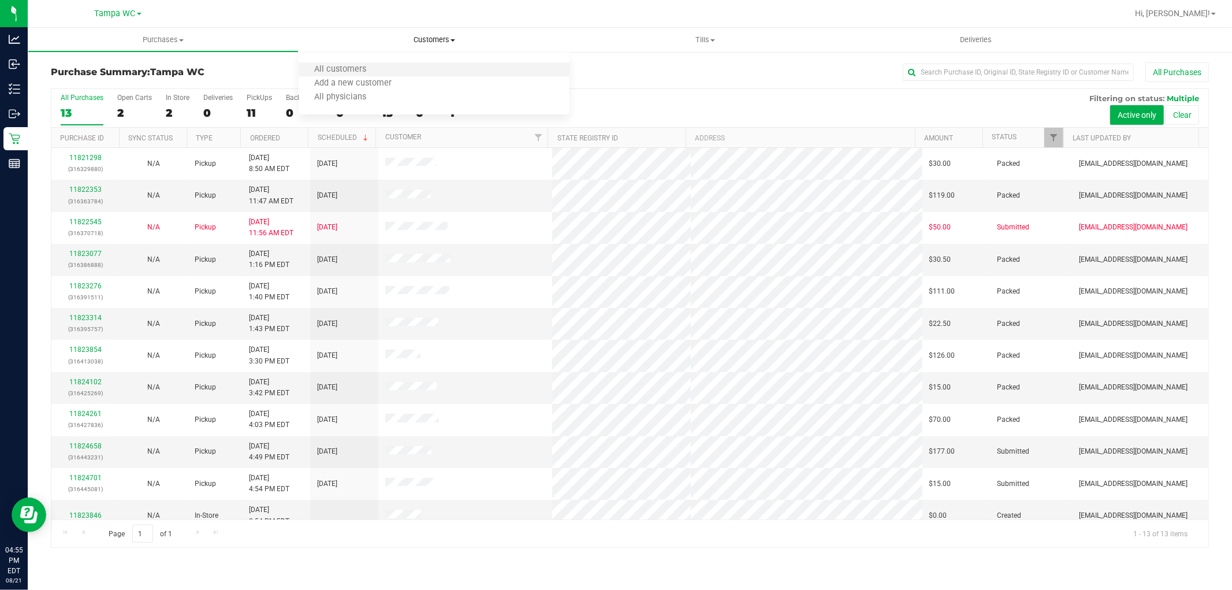
click at [416, 67] on li "All customers" at bounding box center [434, 70] width 271 height 14
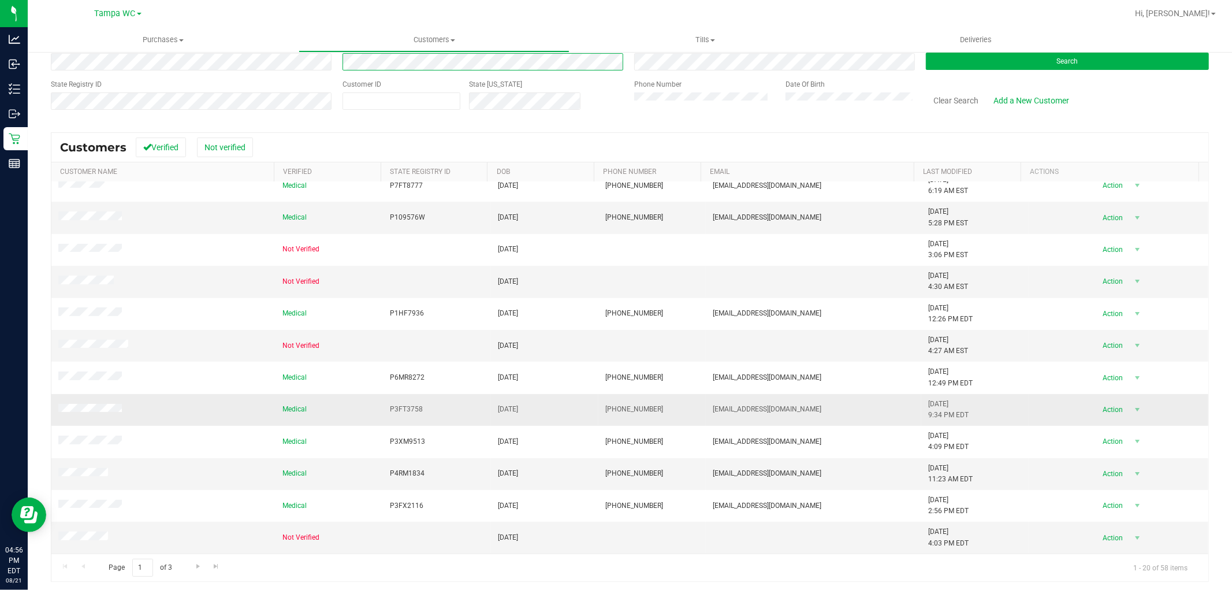
scroll to position [81, 0]
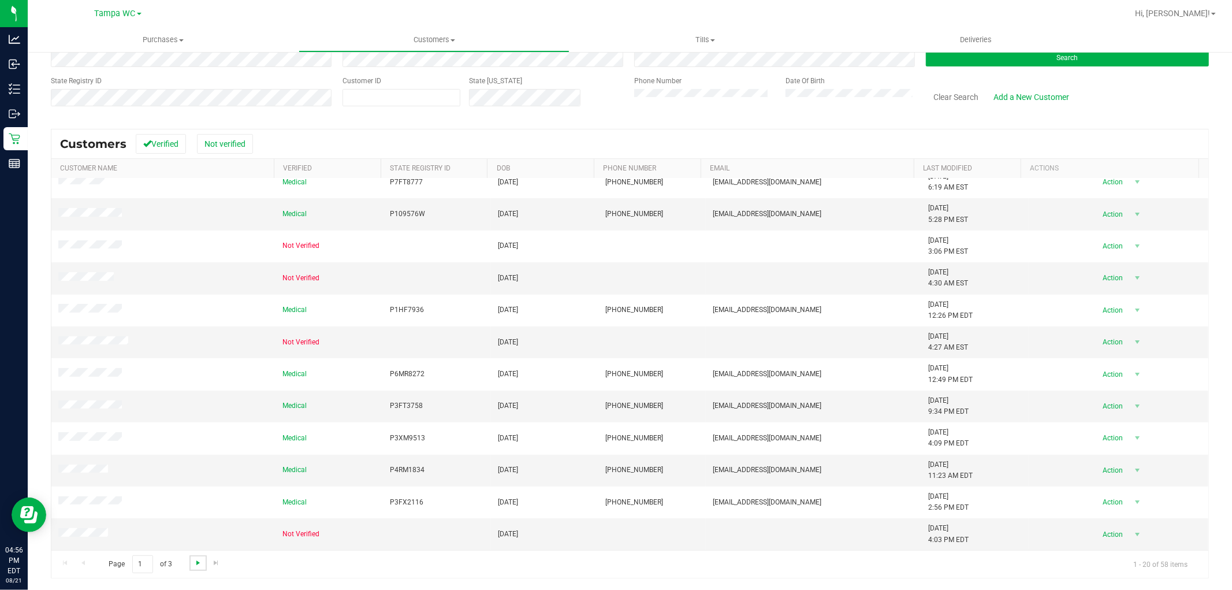
click at [200, 565] on span "Go to the next page" at bounding box center [197, 562] width 9 height 9
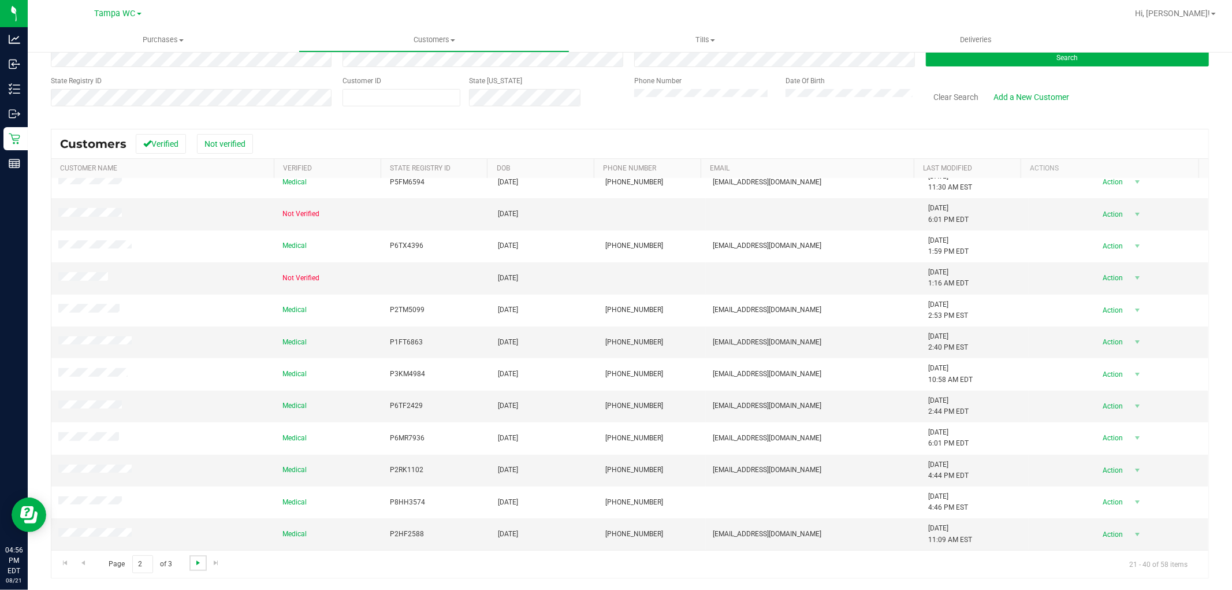
scroll to position [0, 0]
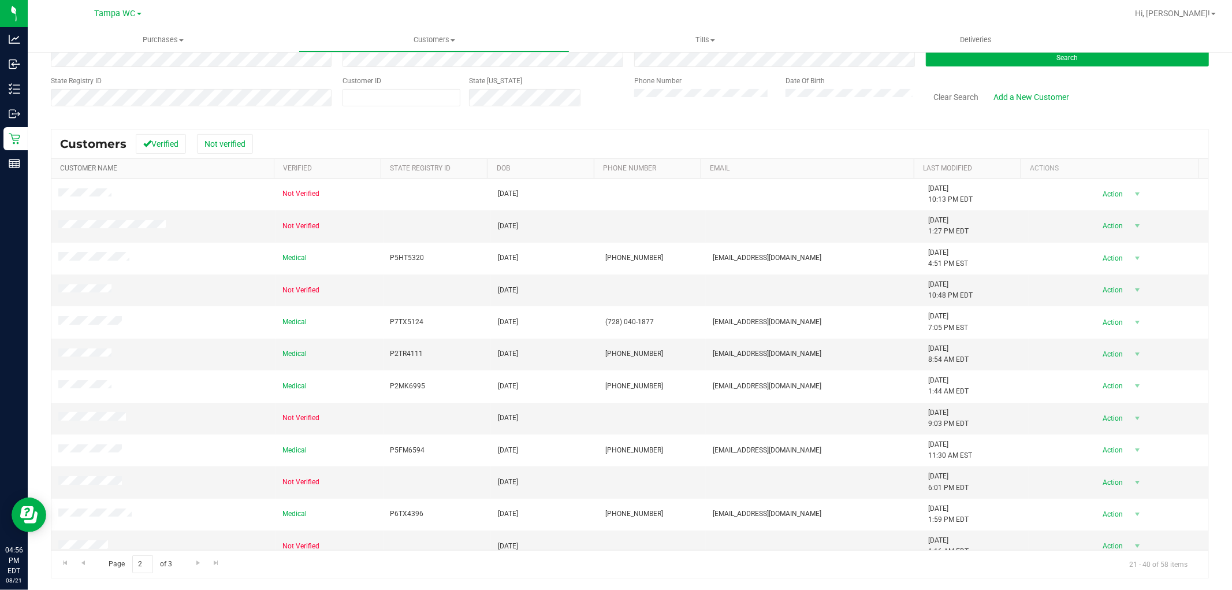
click at [106, 166] on link "Customer Name" at bounding box center [88, 168] width 57 height 8
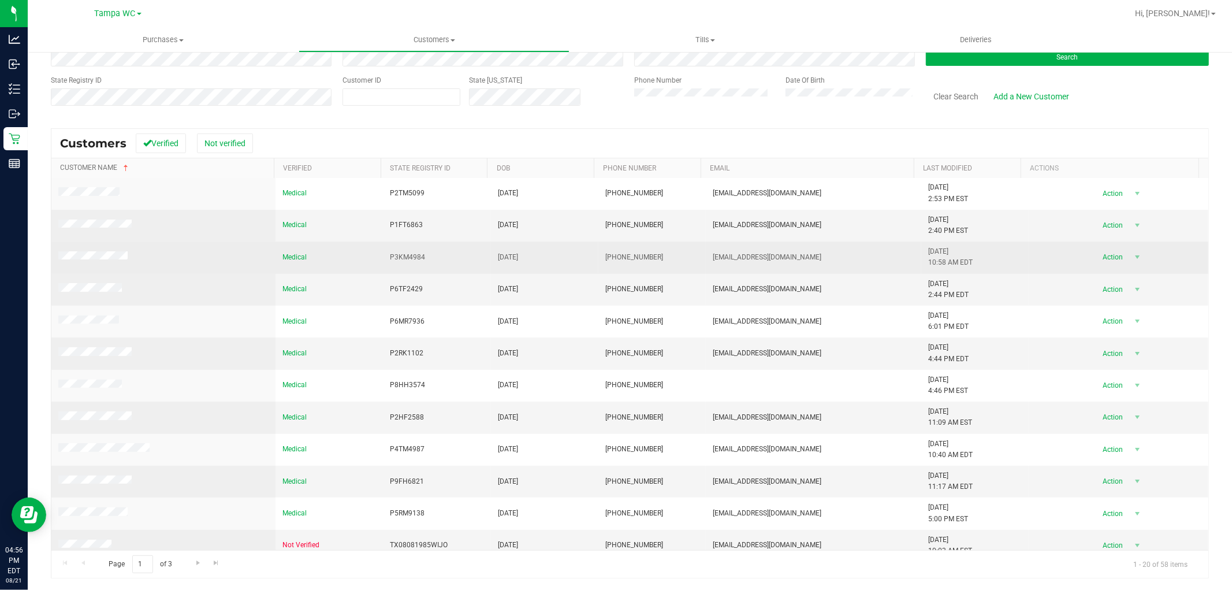
scroll to position [192, 0]
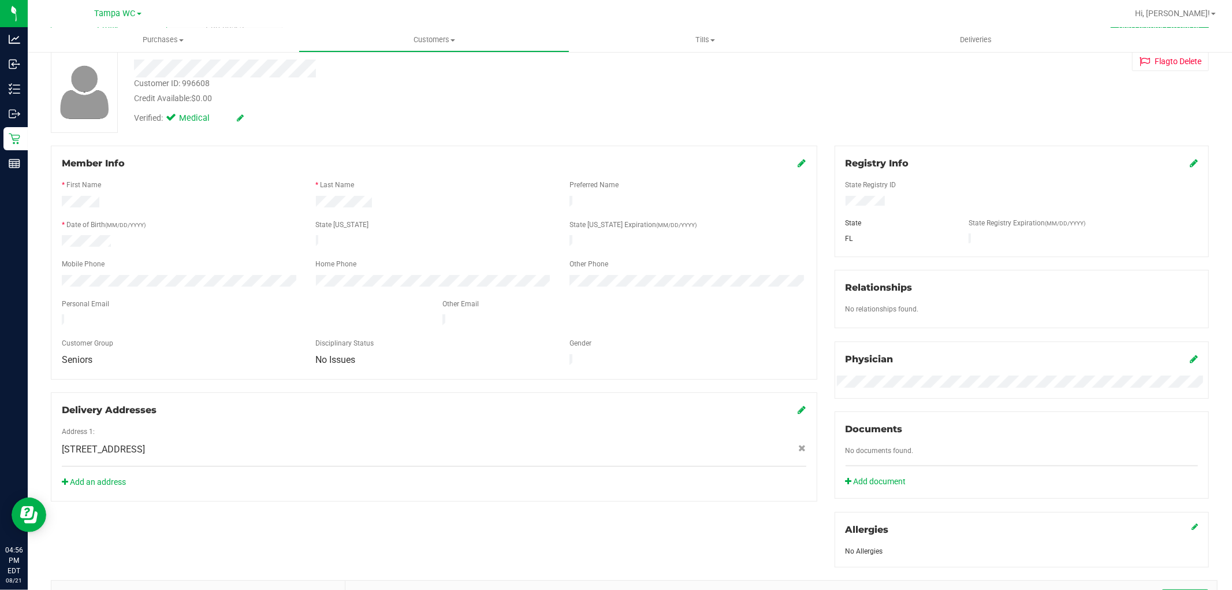
scroll to position [192, 0]
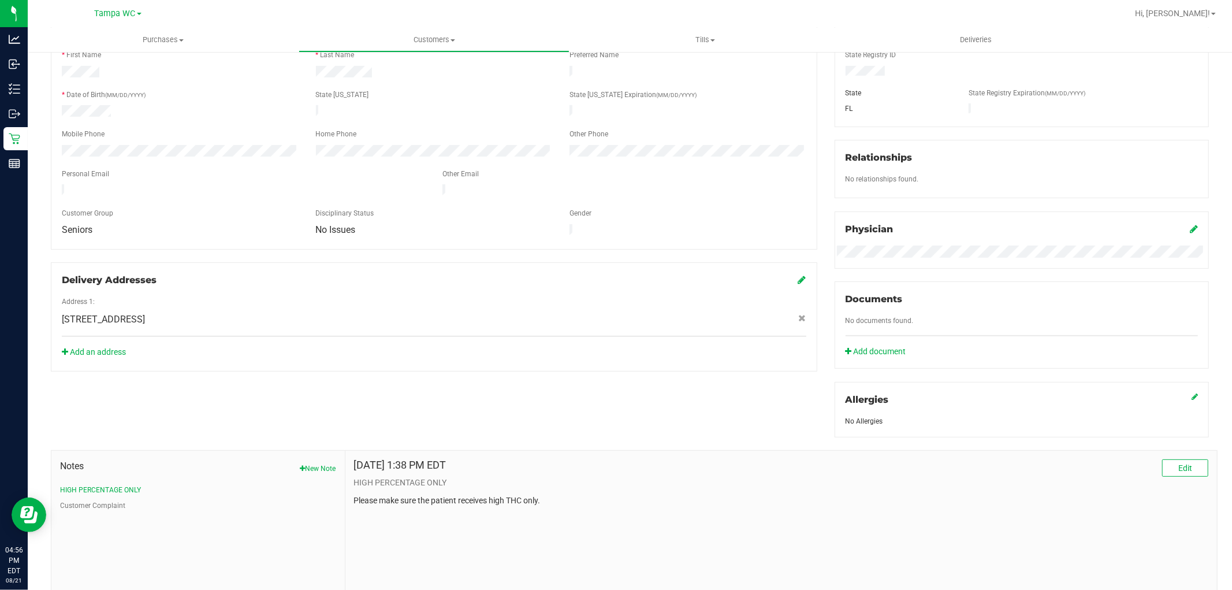
click at [325, 470] on button "New Note" at bounding box center [318, 468] width 36 height 10
click at [373, 493] on input "Note Title" at bounding box center [781, 498] width 854 height 17
type input "Warning Level 1:"
click at [439, 556] on textarea "* Note" at bounding box center [781, 552] width 854 height 46
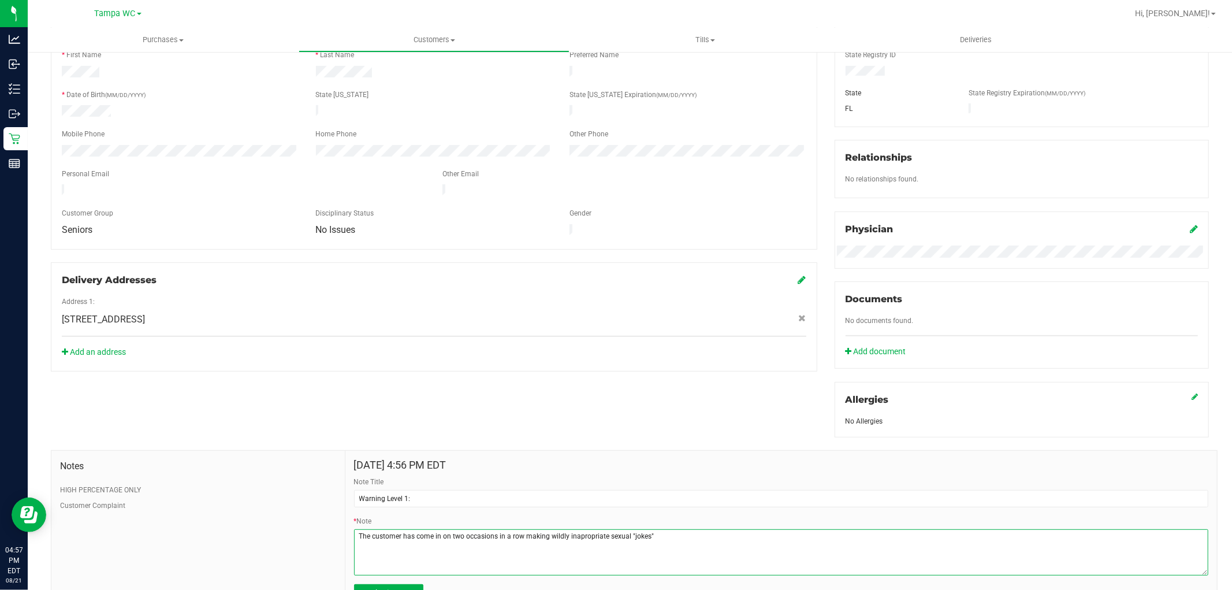
click at [587, 537] on textarea "* Note" at bounding box center [781, 552] width 854 height 46
click at [660, 530] on textarea "* Note" at bounding box center [781, 552] width 854 height 46
click at [917, 533] on textarea "* Note" at bounding box center [781, 552] width 854 height 46
drag, startPoint x: 871, startPoint y: 539, endPoint x: 805, endPoint y: 533, distance: 66.2
click at [805, 533] on textarea "* Note" at bounding box center [781, 552] width 854 height 46
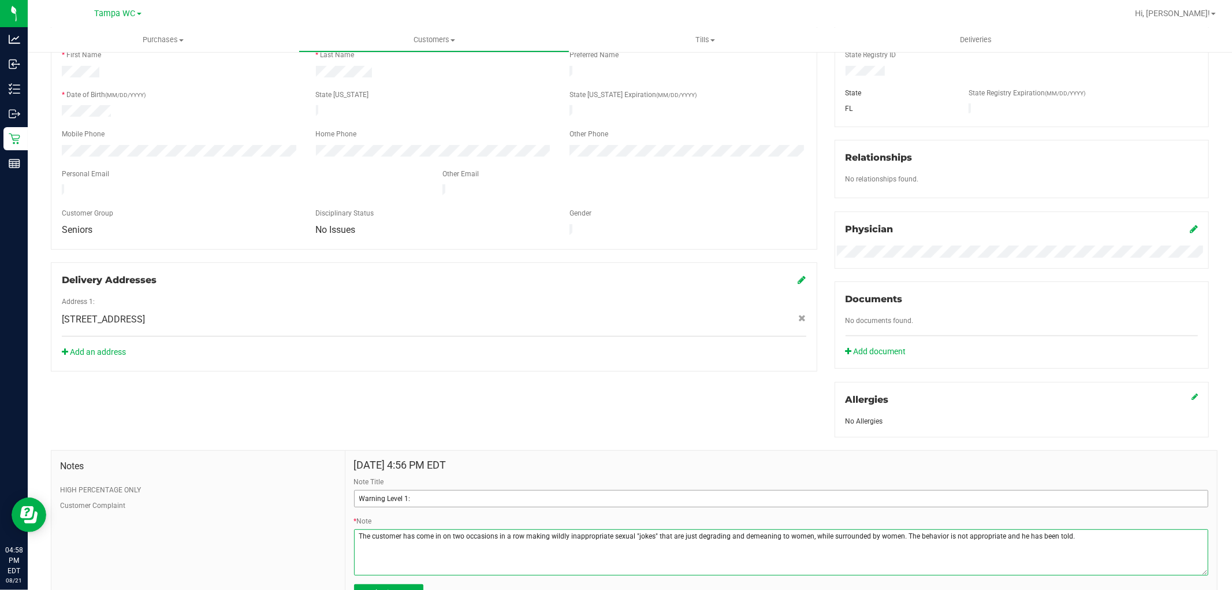
type textarea "The customer has come in on two occasions in a row making wildly inappropriate …"
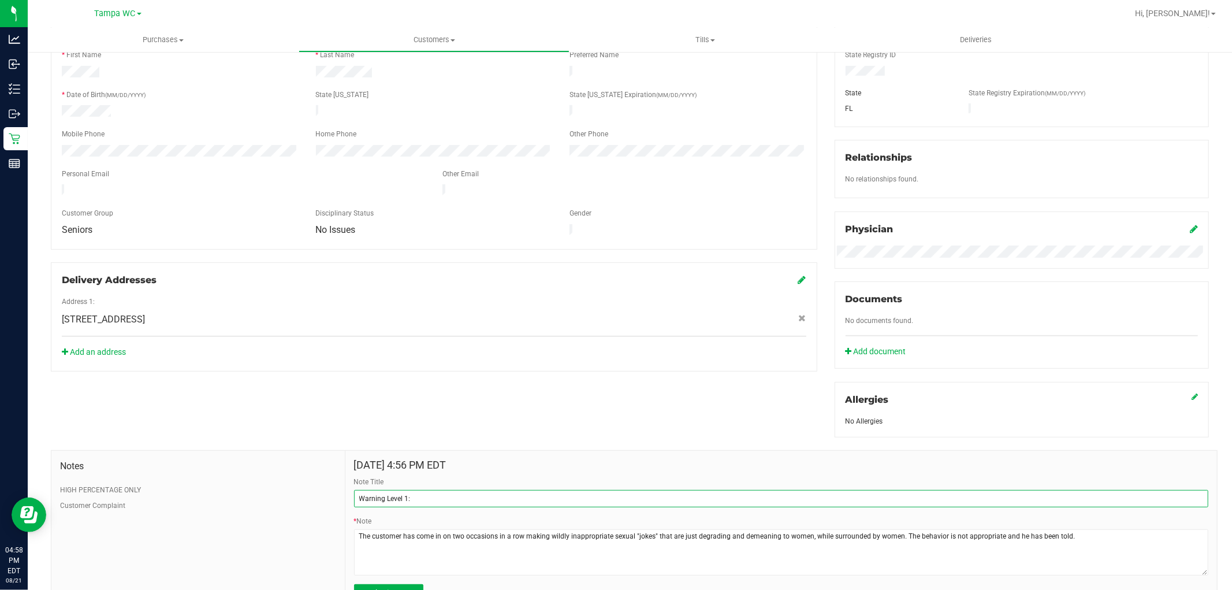
click at [553, 504] on input "Warning Level 1:" at bounding box center [781, 498] width 854 height 17
type input "Warning Level 1"
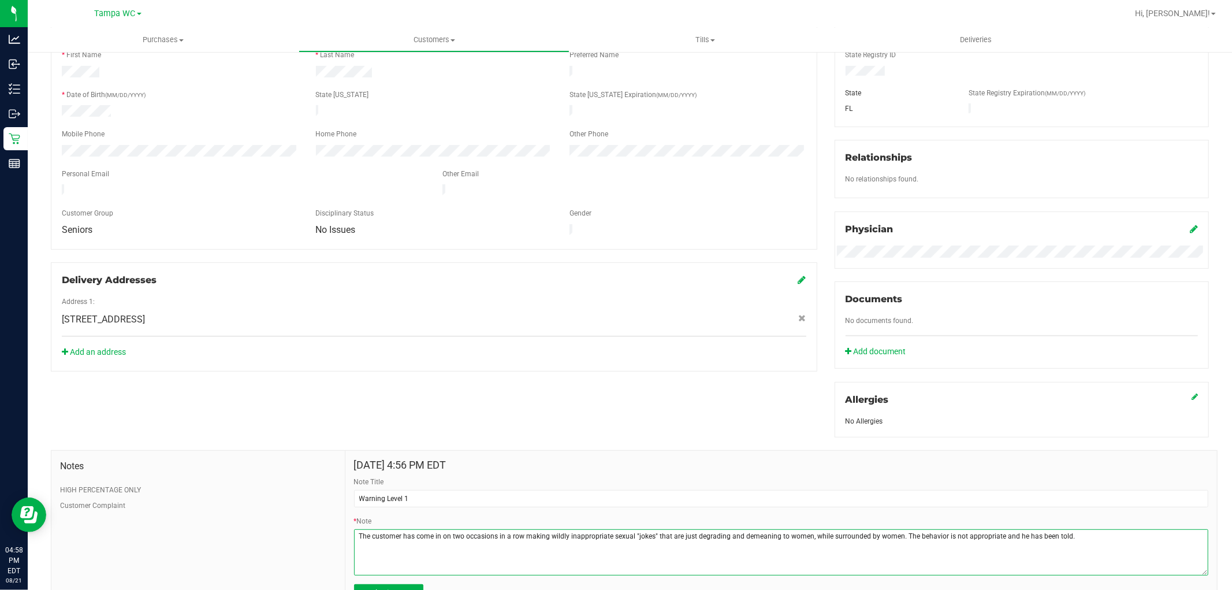
click at [1146, 556] on textarea "* Note" at bounding box center [781, 552] width 854 height 46
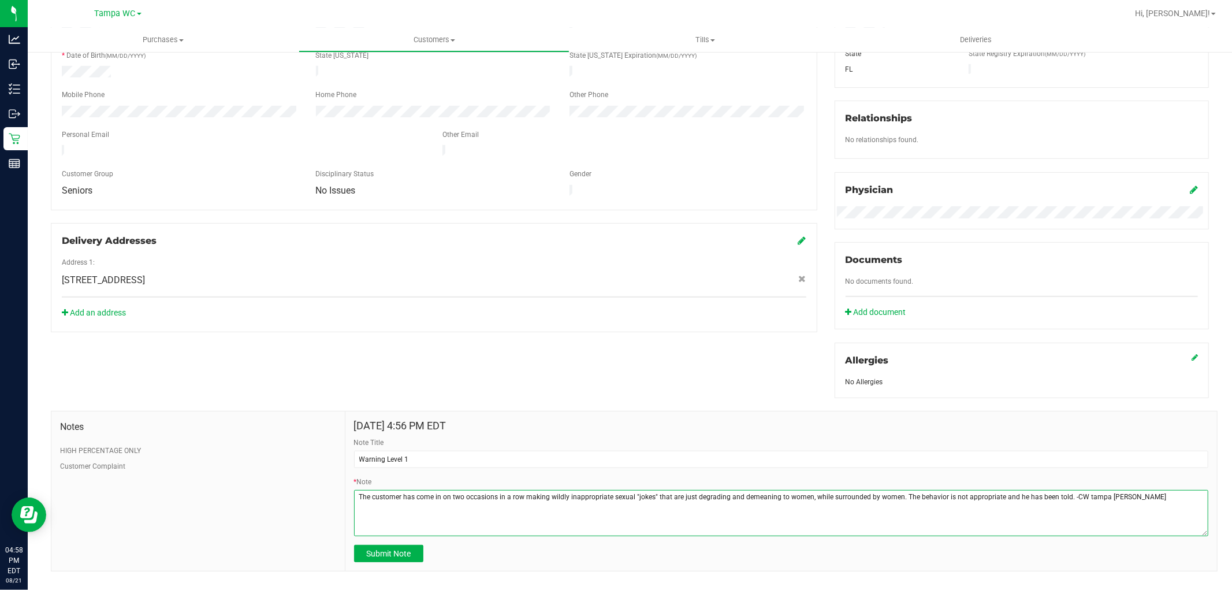
scroll to position [252, 0]
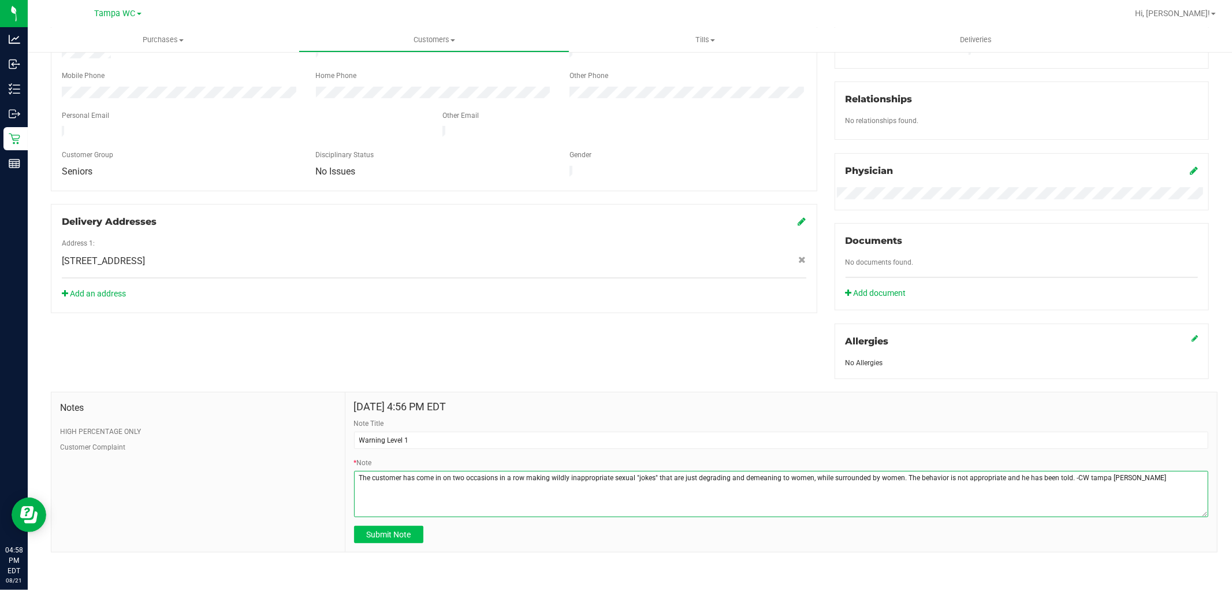
type textarea "The customer has come in on two occasions in a row making wildly inappropriate …"
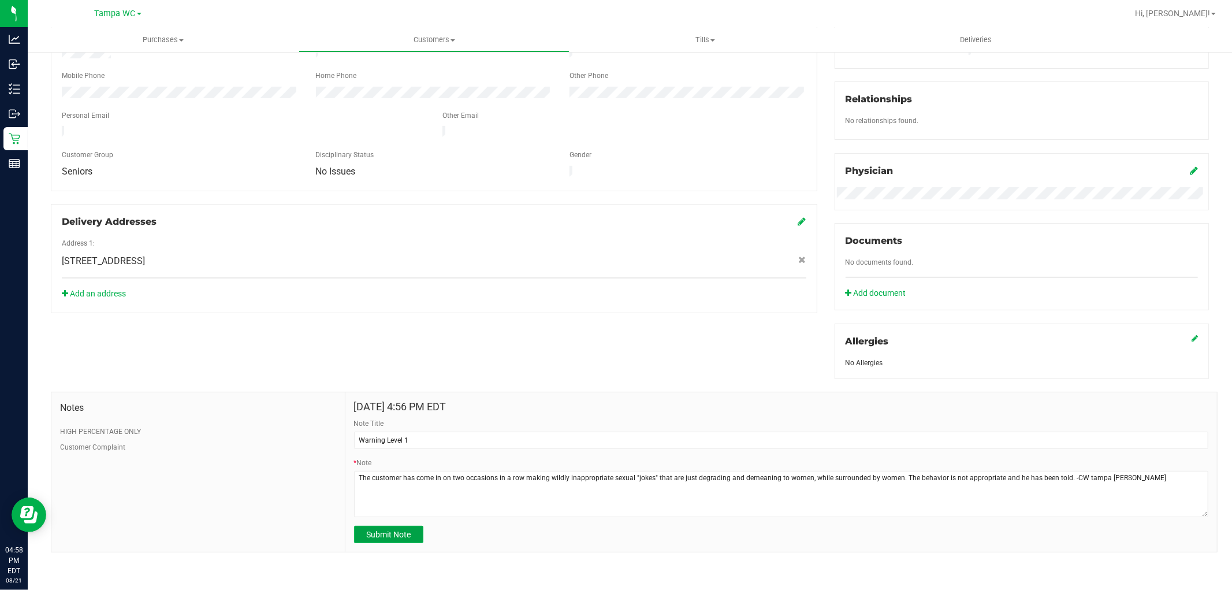
click at [405, 535] on span "Submit Note" at bounding box center [388, 534] width 44 height 9
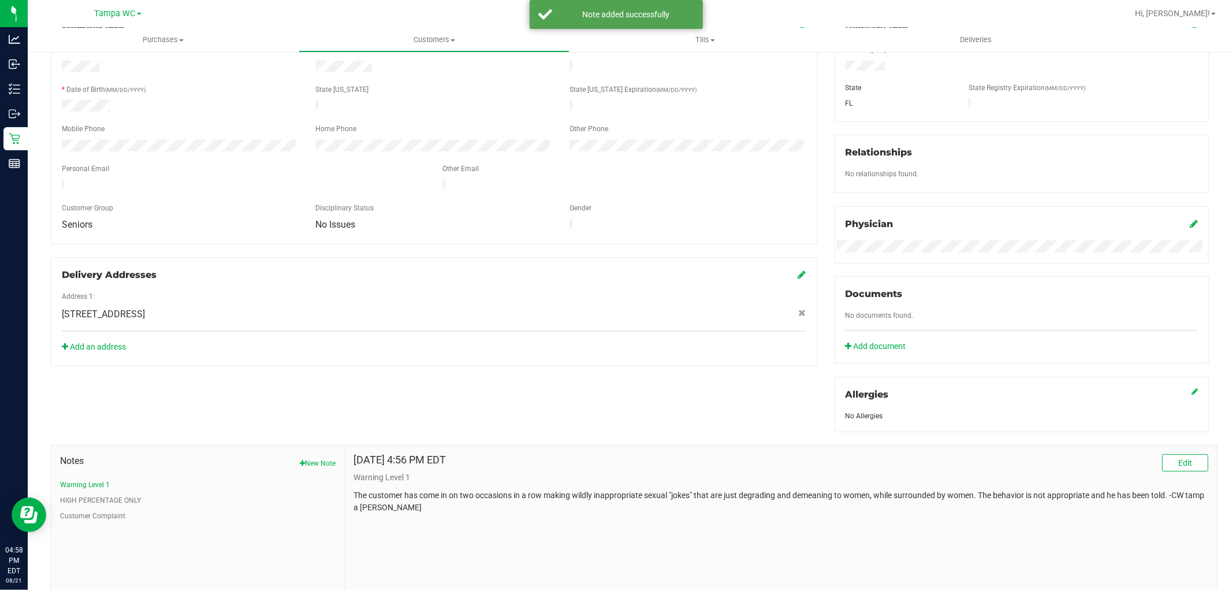
scroll to position [53, 0]
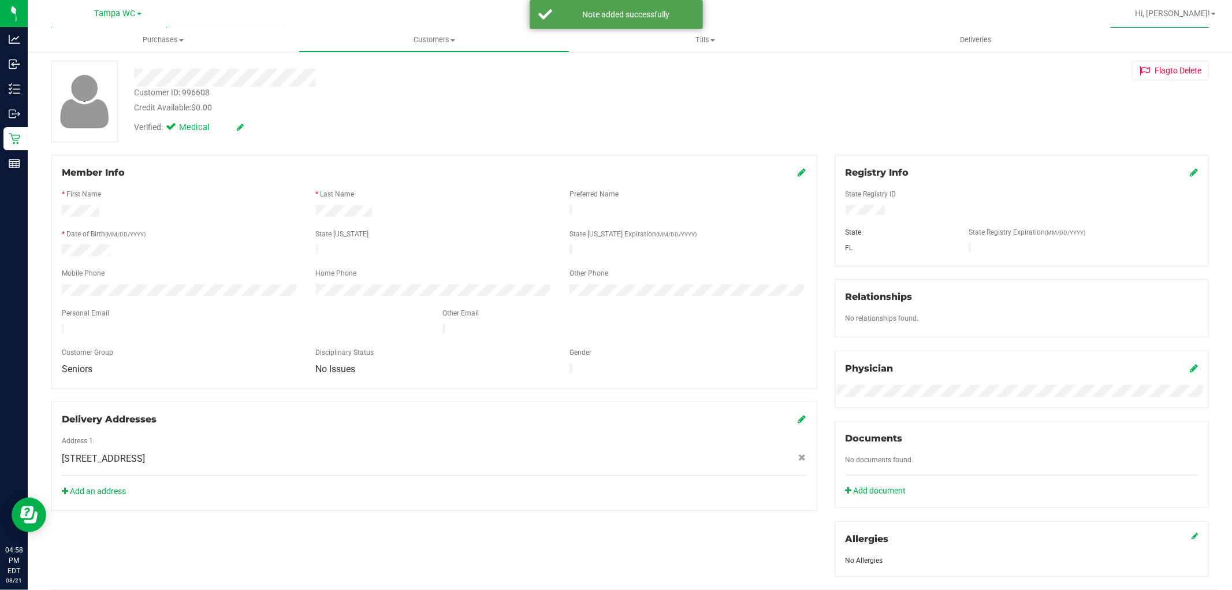
click at [798, 168] on icon at bounding box center [802, 171] width 8 height 9
drag, startPoint x: 373, startPoint y: 368, endPoint x: 364, endPoint y: 383, distance: 17.6
click at [373, 366] on div "Disciplinary Status" at bounding box center [434, 359] width 254 height 13
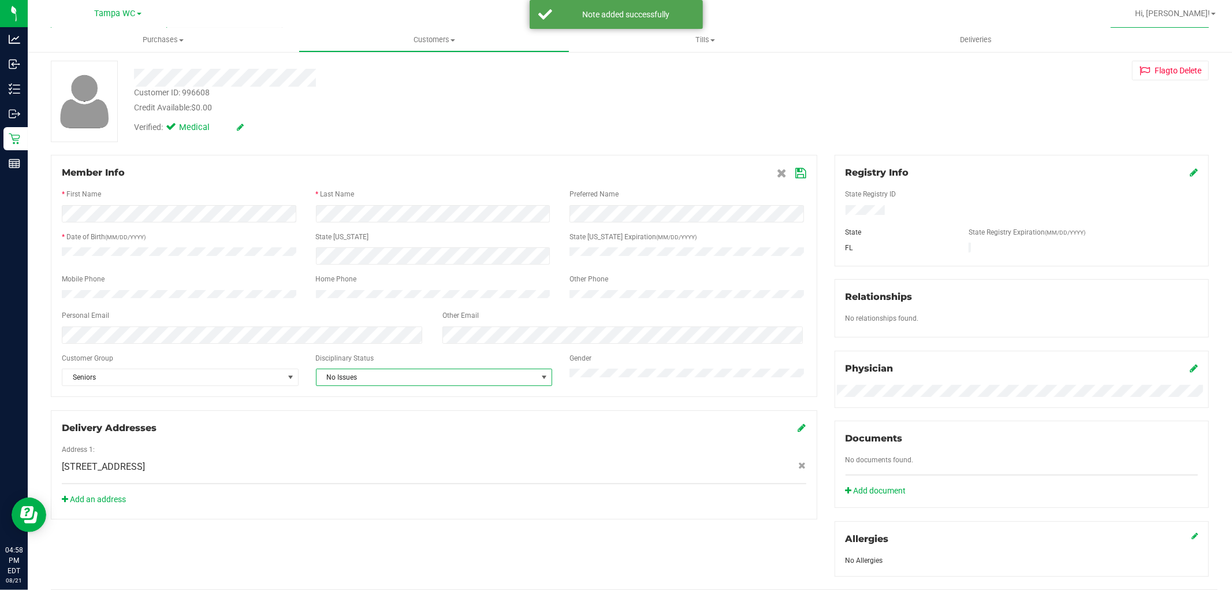
click at [363, 385] on span "No Issues" at bounding box center [427, 377] width 221 height 16
click at [359, 424] on li "Warning - Level 1" at bounding box center [430, 420] width 233 height 17
click at [796, 170] on icon at bounding box center [801, 173] width 10 height 9
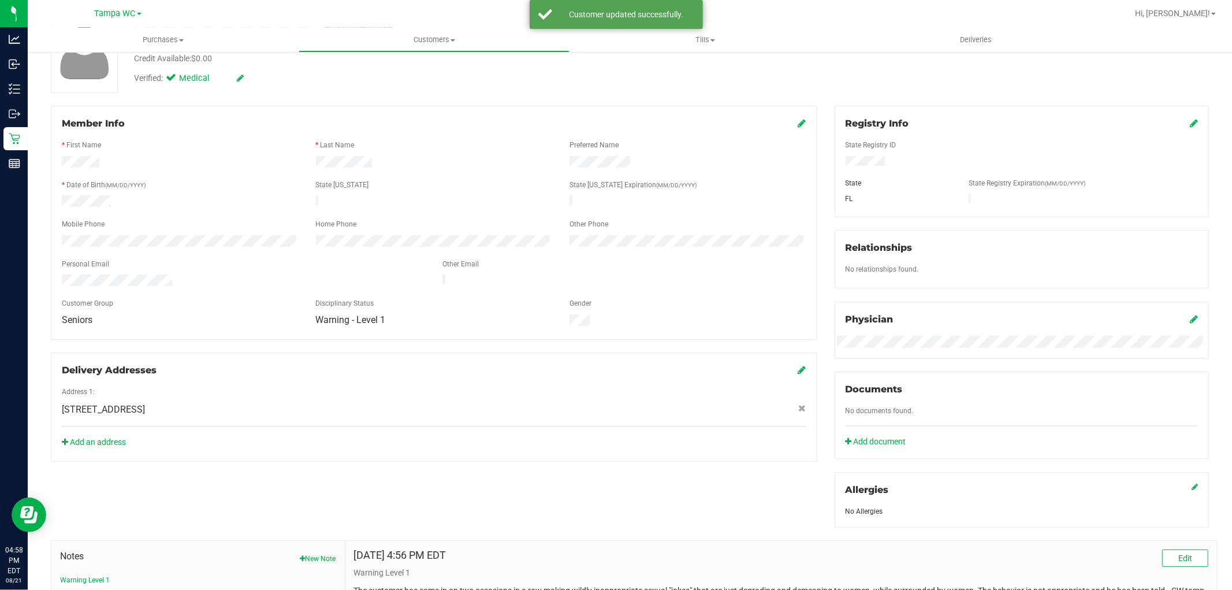
scroll to position [245, 0]
